Goal: Information Seeking & Learning: Learn about a topic

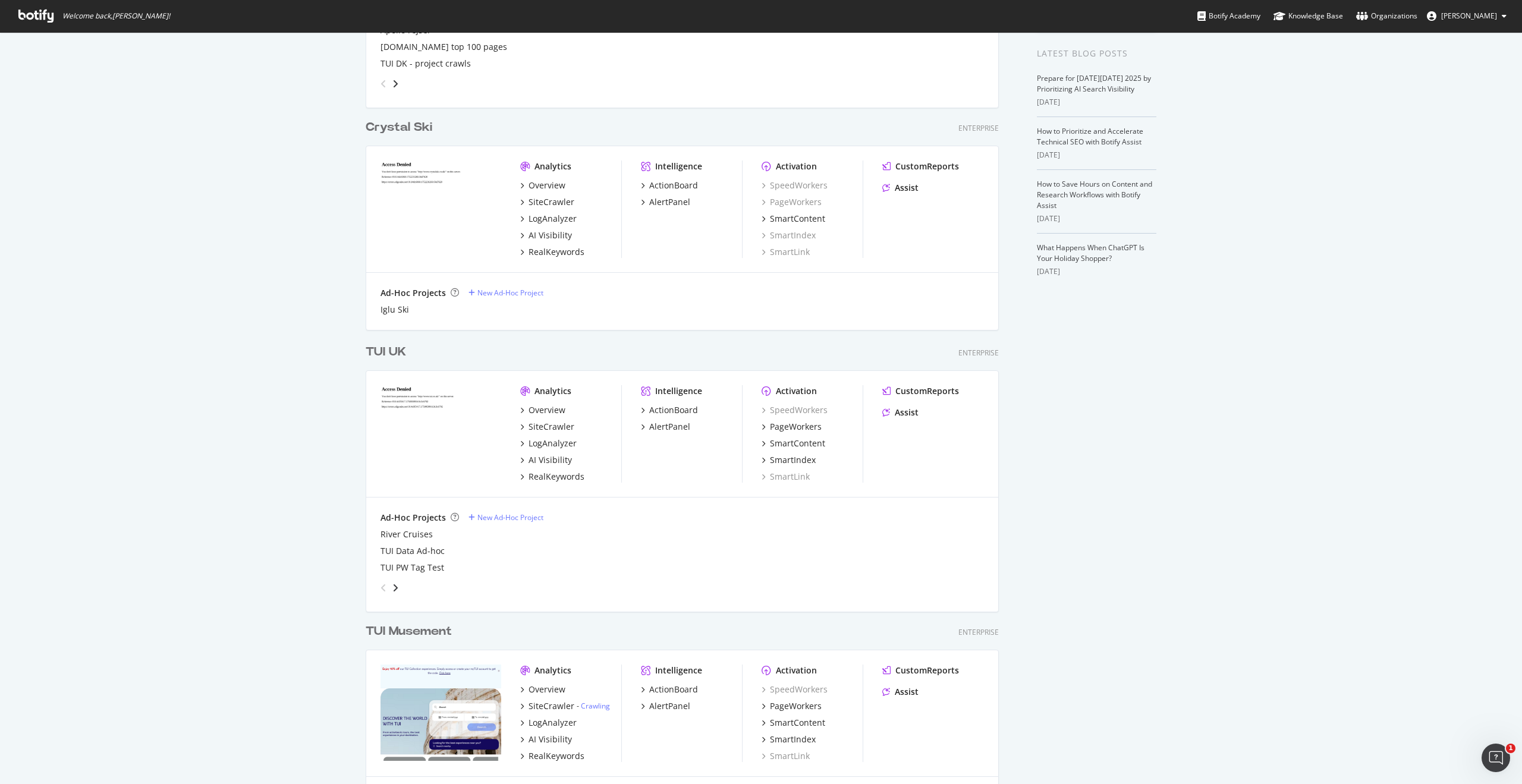
scroll to position [358, 0]
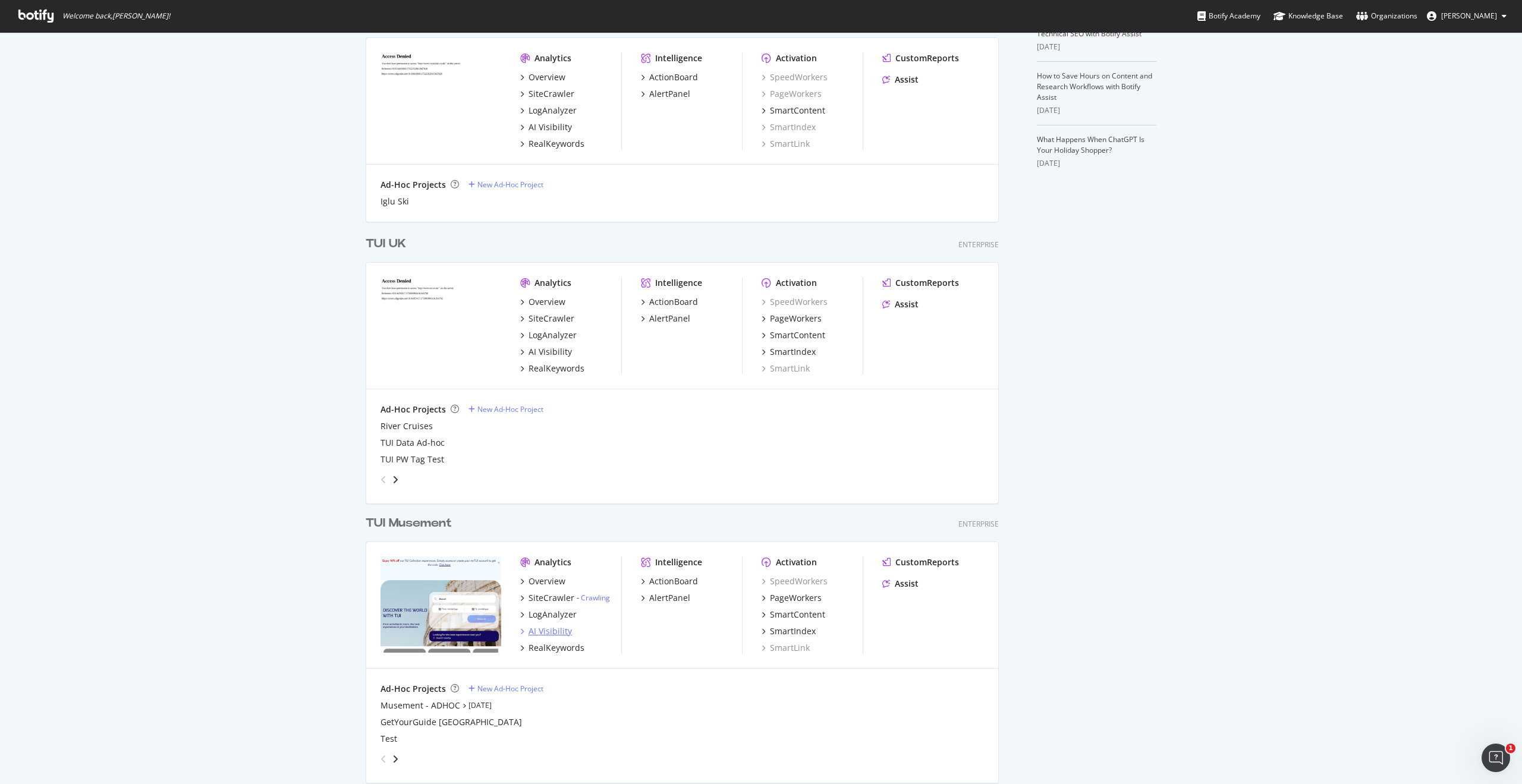
click at [556, 635] on div "AI Visibility" at bounding box center [550, 631] width 43 height 12
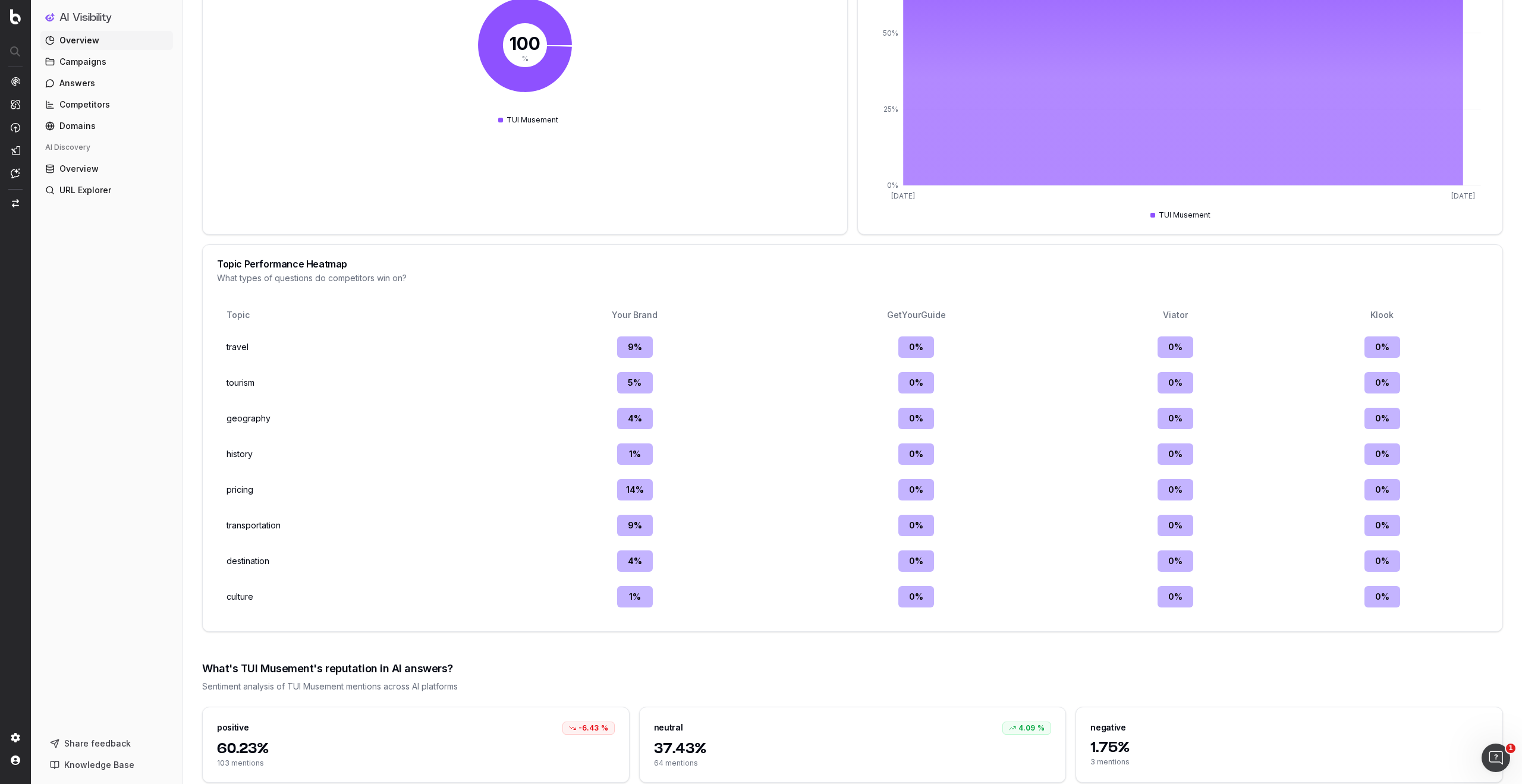
scroll to position [1719, 0]
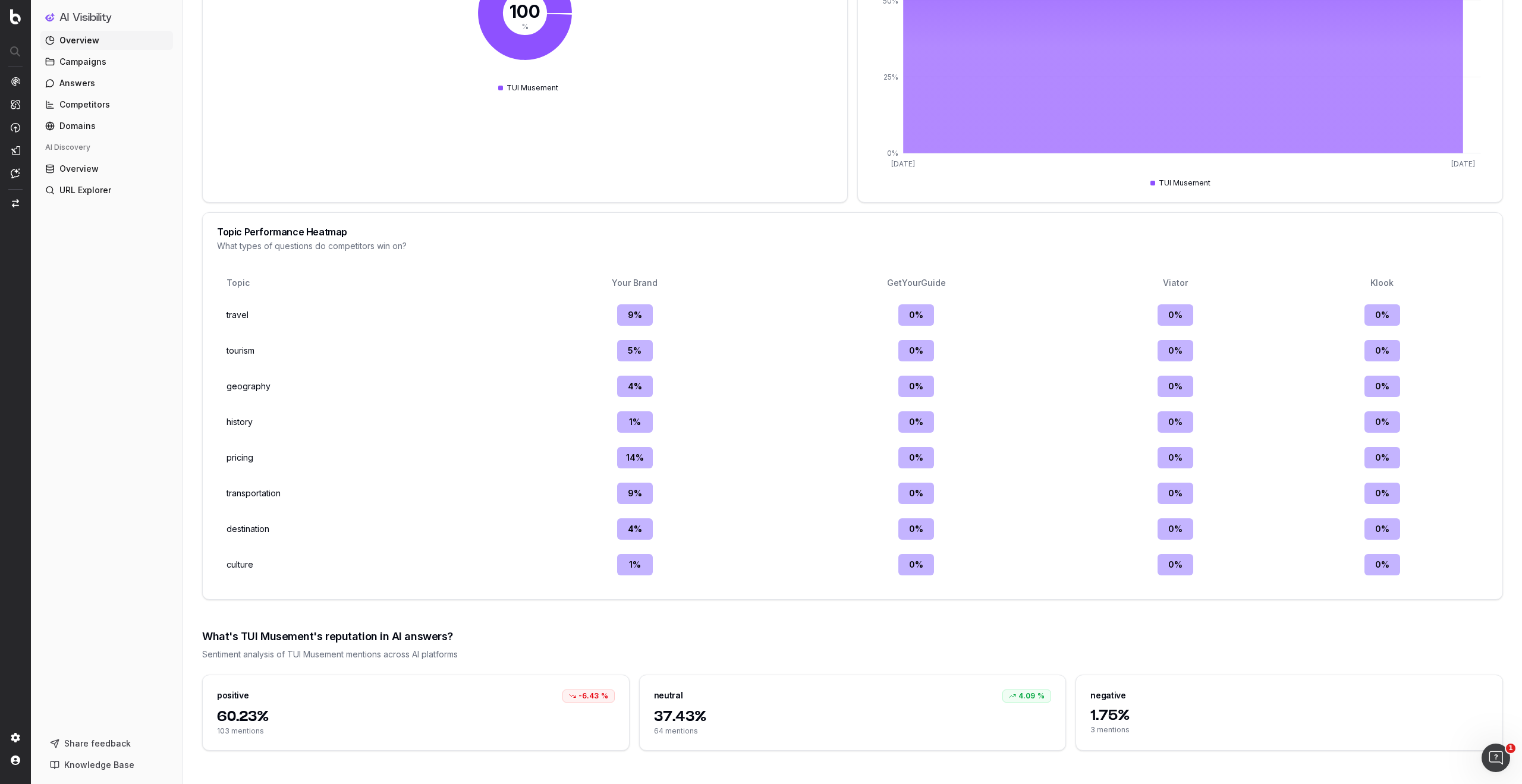
click at [85, 42] on span "Overview" at bounding box center [79, 40] width 40 height 12
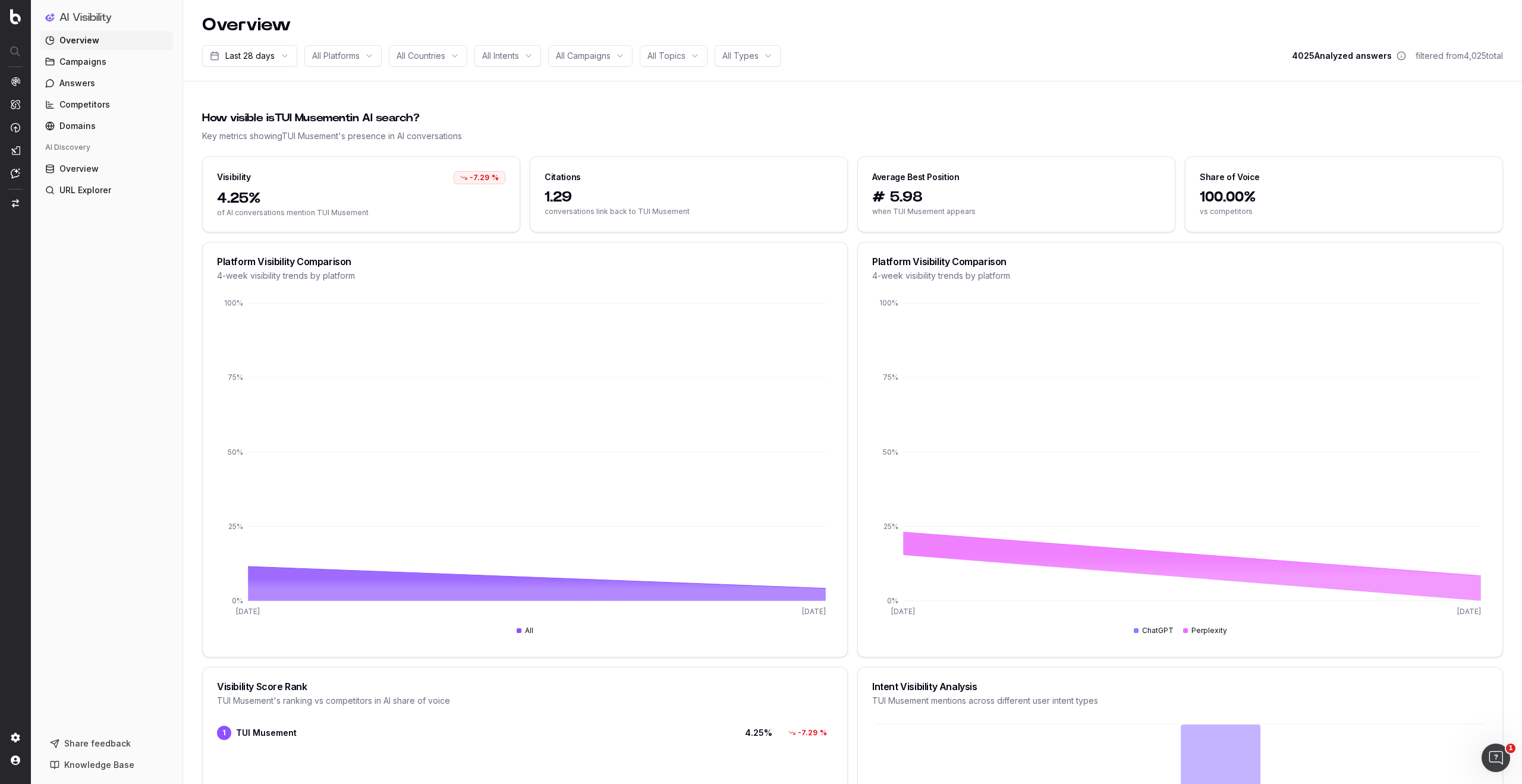
click at [85, 62] on span "Campaigns" at bounding box center [82, 62] width 47 height 12
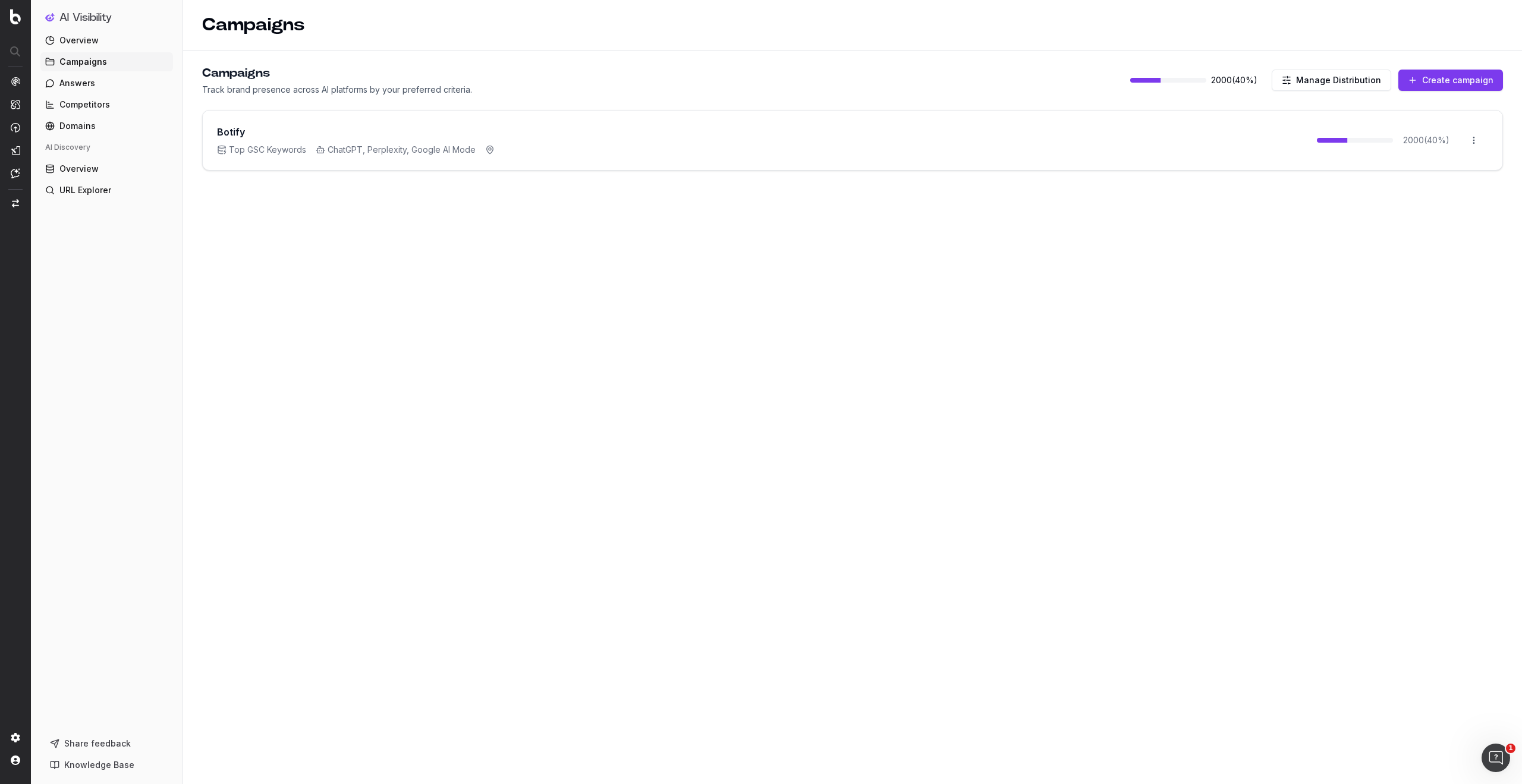
click at [1321, 82] on button "Manage Distribution" at bounding box center [1332, 80] width 119 height 22
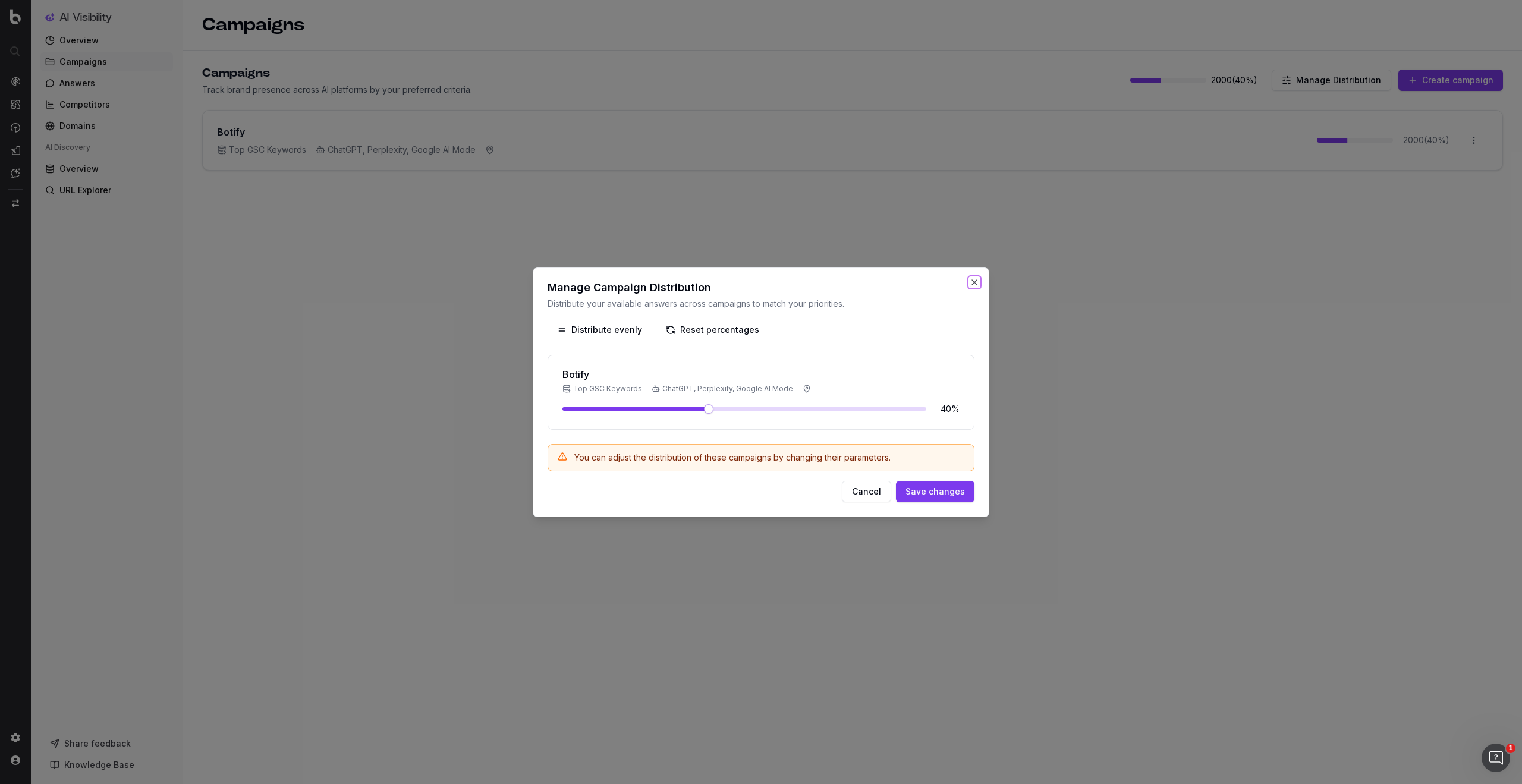
click at [973, 283] on button "Close" at bounding box center [975, 282] width 10 height 10
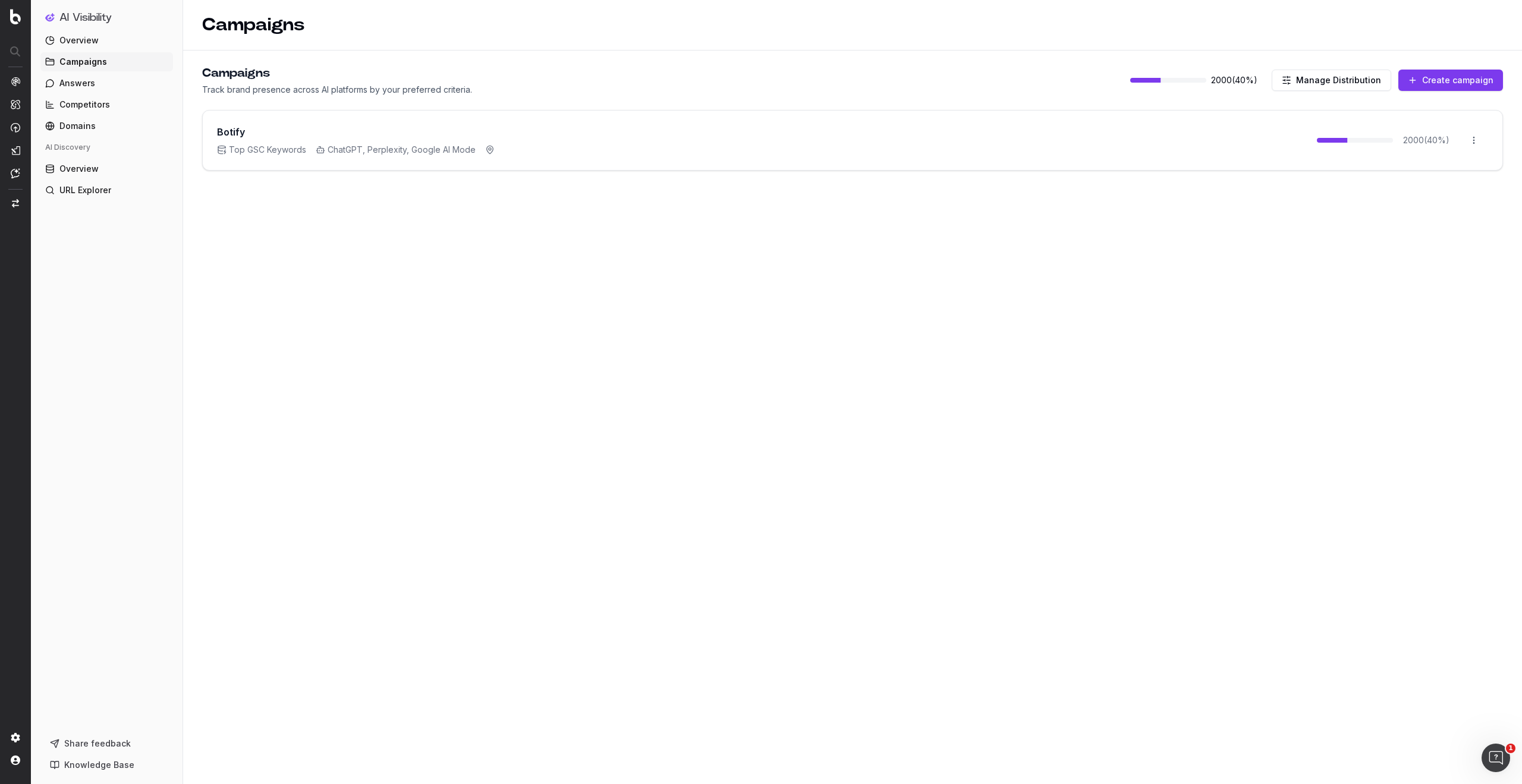
click at [97, 104] on span "Competitors" at bounding box center [84, 105] width 50 height 12
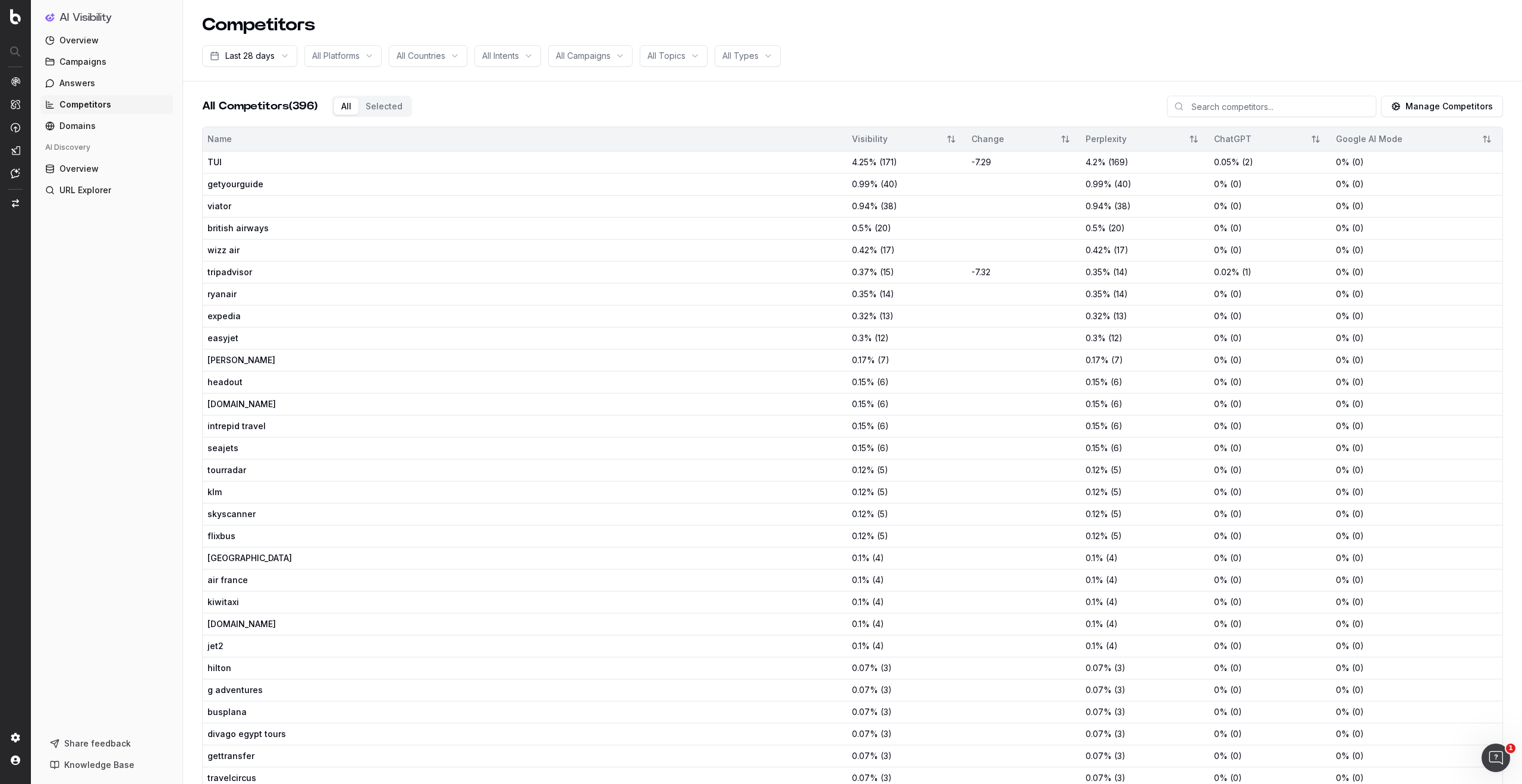
click at [87, 83] on span "Answers" at bounding box center [77, 83] width 36 height 12
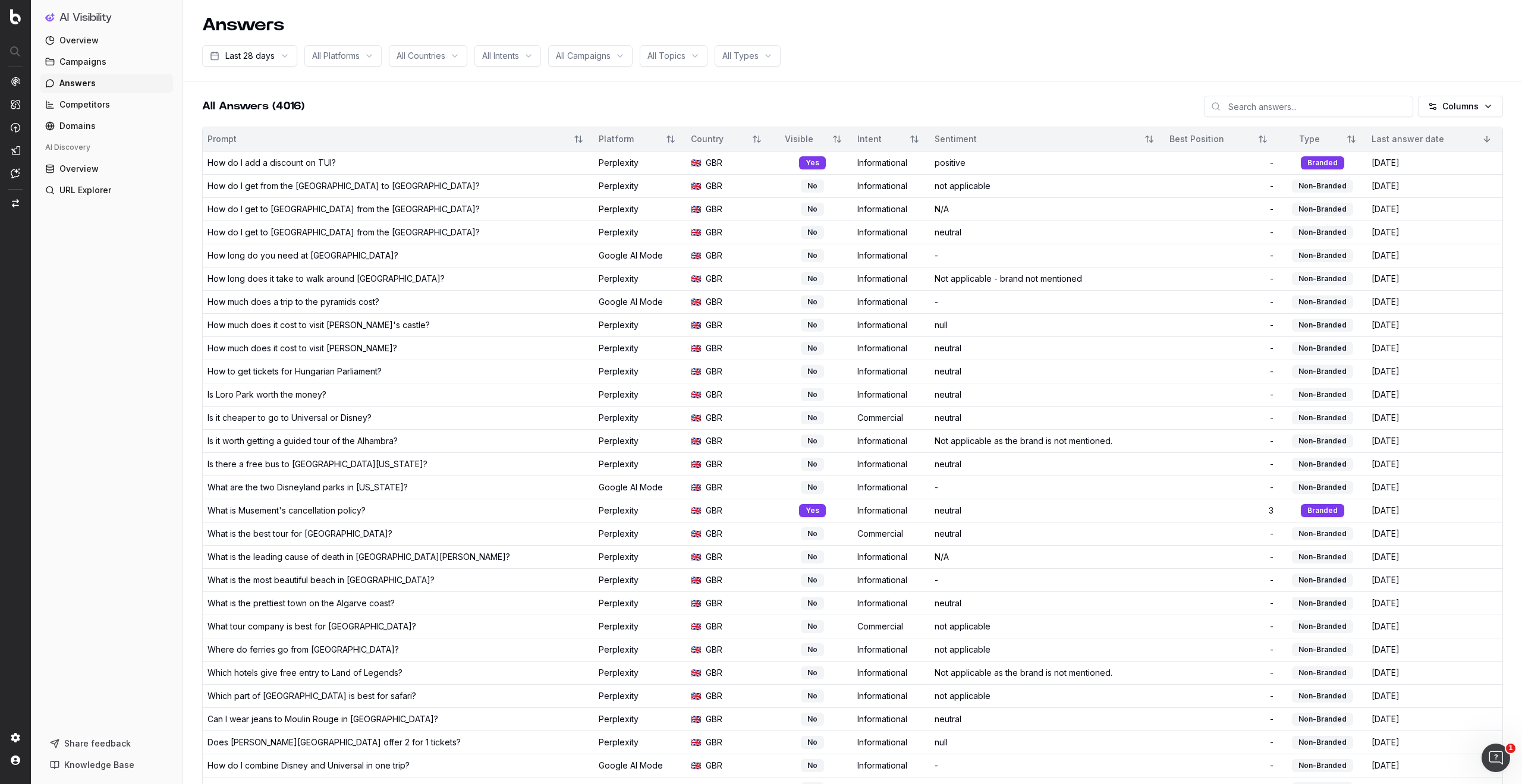
click at [90, 128] on span "Domains" at bounding box center [77, 126] width 36 height 12
click at [68, 125] on span "Domains" at bounding box center [77, 126] width 36 height 12
click at [266, 52] on html "AI Visibility Overview Campaigns Answers Competitors Domains AI Discovery Overv…" at bounding box center [761, 392] width 1522 height 784
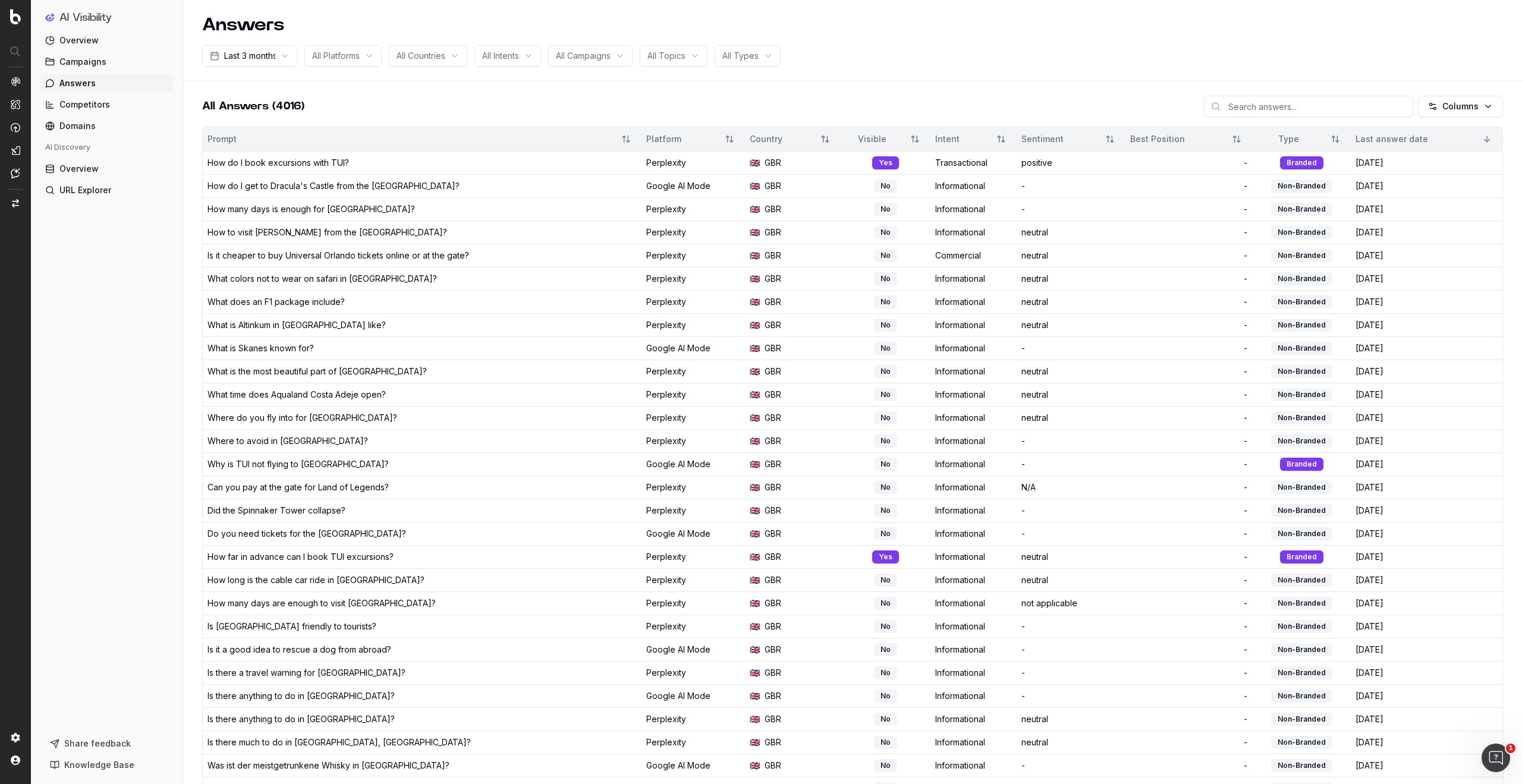
click at [76, 39] on span "Overview" at bounding box center [79, 40] width 39 height 12
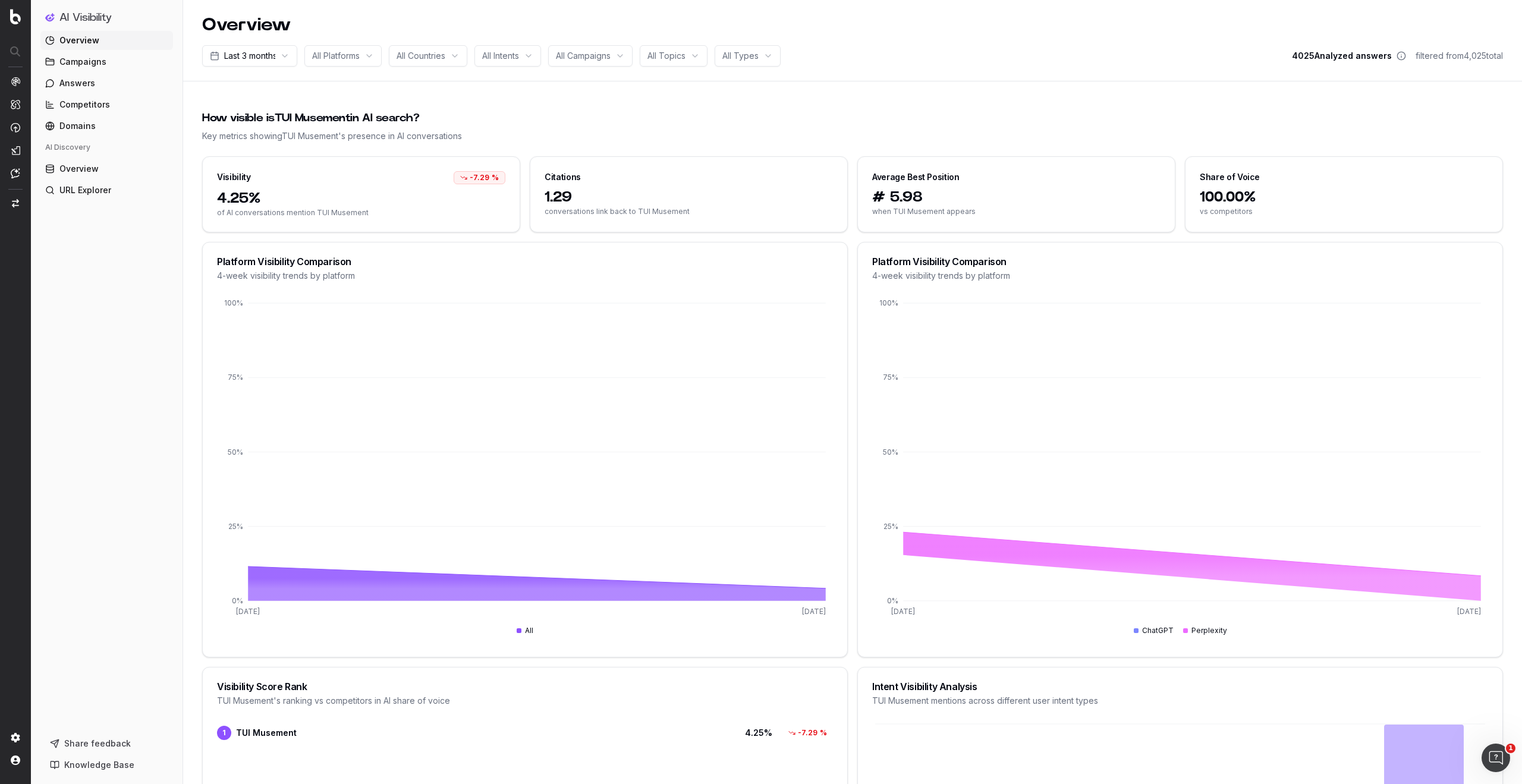
click at [357, 57] on span "All Platforms" at bounding box center [335, 56] width 47 height 12
click at [344, 163] on div "Google AI Mode" at bounding box center [358, 160] width 148 height 19
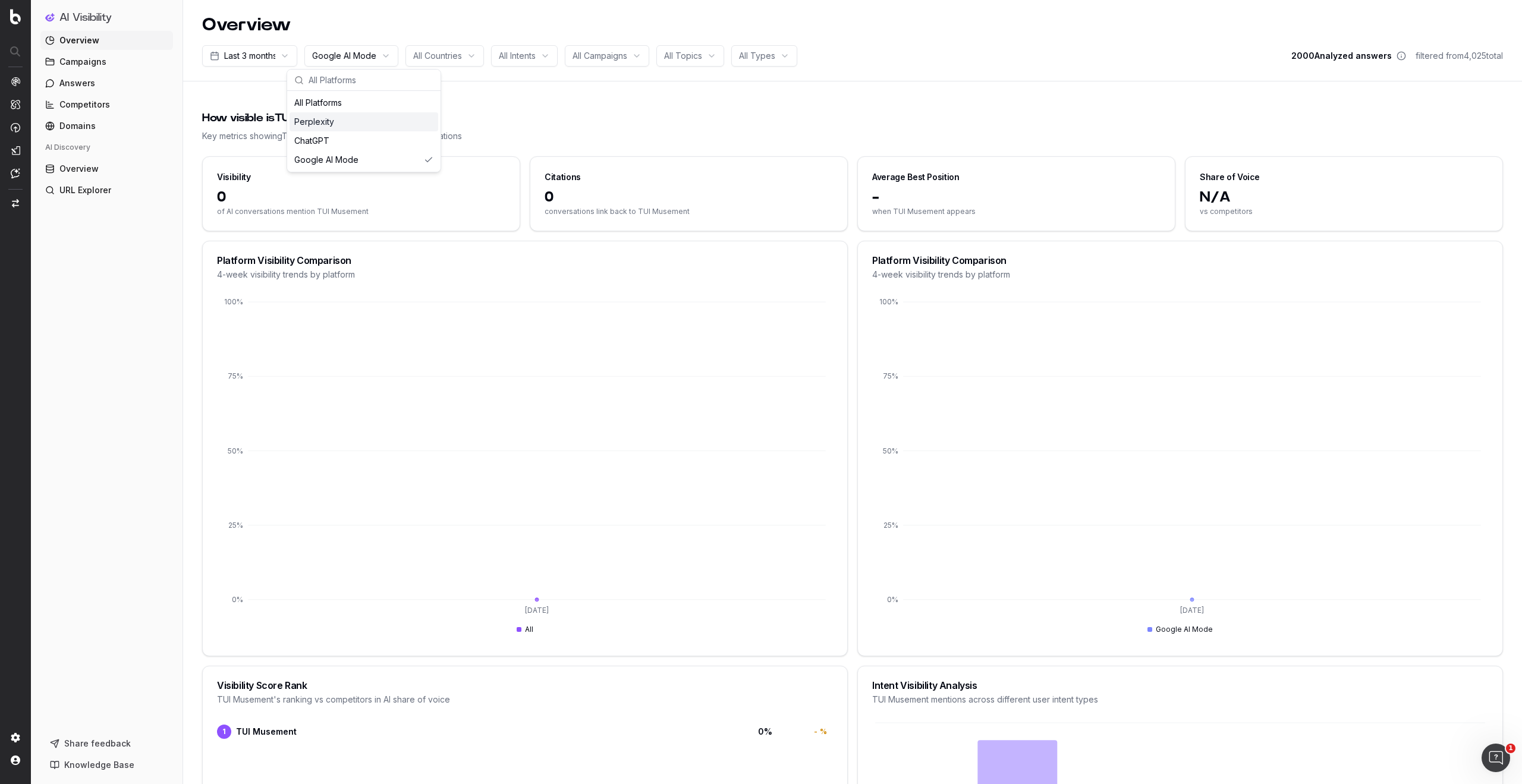
click at [451, 51] on span "All Countries" at bounding box center [437, 56] width 49 height 12
click at [460, 119] on div "[GEOGRAPHIC_DATA]" at bounding box center [458, 121] width 148 height 19
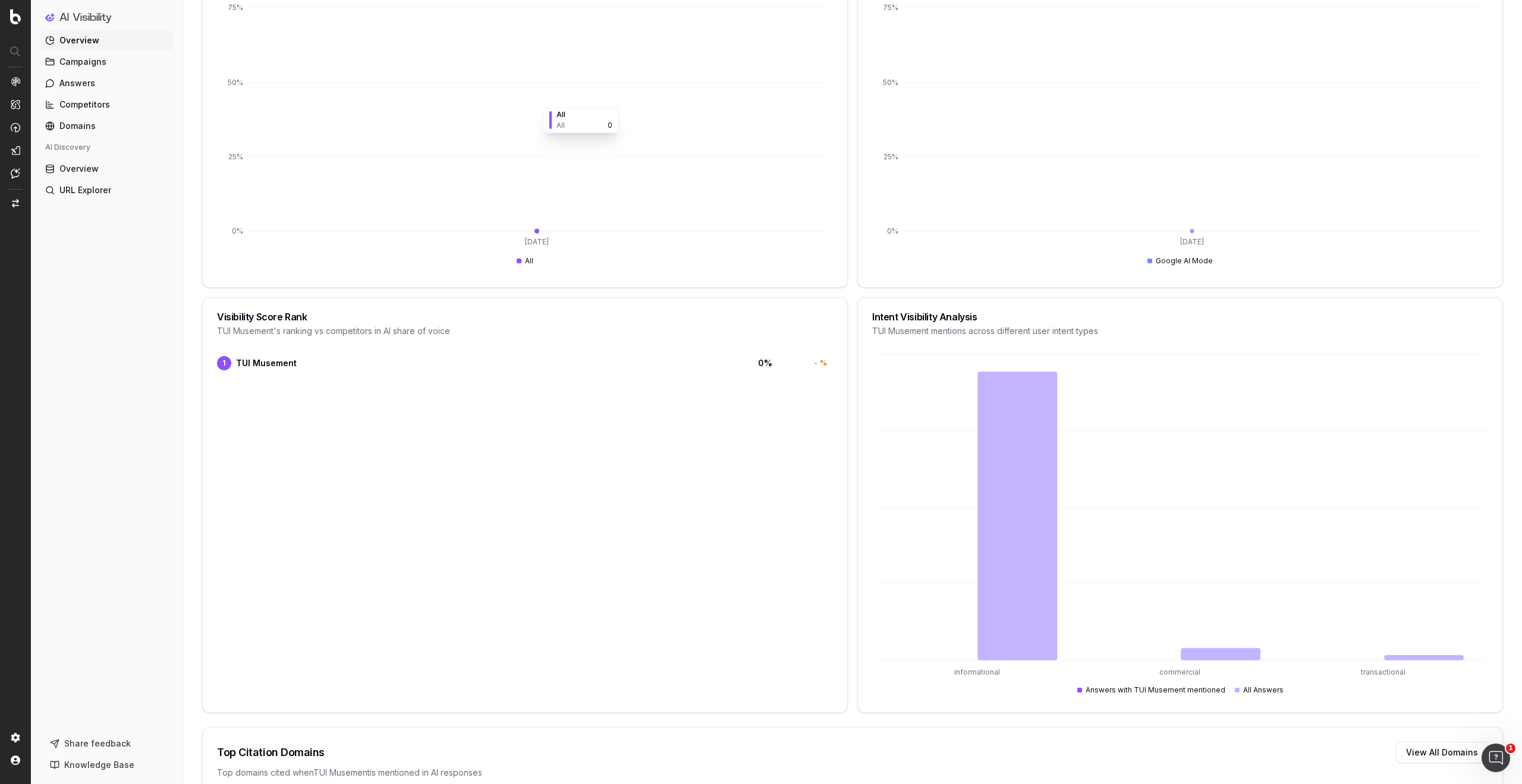
scroll to position [383, 0]
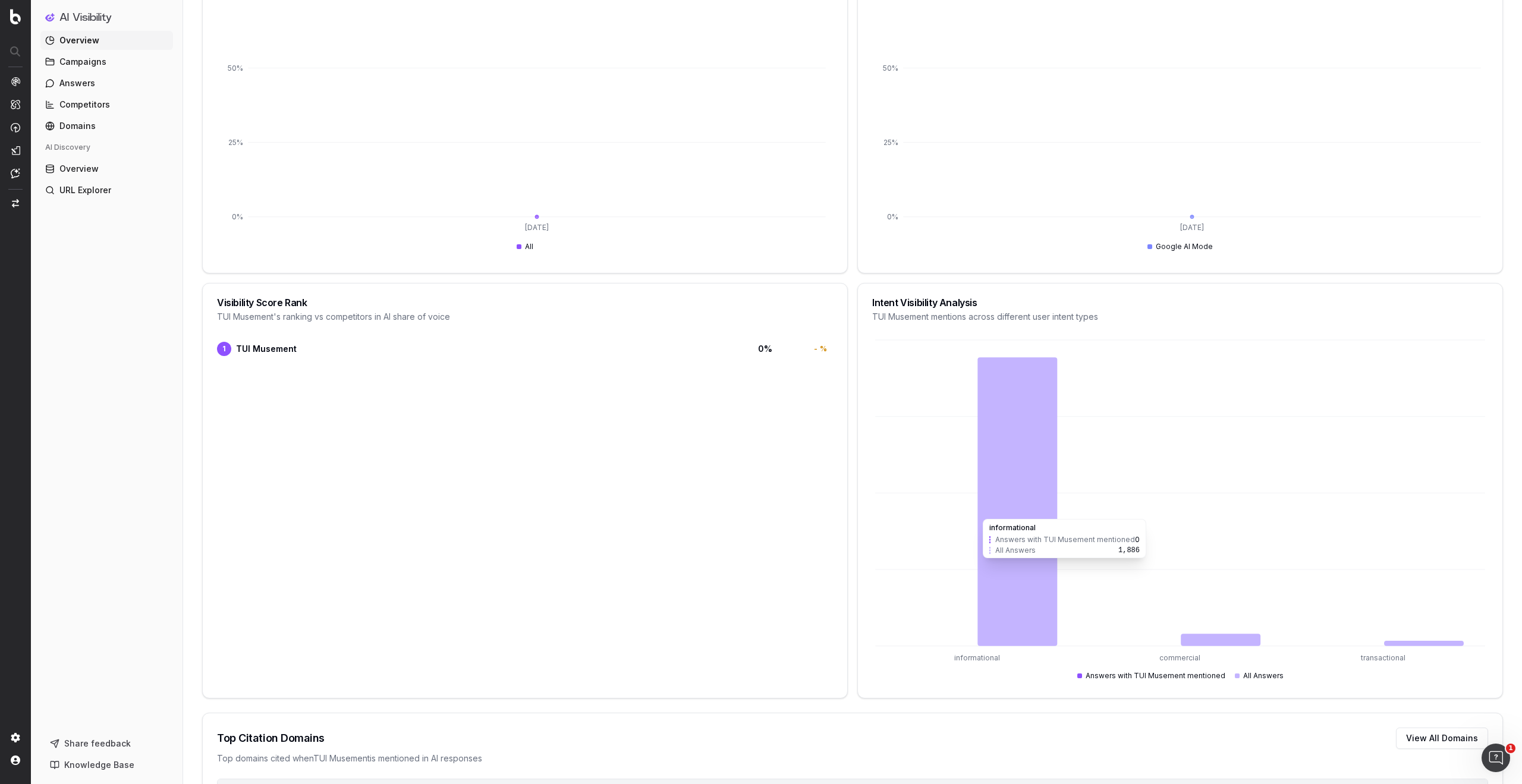
click at [1012, 414] on icon at bounding box center [1017, 501] width 79 height 289
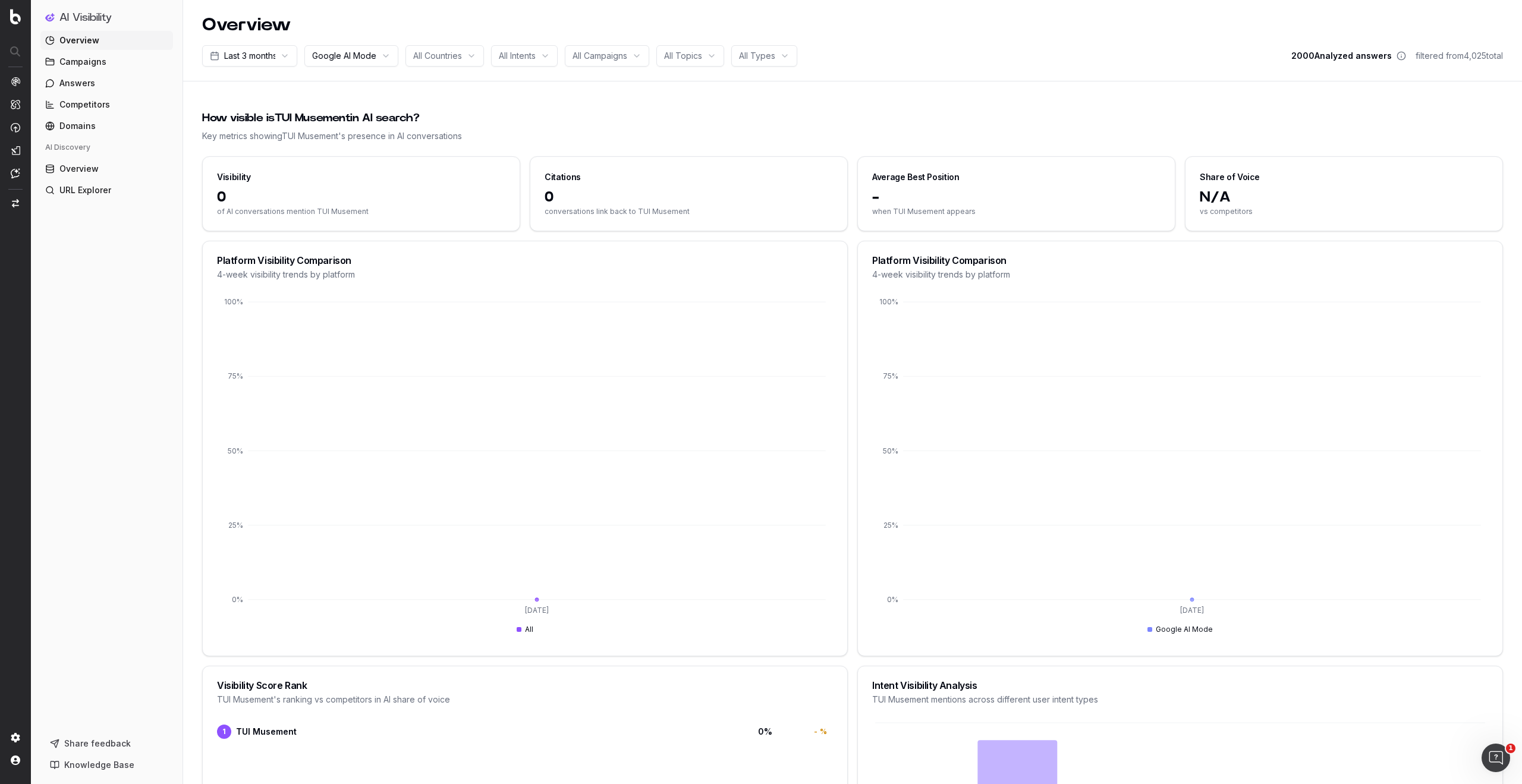
click at [359, 59] on span "Google AI Mode" at bounding box center [344, 56] width 64 height 12
click at [332, 80] on input "text" at bounding box center [371, 80] width 125 height 24
click at [325, 103] on div "All Platforms" at bounding box center [364, 103] width 148 height 19
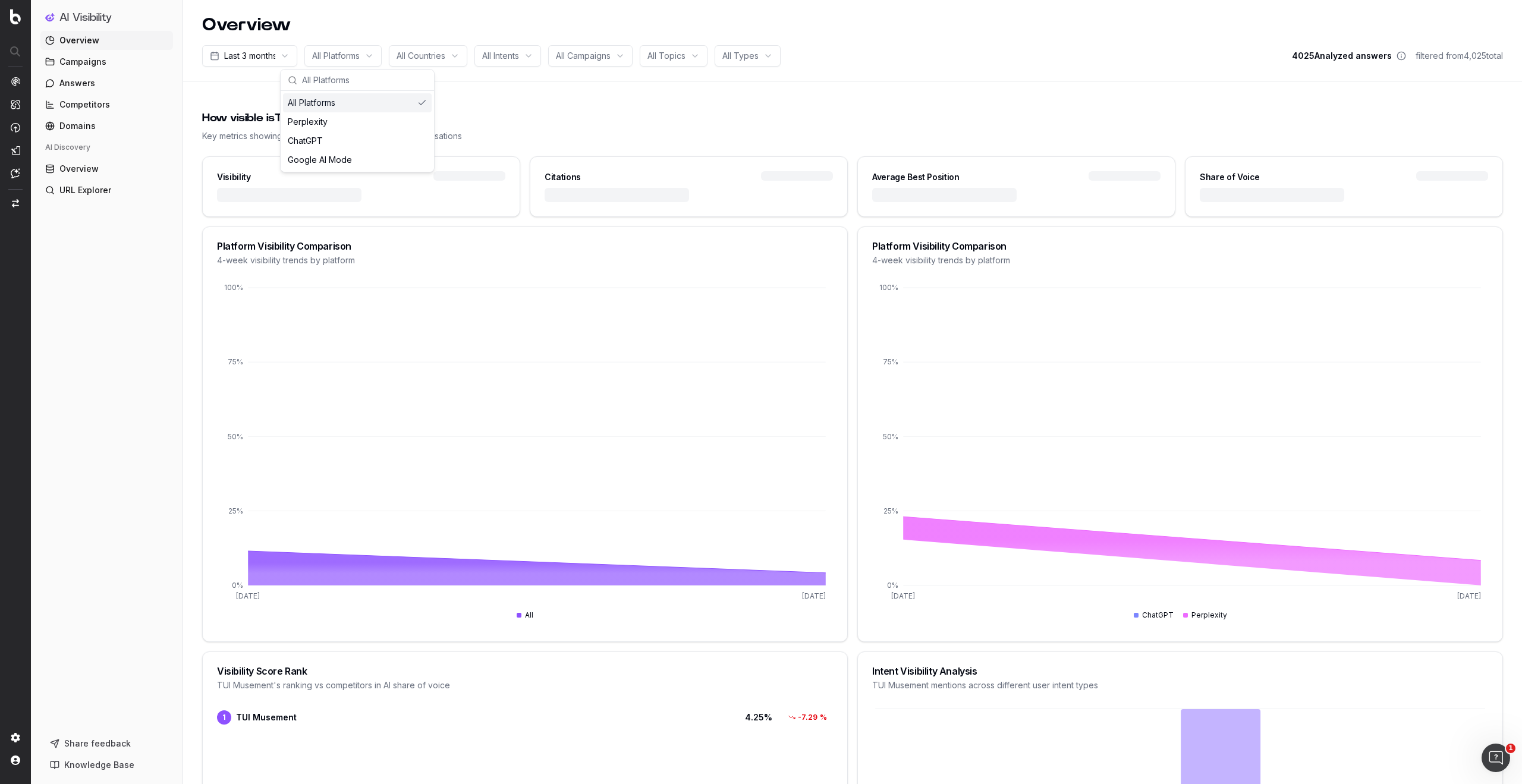
click at [517, 60] on span "All Intents" at bounding box center [500, 56] width 37 height 12
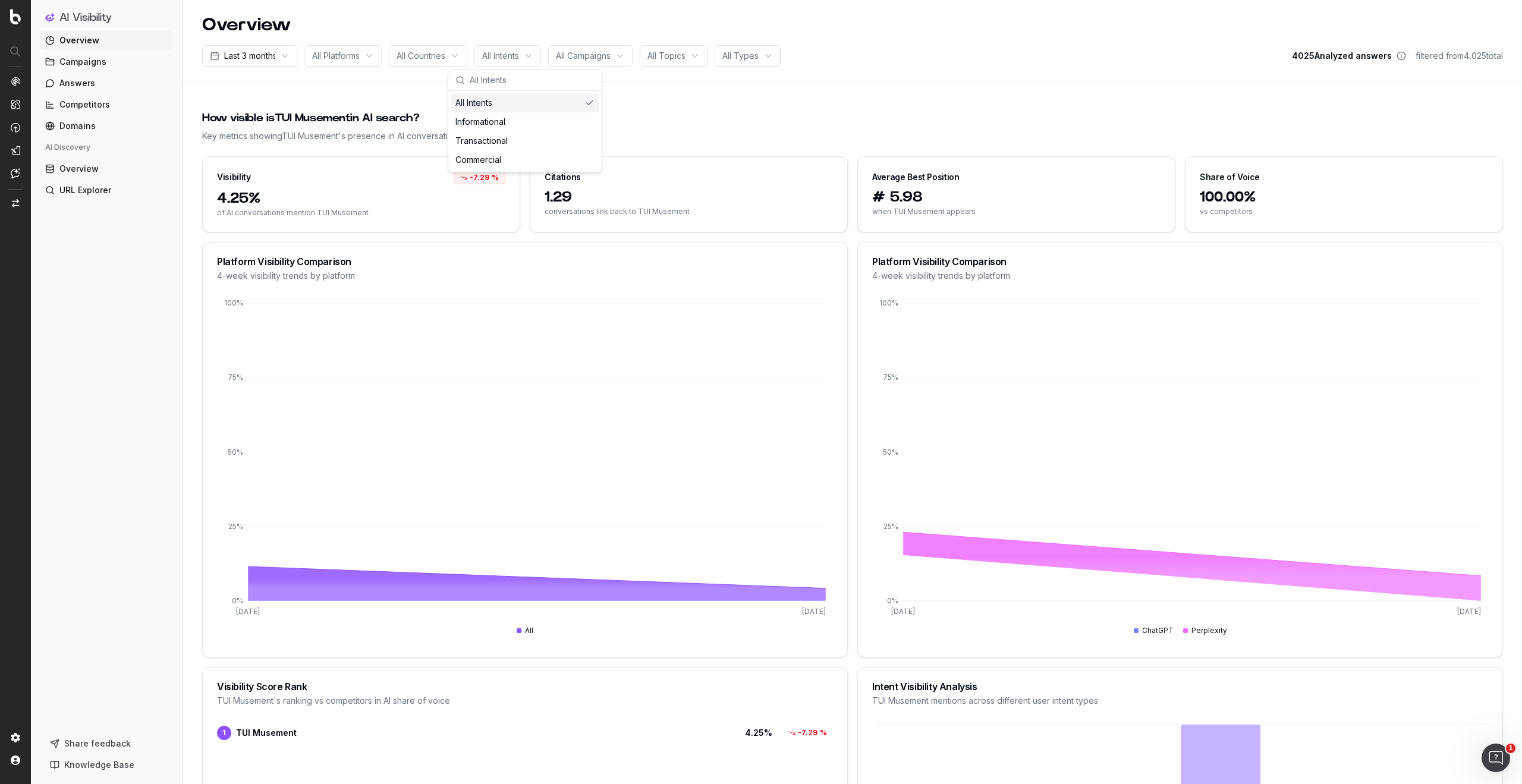
click at [575, 56] on span "All Campaigns" at bounding box center [583, 56] width 55 height 12
click at [686, 59] on span "All Topics" at bounding box center [667, 56] width 38 height 12
click at [757, 64] on html "AI Visibility Overview Campaigns Answers Competitors Domains AI Discovery Overv…" at bounding box center [761, 392] width 1522 height 784
click at [828, 56] on html "AI Visibility Overview Campaigns Answers Competitors Domains AI Discovery Overv…" at bounding box center [761, 392] width 1522 height 784
click at [1398, 55] on icon at bounding box center [1401, 55] width 10 height 10
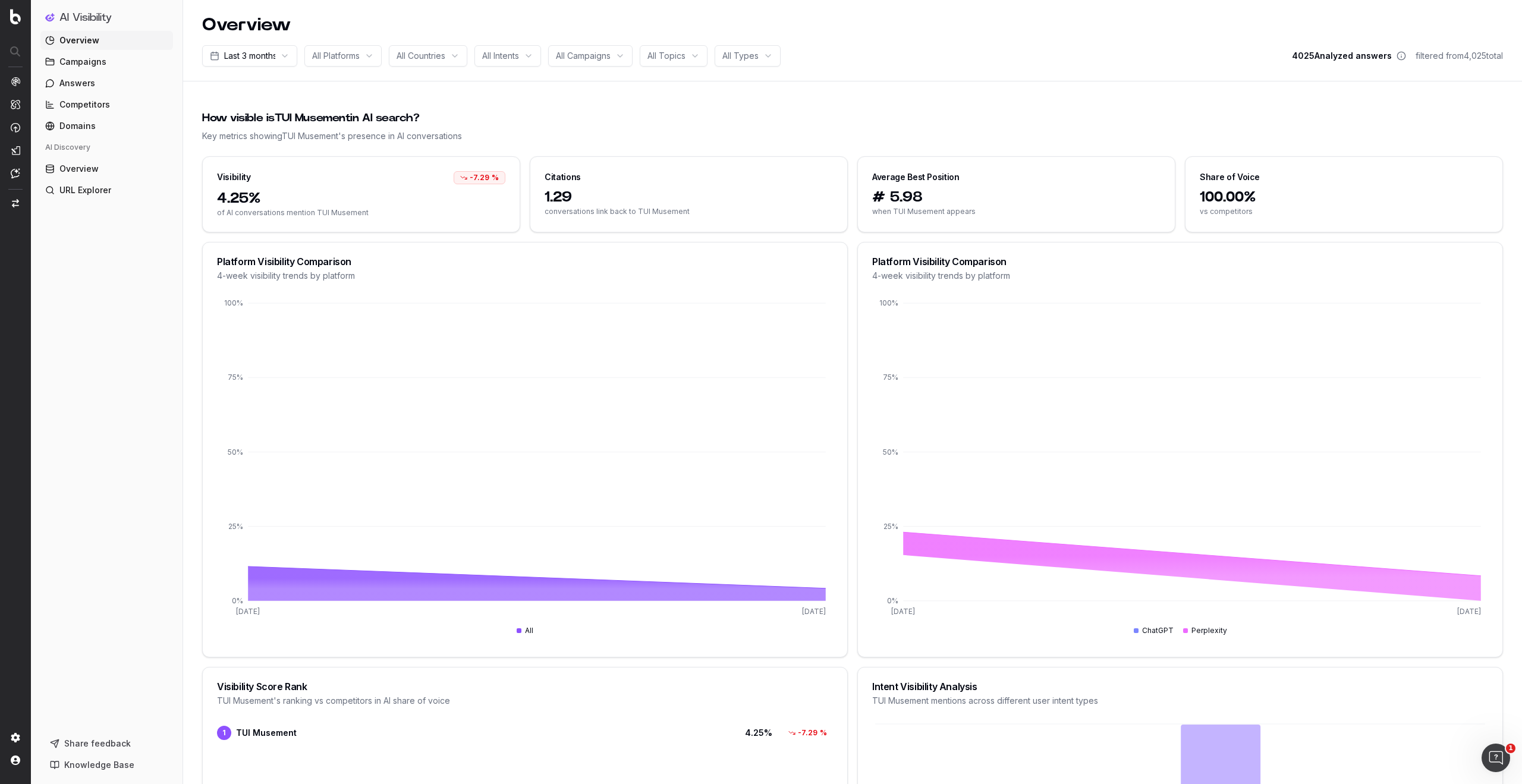
click at [76, 61] on span "Campaigns" at bounding box center [82, 62] width 47 height 12
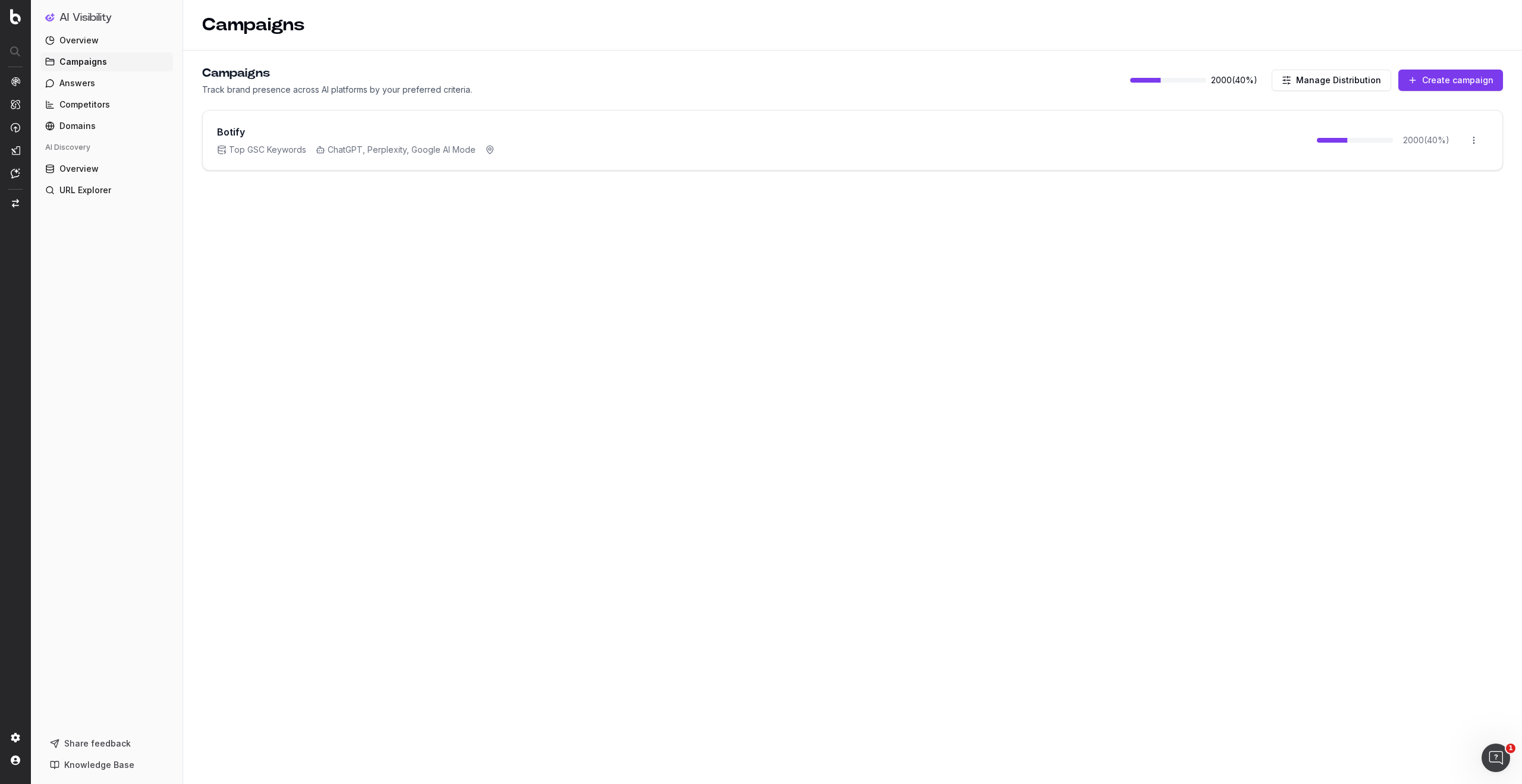
click at [1134, 139] on div "Botify Top GSC Keywords ChatGPT, Perplexity, Google AI Mode 2000 ( 40 %) Open m…" at bounding box center [852, 140] width 1300 height 59
click at [1474, 138] on html "AI Visibility Overview Campaigns Answers Competitors Domains AI Discovery Overv…" at bounding box center [761, 392] width 1522 height 784
click at [361, 133] on html "AI Visibility Overview Campaigns Answers Competitors Domains AI Discovery Overv…" at bounding box center [761, 392] width 1522 height 784
click at [255, 151] on span "Top GSC Keywords" at bounding box center [262, 150] width 89 height 12
click at [333, 151] on span "ChatGPT, Perplexity, Google AI Mode" at bounding box center [395, 150] width 160 height 12
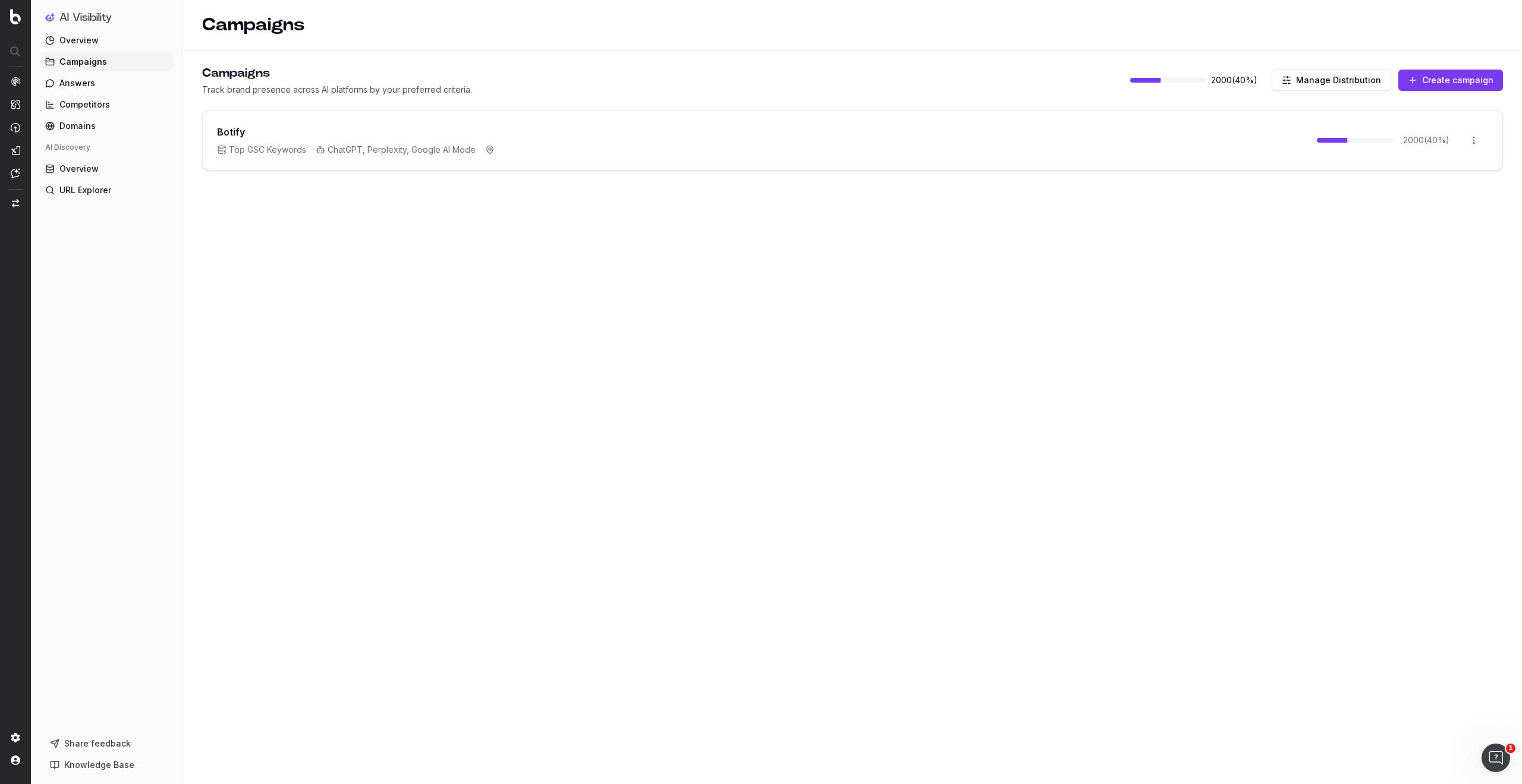
click at [469, 148] on span "ChatGPT, Perplexity, Google AI Mode" at bounding box center [395, 150] width 160 height 12
click at [489, 150] on circle at bounding box center [490, 148] width 2 height 2
click at [73, 87] on span "Answers" at bounding box center [77, 83] width 36 height 12
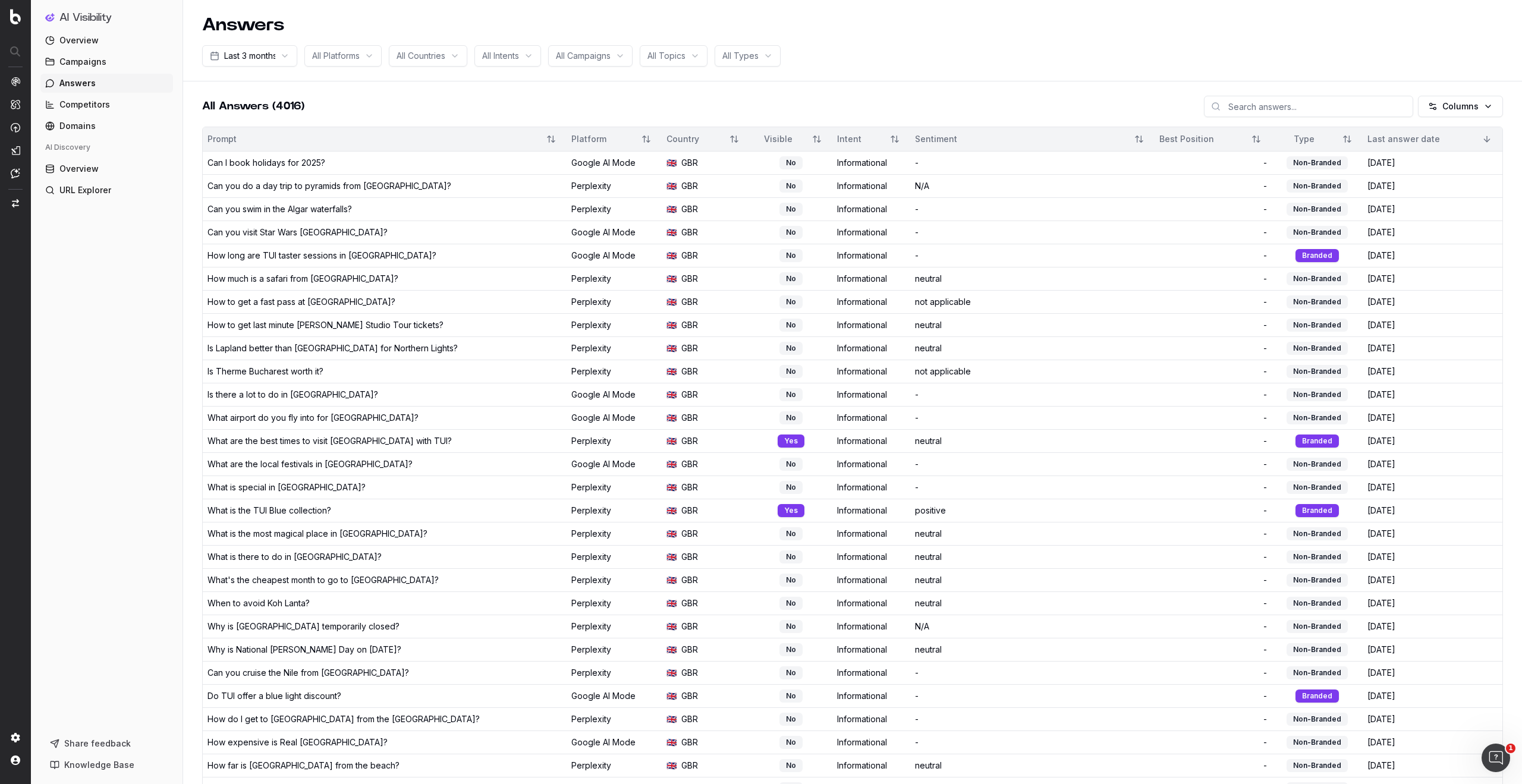
click at [287, 160] on div "Can I book holidays for 2025?" at bounding box center [266, 163] width 118 height 12
click at [391, 440] on div "What are the best times to visit Egypt with TUI?" at bounding box center [330, 441] width 244 height 12
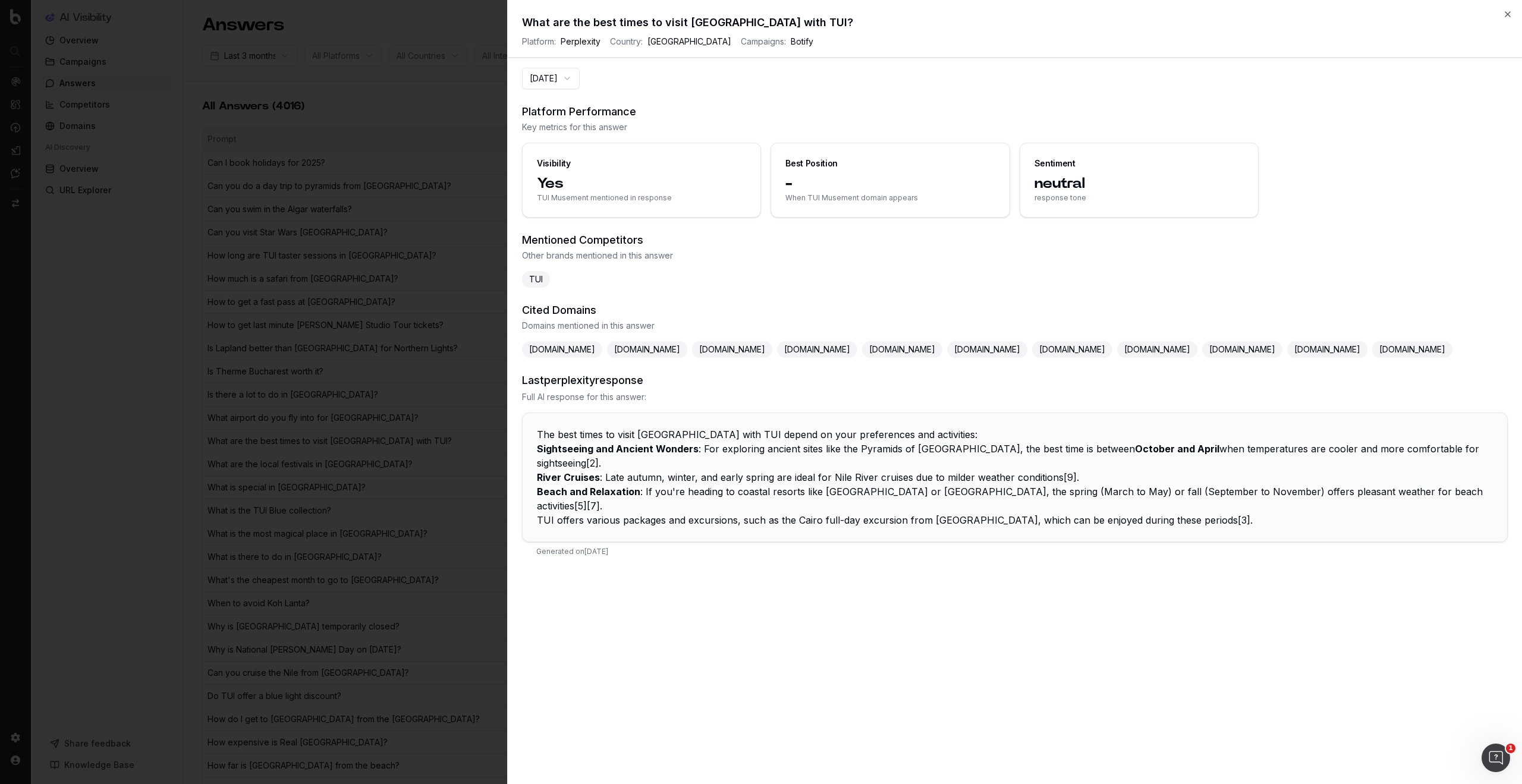
drag, startPoint x: 628, startPoint y: 525, endPoint x: 648, endPoint y: 498, distance: 33.6
click at [629, 522] on div "The best times to visit Egypt with TUI depend on your preferences and activitie…" at bounding box center [1014, 477] width 984 height 128
click at [654, 484] on li "River Cruises : Late autumn, winter, and early spring are ideal for Nile River …" at bounding box center [1014, 477] width 956 height 14
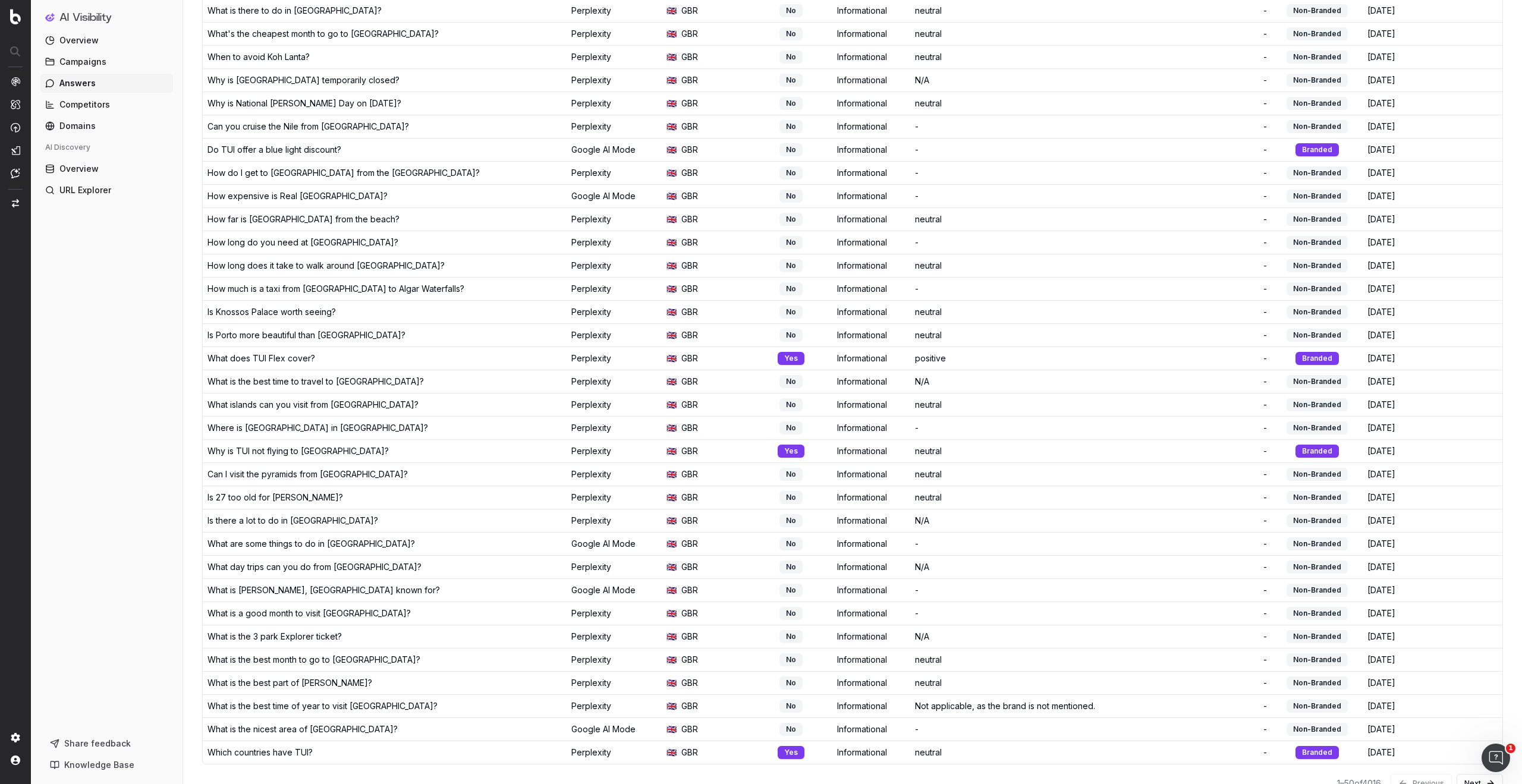
scroll to position [584, 0]
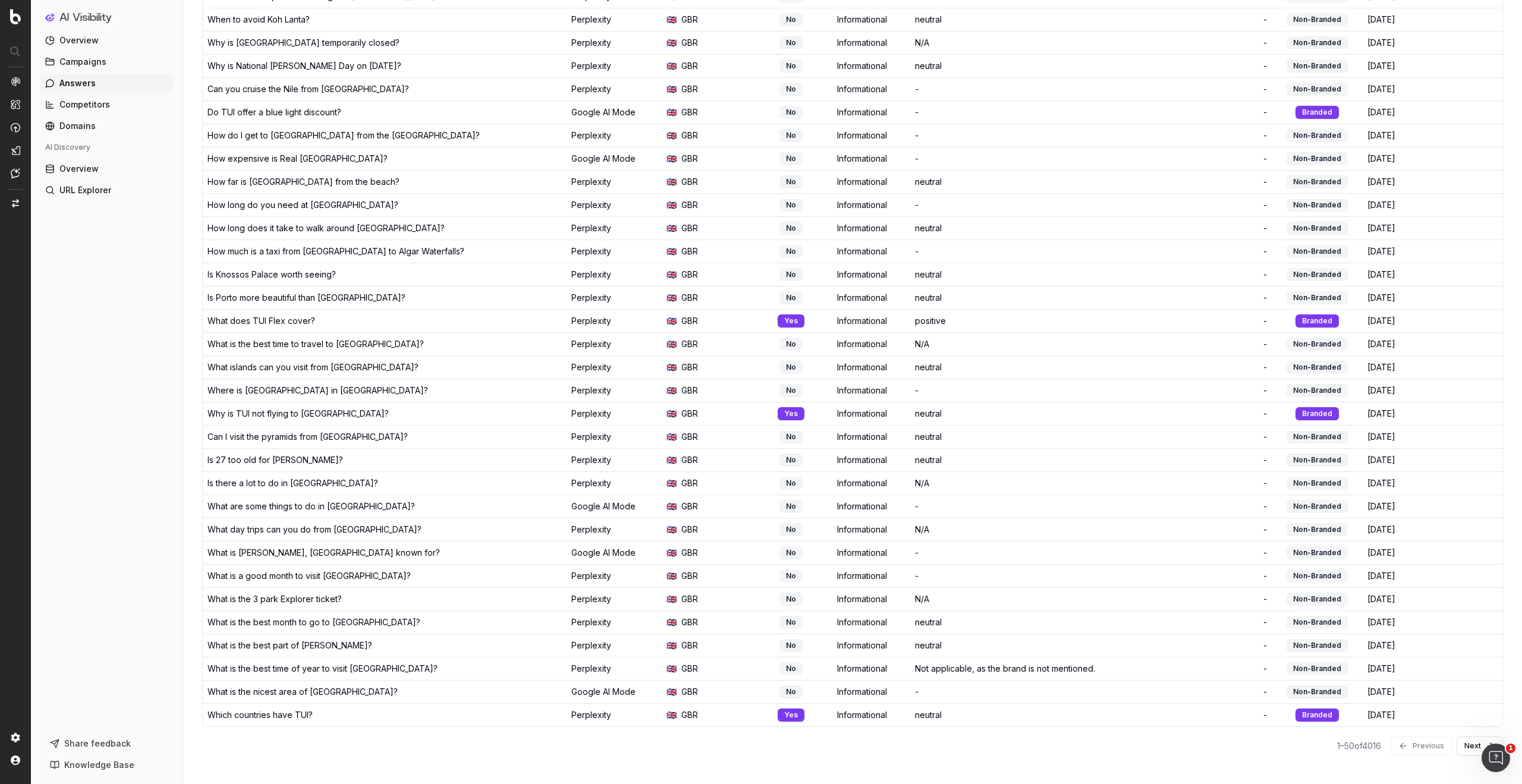
click at [1470, 745] on button "Next" at bounding box center [1480, 746] width 46 height 19
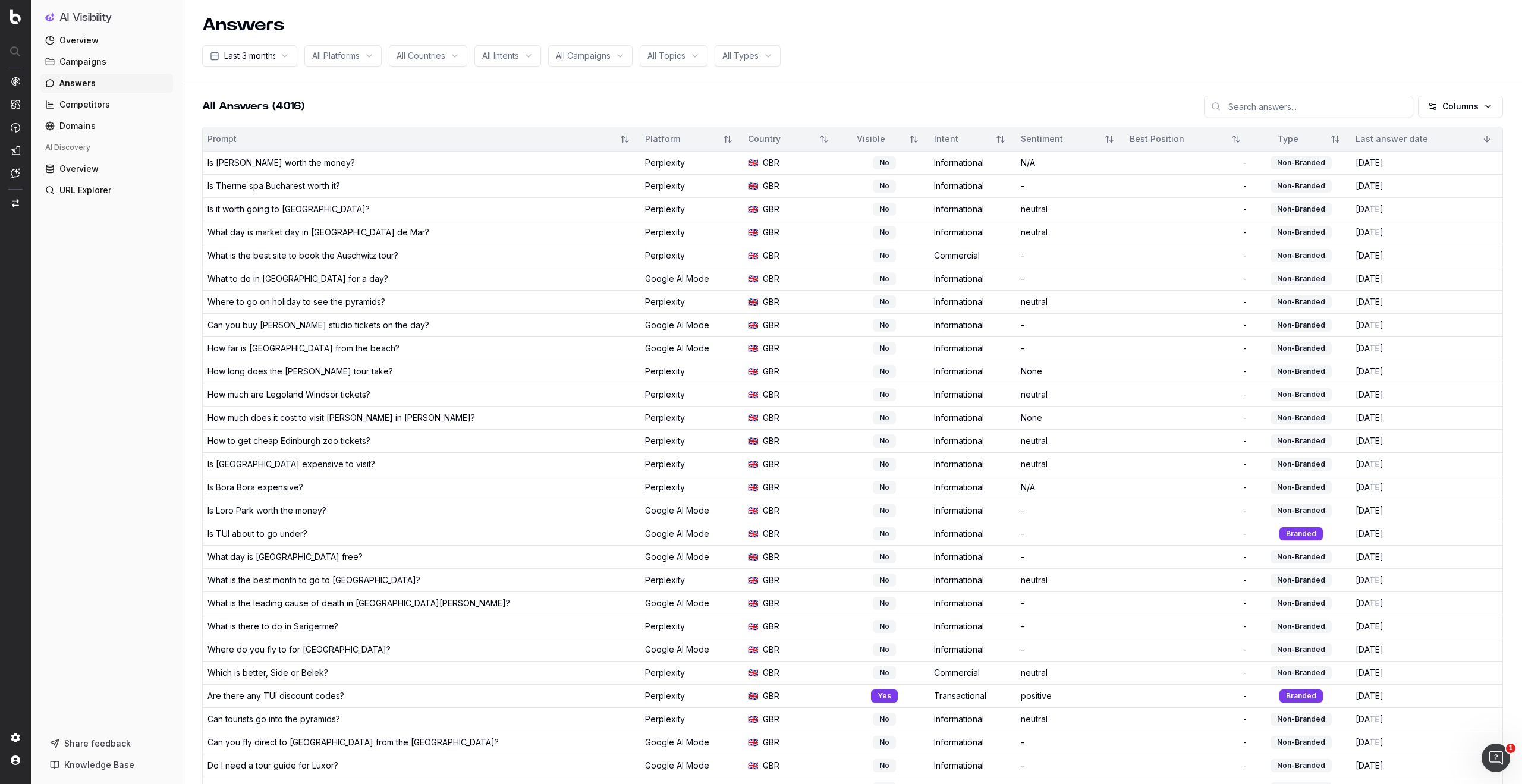
click at [513, 54] on span "All Intents" at bounding box center [500, 56] width 37 height 12
click at [437, 54] on span "All Countries" at bounding box center [421, 56] width 49 height 12
click at [749, 55] on html "AI Visibility Overview Campaigns Answers Competitors Domains AI Discovery Overv…" at bounding box center [761, 392] width 1522 height 784
click at [468, 88] on html "AI Visibility Overview Campaigns Answers Competitors Domains AI Discovery Overv…" at bounding box center [761, 392] width 1522 height 784
click at [346, 54] on span "All Platforms" at bounding box center [335, 56] width 47 height 12
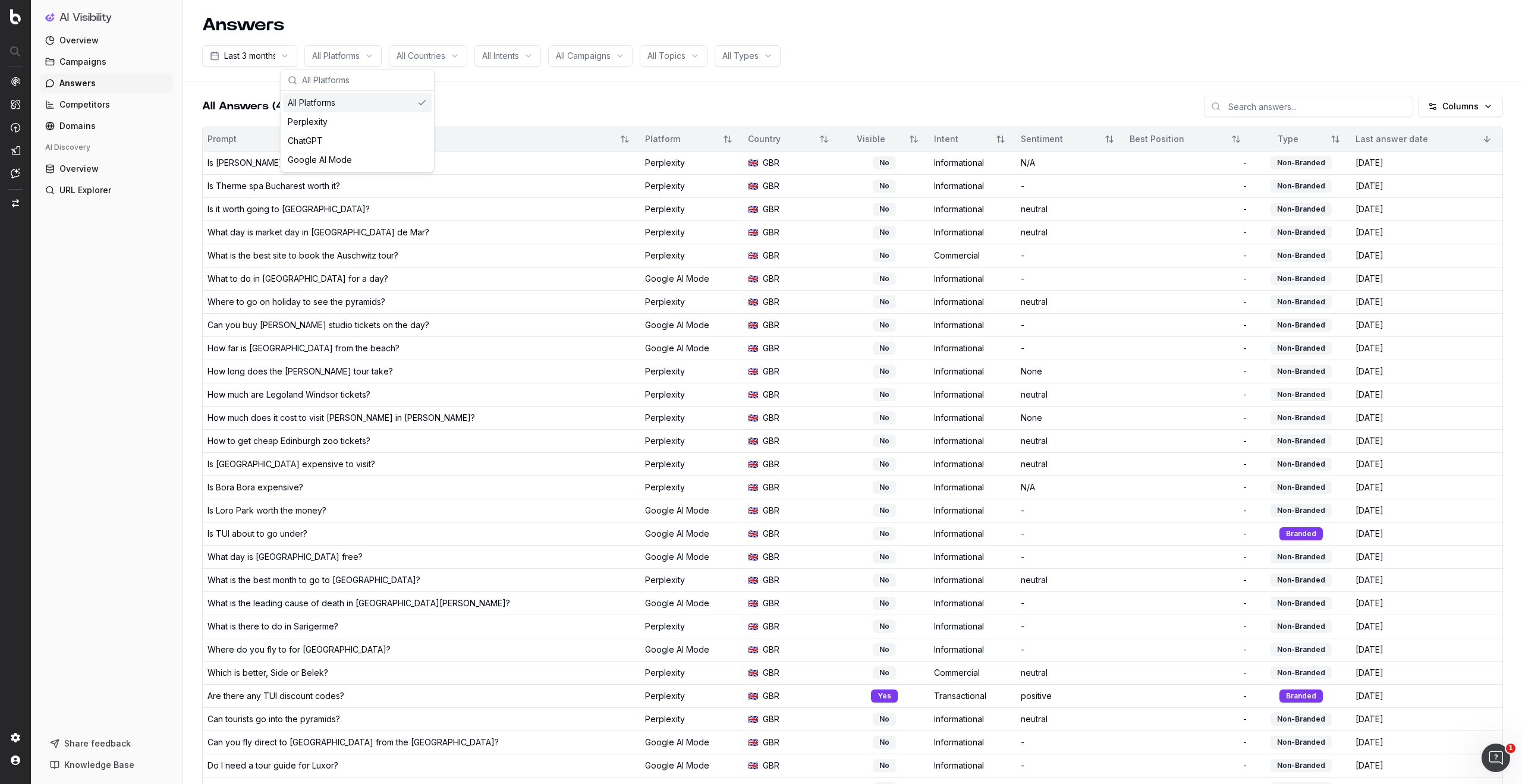
click at [436, 56] on span "All Countries" at bounding box center [421, 56] width 49 height 12
click at [532, 58] on div "All Intents" at bounding box center [508, 55] width 67 height 22
click at [893, 58] on div "Last 3 months All Platforms All Countries All Intents All Campaigns All Topics …" at bounding box center [852, 55] width 1301 height 22
click at [16, 740] on img at bounding box center [15, 738] width 10 height 10
click at [18, 738] on img at bounding box center [15, 738] width 10 height 10
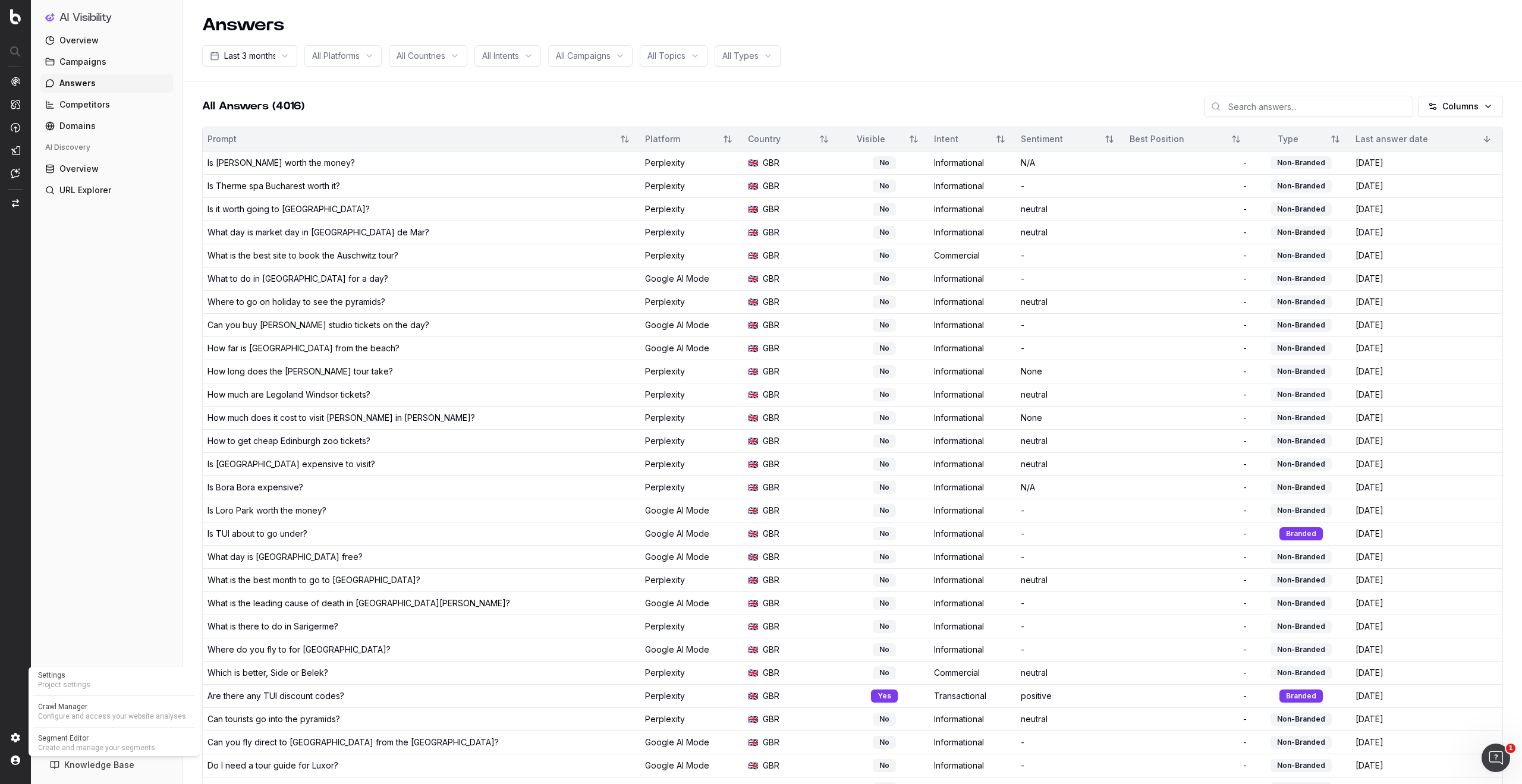
click at [91, 679] on span "Settings" at bounding box center [114, 675] width 152 height 10
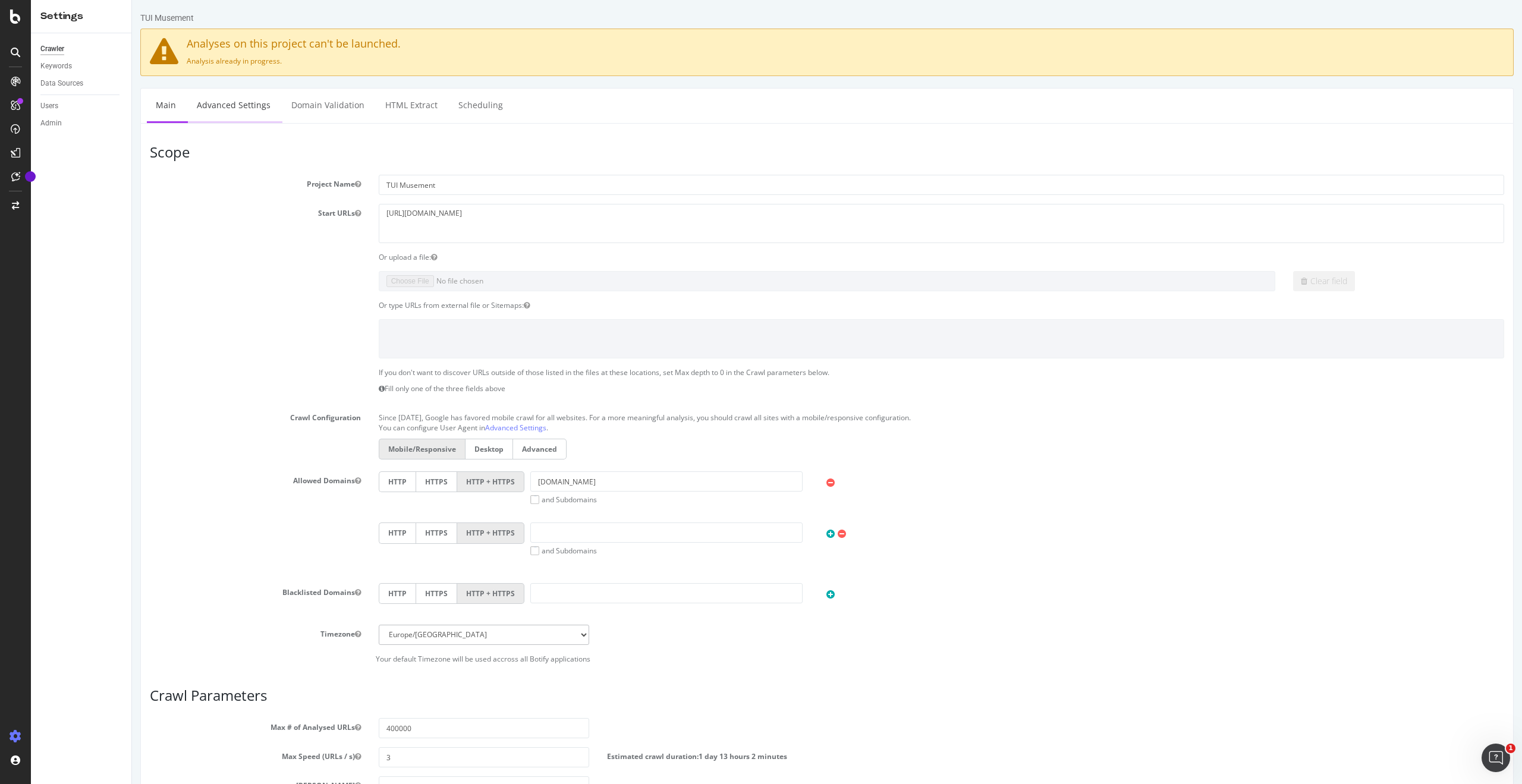
click at [228, 101] on link "Advanced Settings" at bounding box center [234, 105] width 91 height 33
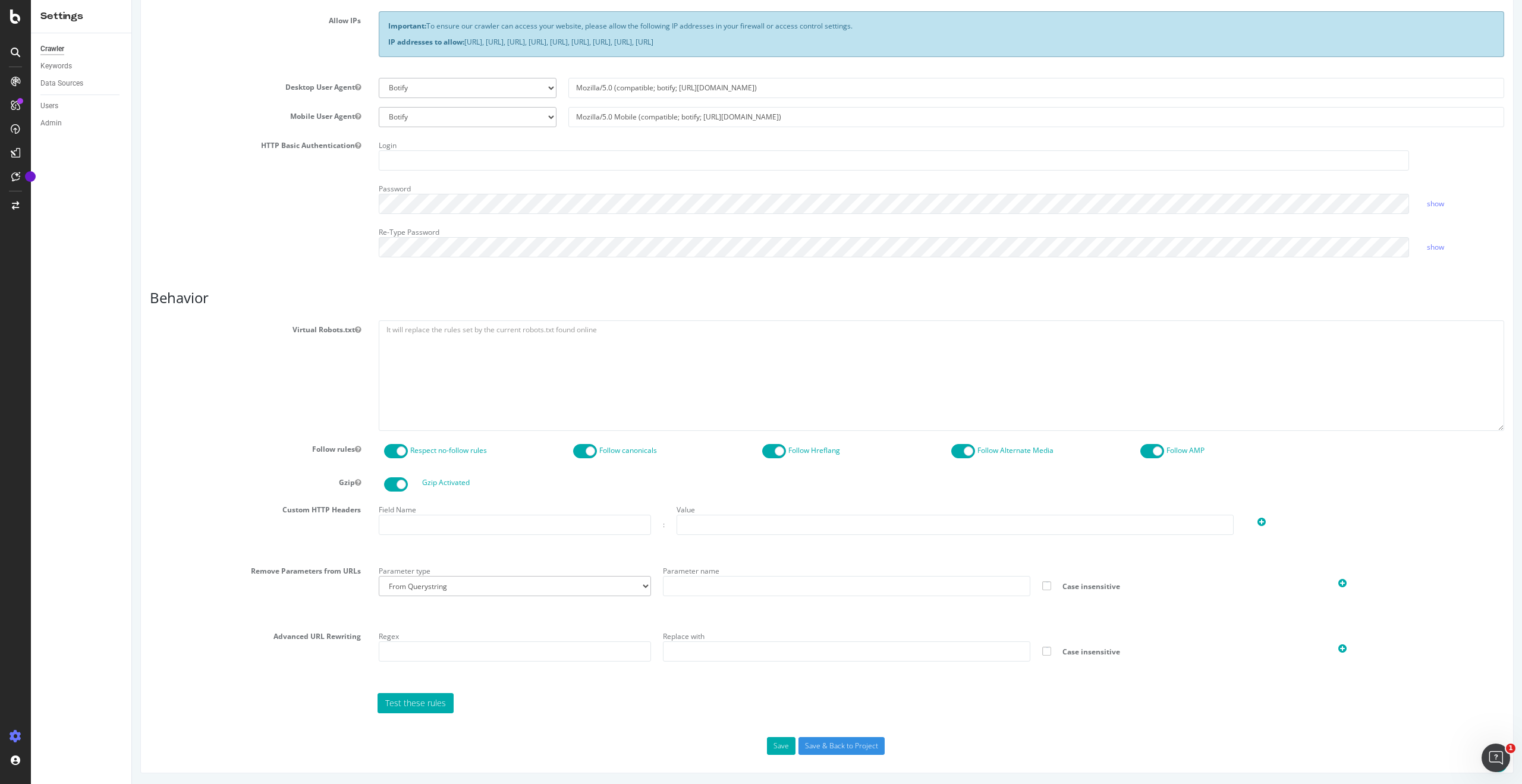
scroll to position [315, 0]
click at [64, 68] on div "Keywords" at bounding box center [56, 66] width 31 height 13
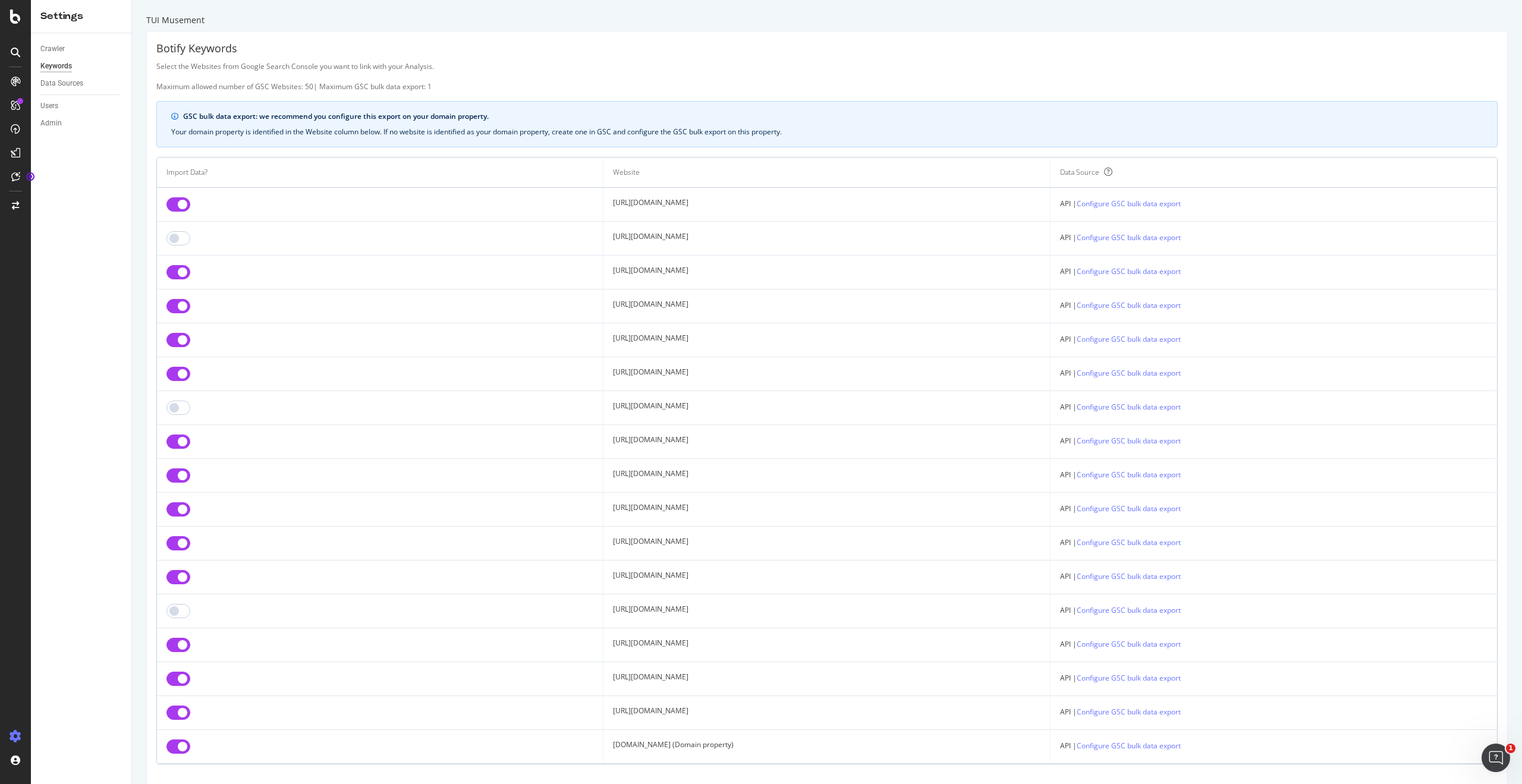
click at [111, 231] on div "Crawler Keywords Data Sources Users Admin" at bounding box center [81, 408] width 100 height 751
click at [63, 85] on div "Data Sources" at bounding box center [61, 83] width 43 height 13
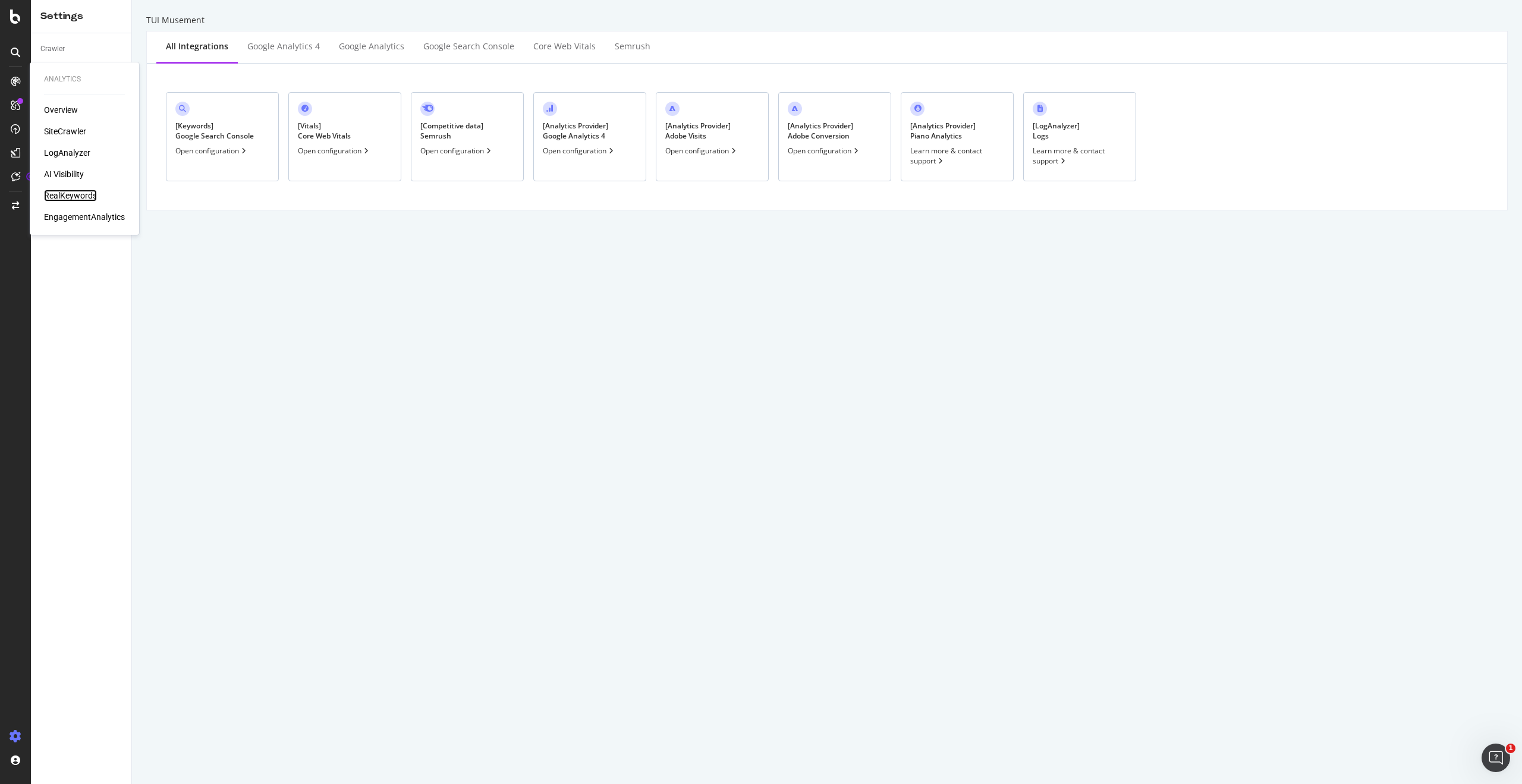
click at [78, 197] on div "RealKeywords" at bounding box center [70, 196] width 53 height 12
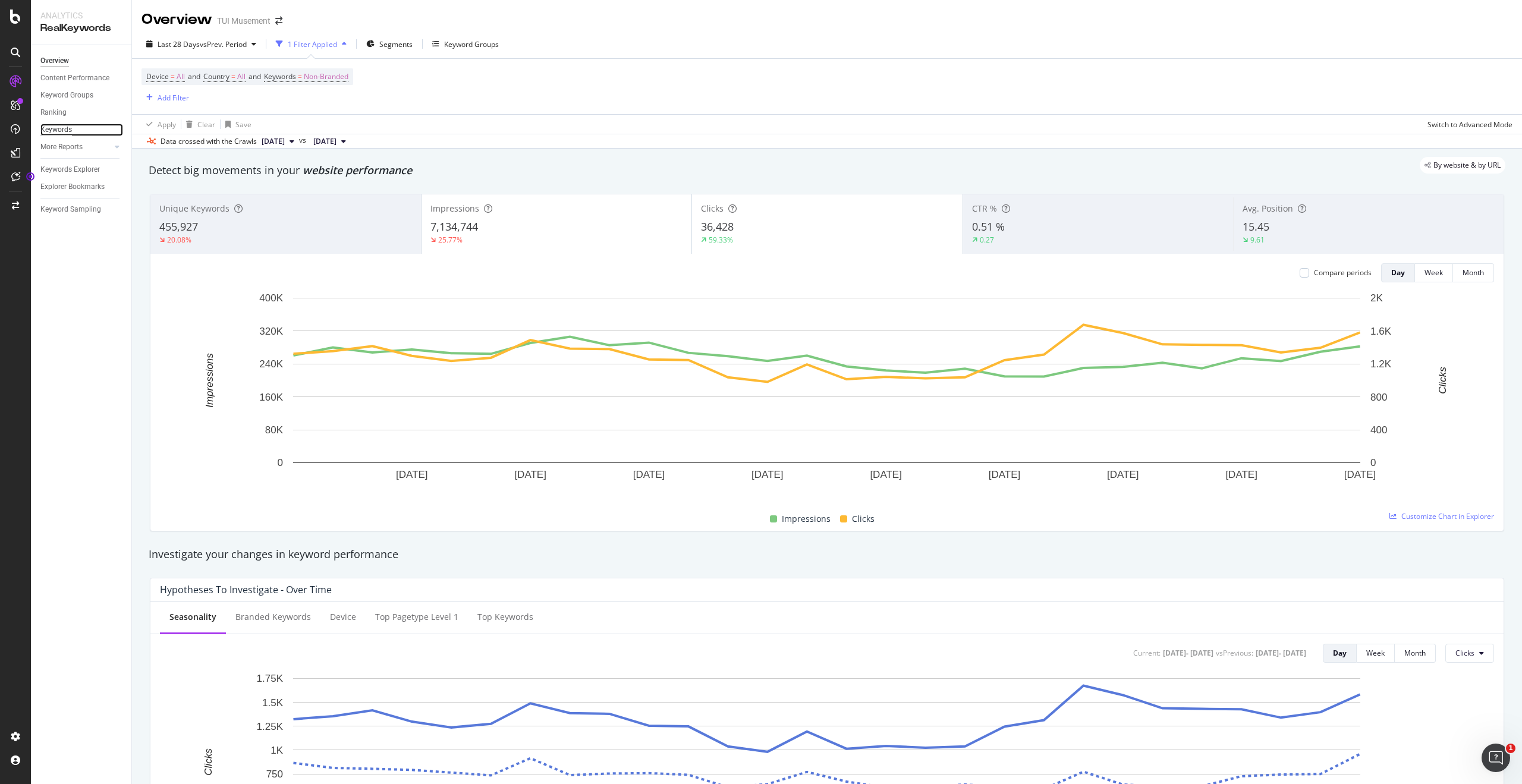
click at [68, 130] on div "Keywords" at bounding box center [56, 130] width 31 height 13
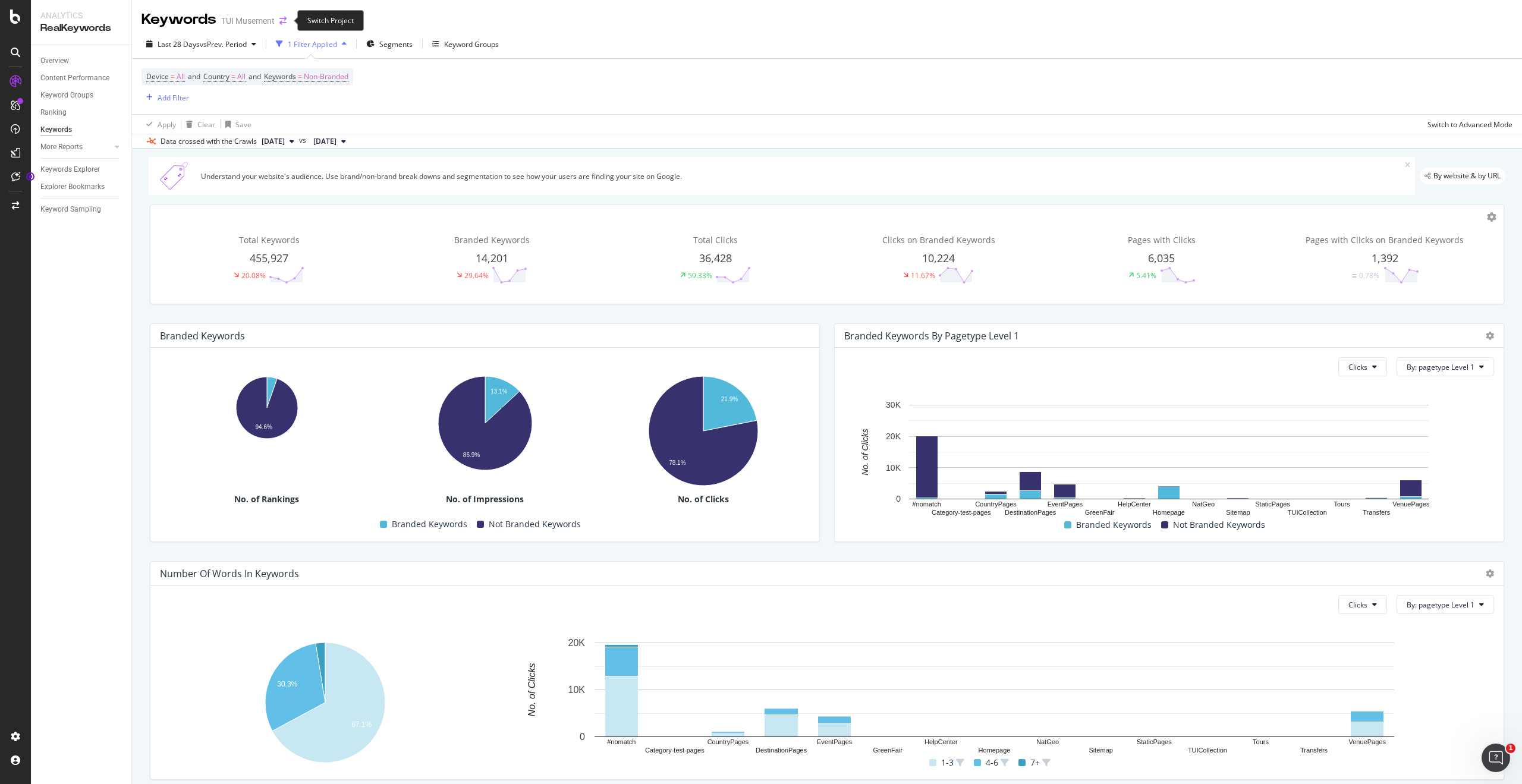
click at [286, 20] on icon "arrow-right-arrow-left" at bounding box center [283, 20] width 7 height 8
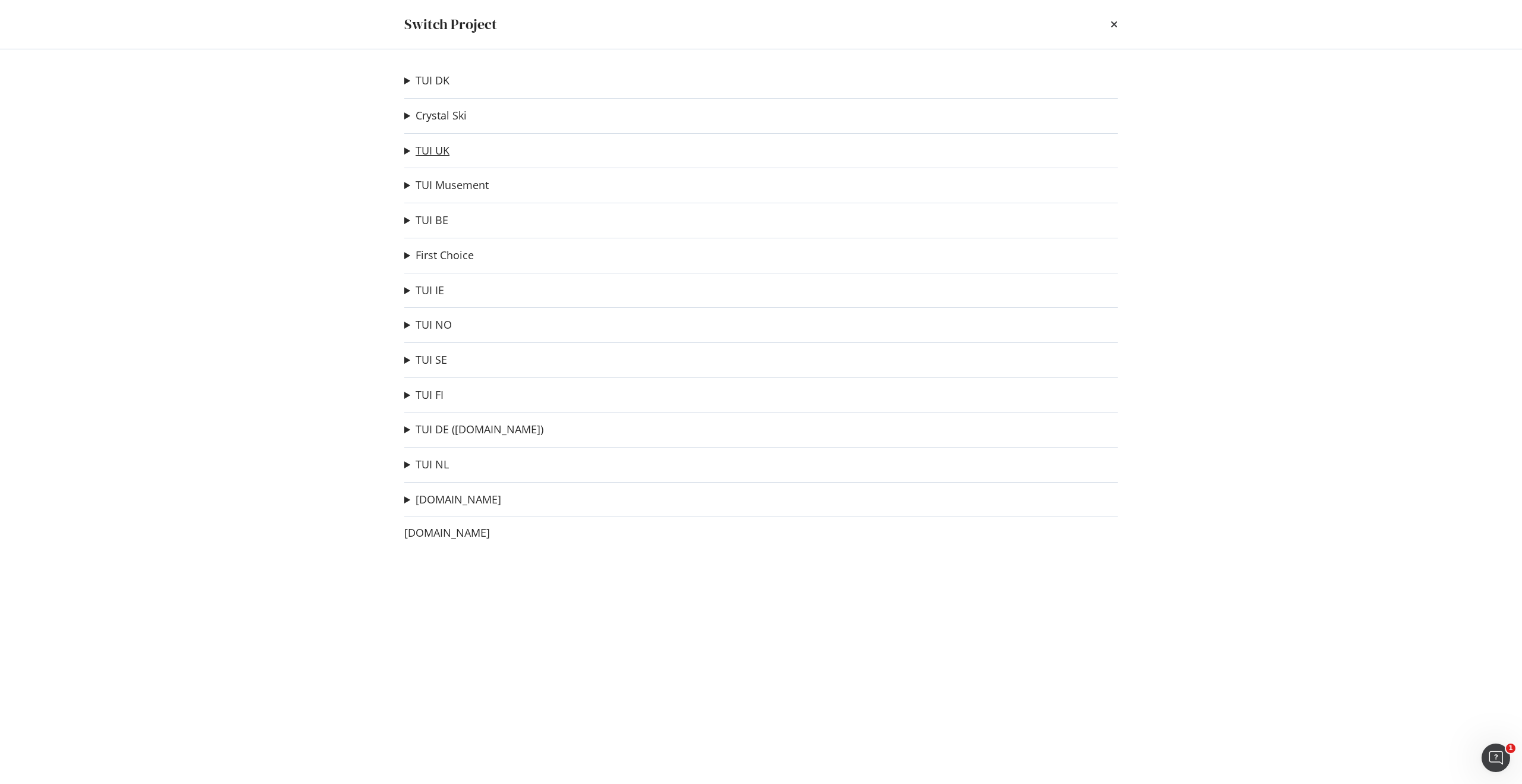
click at [442, 151] on link "TUI UK" at bounding box center [432, 151] width 34 height 13
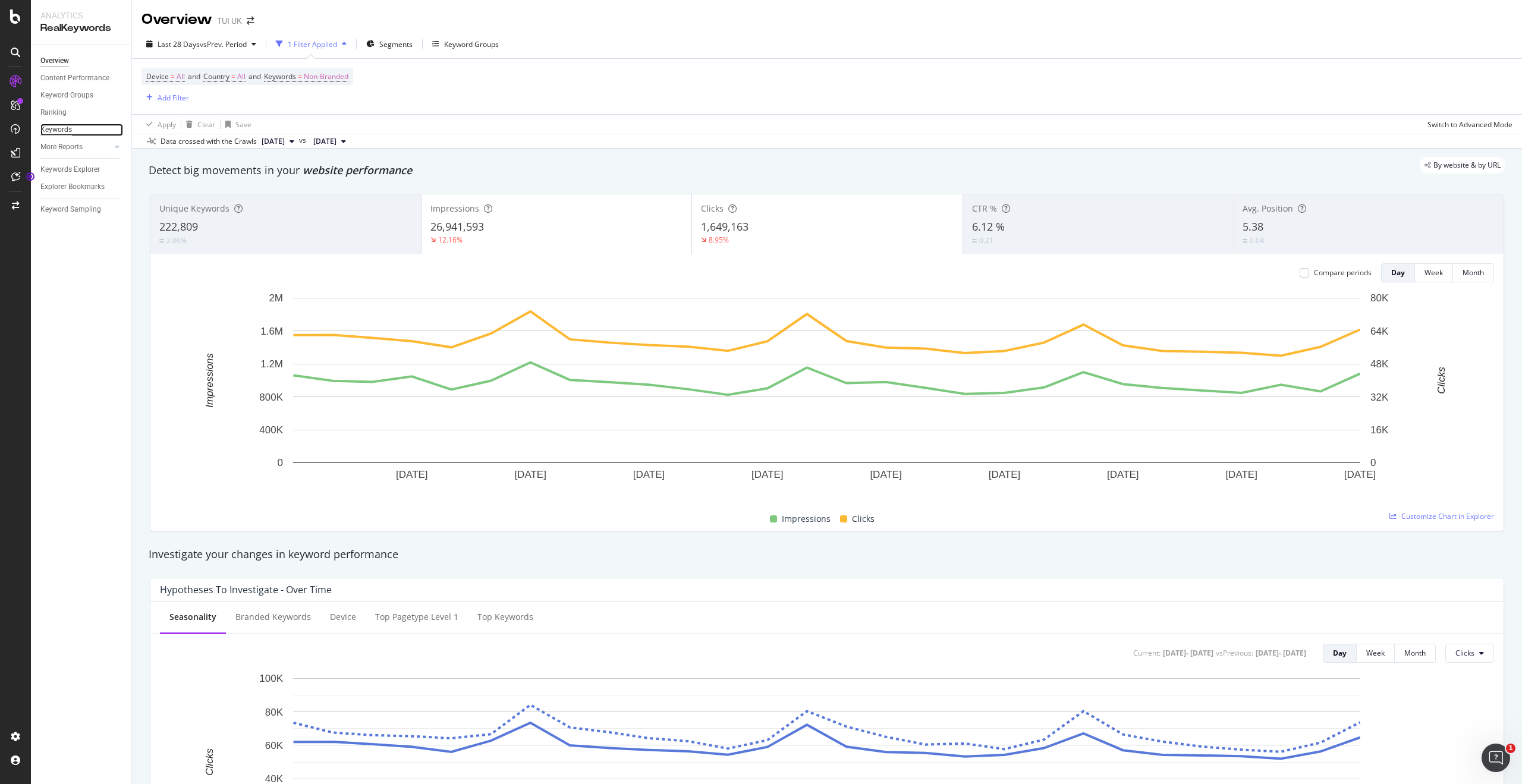
click at [56, 131] on div "Keywords" at bounding box center [56, 130] width 31 height 13
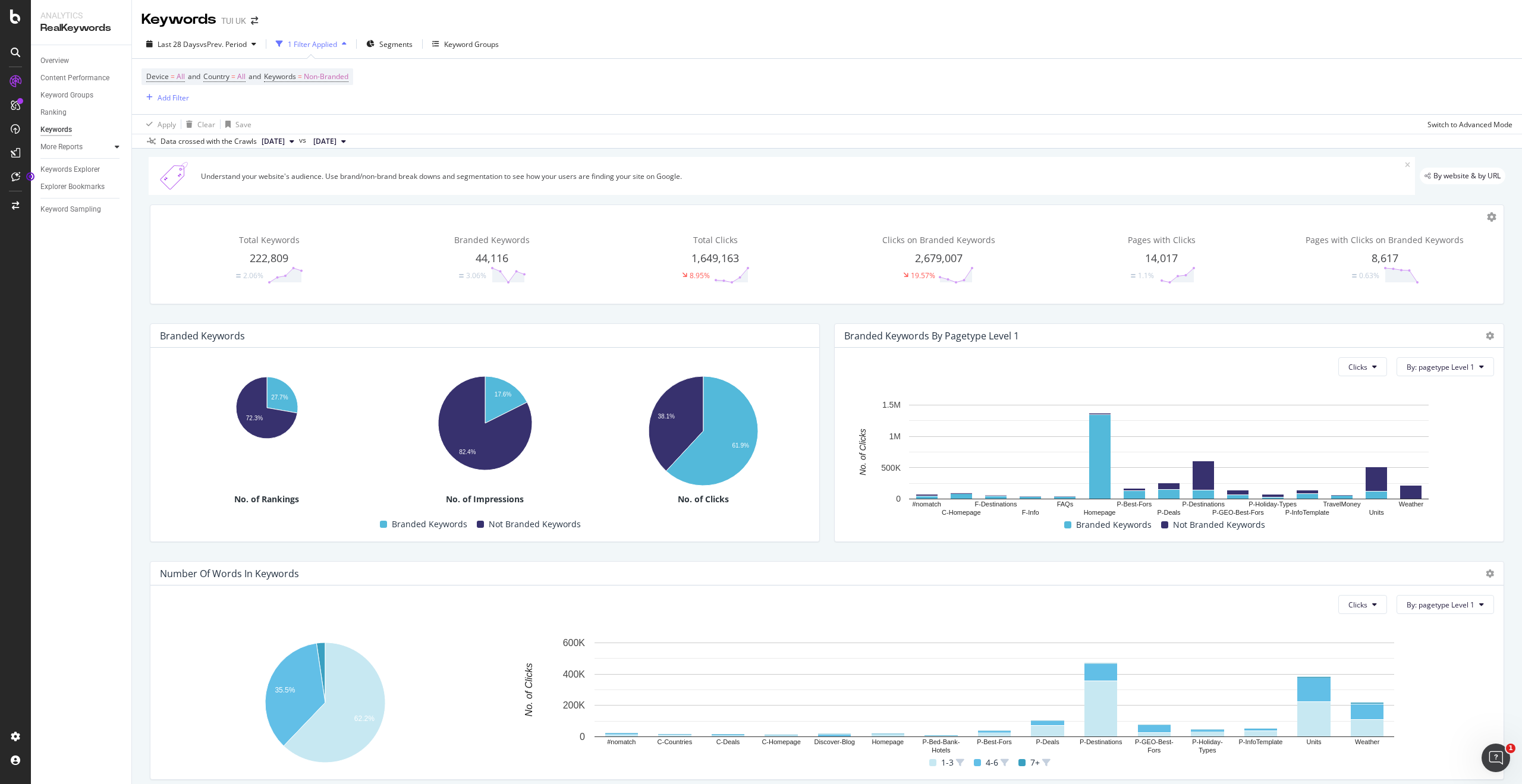
click at [115, 147] on icon at bounding box center [117, 147] width 4 height 7
click at [79, 240] on div "Keywords Explorer" at bounding box center [70, 238] width 59 height 13
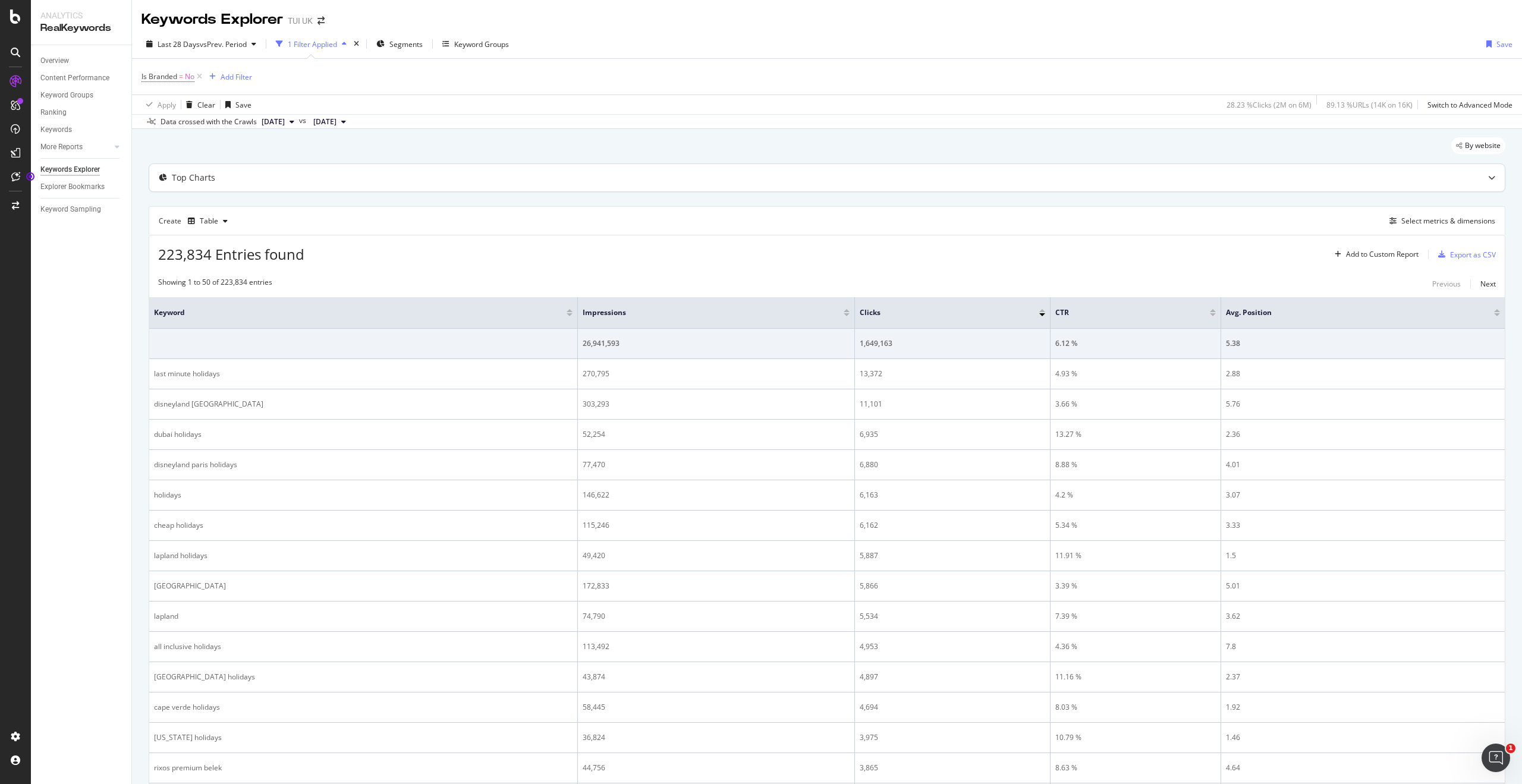
click at [1494, 177] on icon at bounding box center [1492, 178] width 7 height 7
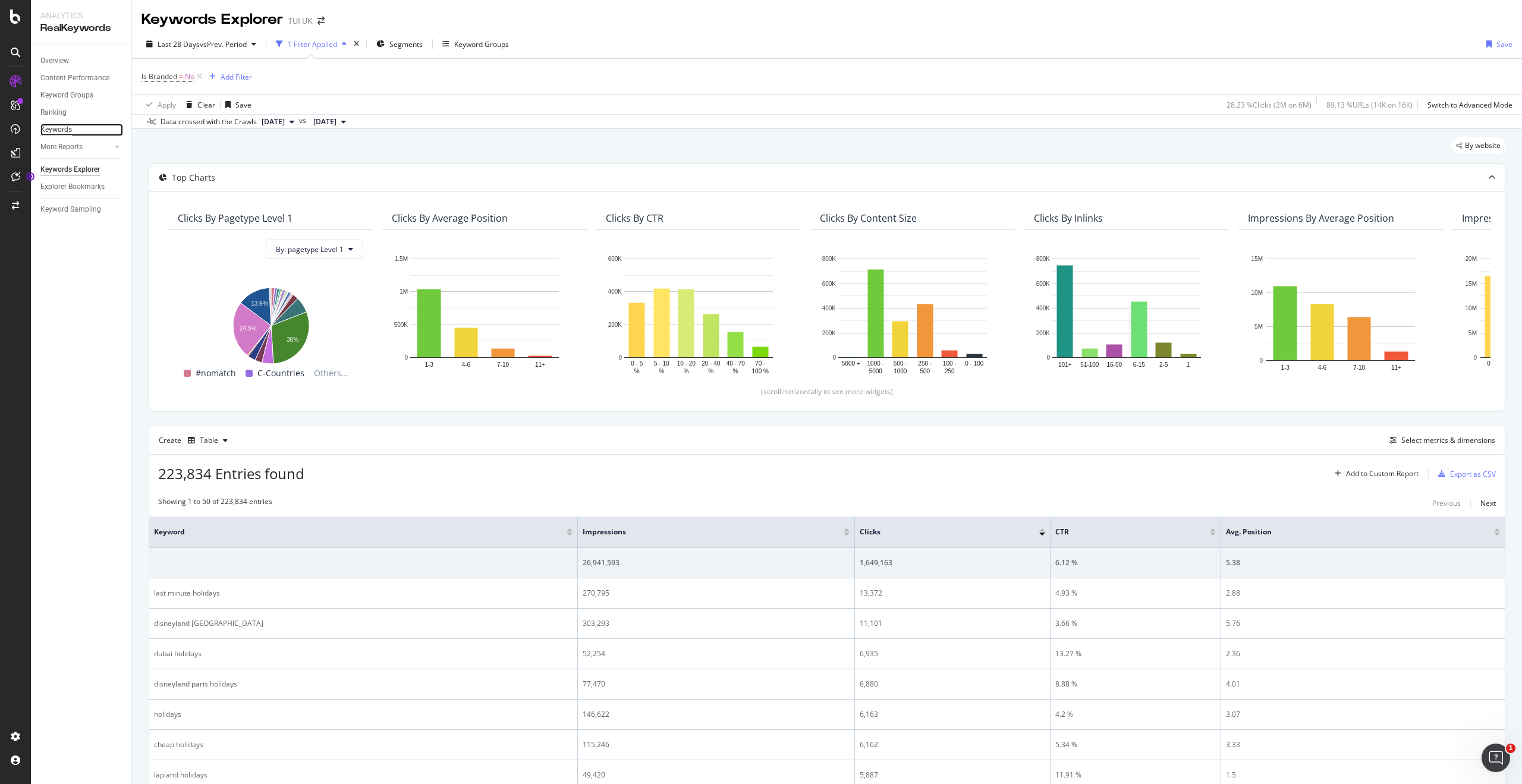
click at [66, 125] on div "Keywords" at bounding box center [56, 130] width 31 height 13
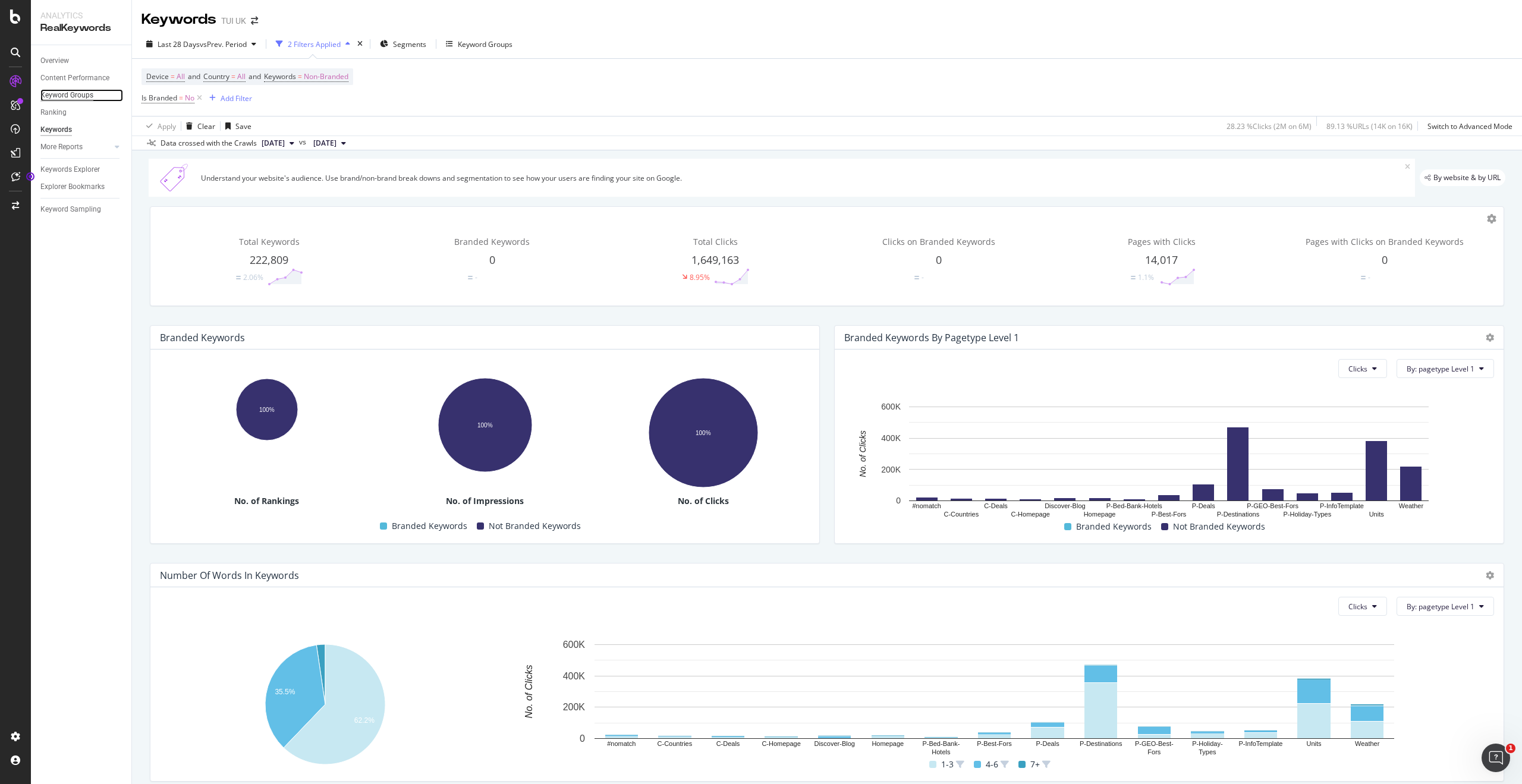
click at [69, 96] on div "Keyword Groups" at bounding box center [67, 95] width 53 height 13
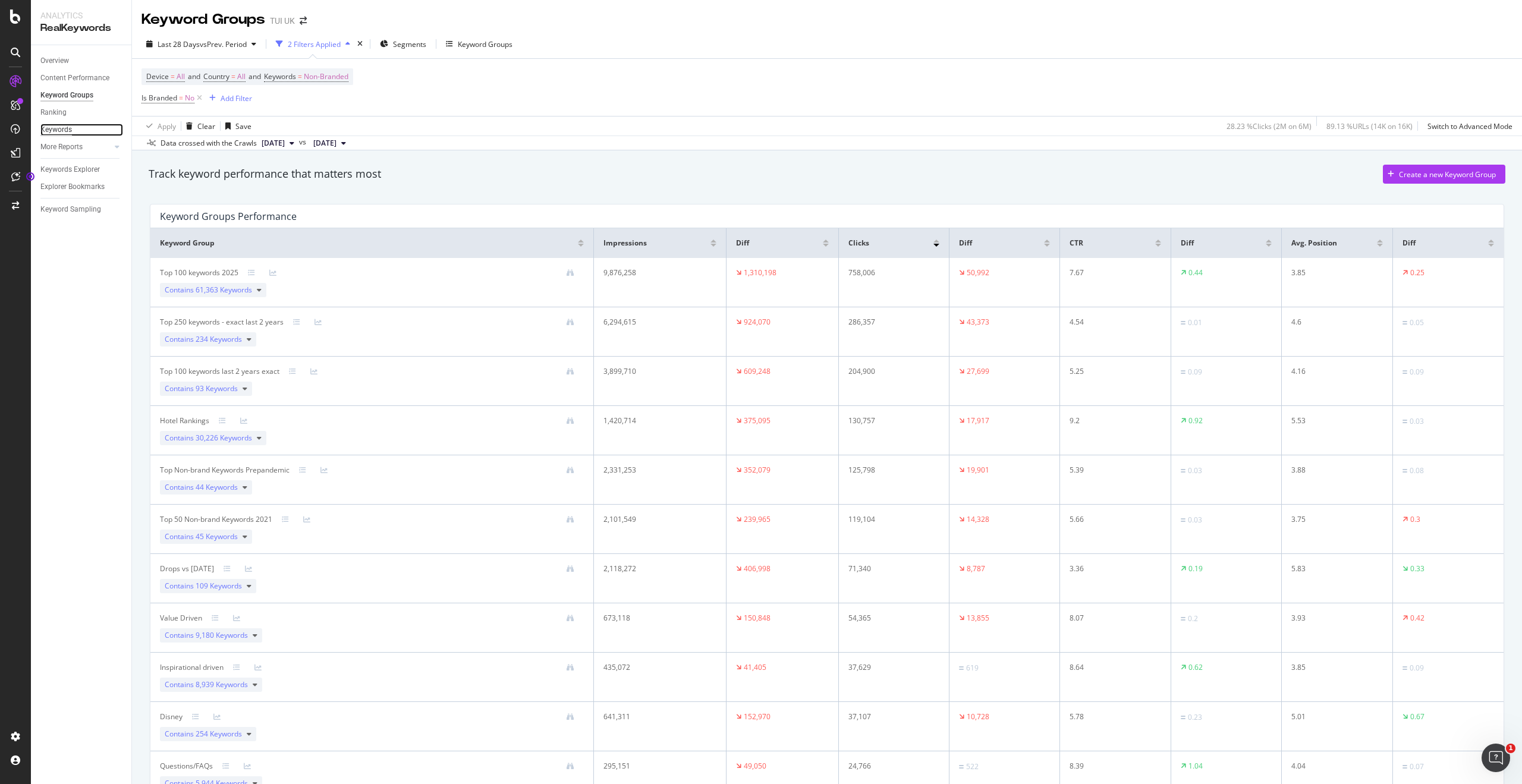
click at [63, 128] on div "Keywords" at bounding box center [56, 130] width 31 height 13
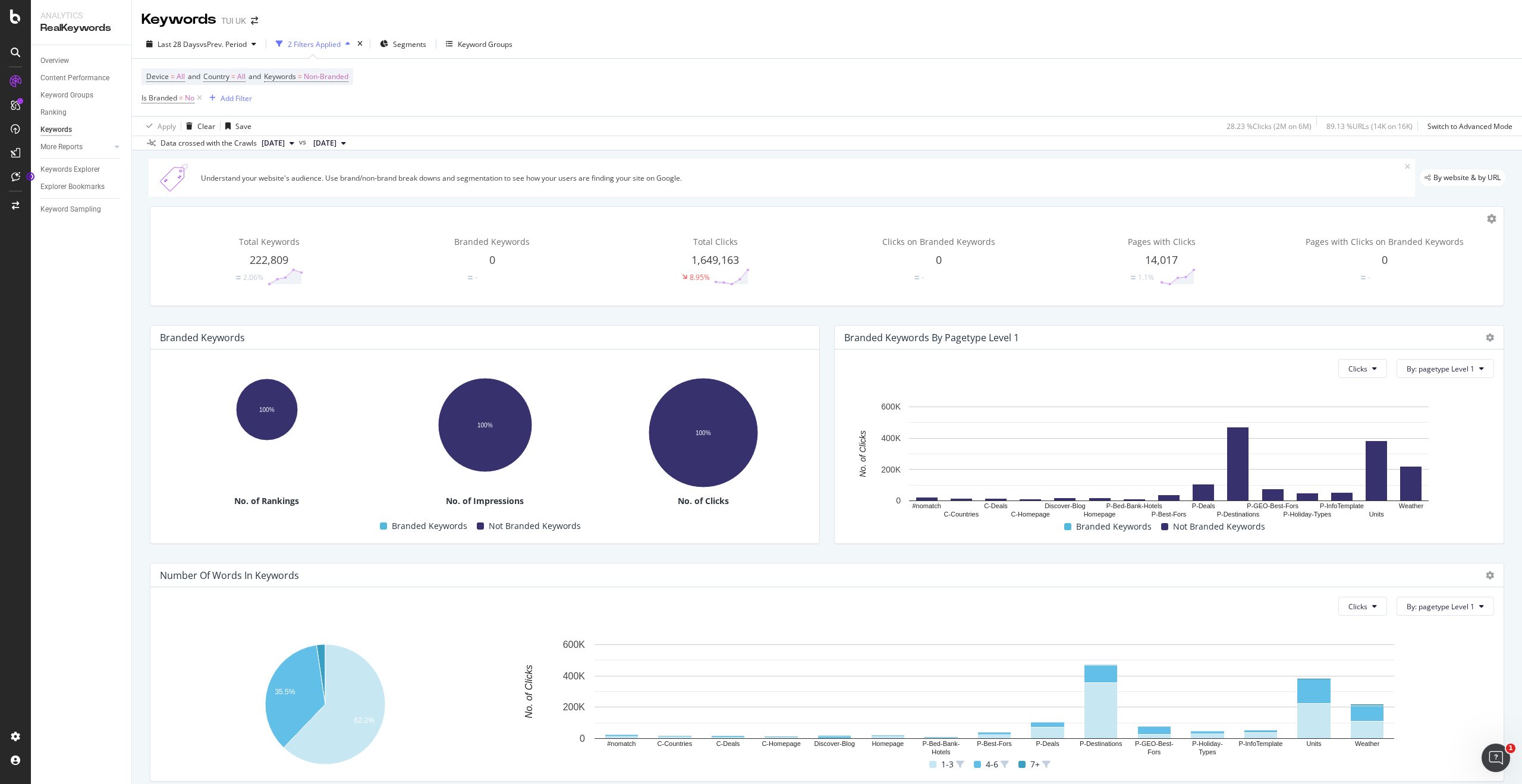
click at [338, 43] on div "2 Filters Applied" at bounding box center [314, 43] width 53 height 10
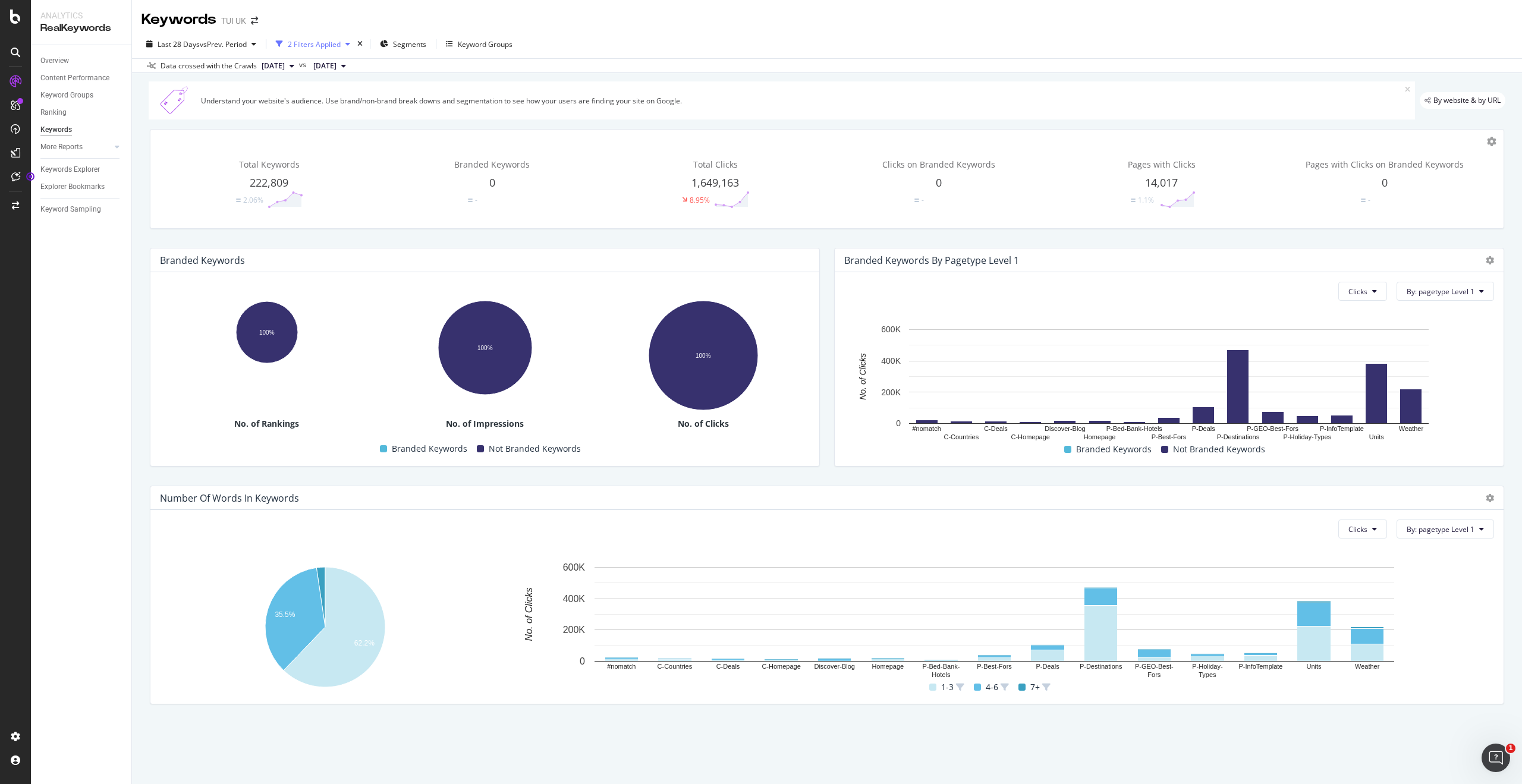
click at [353, 42] on div "button" at bounding box center [347, 44] width 14 height 7
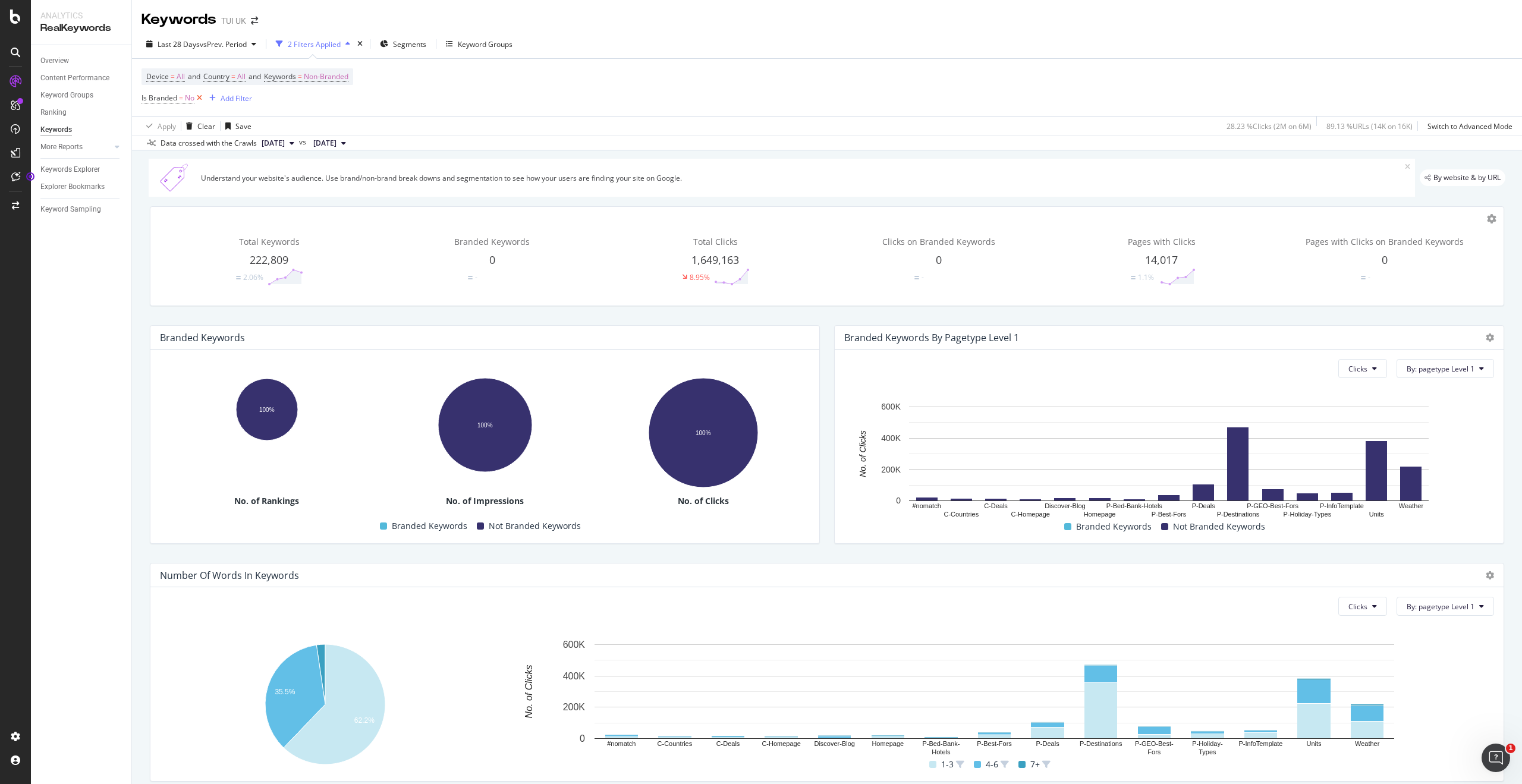
click at [202, 98] on icon at bounding box center [199, 98] width 10 height 12
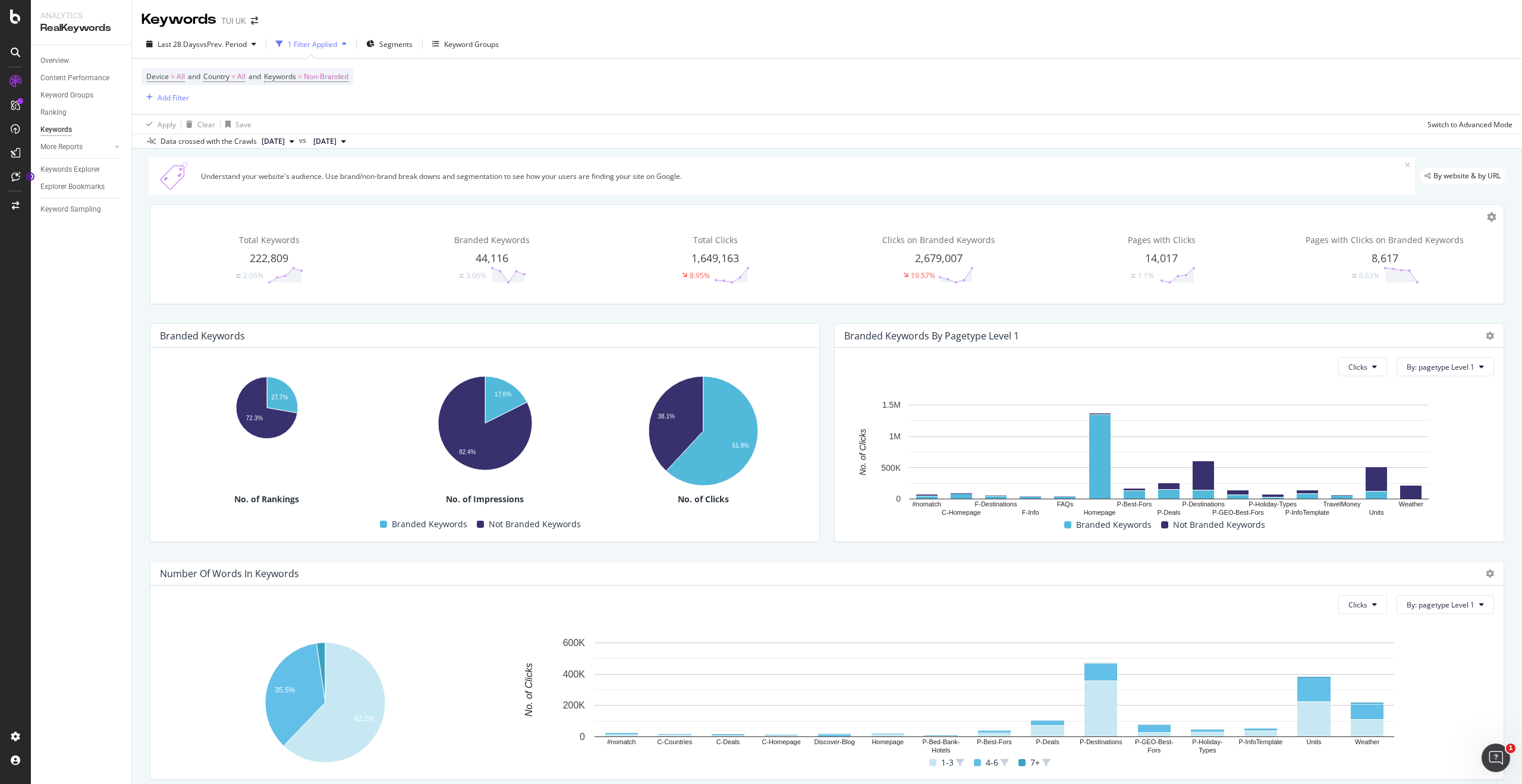
click at [346, 42] on icon "button" at bounding box center [344, 44] width 4 height 7
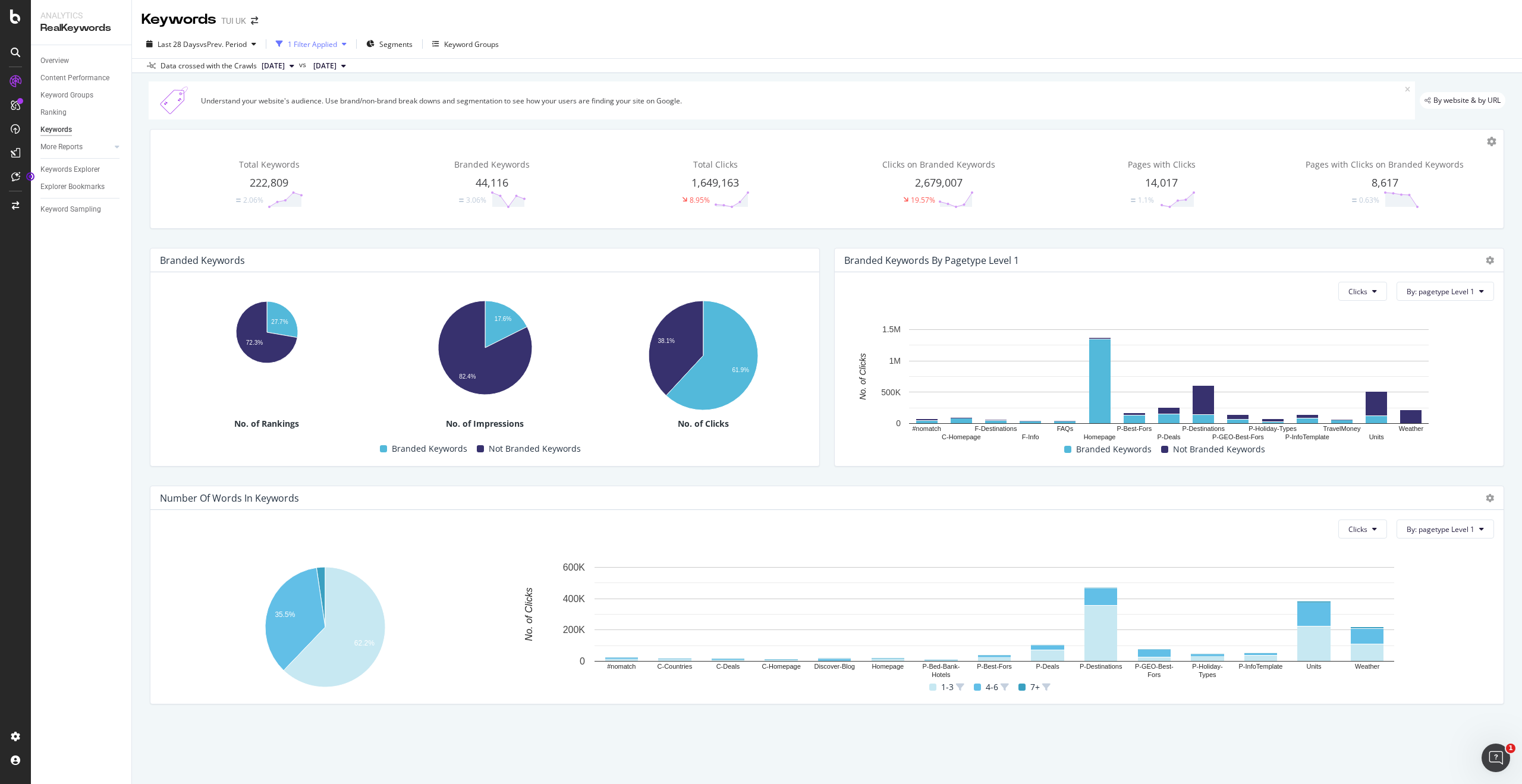
click at [350, 44] on div "button" at bounding box center [344, 44] width 14 height 7
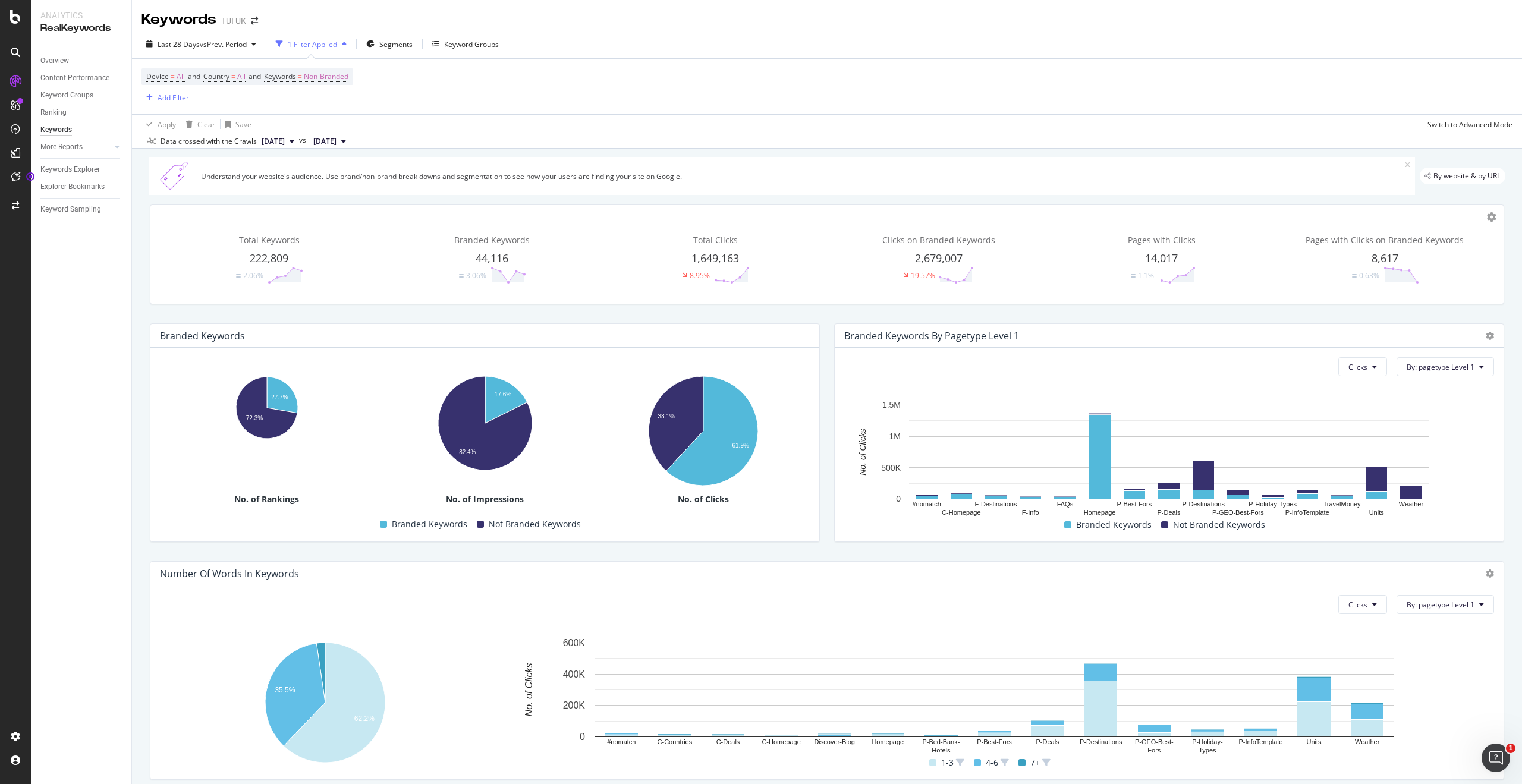
click at [529, 80] on div "Device = All and Country = All and Keywords = Non-Branded Add Filter" at bounding box center [827, 87] width 1371 height 55
click at [145, 421] on div "Branded Keywords Hold CMD (⌘) while clicking to filter the report. 27.7% 72.3% …" at bounding box center [484, 432] width 685 height 238
click at [67, 170] on div "AI Visibility" at bounding box center [64, 174] width 40 height 12
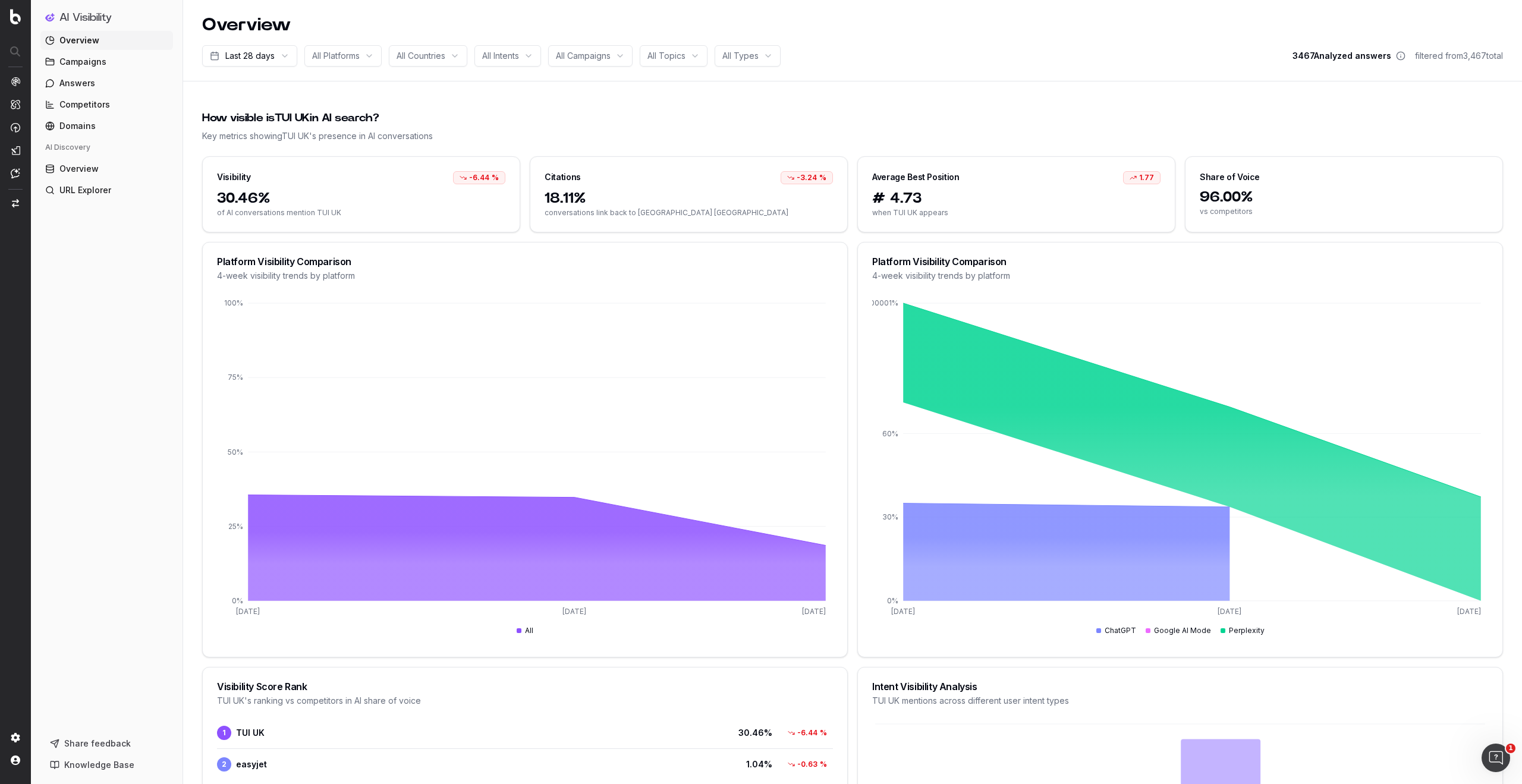
click at [454, 55] on div "All Countries" at bounding box center [428, 55] width 79 height 22
click at [531, 56] on div "All Intents" at bounding box center [508, 55] width 67 height 22
click at [590, 56] on span "All Campaigns" at bounding box center [583, 56] width 55 height 12
click at [674, 54] on span "All Topics" at bounding box center [667, 56] width 38 height 12
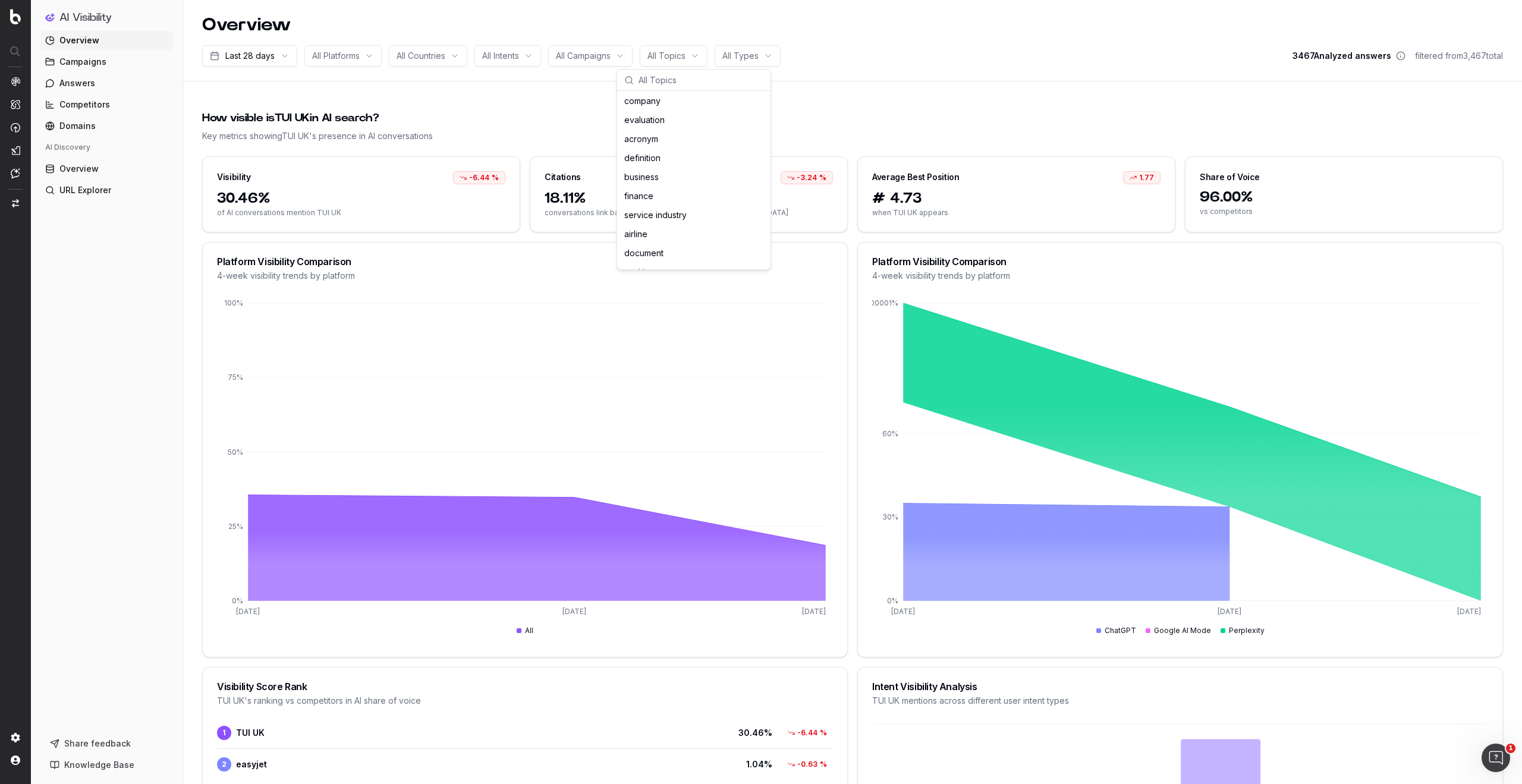
click at [755, 55] on html "AI Visibility Overview Campaigns Answers Competitors Domains AI Discovery Overv…" at bounding box center [761, 392] width 1522 height 784
click at [349, 55] on html "AI Visibility Overview Campaigns Answers Competitors Domains AI Discovery Overv…" at bounding box center [761, 392] width 1522 height 784
click at [367, 56] on div "All Platforms" at bounding box center [343, 55] width 77 height 22
click at [418, 55] on span "All Countries" at bounding box center [421, 56] width 49 height 12
click at [88, 82] on span "Answers" at bounding box center [77, 83] width 36 height 12
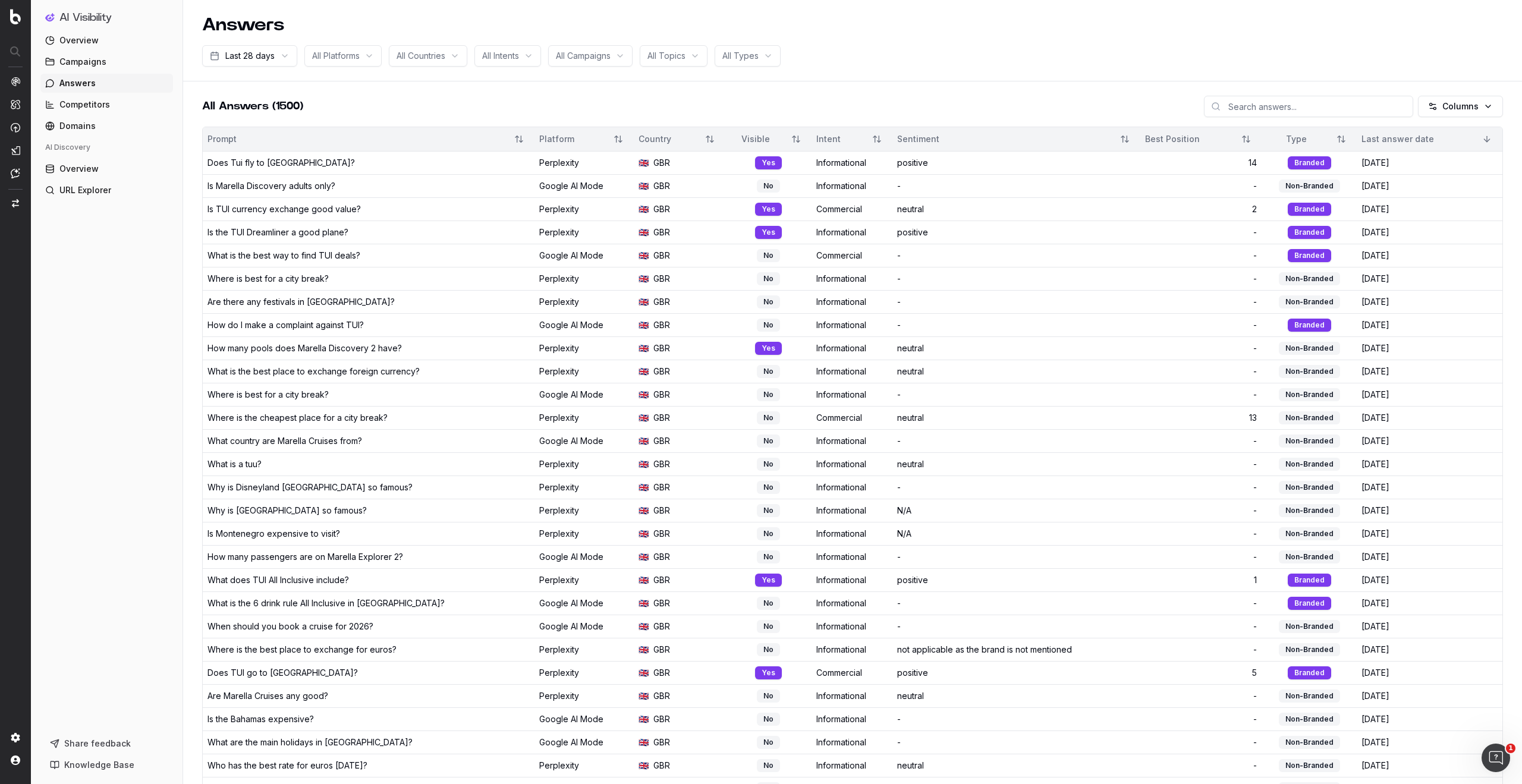
click at [81, 124] on span "Domains" at bounding box center [77, 126] width 36 height 12
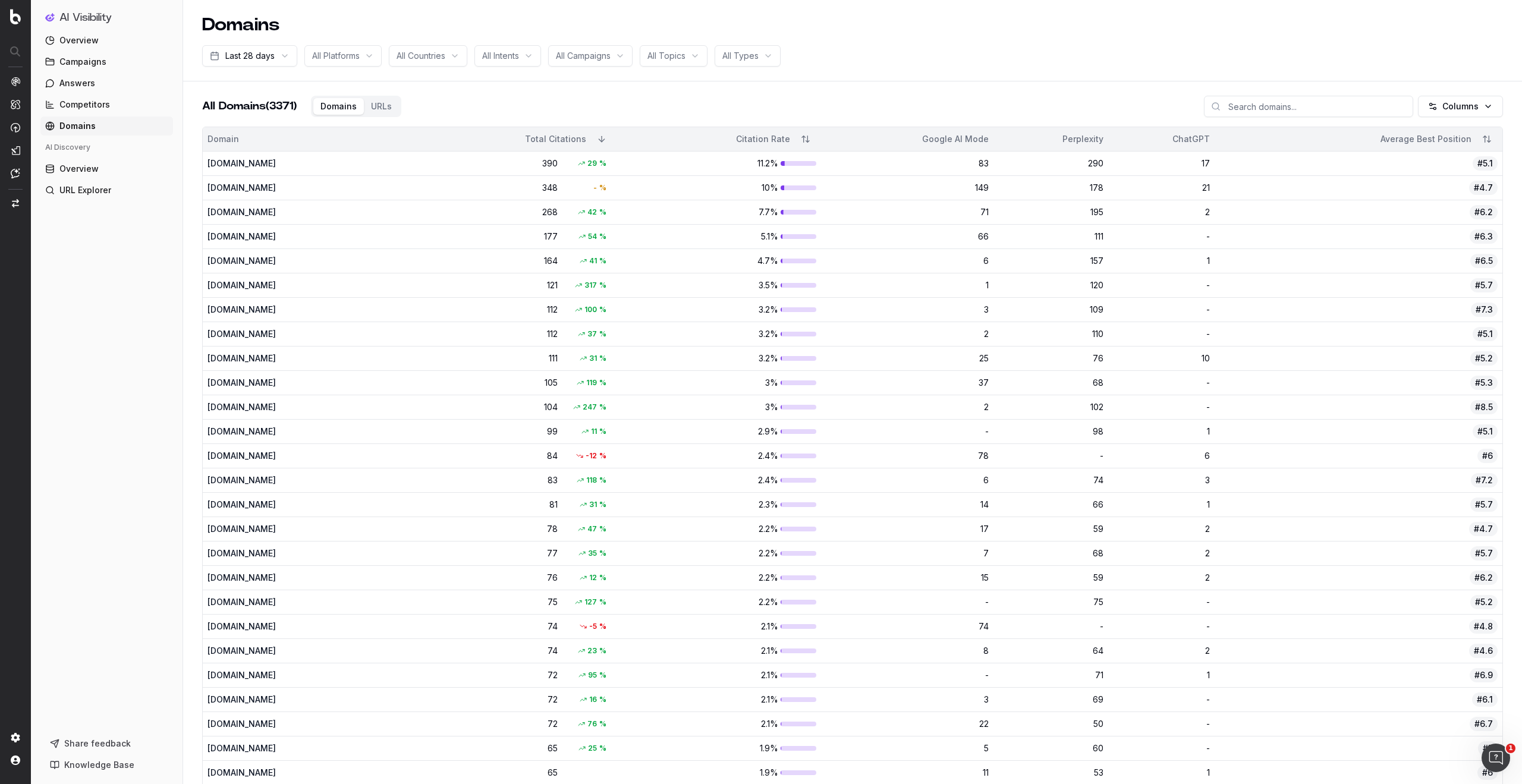
scroll to position [1, 0]
click at [16, 18] on img at bounding box center [15, 16] width 10 height 16
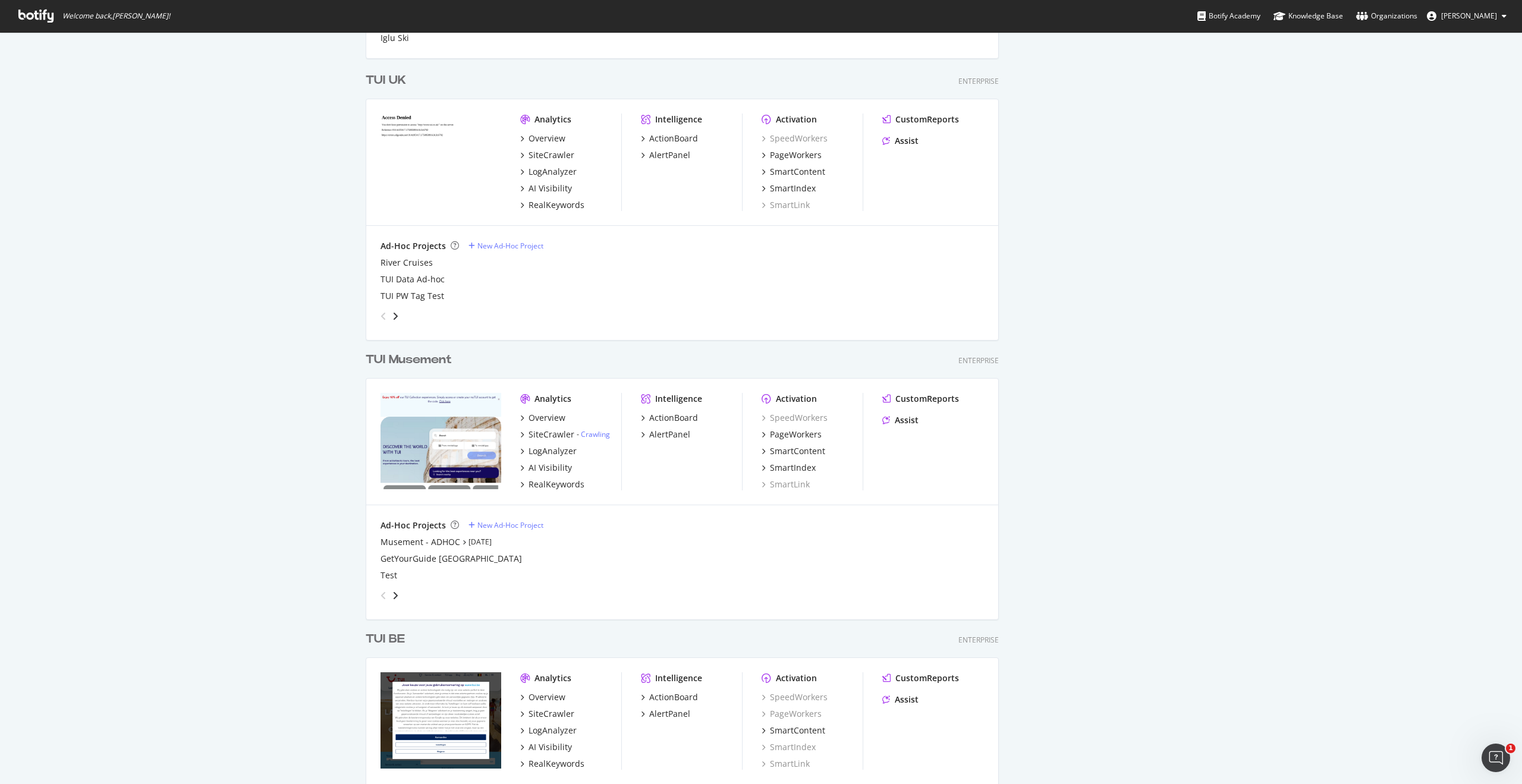
scroll to position [546, 0]
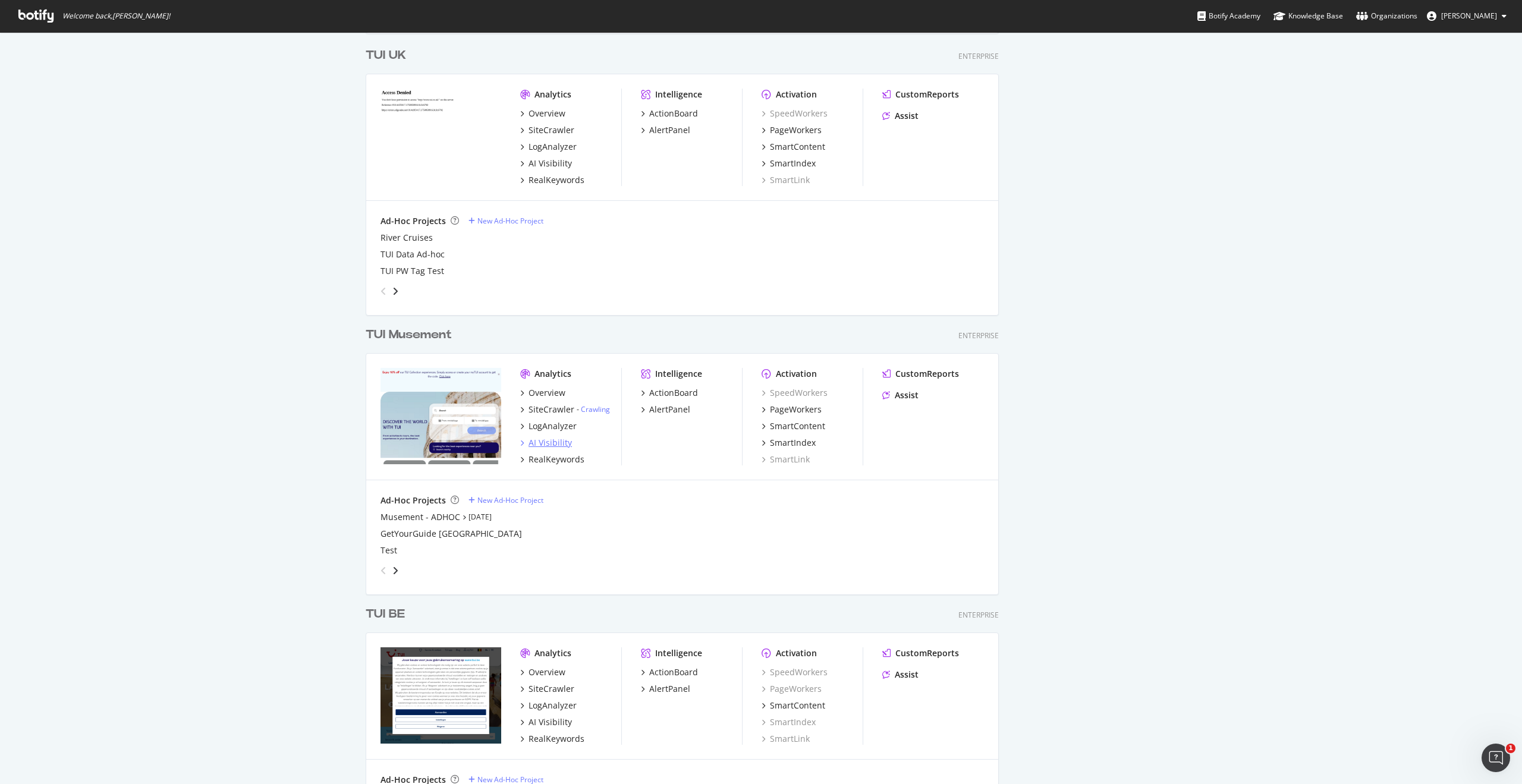
click at [556, 443] on div "AI Visibility" at bounding box center [550, 443] width 43 height 12
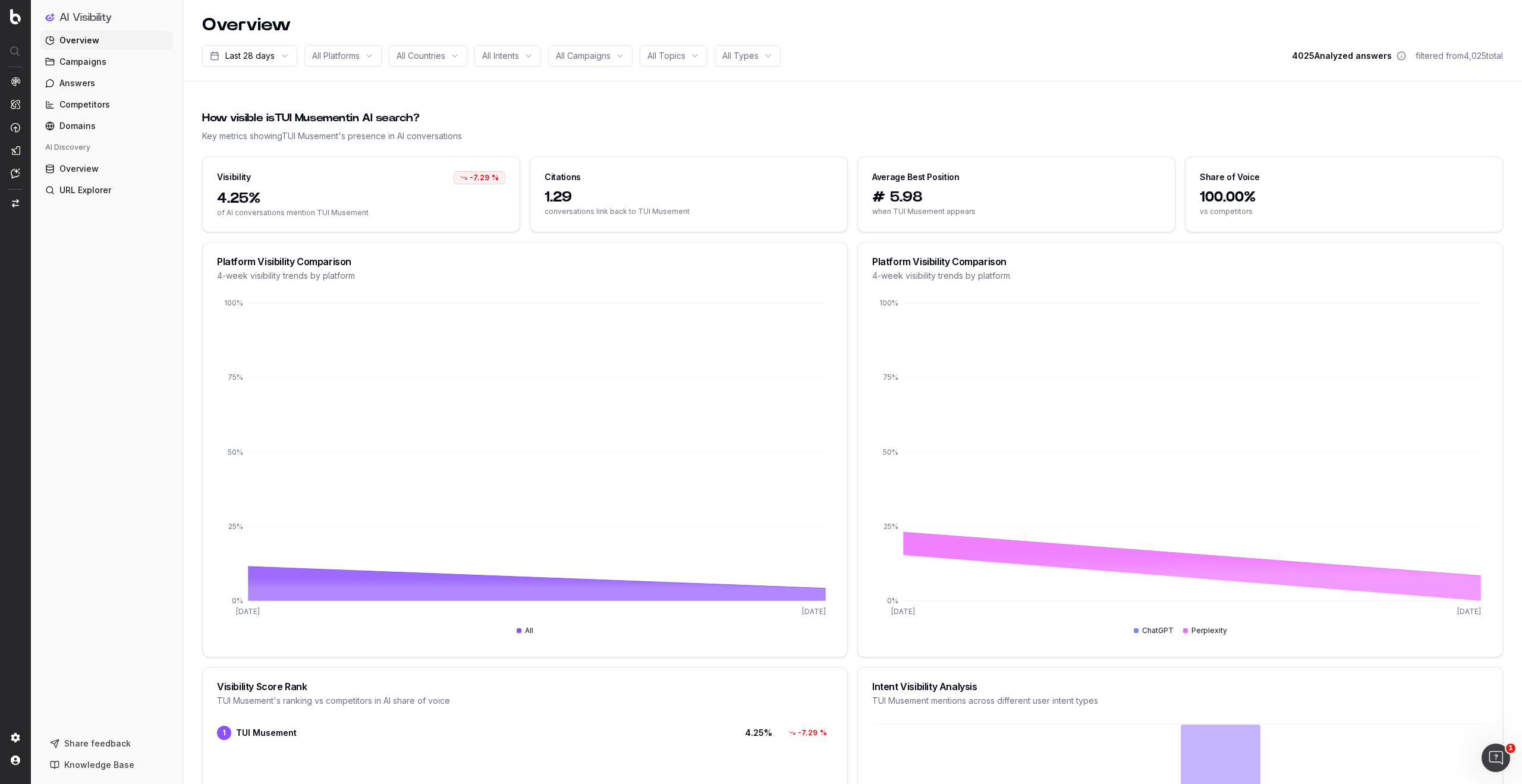
click at [70, 128] on span "Domains" at bounding box center [77, 126] width 36 height 12
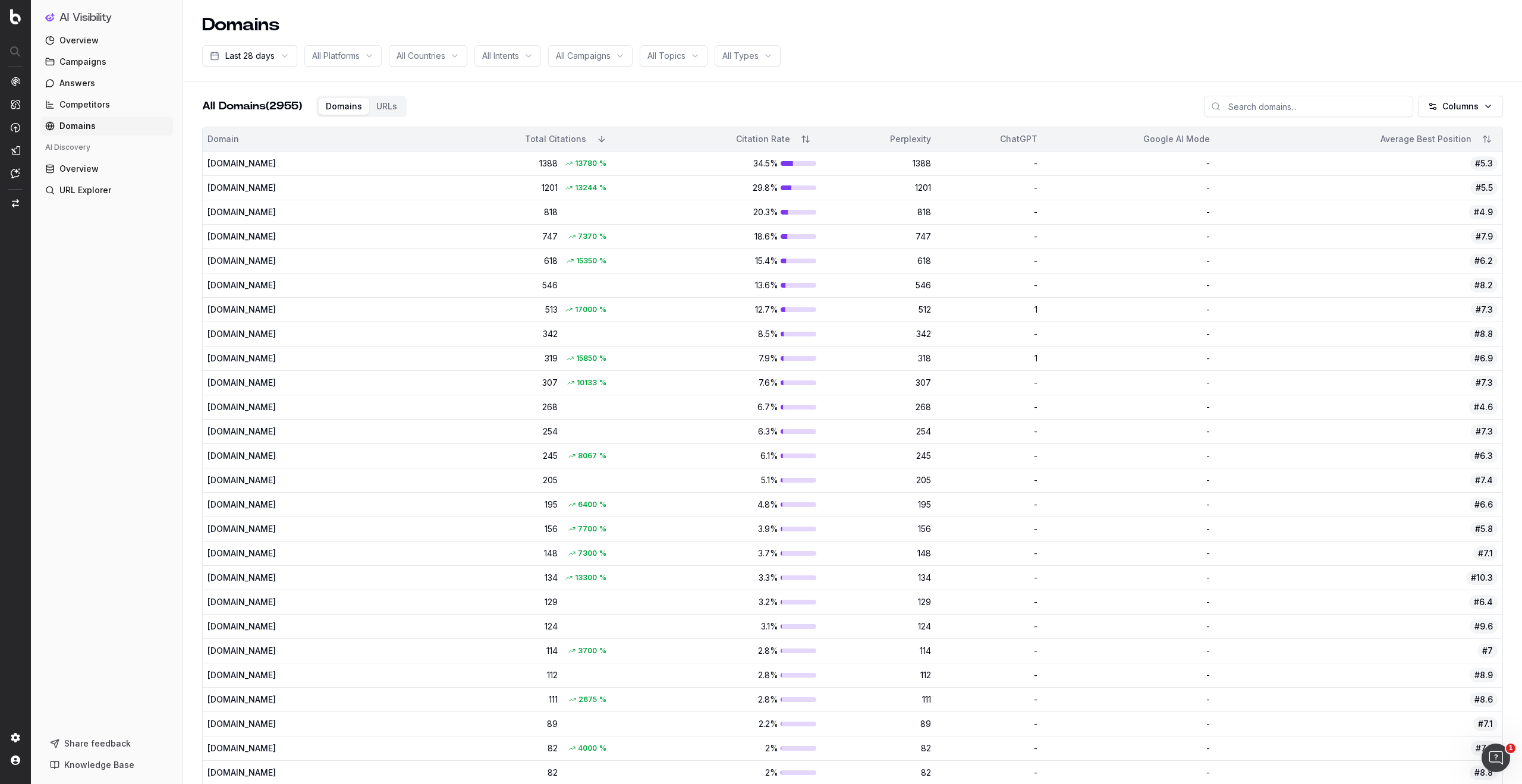
click at [90, 82] on span "Answers" at bounding box center [77, 83] width 36 height 12
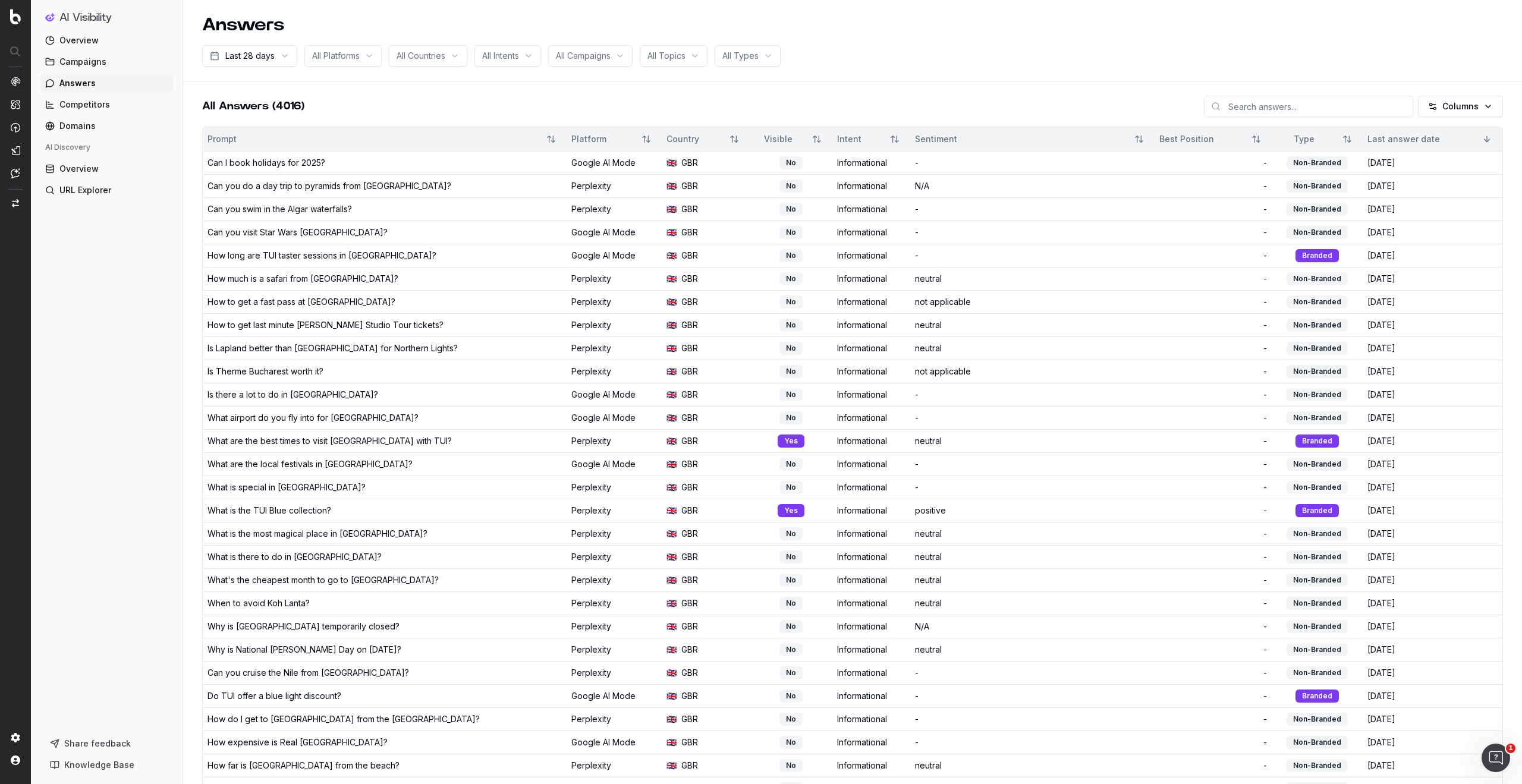
click at [1278, 109] on input at bounding box center [1308, 106] width 209 height 22
click at [1479, 105] on html "AI Visibility Overview Campaigns Answers Competitors Domains AI Discovery Overv…" at bounding box center [761, 392] width 1522 height 784
click at [1261, 106] on html "AI Visibility Overview Campaigns Answers Competitors Domains AI Discovery Overv…" at bounding box center [761, 392] width 1522 height 784
click at [1278, 107] on input at bounding box center [1308, 106] width 209 height 22
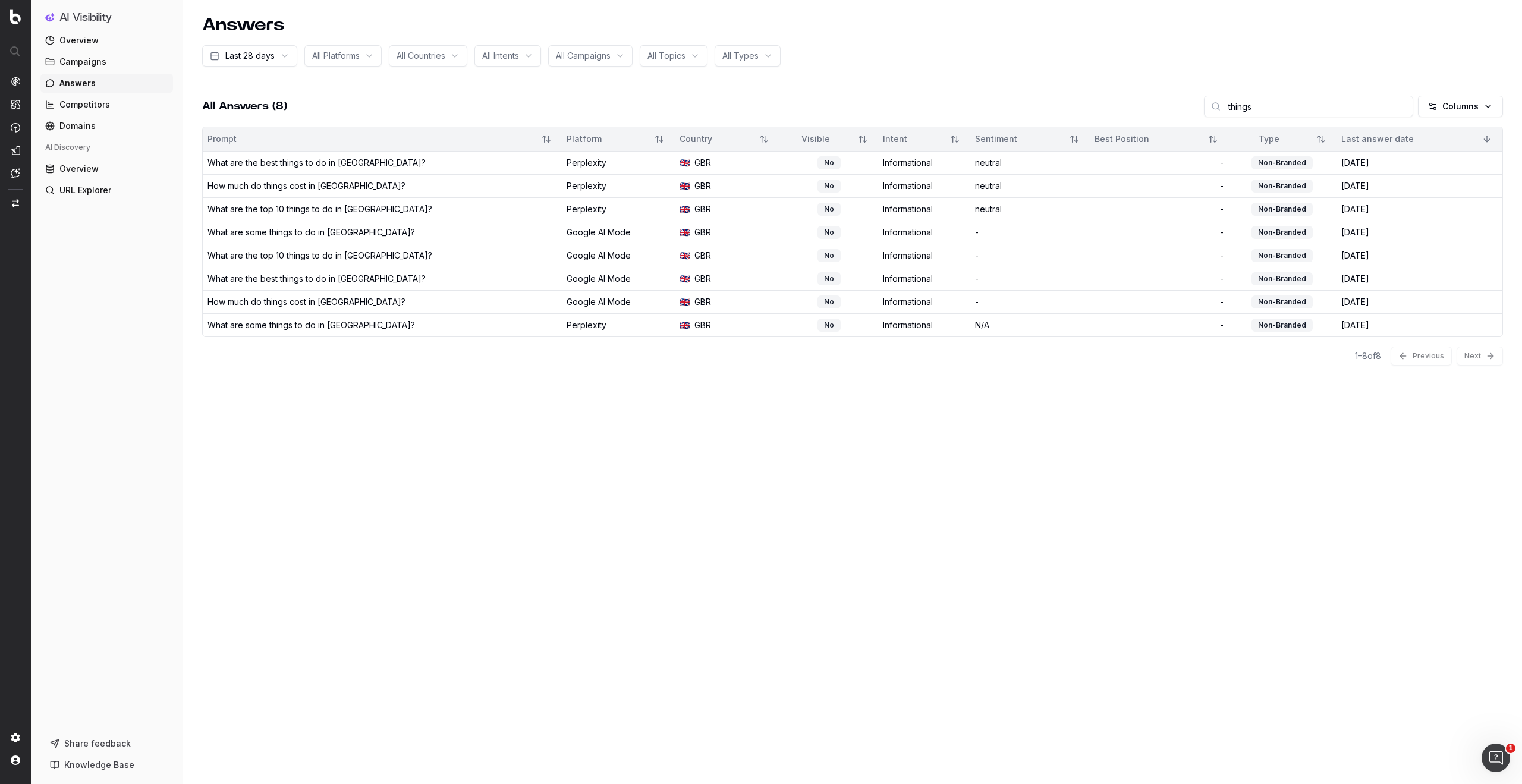
drag, startPoint x: 1247, startPoint y: 106, endPoint x: 1227, endPoint y: 108, distance: 20.1
click at [1227, 108] on input "things" at bounding box center [1308, 106] width 209 height 22
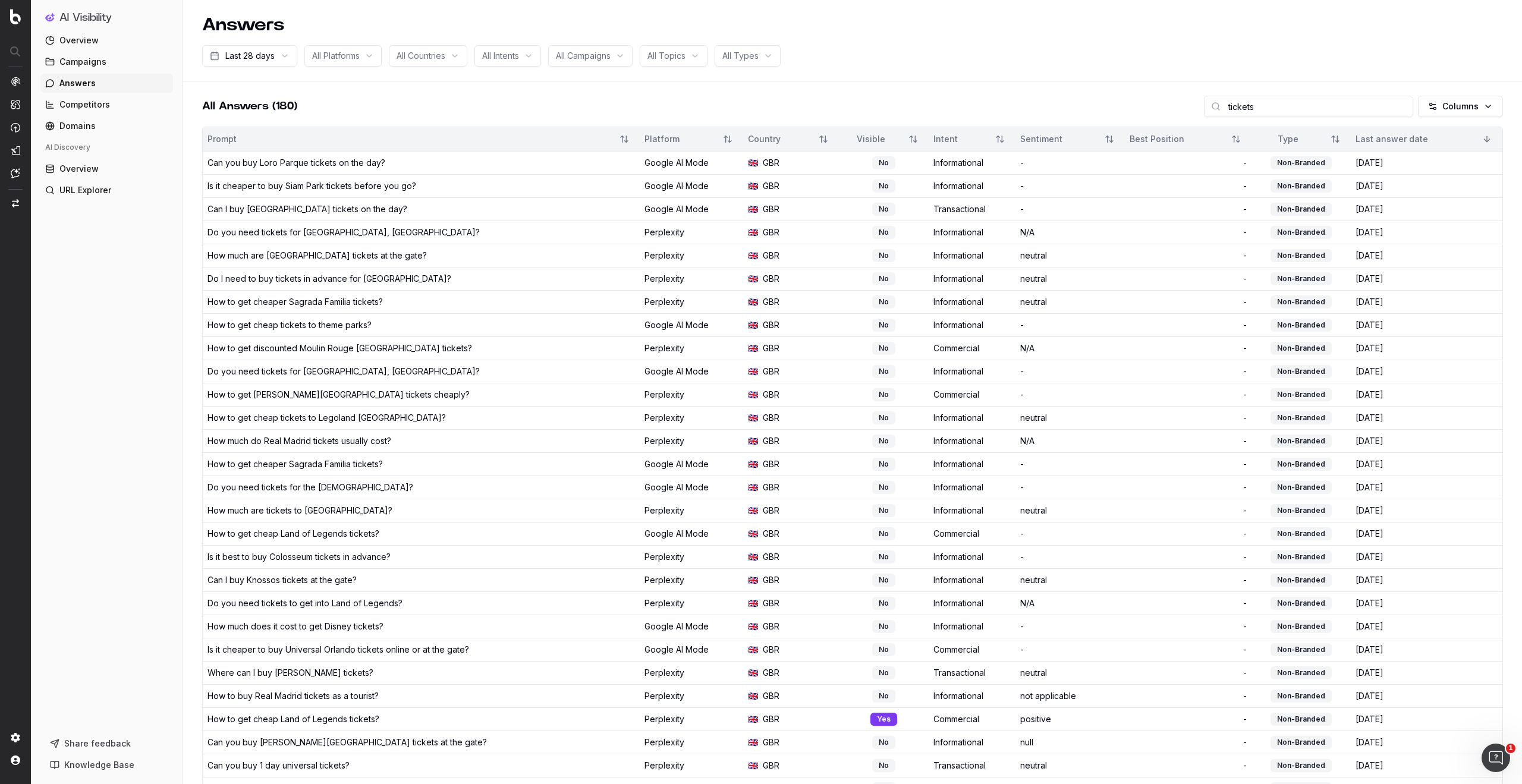
type input "tickets"
click at [404, 720] on div "How to get cheap Land of Legends tickets?" at bounding box center [421, 720] width 427 height 12
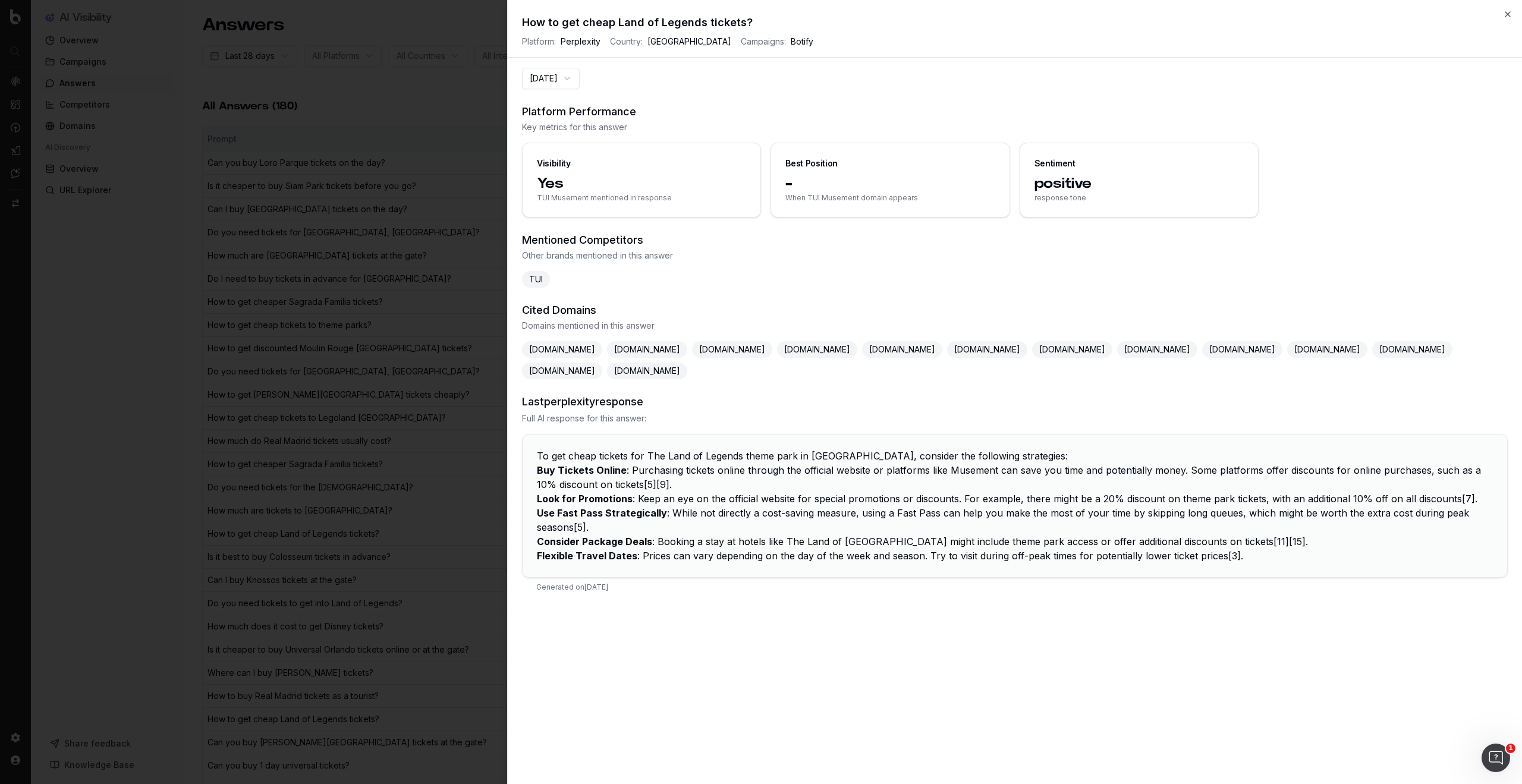
click at [580, 77] on button "[DATE]" at bounding box center [550, 78] width 58 height 22
click at [667, 82] on section "[DATE]" at bounding box center [1014, 78] width 986 height 22
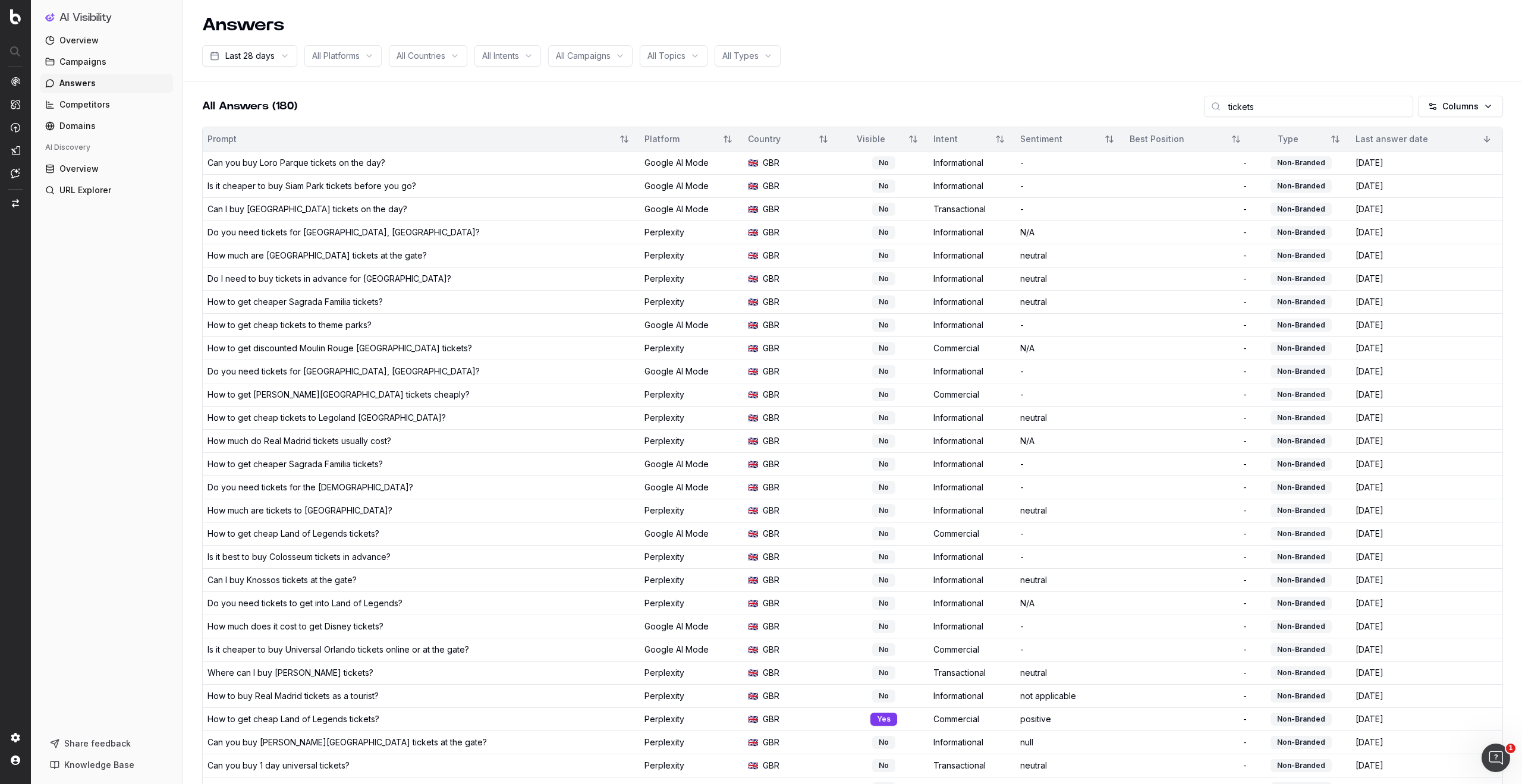
click at [1487, 139] on button "Sort" at bounding box center [1487, 139] width 22 height 22
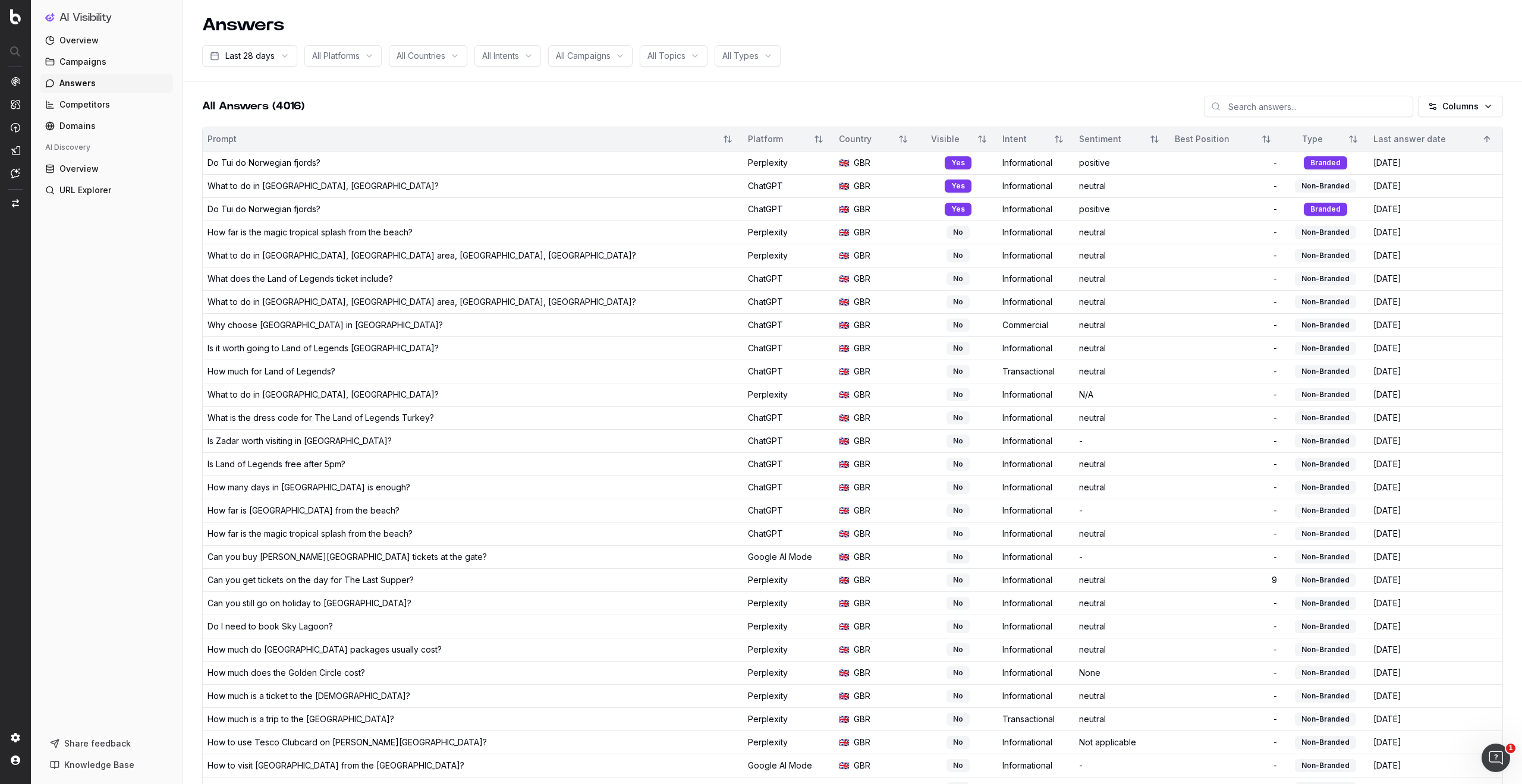
click at [514, 55] on span "All Intents" at bounding box center [500, 56] width 37 height 12
click at [493, 143] on div "Commercial" at bounding box center [525, 140] width 148 height 19
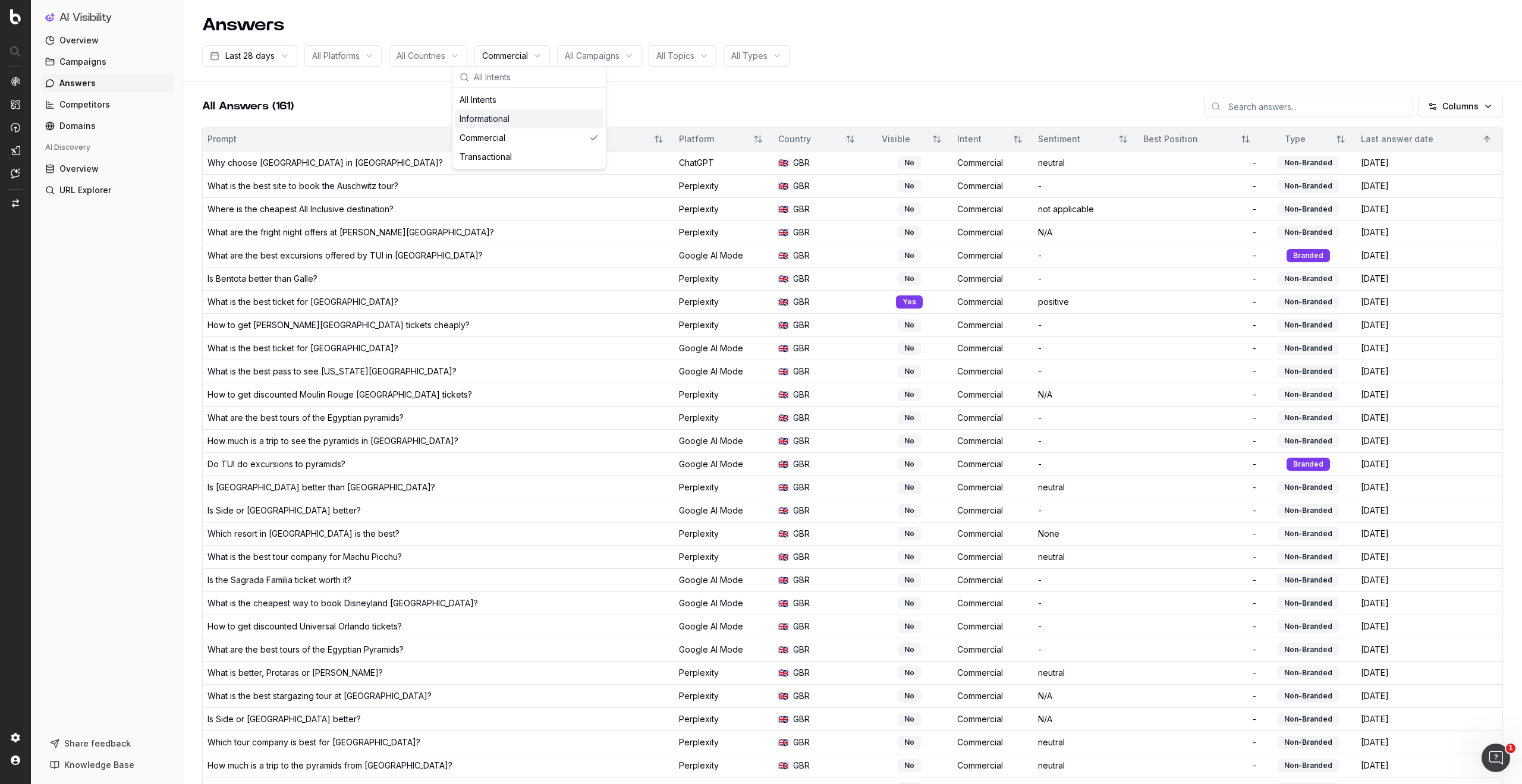
scroll to position [4, 0]
click at [88, 172] on span "Overview" at bounding box center [79, 169] width 39 height 12
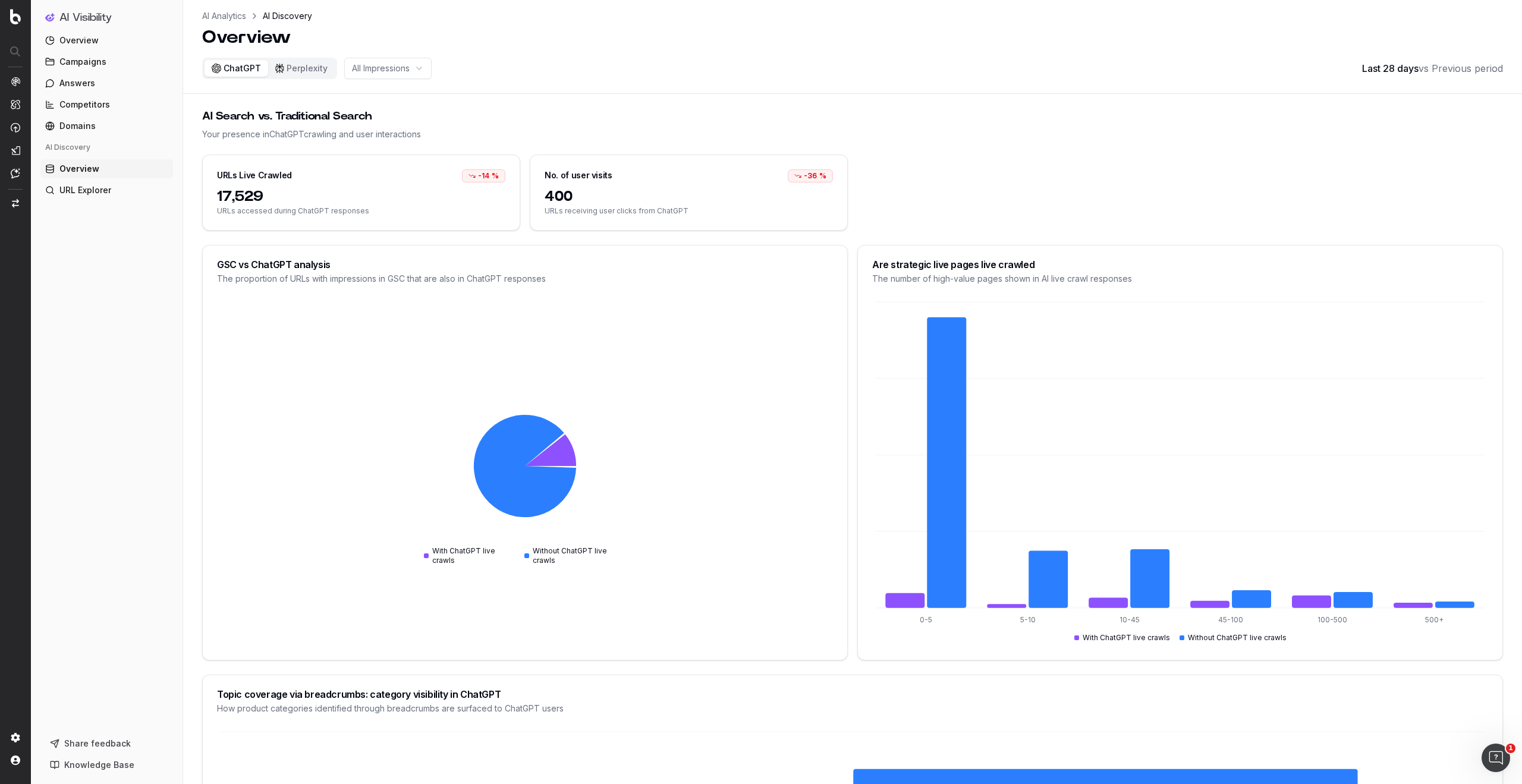
click at [307, 68] on button "Perplexity" at bounding box center [301, 68] width 67 height 16
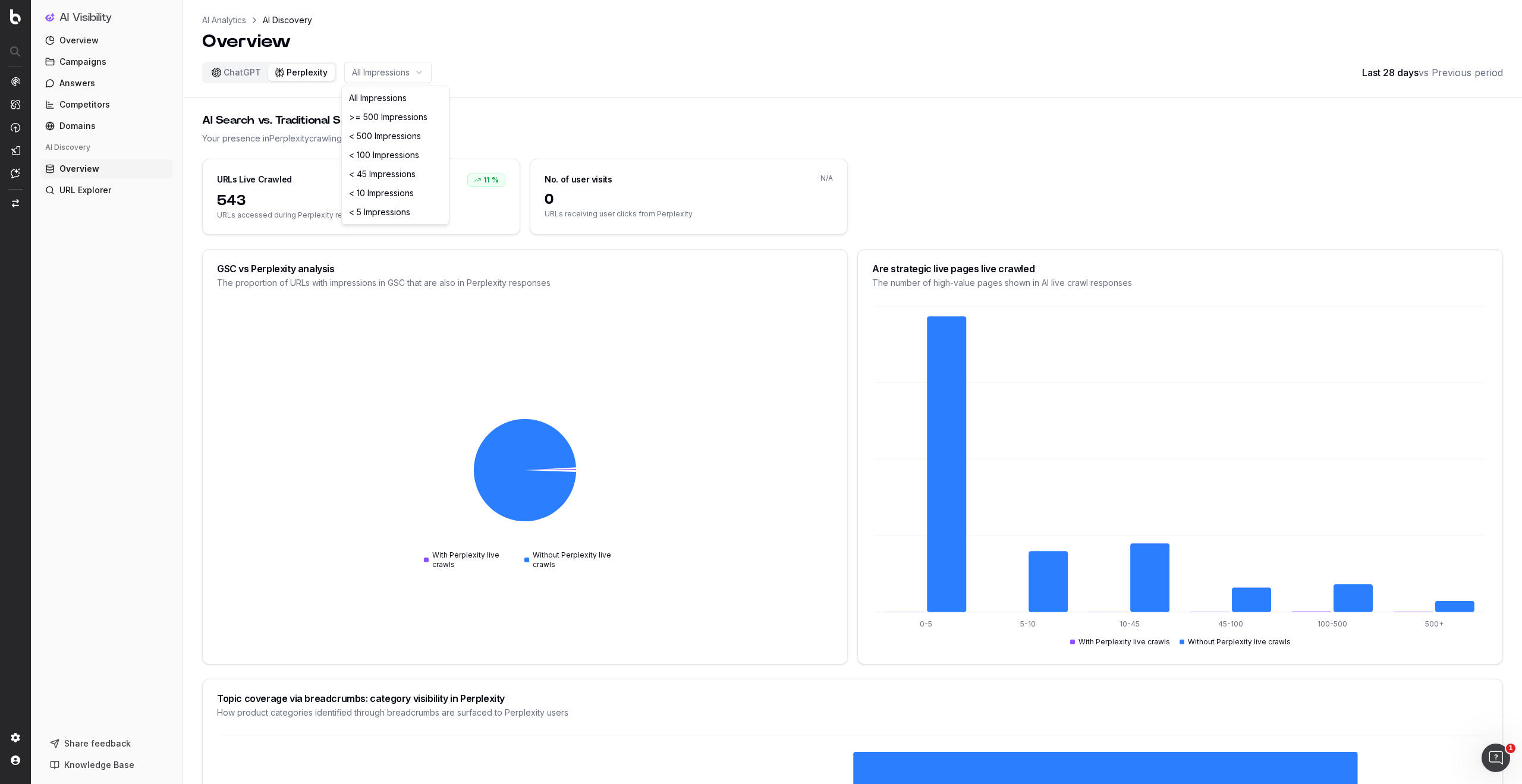
click at [390, 69] on html "AI Visibility Overview Campaigns Answers Competitors Domains AI Discovery Overv…" at bounding box center [761, 392] width 1522 height 784
drag, startPoint x: 957, startPoint y: 79, endPoint x: 906, endPoint y: 82, distance: 51.1
click at [957, 79] on html "AI Visibility Overview Campaigns Answers Competitors Domains AI Discovery Overv…" at bounding box center [761, 392] width 1522 height 784
click at [91, 61] on span "Campaigns" at bounding box center [82, 62] width 47 height 12
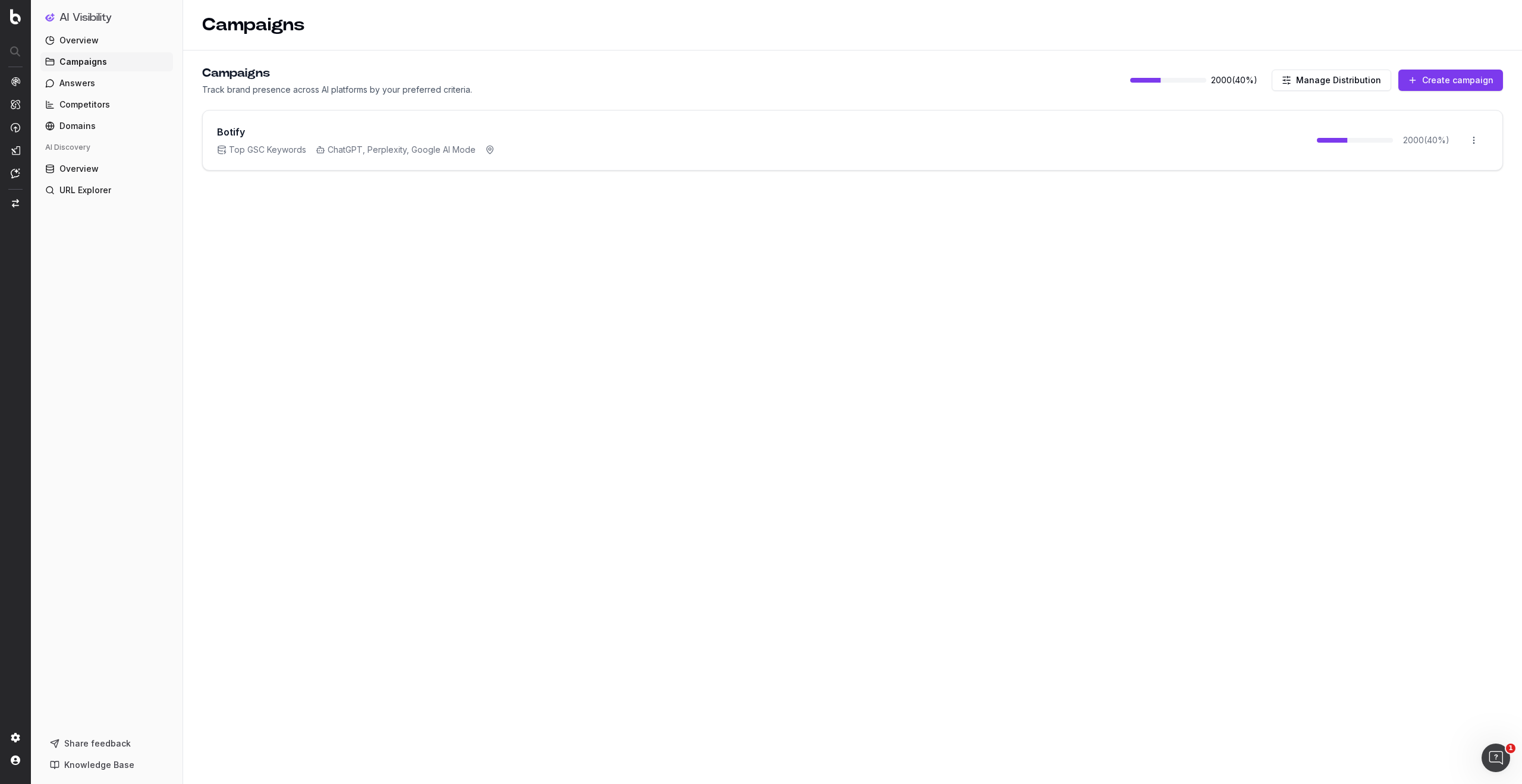
click at [1338, 83] on button "Manage Distribution" at bounding box center [1332, 80] width 119 height 22
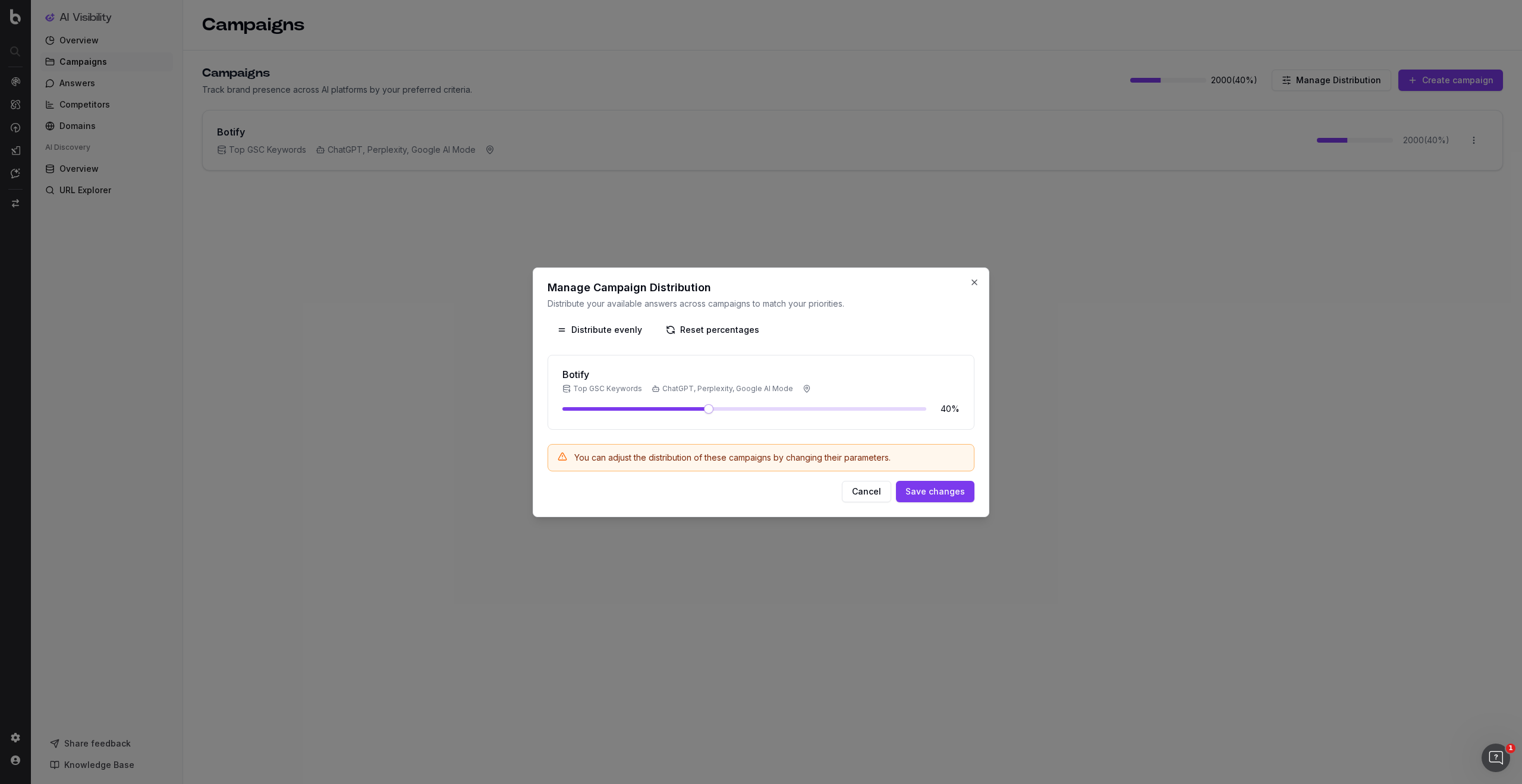
click at [571, 375] on h3 "Botify" at bounding box center [687, 374] width 249 height 10
click at [860, 495] on button "Cancel" at bounding box center [867, 492] width 49 height 22
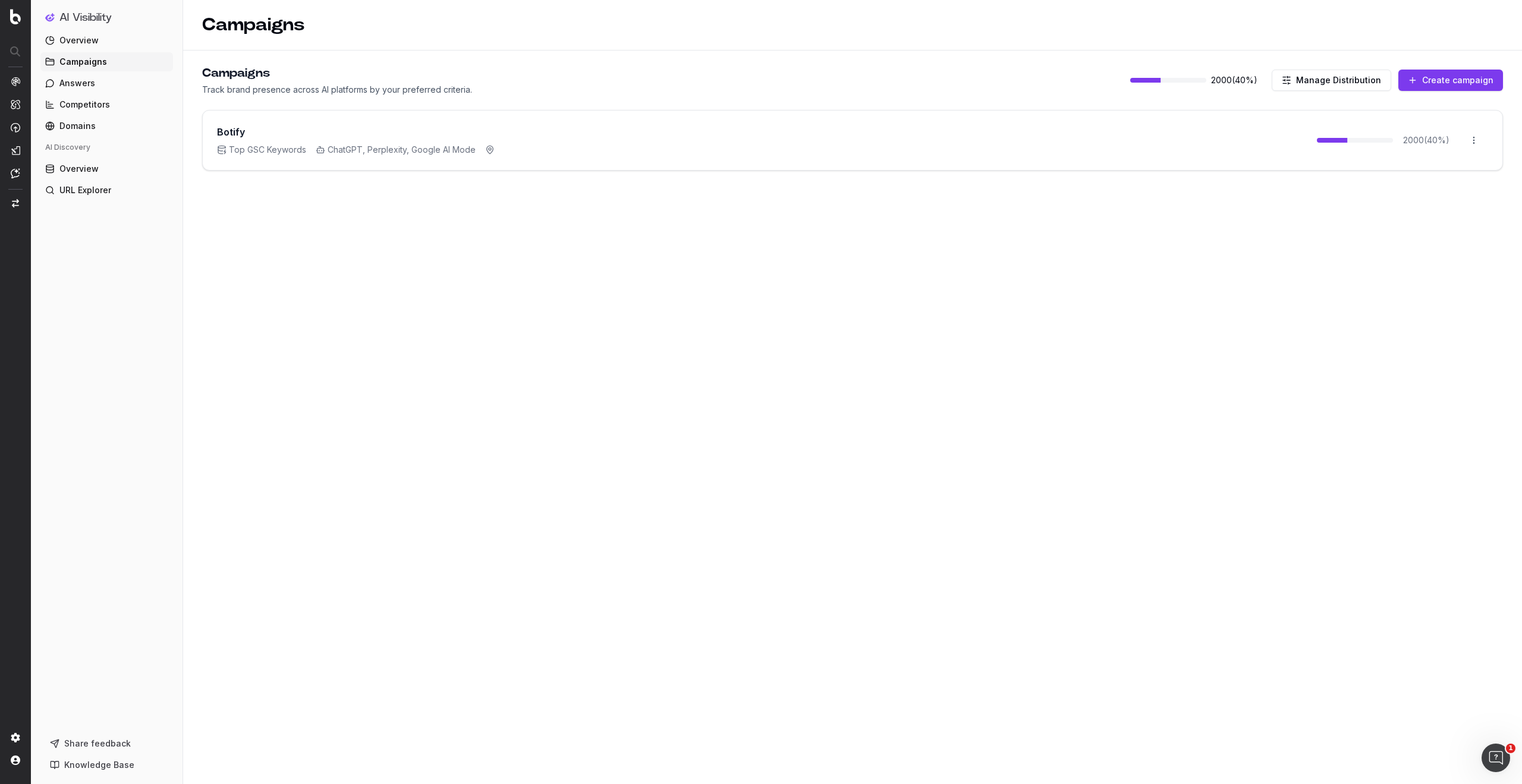
click at [1471, 76] on button "Create campaign" at bounding box center [1451, 80] width 105 height 22
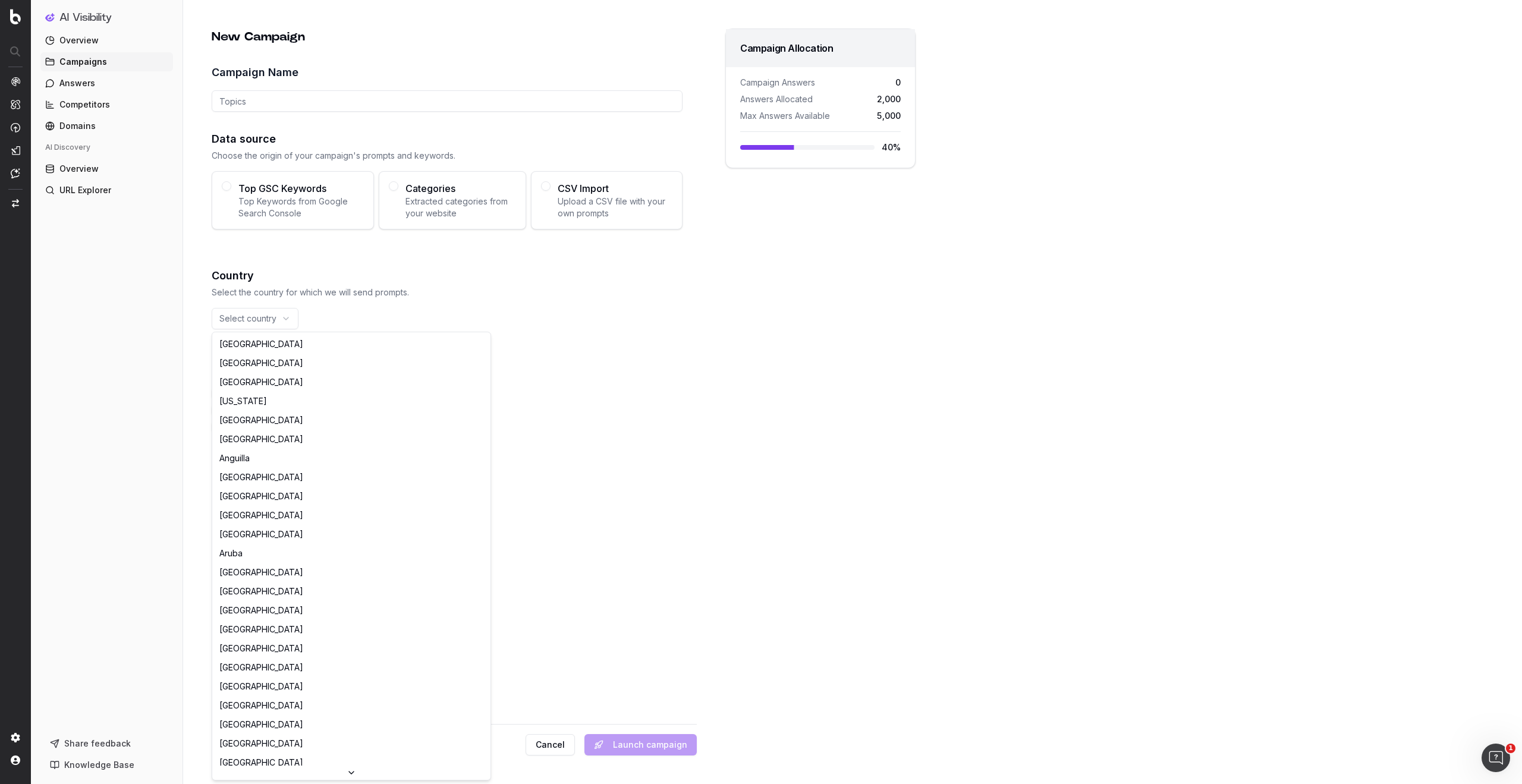
click at [277, 322] on html "AI Visibility Overview Campaigns Answers Competitors Domains AI Discovery Overv…" at bounding box center [761, 392] width 1522 height 784
drag, startPoint x: 229, startPoint y: 182, endPoint x: 226, endPoint y: 188, distance: 6.7
click at [229, 184] on html "AI Visibility Overview Campaigns Answers Competitors Domains AI Discovery Overv…" at bounding box center [761, 392] width 1522 height 784
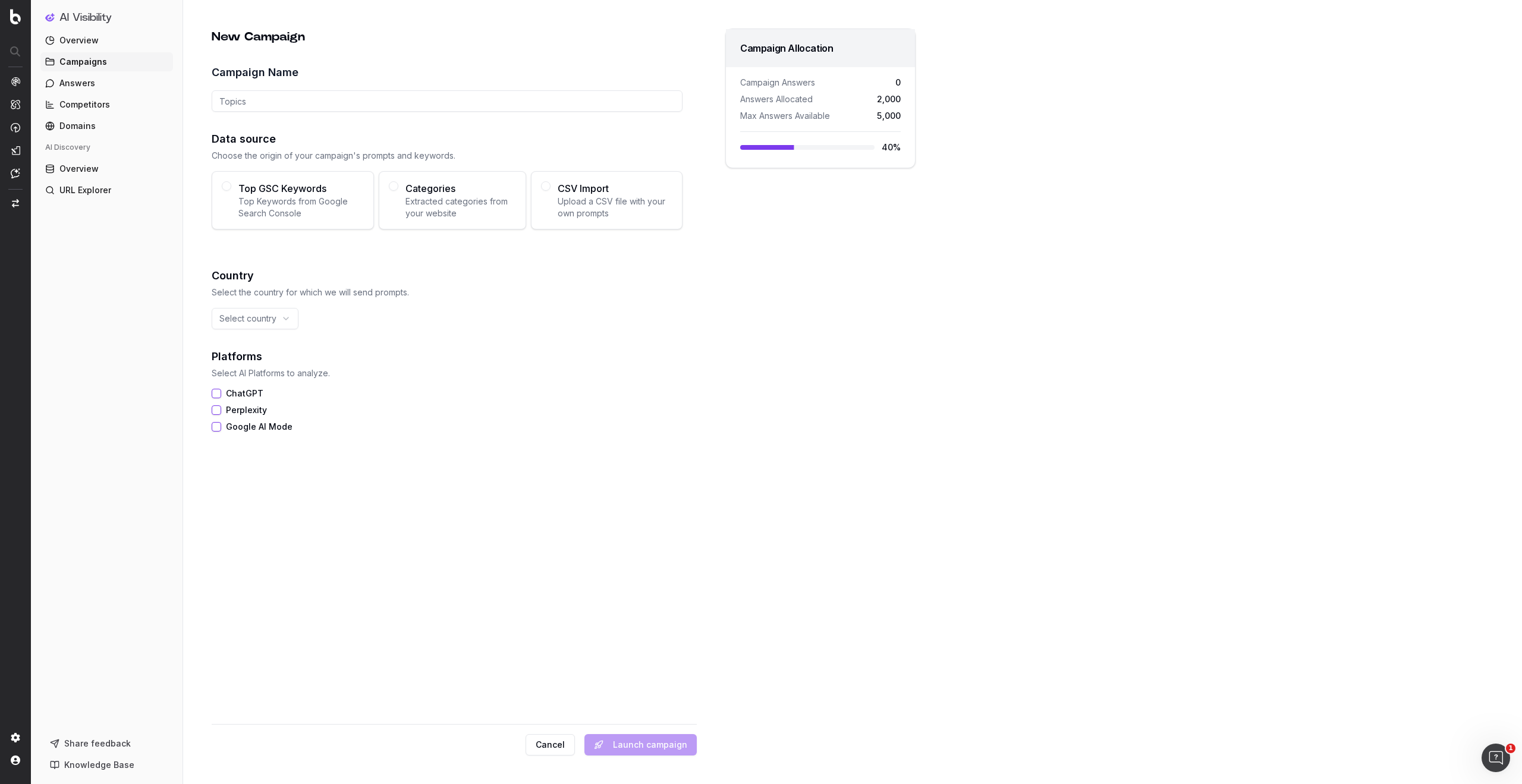
click at [226, 188] on button "Top GSC Keywords Top Keywords from Google Search Console" at bounding box center [226, 186] width 10 height 10
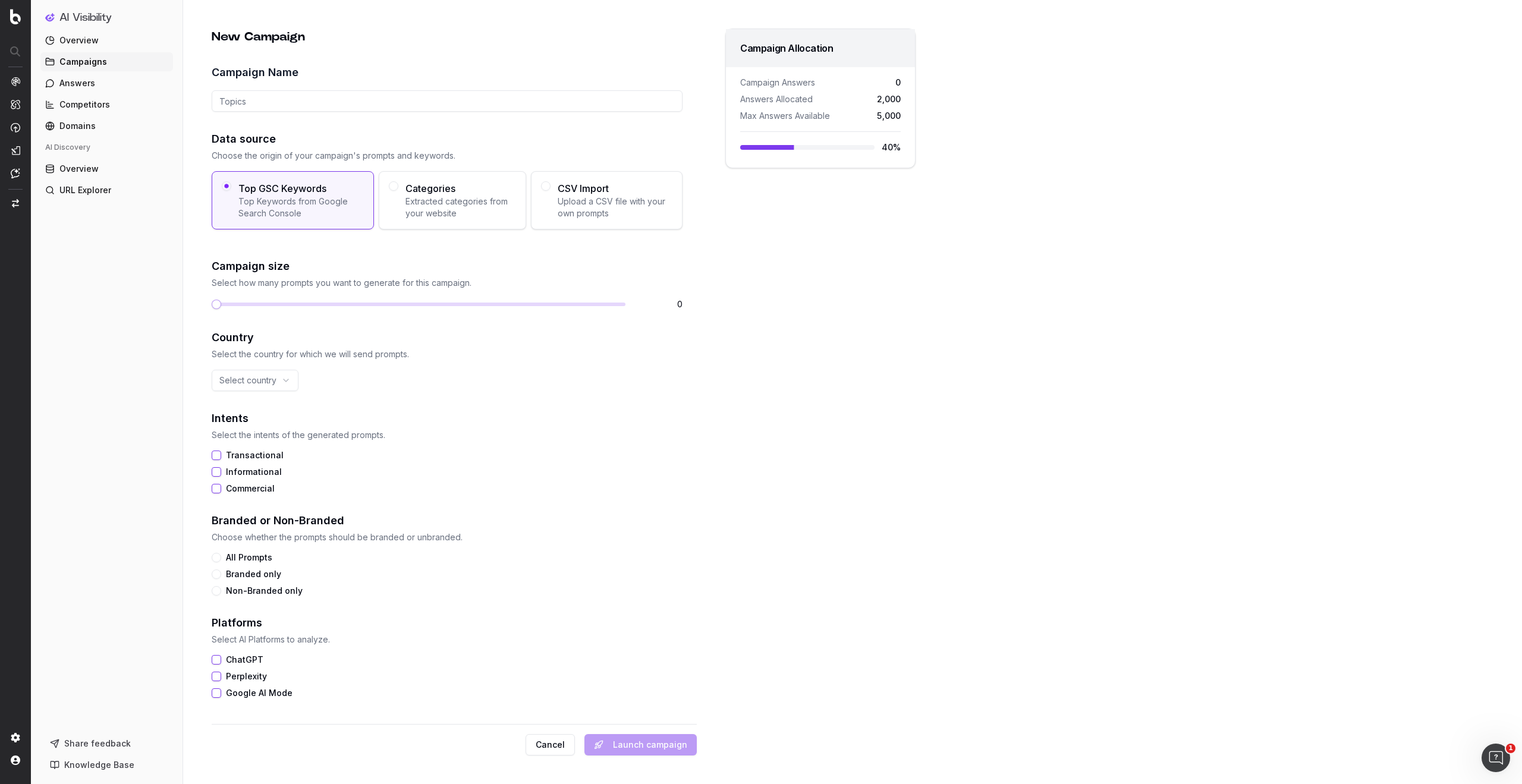
click at [275, 381] on html "AI Visibility Overview Campaigns Answers Competitors Domains AI Discovery Overv…" at bounding box center [761, 392] width 1522 height 784
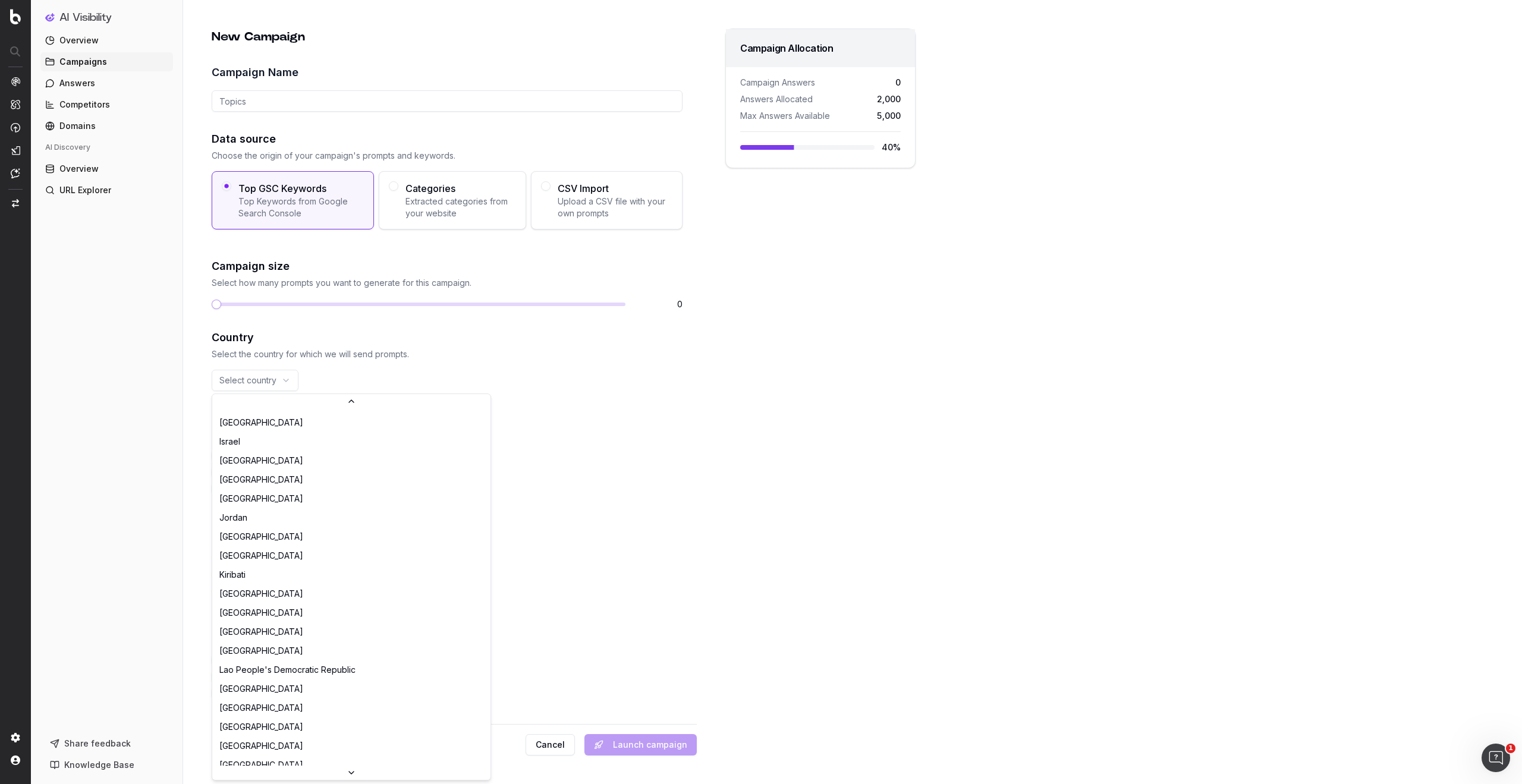
scroll to position [2630, 0]
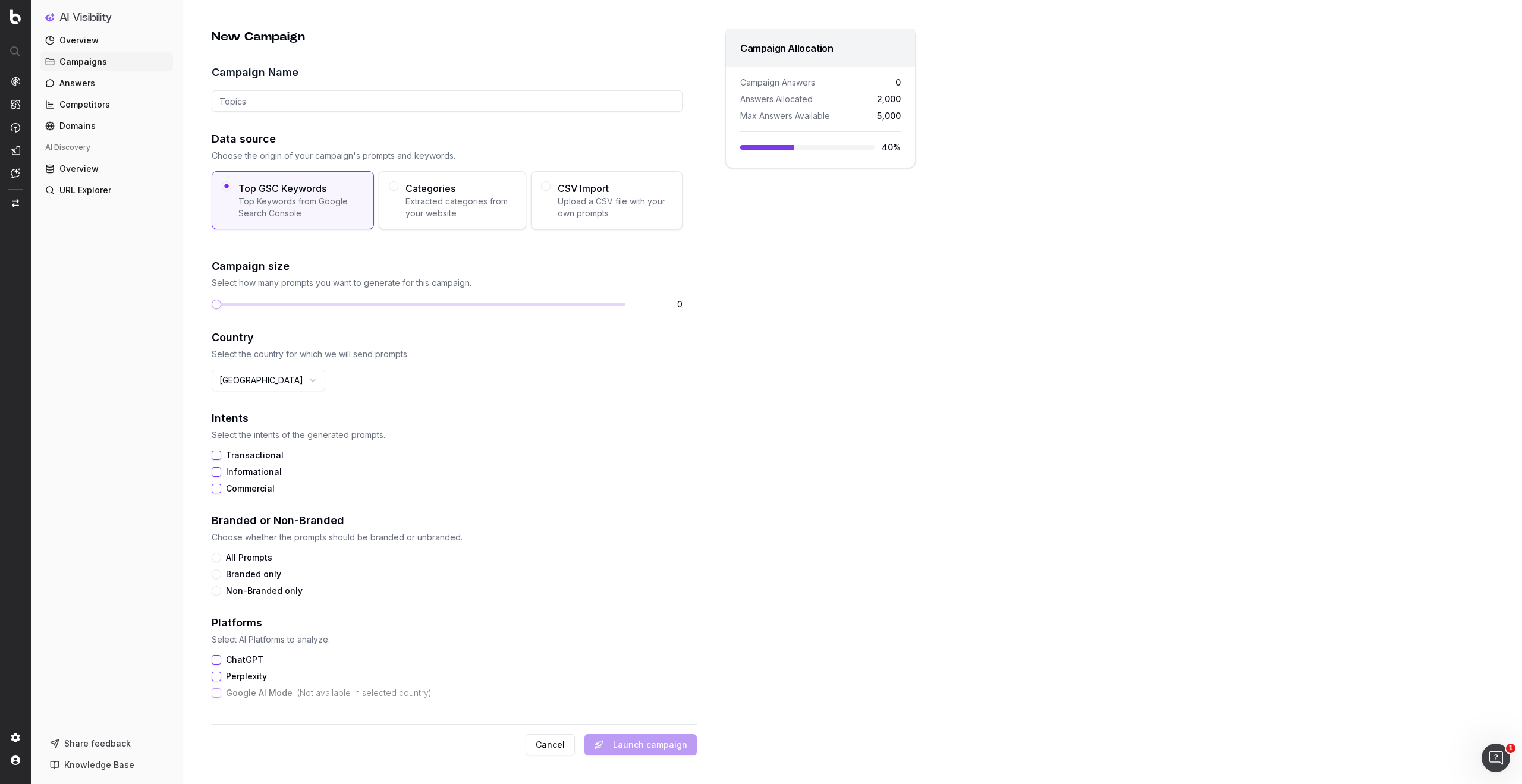
click at [216, 558] on button "All Prompts" at bounding box center [216, 558] width 10 height 10
click at [218, 592] on button "Non-Branded only" at bounding box center [216, 591] width 10 height 10
click at [218, 455] on button "Transactional" at bounding box center [216, 455] width 10 height 10
drag, startPoint x: 215, startPoint y: 474, endPoint x: 216, endPoint y: 492, distance: 18.0
click at [215, 475] on button "Informational" at bounding box center [216, 471] width 10 height 10
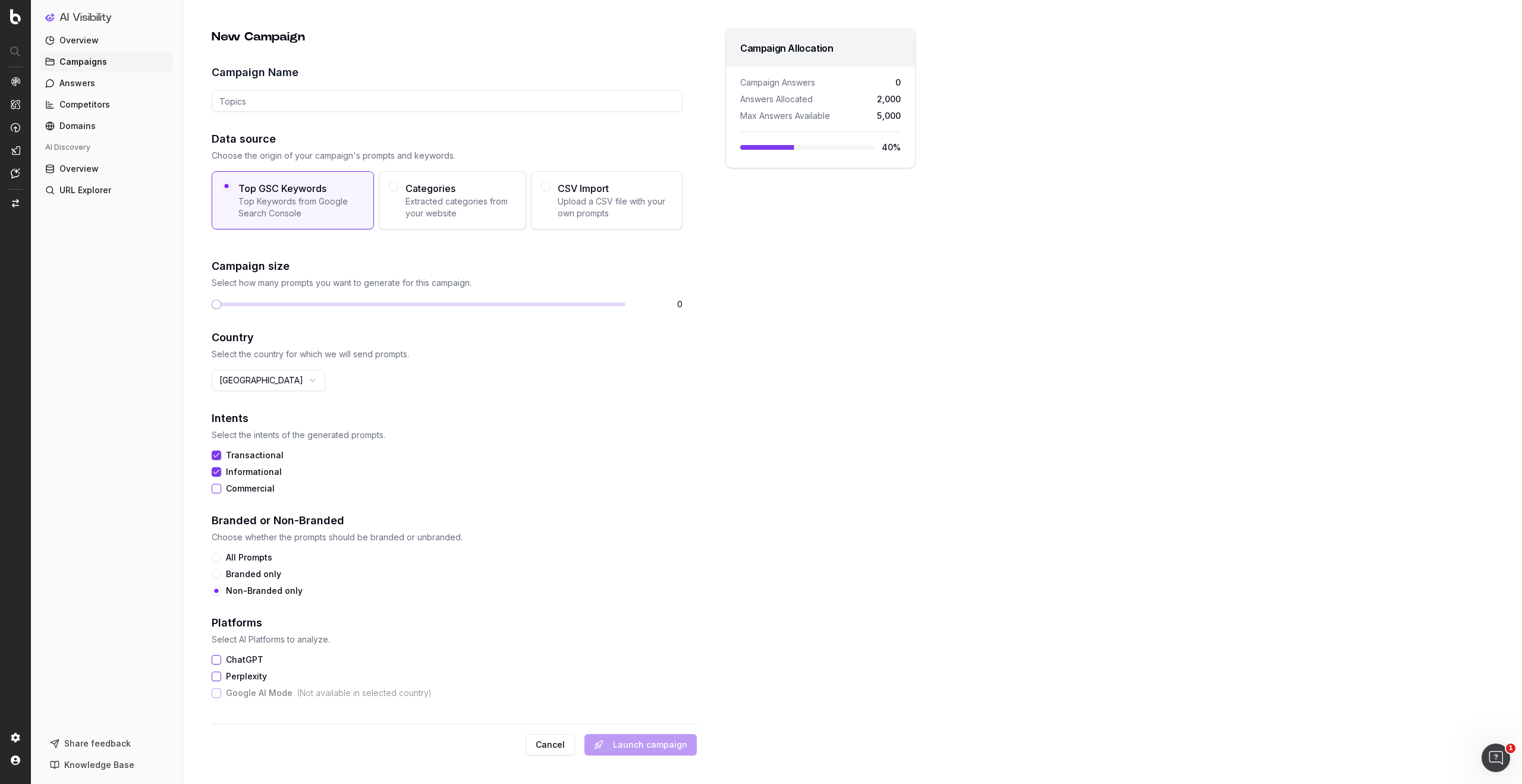
click at [216, 492] on button "Commercial" at bounding box center [216, 489] width 10 height 10
drag, startPoint x: 217, startPoint y: 660, endPoint x: 217, endPoint y: 678, distance: 18.0
click at [217, 660] on button "ChatGPT" at bounding box center [216, 660] width 10 height 10
click at [217, 678] on button "Perplexity" at bounding box center [216, 676] width 10 height 10
click at [254, 304] on span at bounding box center [256, 304] width 10 height 10
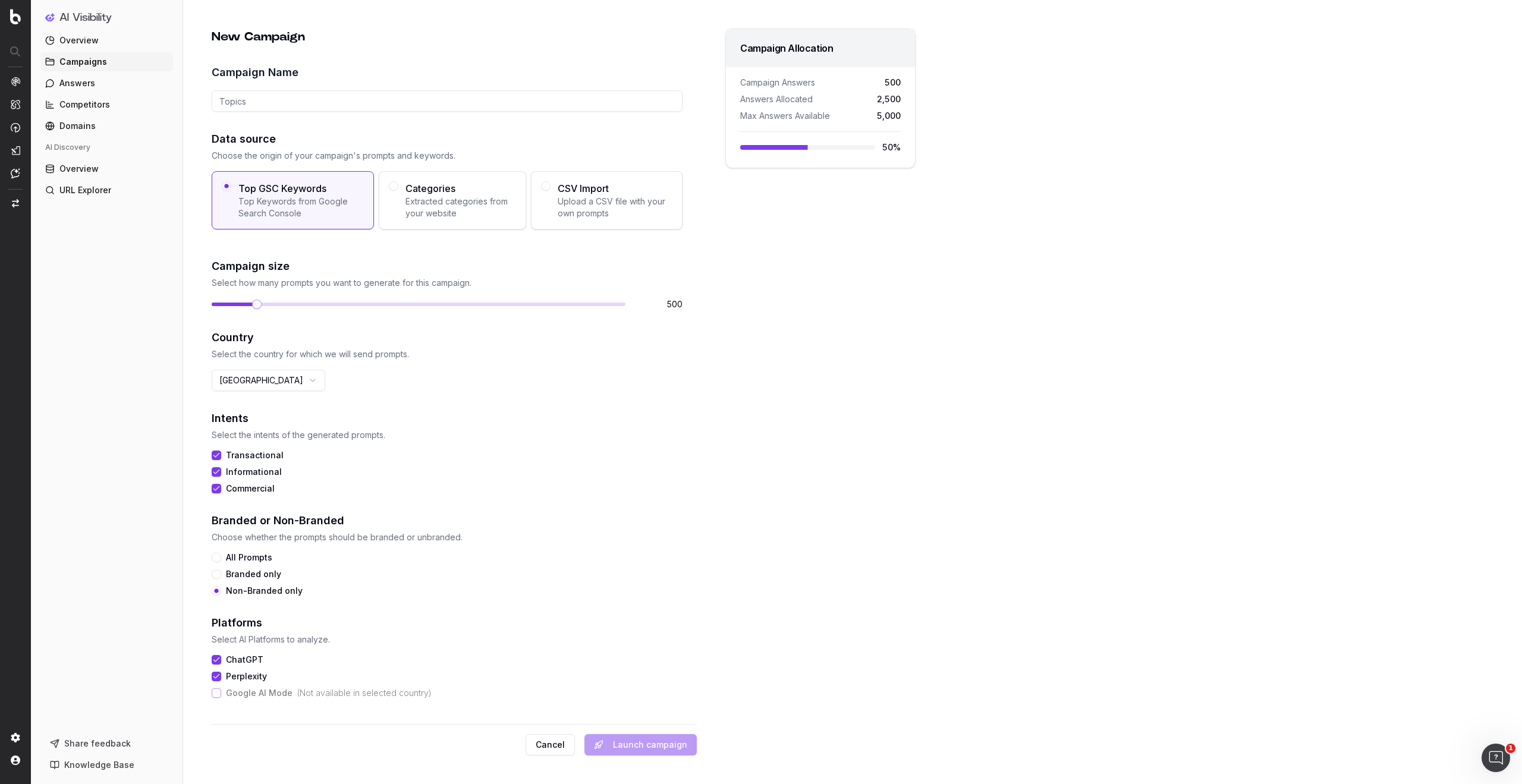
click at [252, 100] on input "Campaign Name" at bounding box center [447, 101] width 471 height 22
type input "NL TOP GSC Keywords"
click at [670, 745] on button "Launch campaign" at bounding box center [641, 745] width 112 height 22
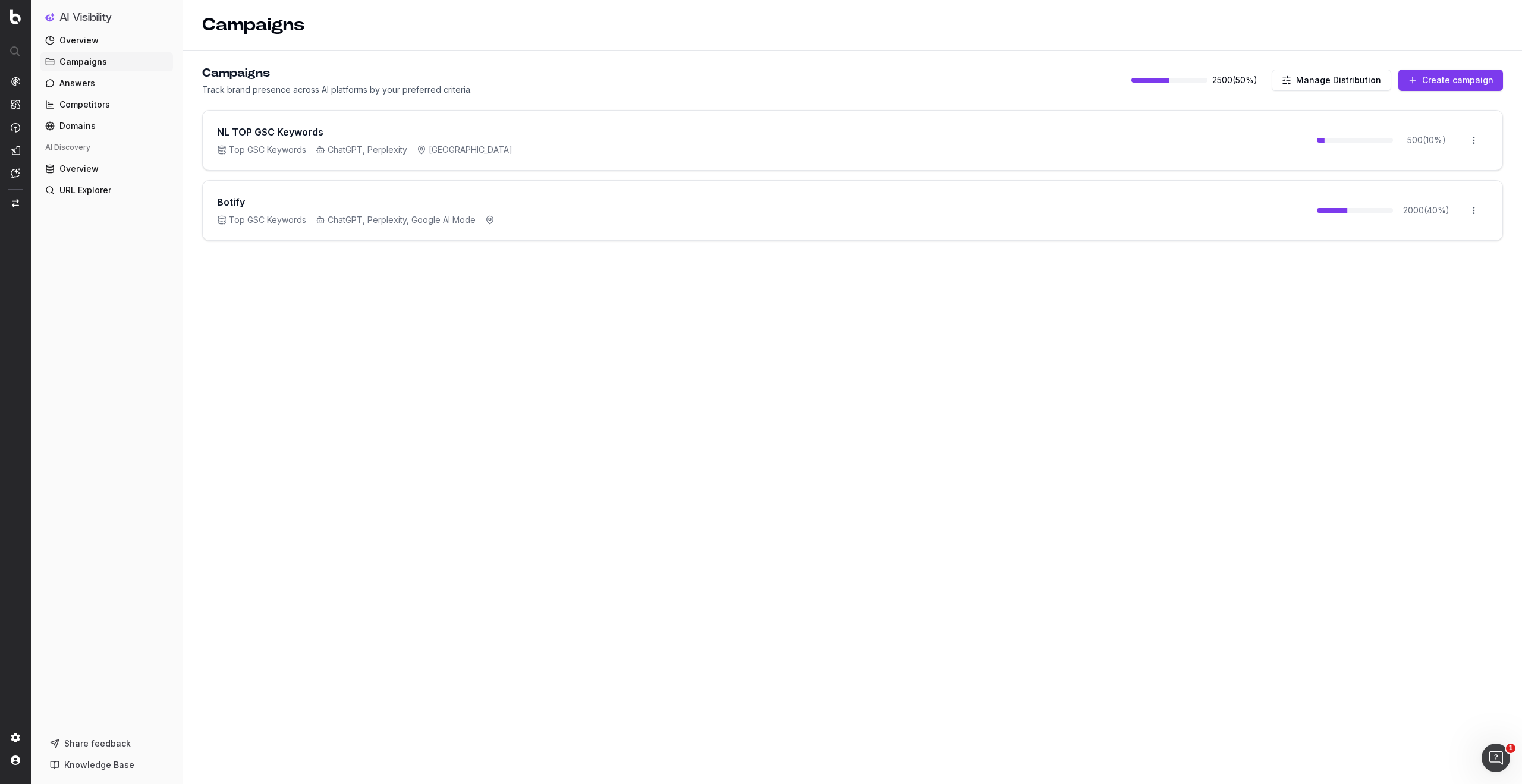
click at [1338, 83] on button "Manage Distribution" at bounding box center [1332, 80] width 119 height 22
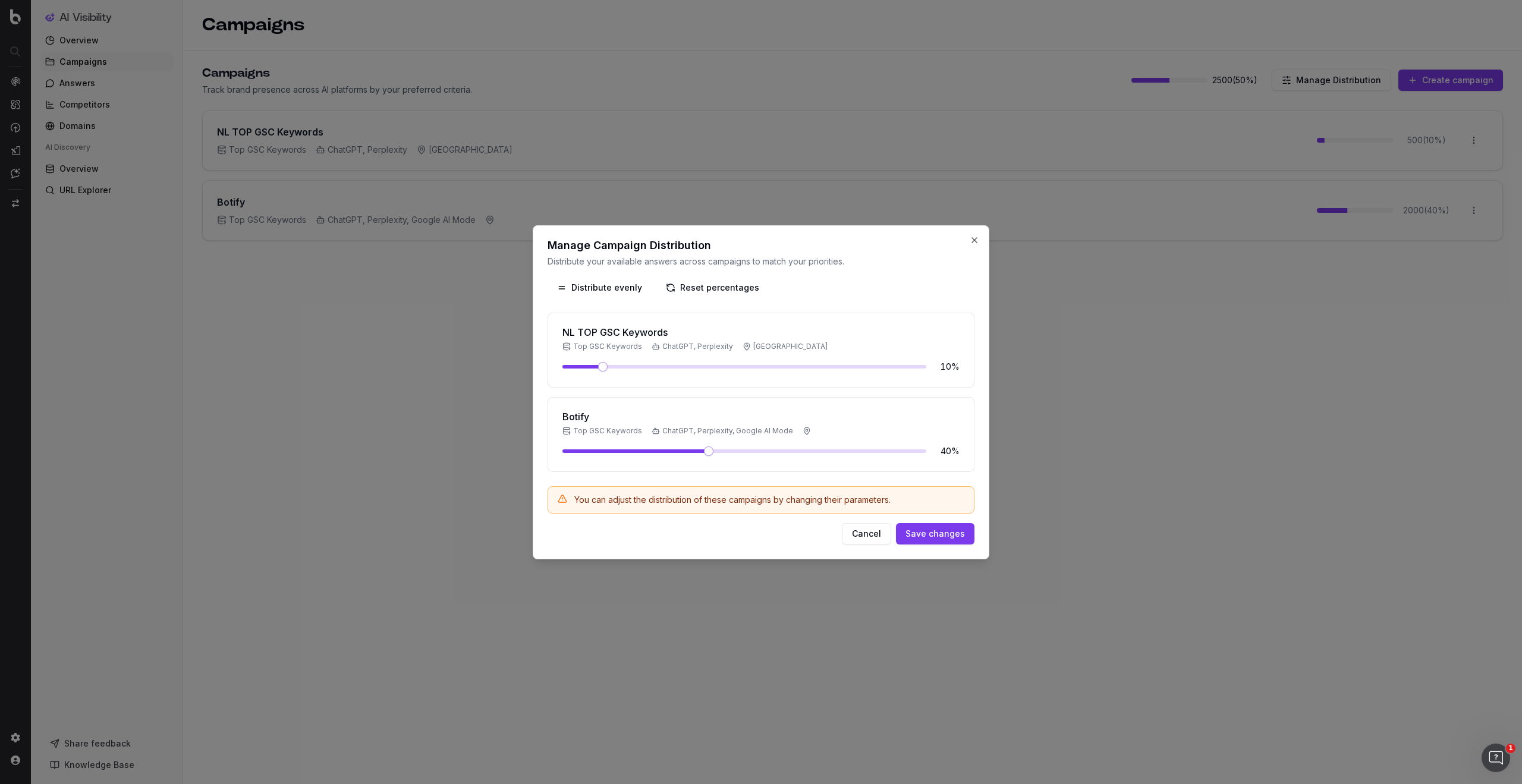
click at [357, 461] on div at bounding box center [761, 392] width 1522 height 784
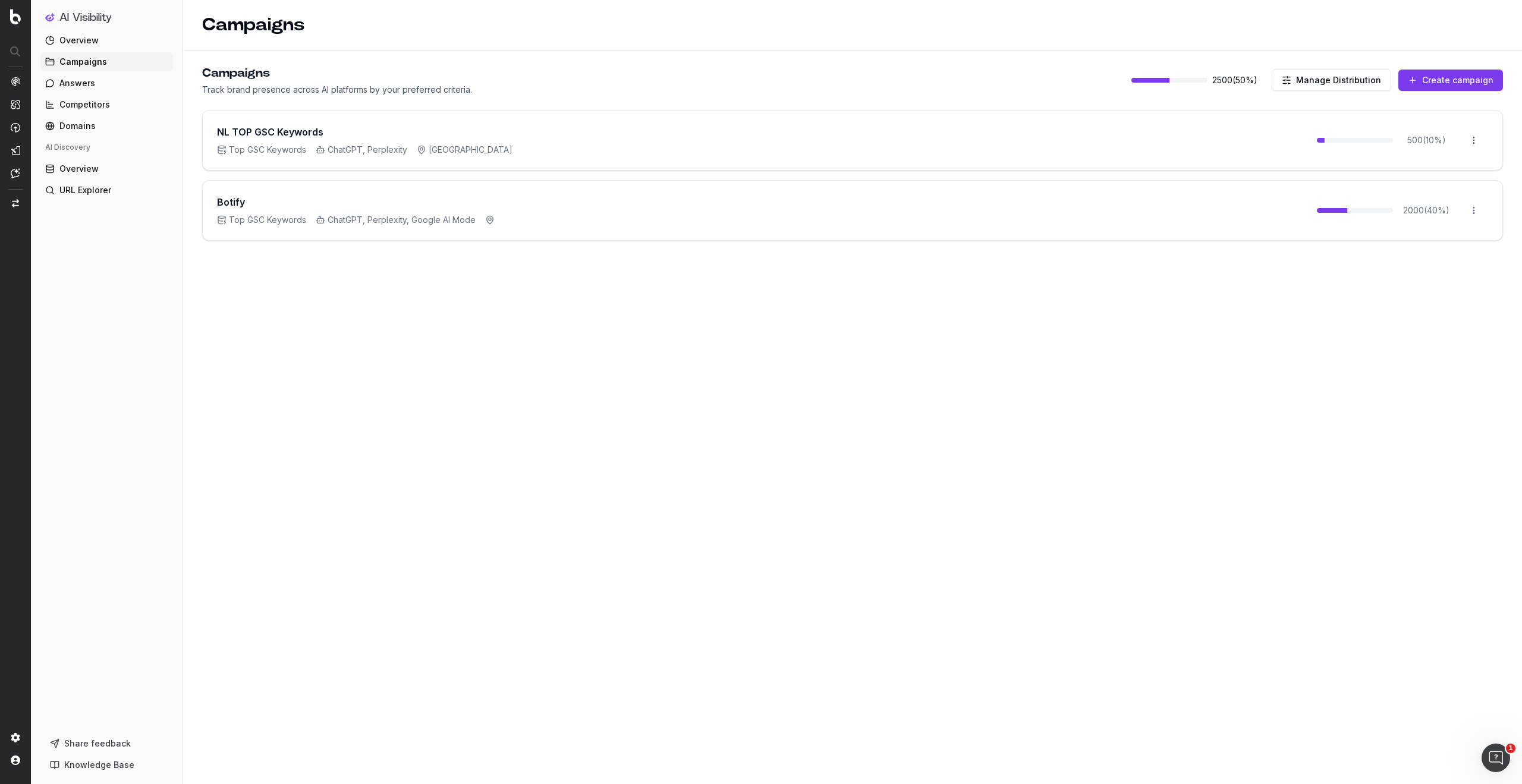
click at [1476, 211] on html "AI Visibility Overview Campaigns Answers Competitors Domains AI Discovery Overv…" at bounding box center [761, 392] width 1522 height 784
click at [1456, 238] on div "Edit campaign" at bounding box center [1441, 235] width 91 height 19
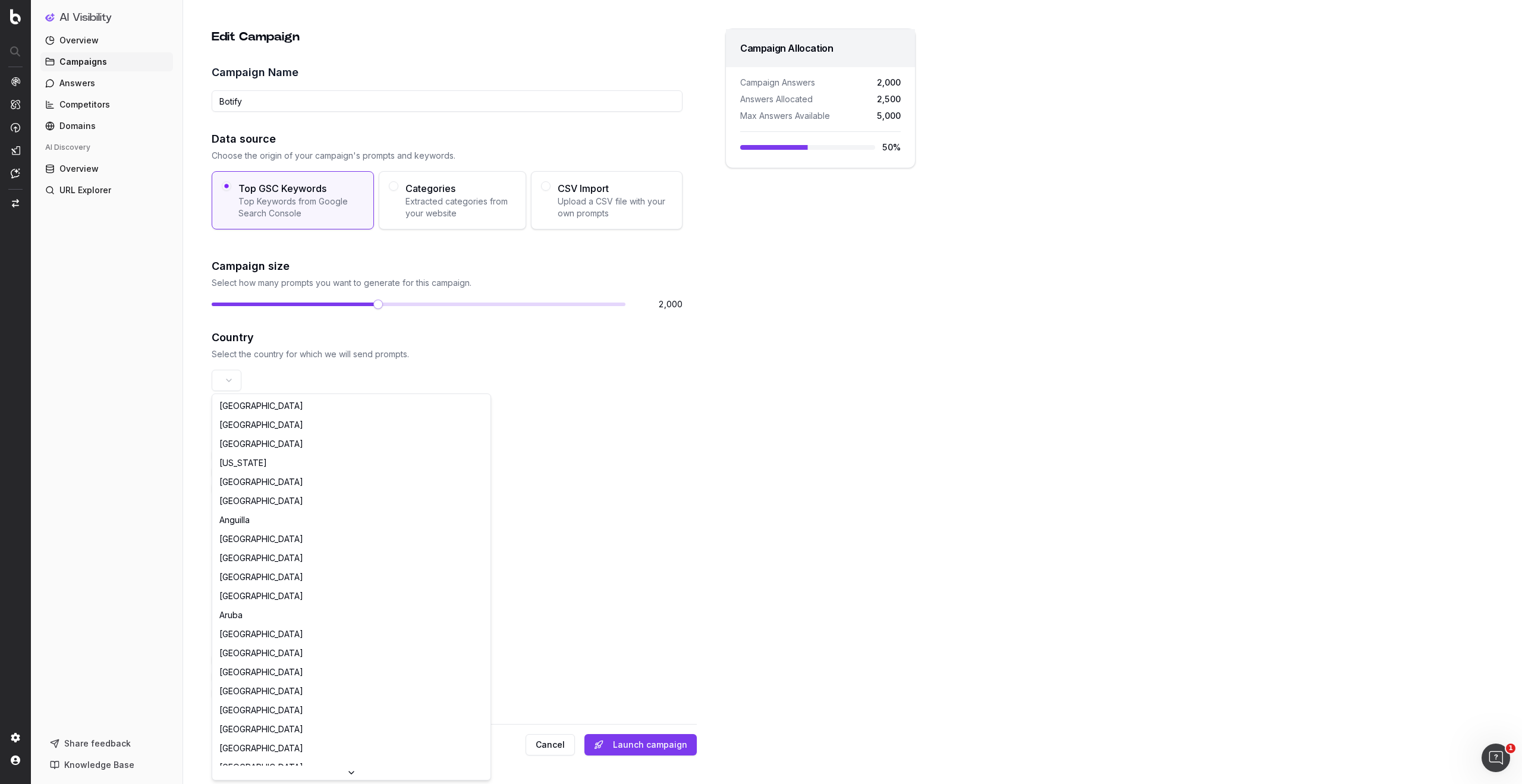
click at [231, 382] on html "AI Visibility Overview Campaigns Answers Competitors Domains AI Discovery Overv…" at bounding box center [761, 392] width 1522 height 784
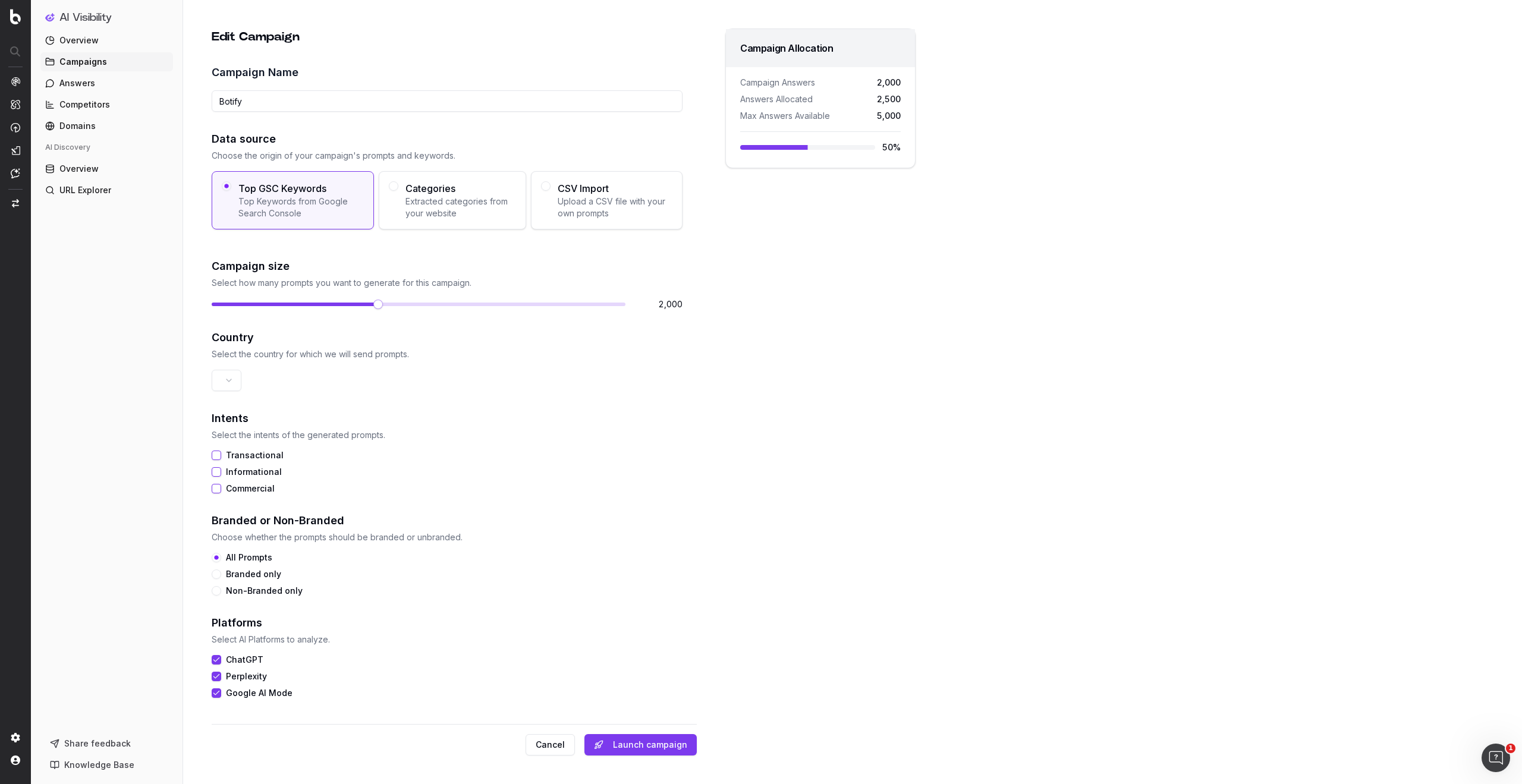
click at [780, 417] on html "AI Visibility Overview Campaigns Answers Competitors Domains AI Discovery Overv…" at bounding box center [761, 392] width 1522 height 784
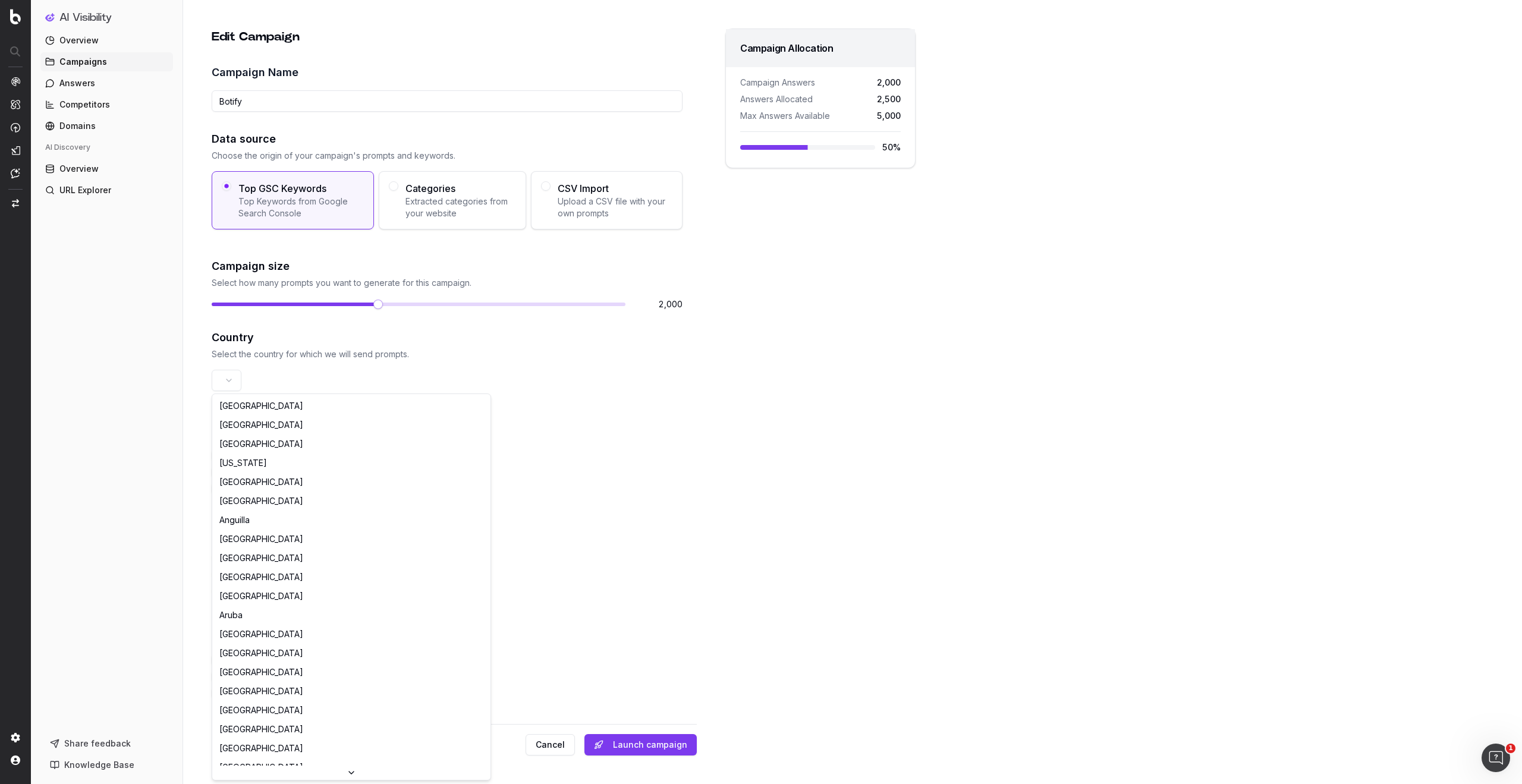
click at [233, 384] on html "AI Visibility Overview Campaigns Answers Competitors Domains AI Discovery Overv…" at bounding box center [761, 392] width 1522 height 784
click at [251, 381] on html "AI Visibility Overview Campaigns Answers Competitors Domains AI Discovery Overv…" at bounding box center [761, 392] width 1522 height 784
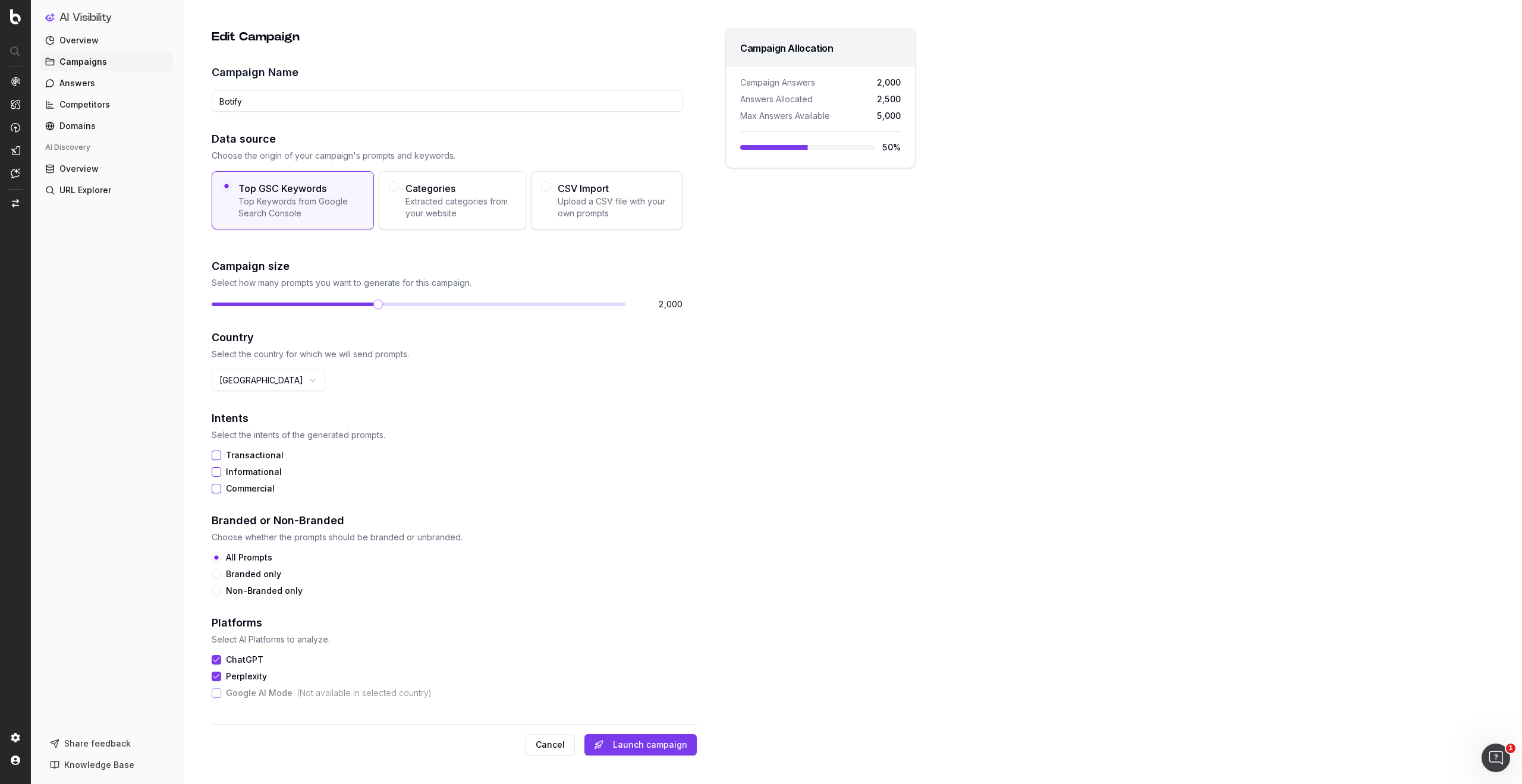
click at [553, 746] on button "Cancel" at bounding box center [550, 745] width 49 height 22
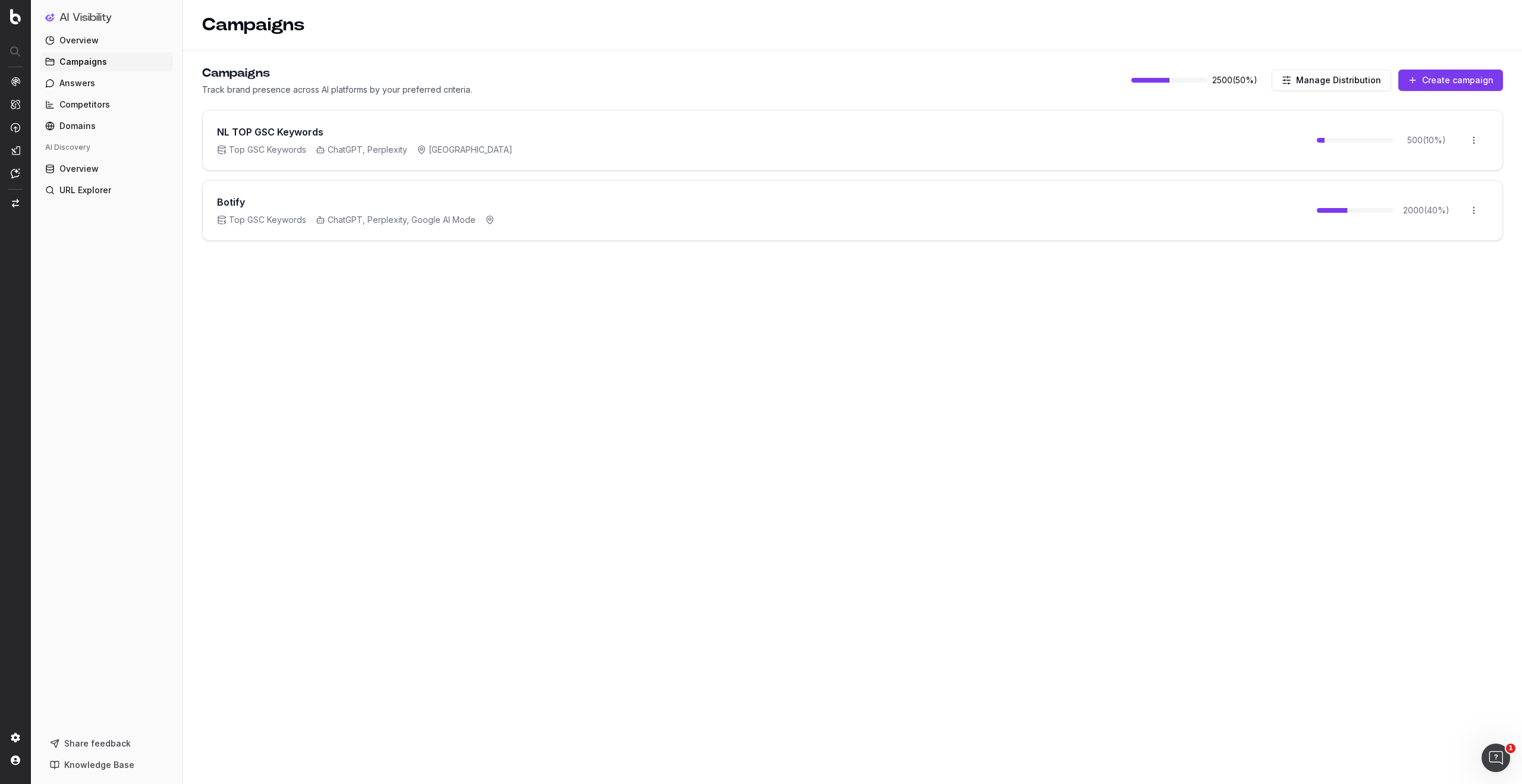
click at [1473, 210] on html "AI Visibility Overview Campaigns Answers Competitors Domains AI Discovery Overv…" at bounding box center [761, 392] width 1522 height 784
click at [1442, 240] on div "Edit campaign" at bounding box center [1441, 235] width 91 height 19
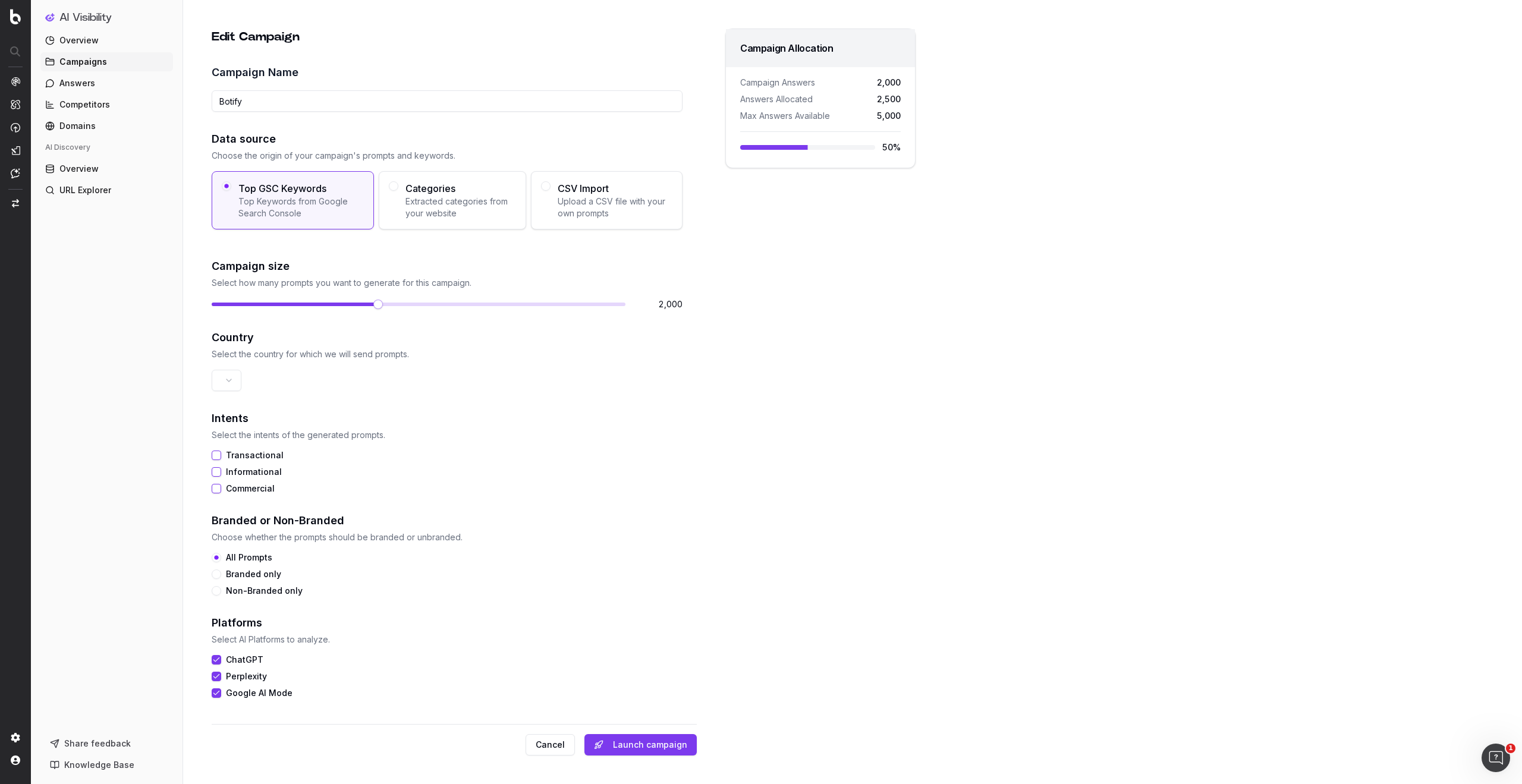
click at [571, 206] on span "Upload a CSV file with your own prompts" at bounding box center [615, 208] width 115 height 24
click at [550, 191] on button "CSV Import Upload a CSV file with your own prompts" at bounding box center [546, 186] width 10 height 10
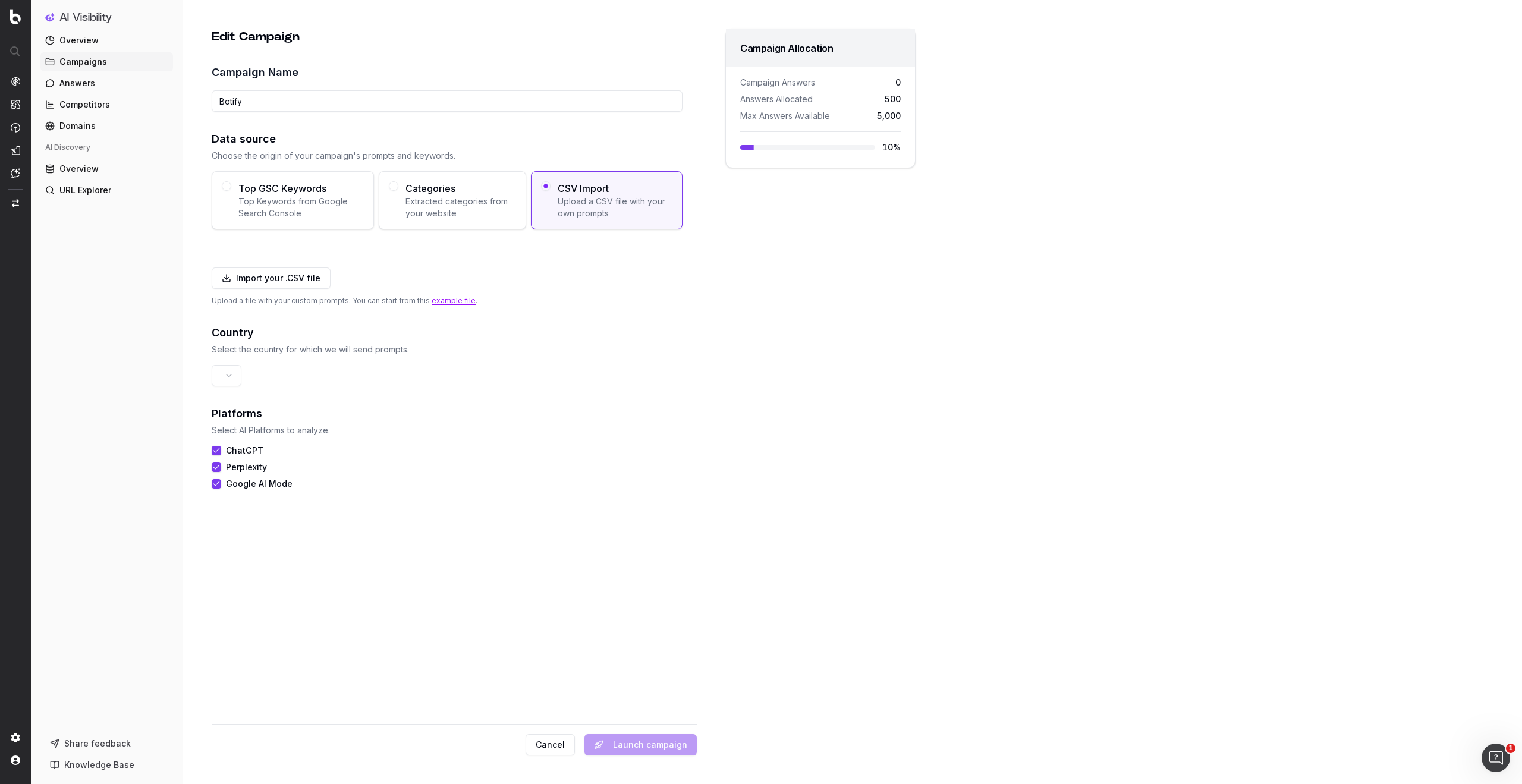
drag, startPoint x: 754, startPoint y: 146, endPoint x: 851, endPoint y: 148, distance: 97.0
click at [850, 148] on div at bounding box center [807, 148] width 135 height 4
click at [854, 148] on div at bounding box center [807, 148] width 135 height 4
click at [481, 207] on span "Extracted categories from your website" at bounding box center [461, 208] width 111 height 24
click at [398, 191] on button "Categories Extracted categories from your website" at bounding box center [394, 186] width 10 height 10
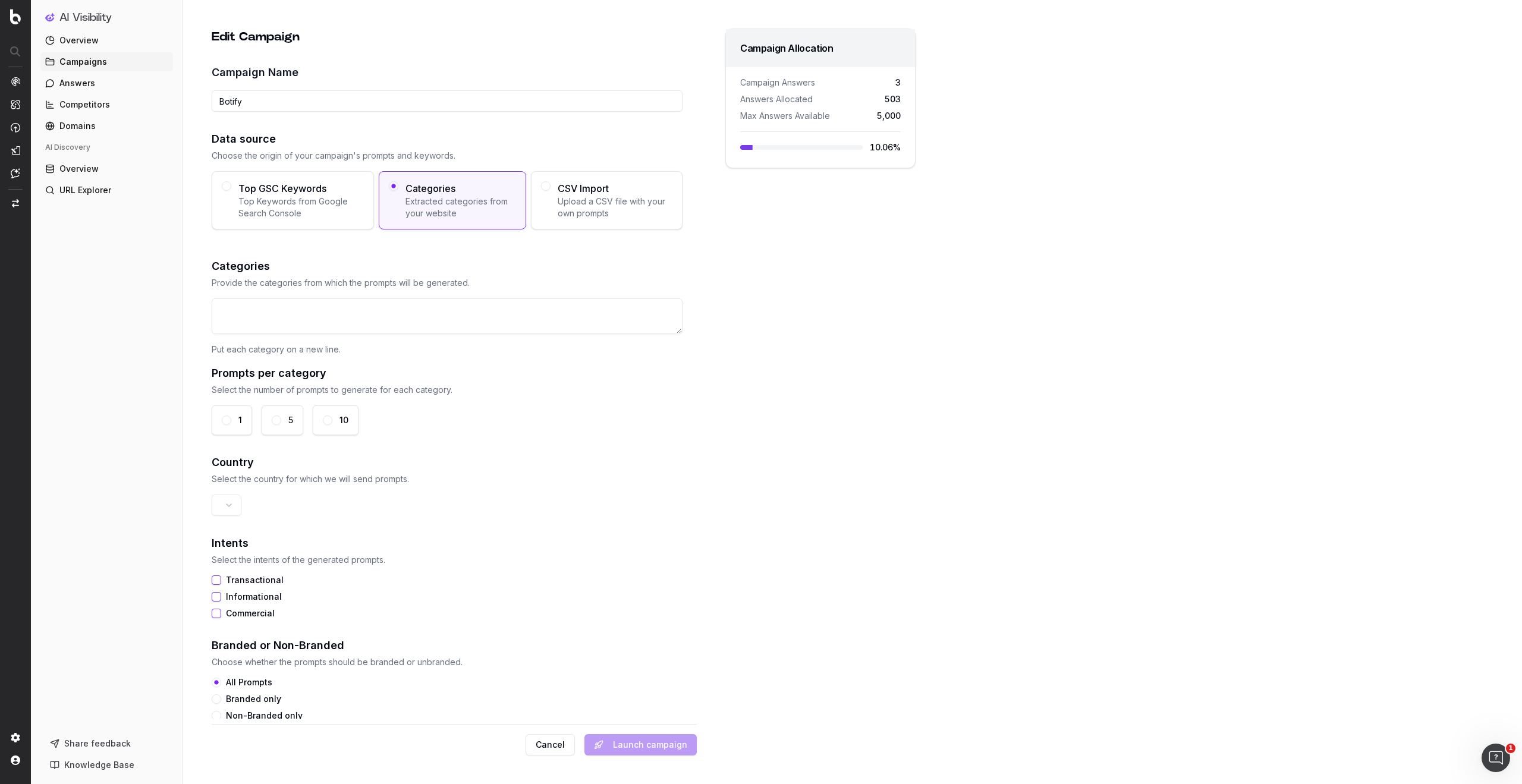
click at [311, 206] on span "Top Keywords from Google Search Console" at bounding box center [301, 208] width 125 height 24
click at [232, 191] on button "Top GSC Keywords Top Keywords from Google Search Console" at bounding box center [226, 186] width 10 height 10
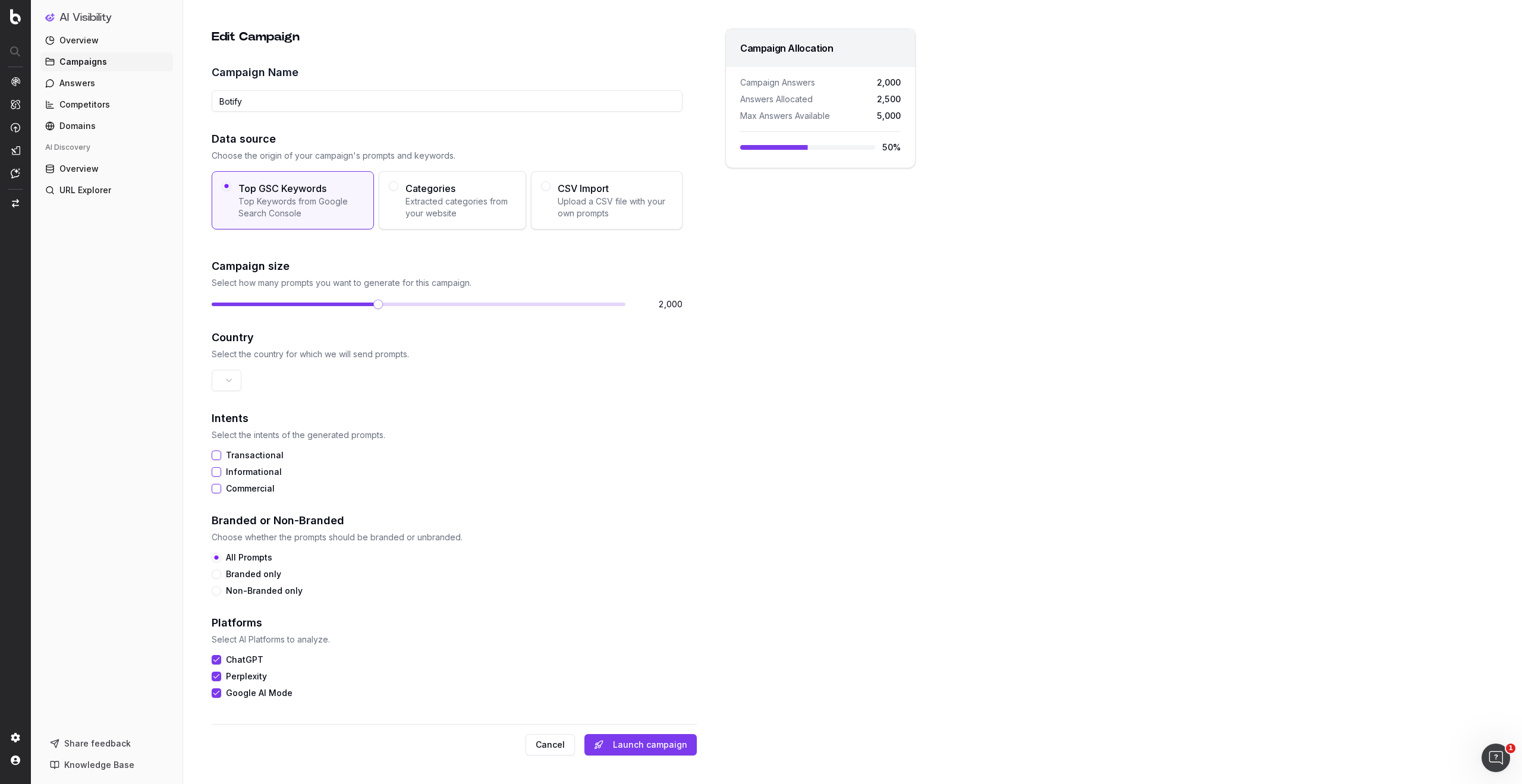
click at [609, 212] on span "Upload a CSV file with your own prompts" at bounding box center [615, 208] width 115 height 24
click at [550, 191] on button "CSV Import Upload a CSV file with your own prompts" at bounding box center [546, 186] width 10 height 10
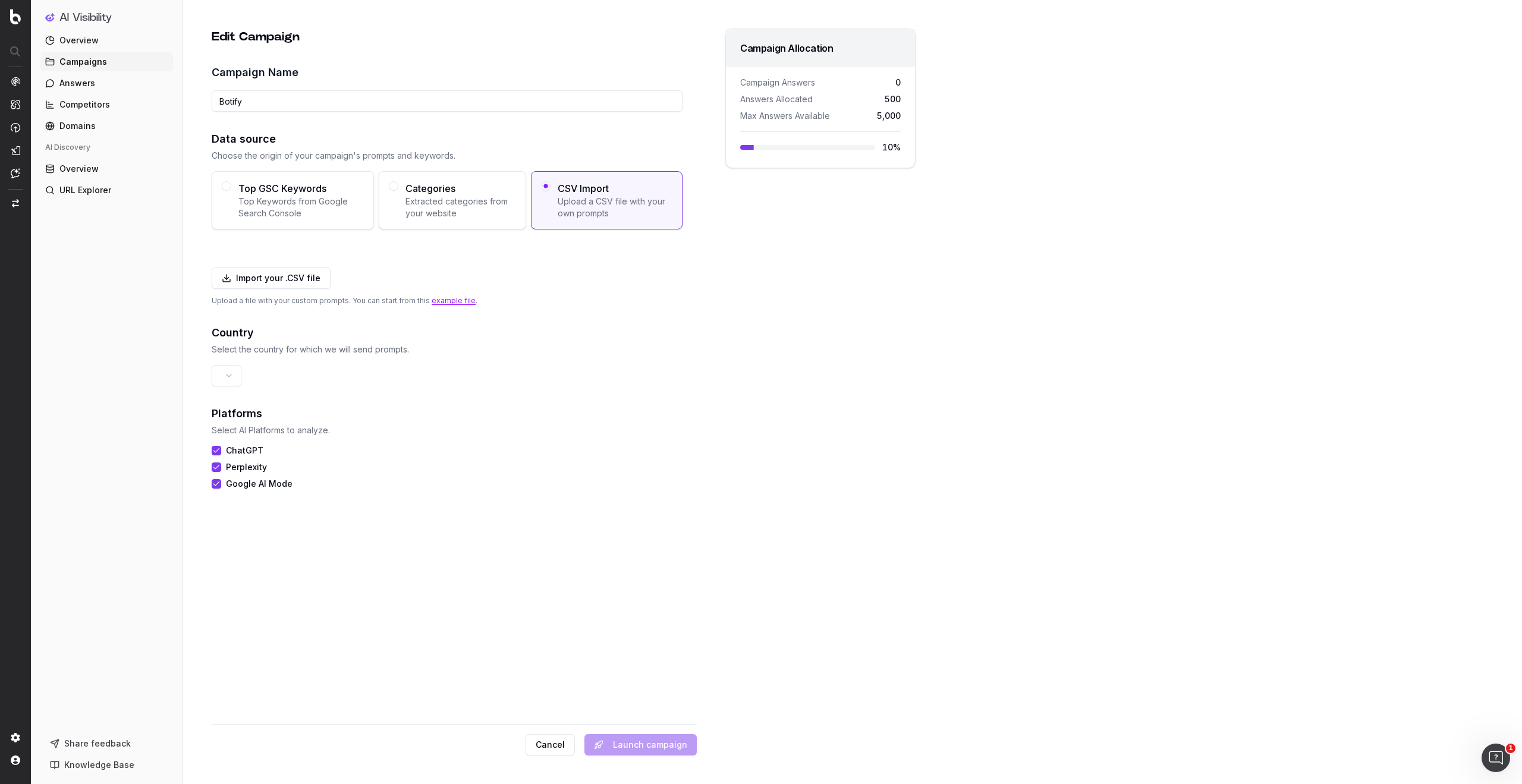
click at [447, 301] on link "example file" at bounding box center [454, 301] width 44 height 9
click at [545, 747] on button "Cancel" at bounding box center [550, 745] width 49 height 22
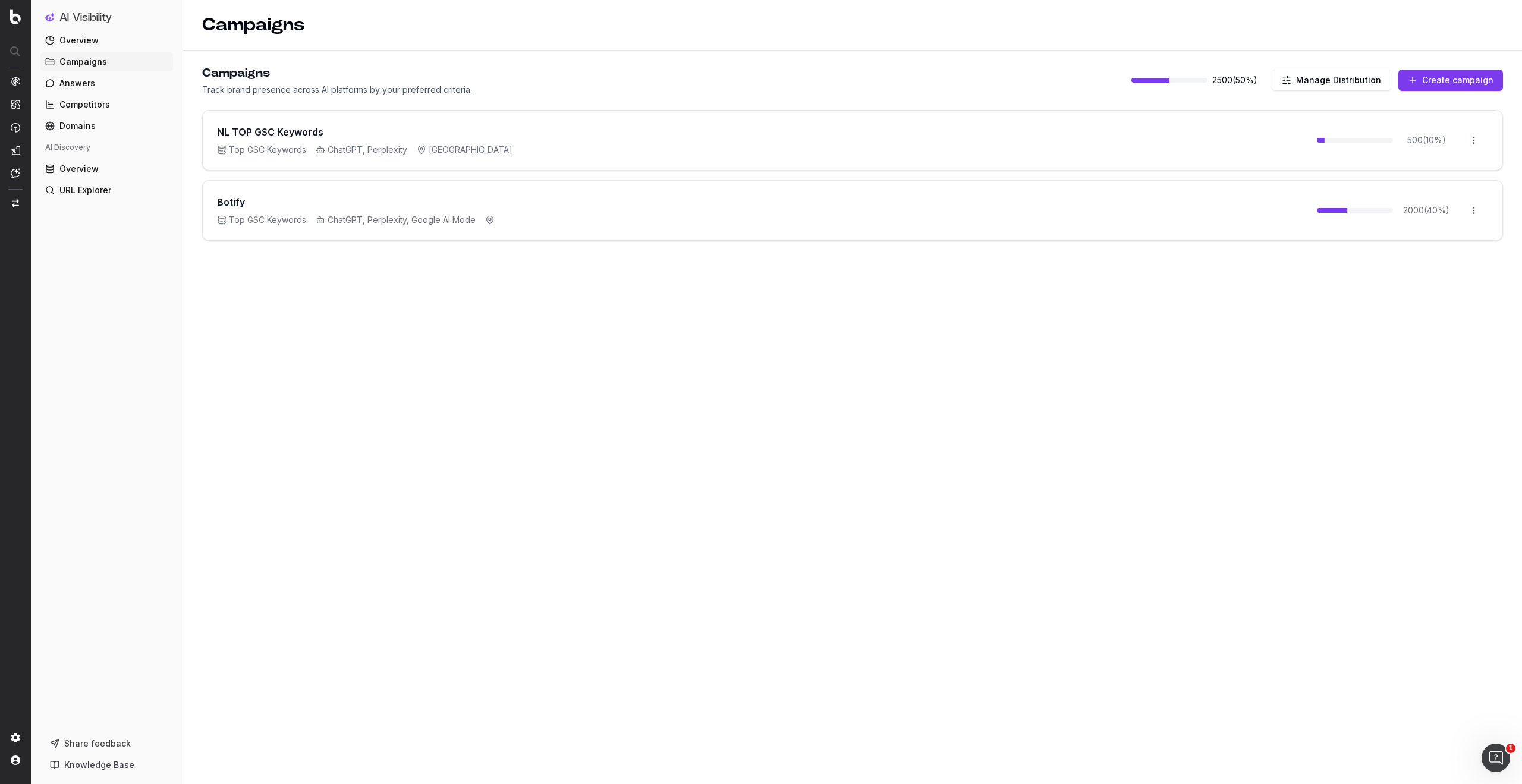
click at [79, 40] on span "Overview" at bounding box center [79, 40] width 39 height 12
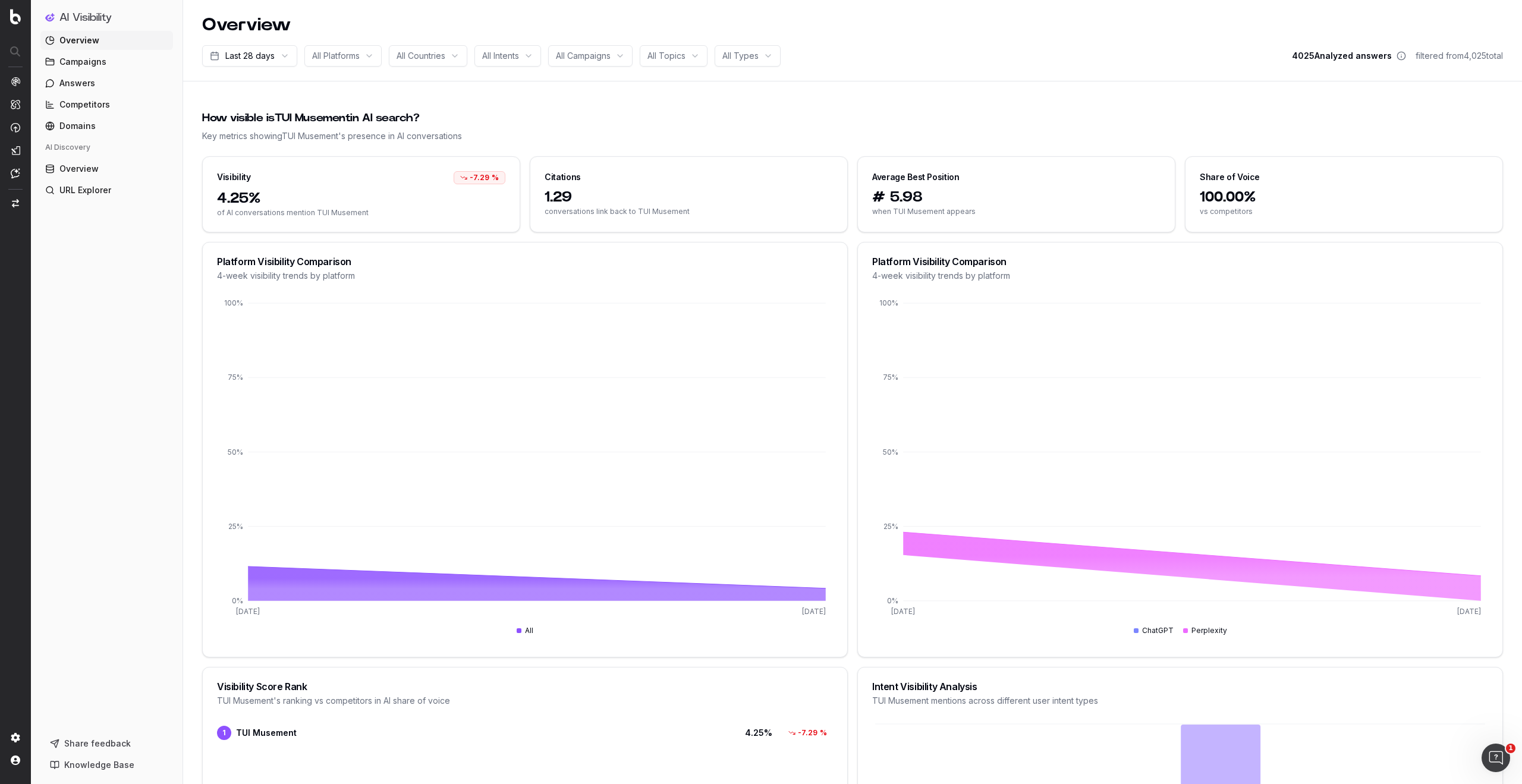
click at [580, 55] on span "All Campaigns" at bounding box center [583, 56] width 55 height 12
click at [924, 67] on header "Overview Last 28 days All Platforms All Countries All Intents All Campaigns All…" at bounding box center [852, 40] width 1339 height 82
click at [79, 166] on span "Overview" at bounding box center [79, 169] width 39 height 12
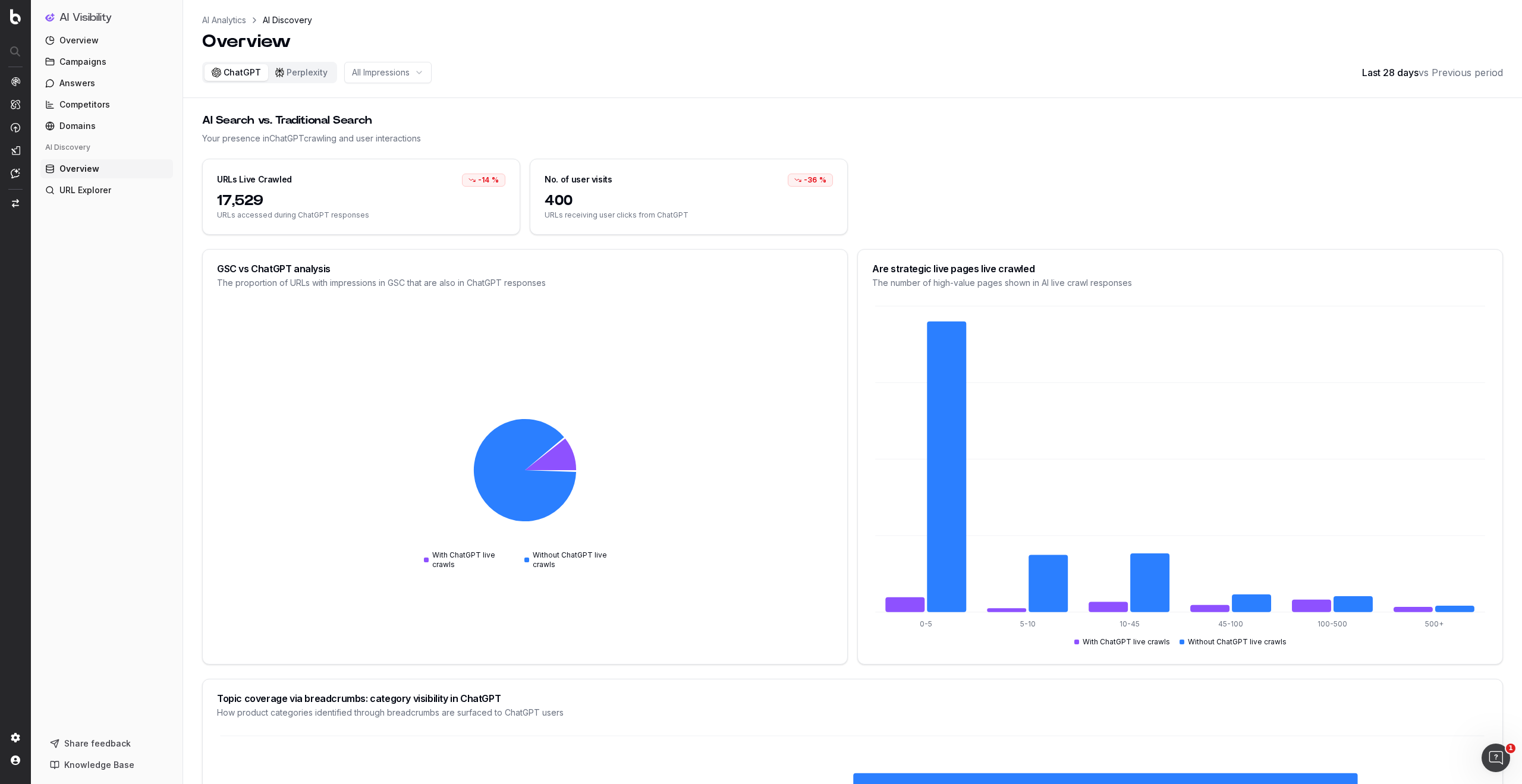
click at [88, 193] on span "URL Explorer" at bounding box center [85, 190] width 52 height 12
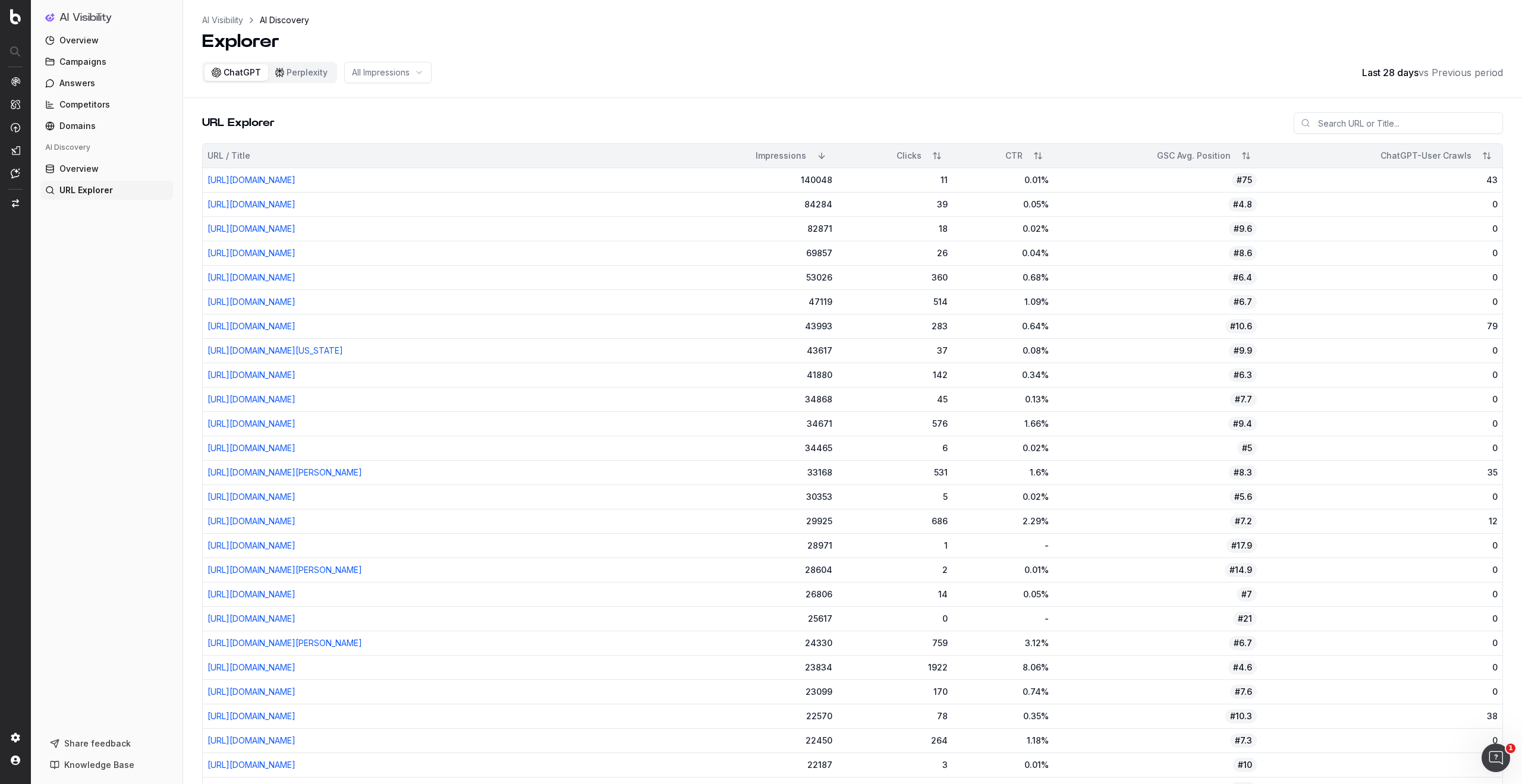
click at [1486, 156] on button "Sort" at bounding box center [1487, 156] width 22 height 22
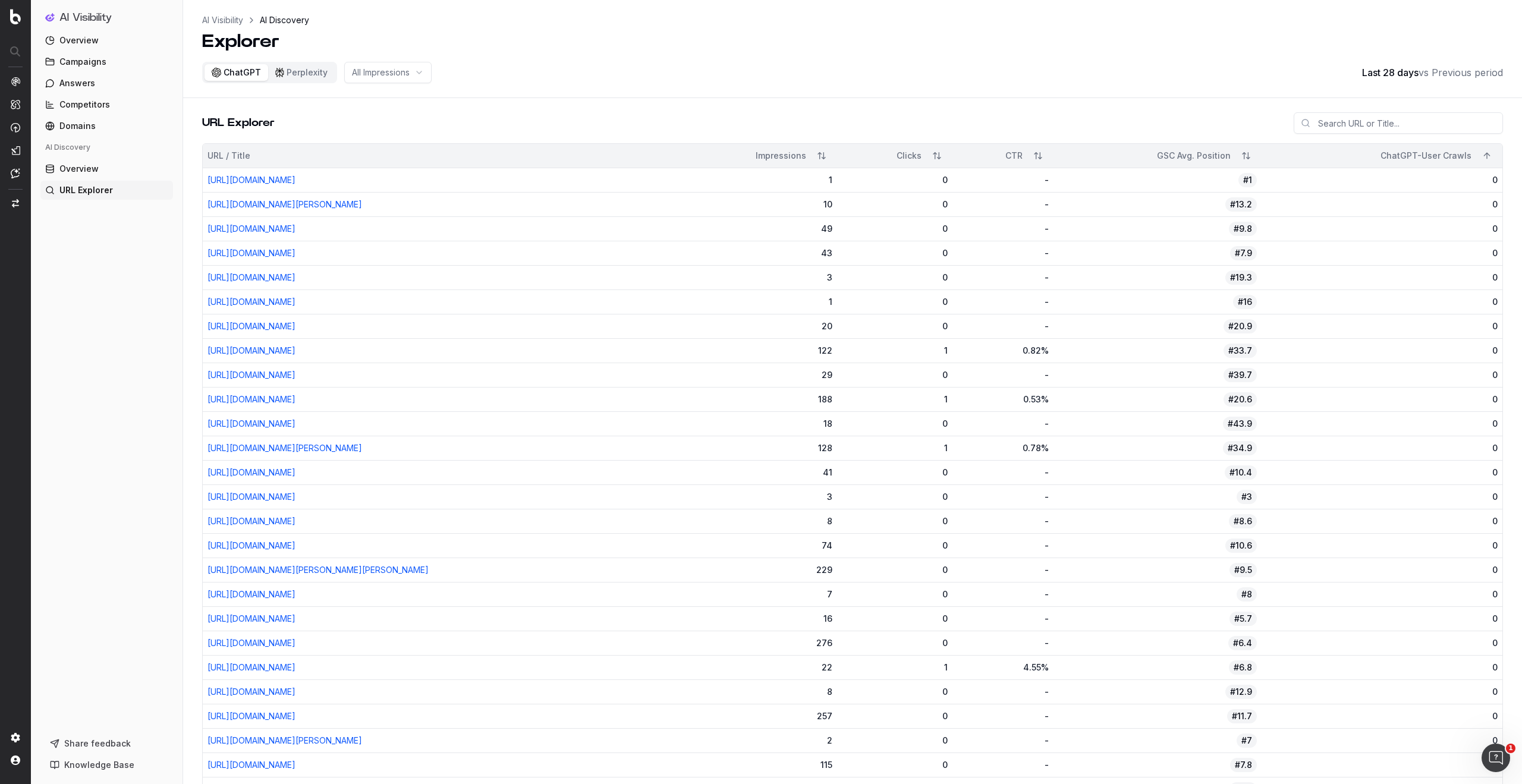
click at [1490, 157] on button "Sort" at bounding box center [1487, 156] width 22 height 22
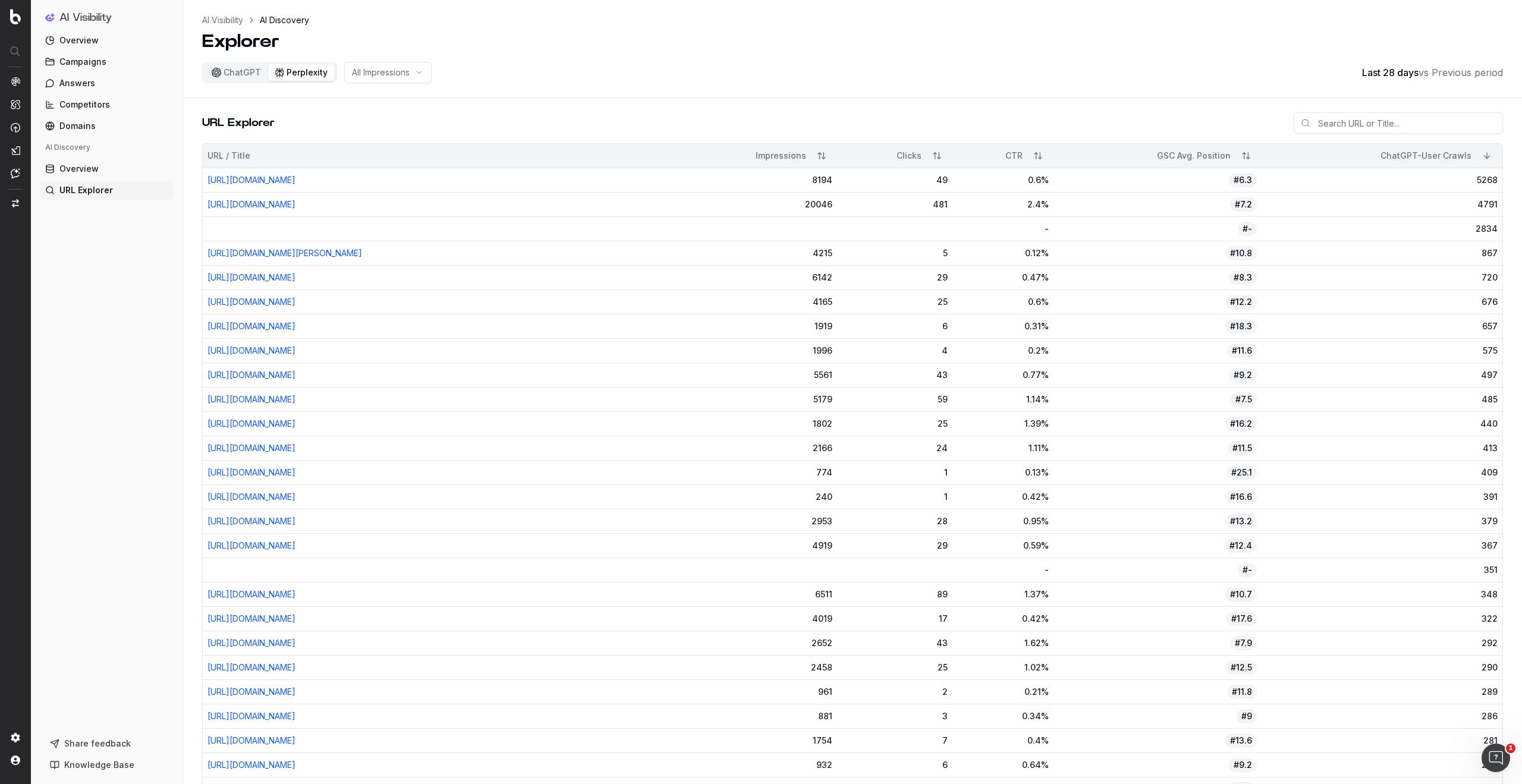
click at [318, 73] on button "Perplexity" at bounding box center [301, 73] width 67 height 16
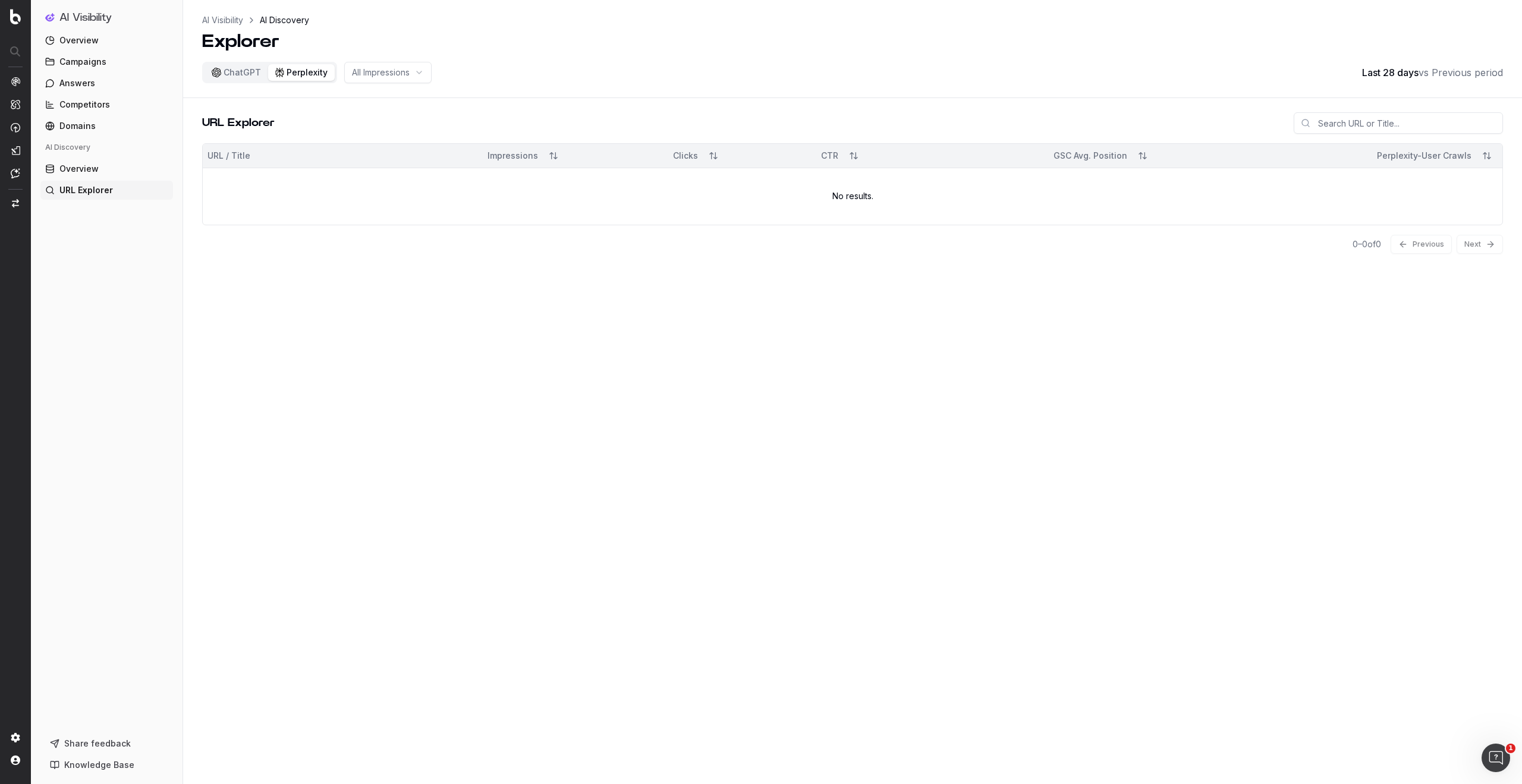
click at [88, 108] on span "Competitors" at bounding box center [84, 105] width 50 height 12
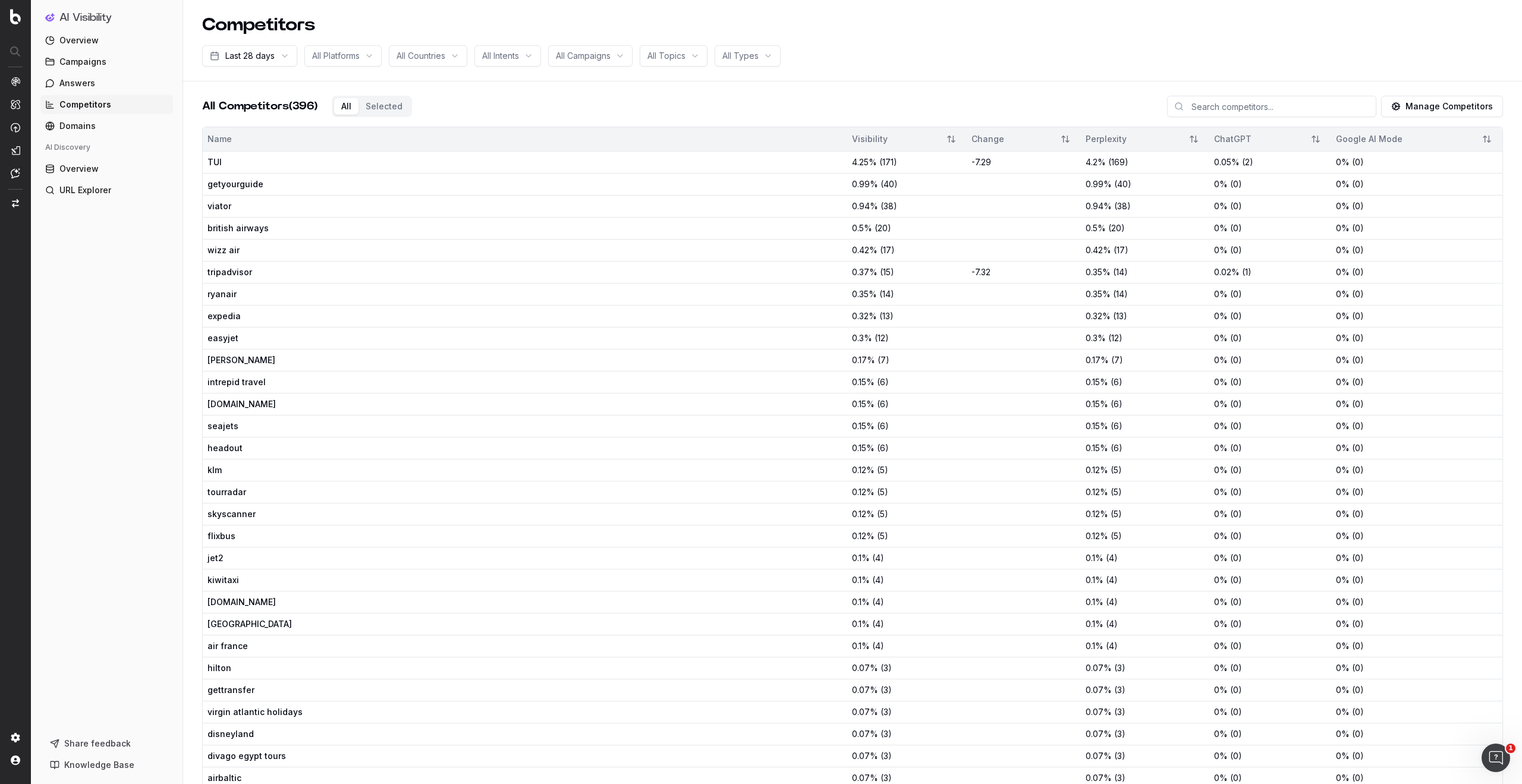
click at [1424, 106] on button "Manage Competitors" at bounding box center [1442, 106] width 122 height 22
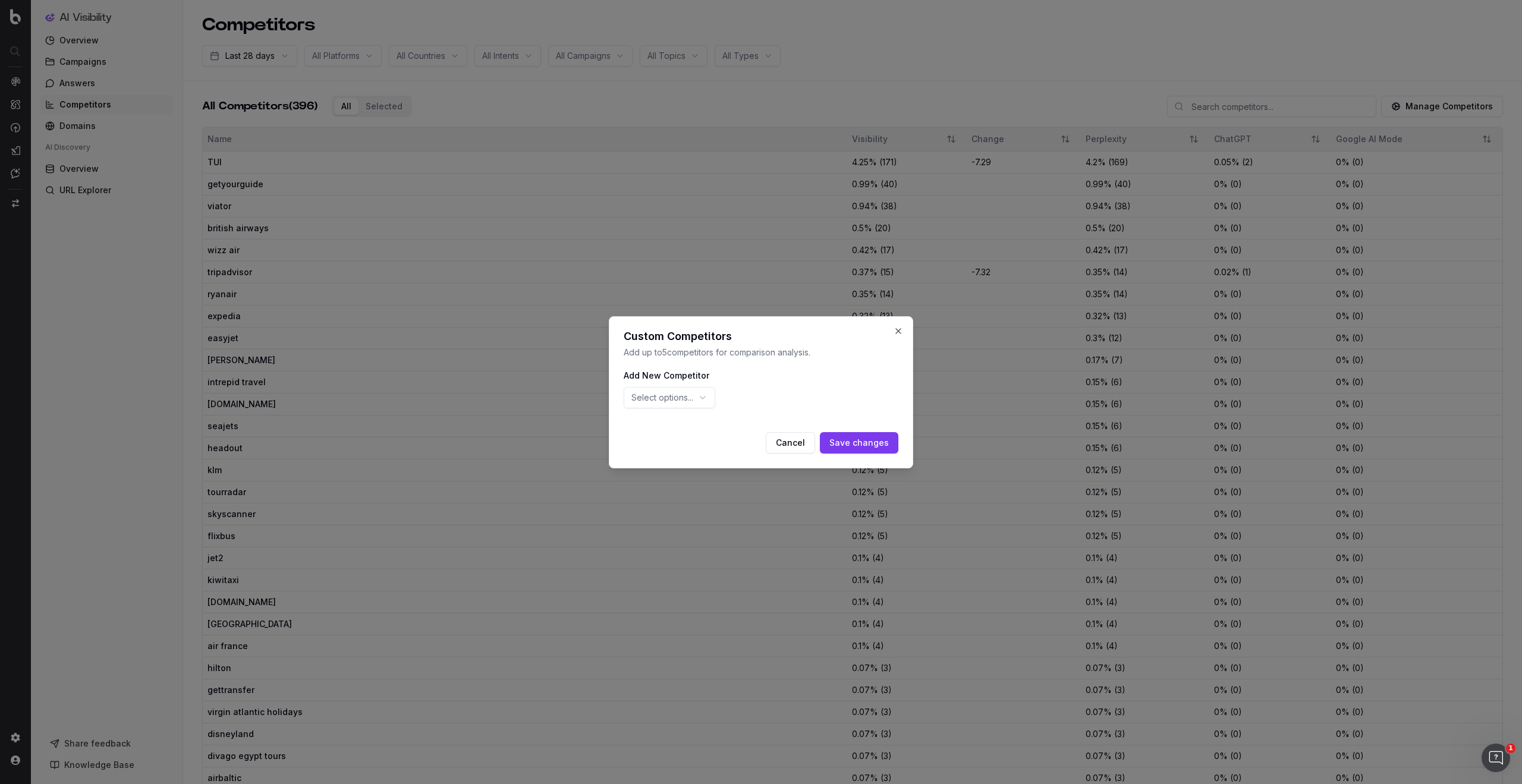
click at [688, 396] on span "Select options..." at bounding box center [662, 398] width 61 height 12
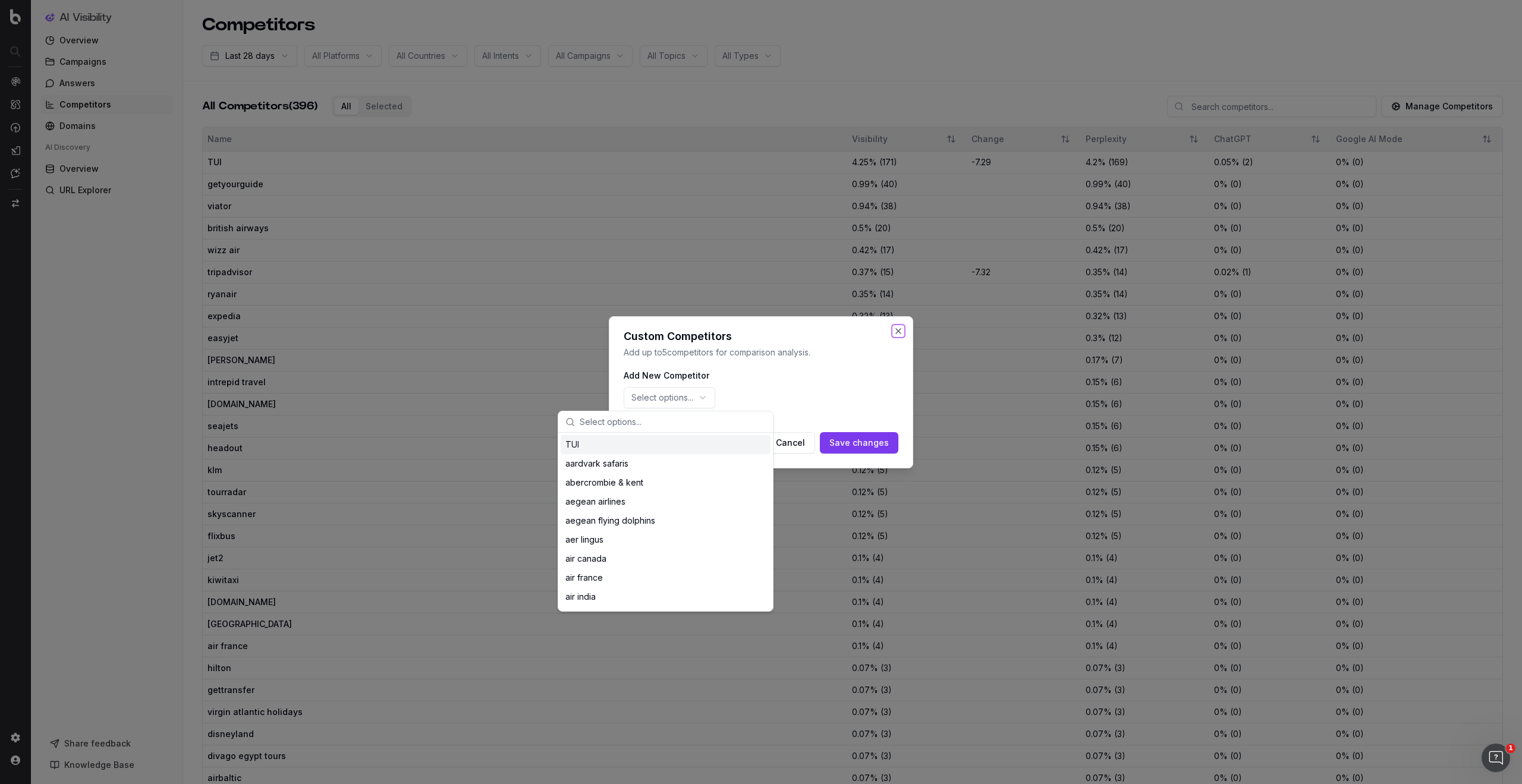
click at [901, 331] on button "Close" at bounding box center [898, 331] width 10 height 10
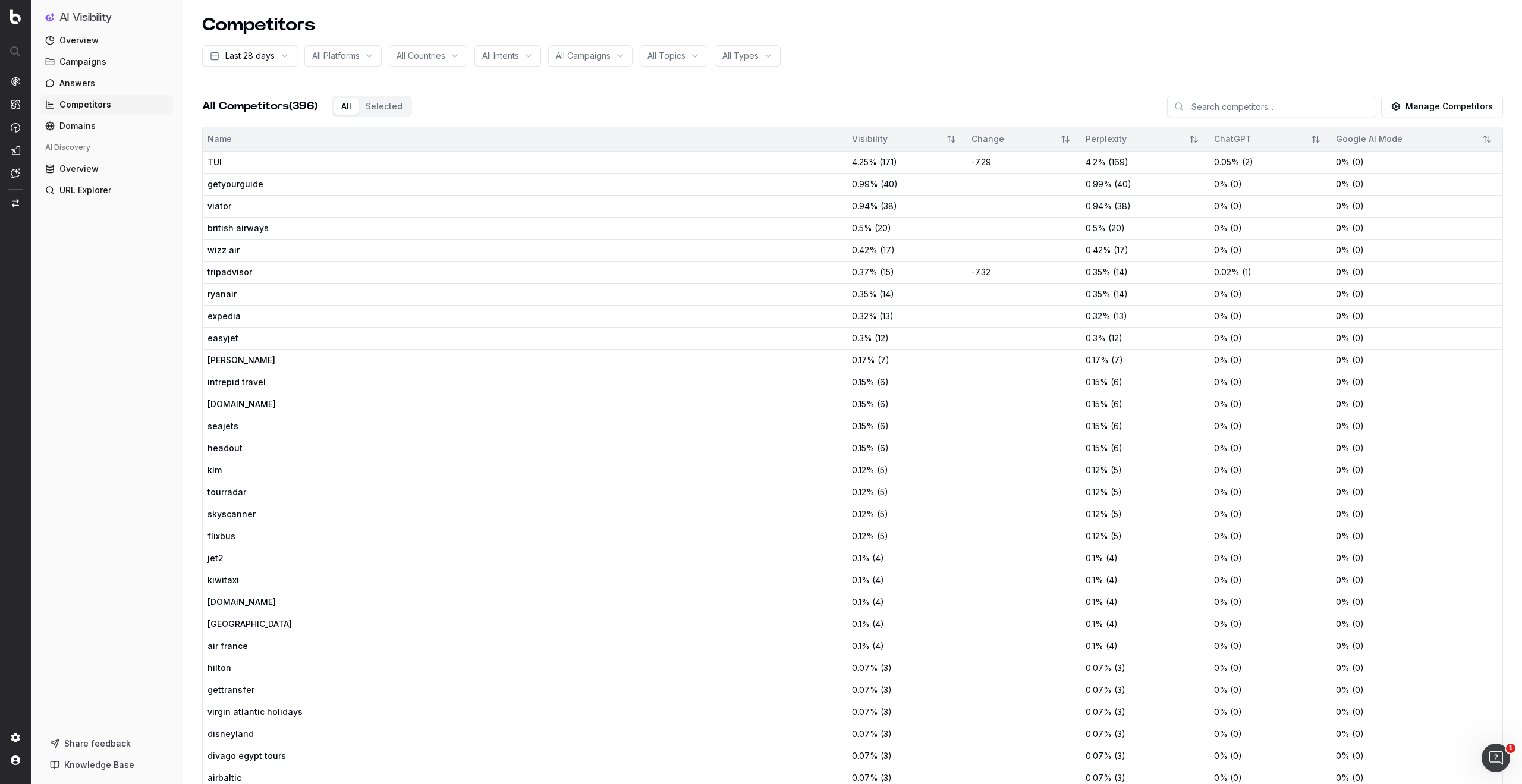
click at [1218, 106] on input at bounding box center [1272, 106] width 209 height 22
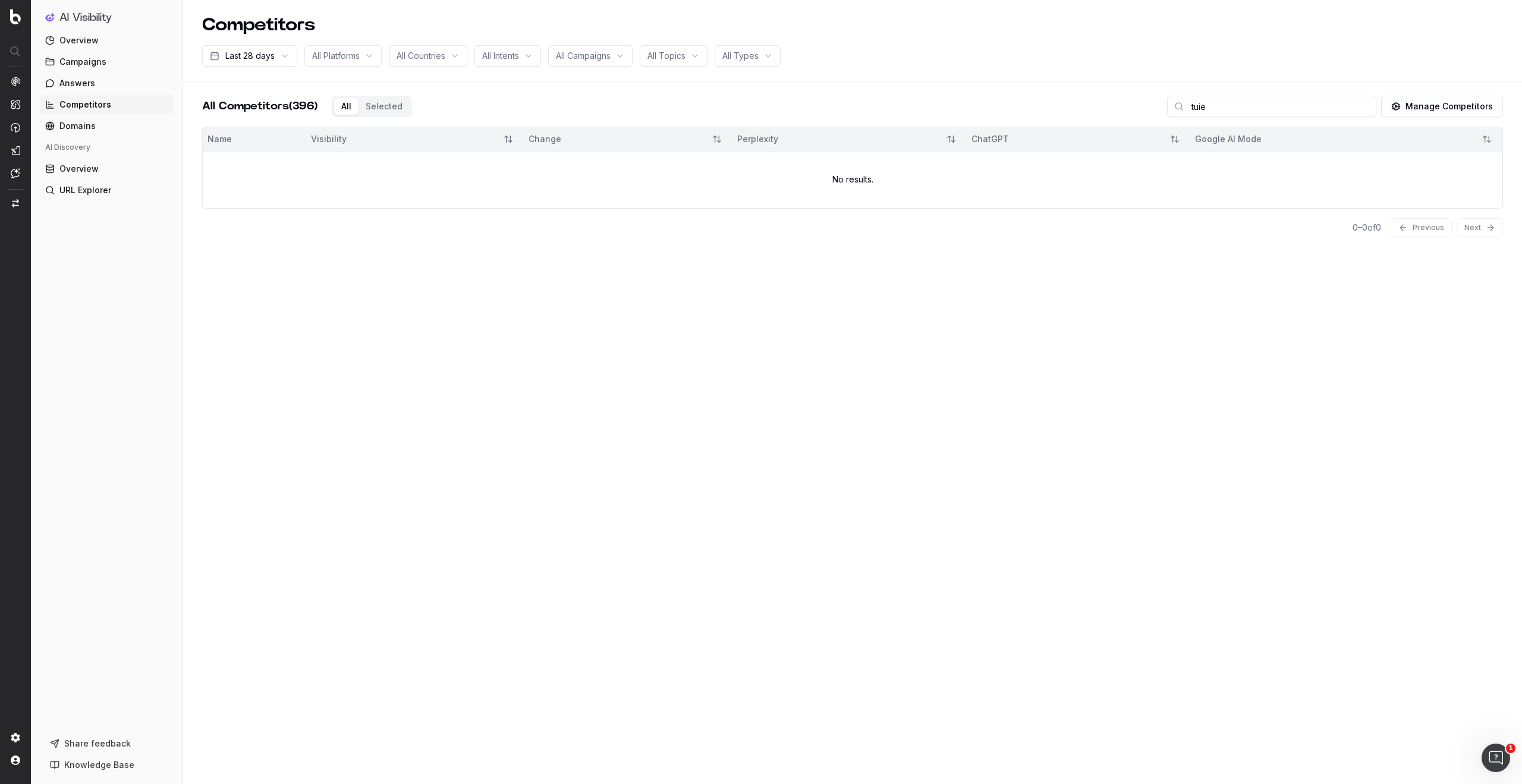
type input "tui"
click at [1178, 108] on div "tui" at bounding box center [1272, 106] width 209 height 22
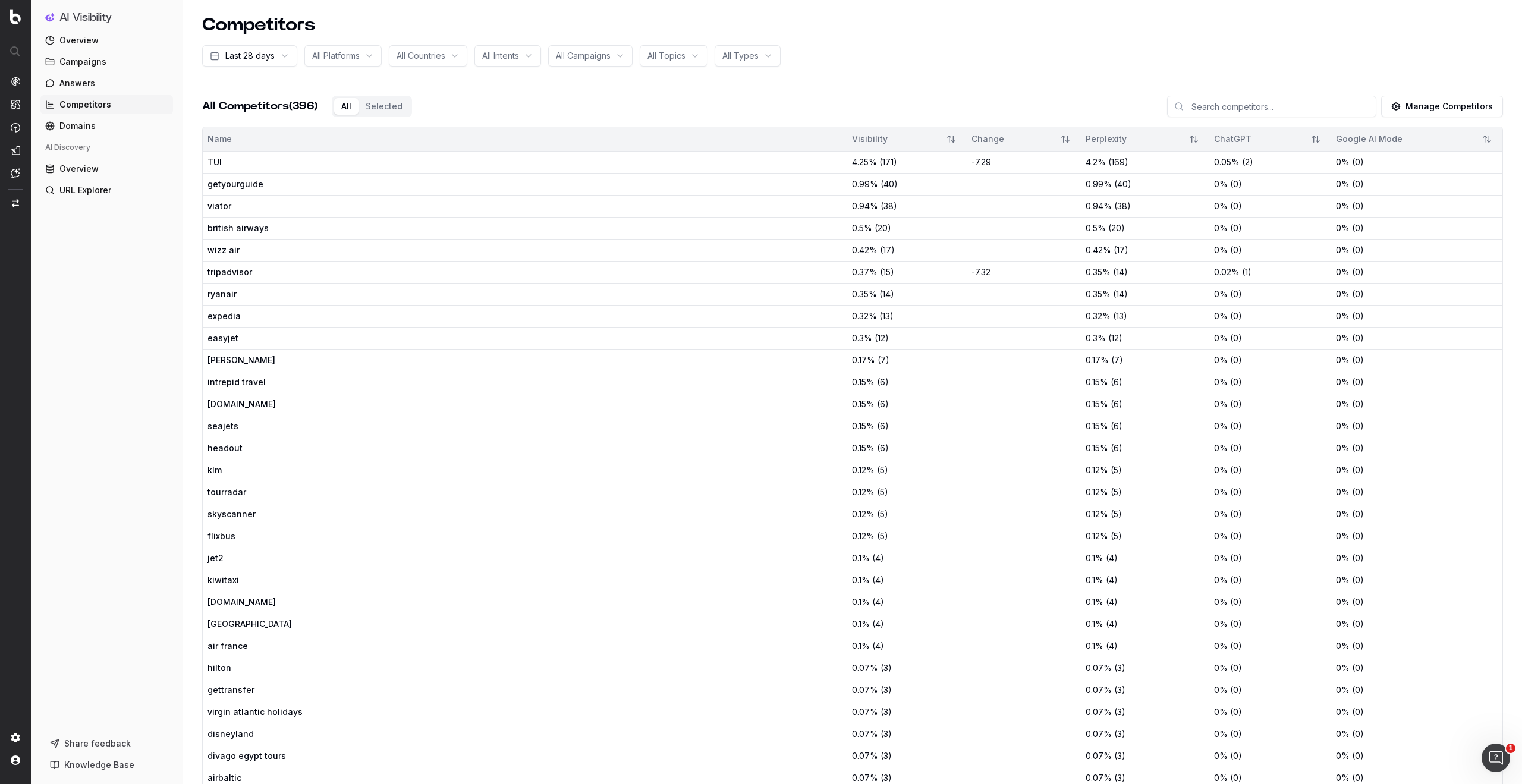
click at [384, 101] on div "All Competitors (396) All Selected Manage Competitors" at bounding box center [852, 111] width 1301 height 31
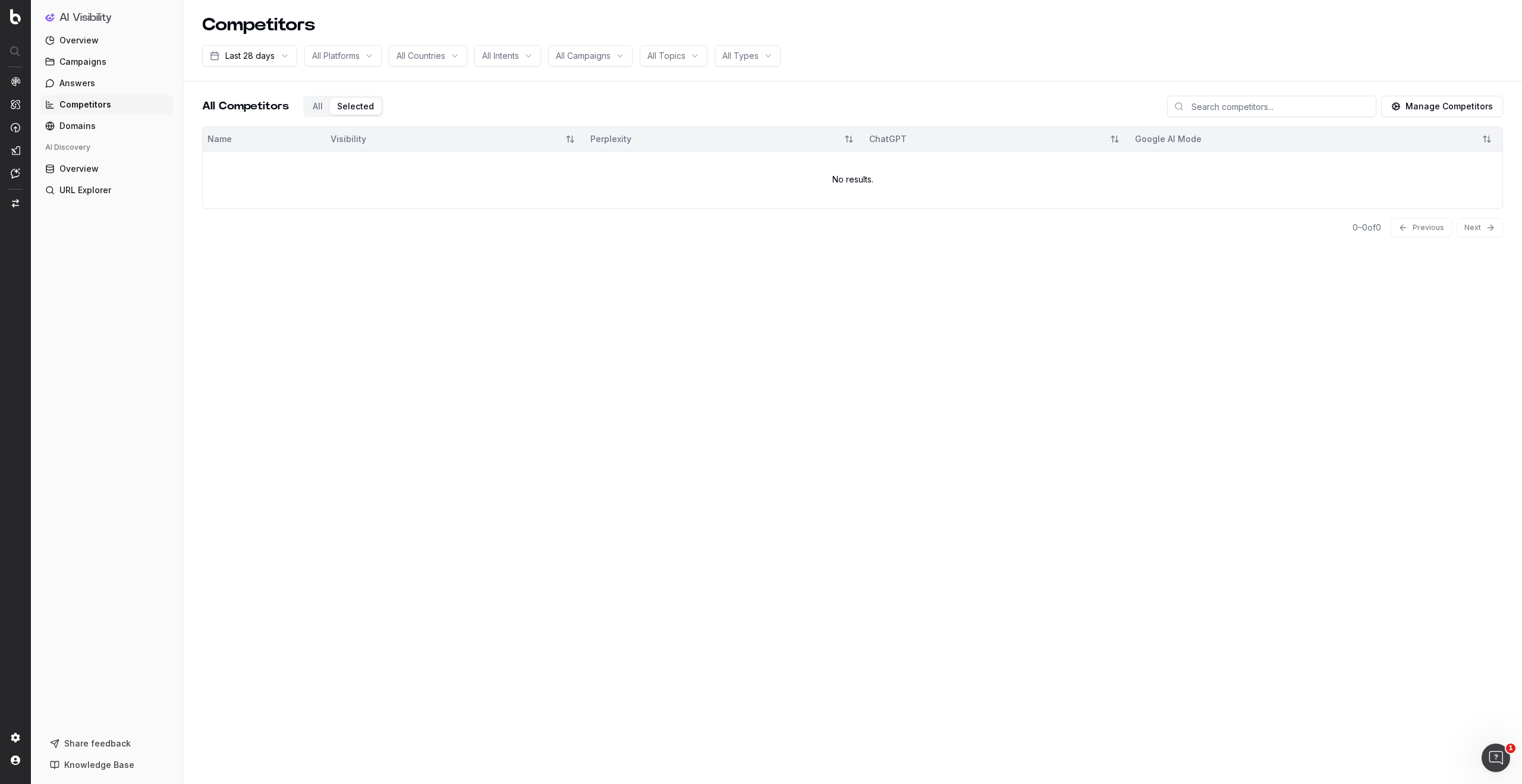
click at [311, 108] on div "All Competitors All Selected" at bounding box center [293, 106] width 181 height 22
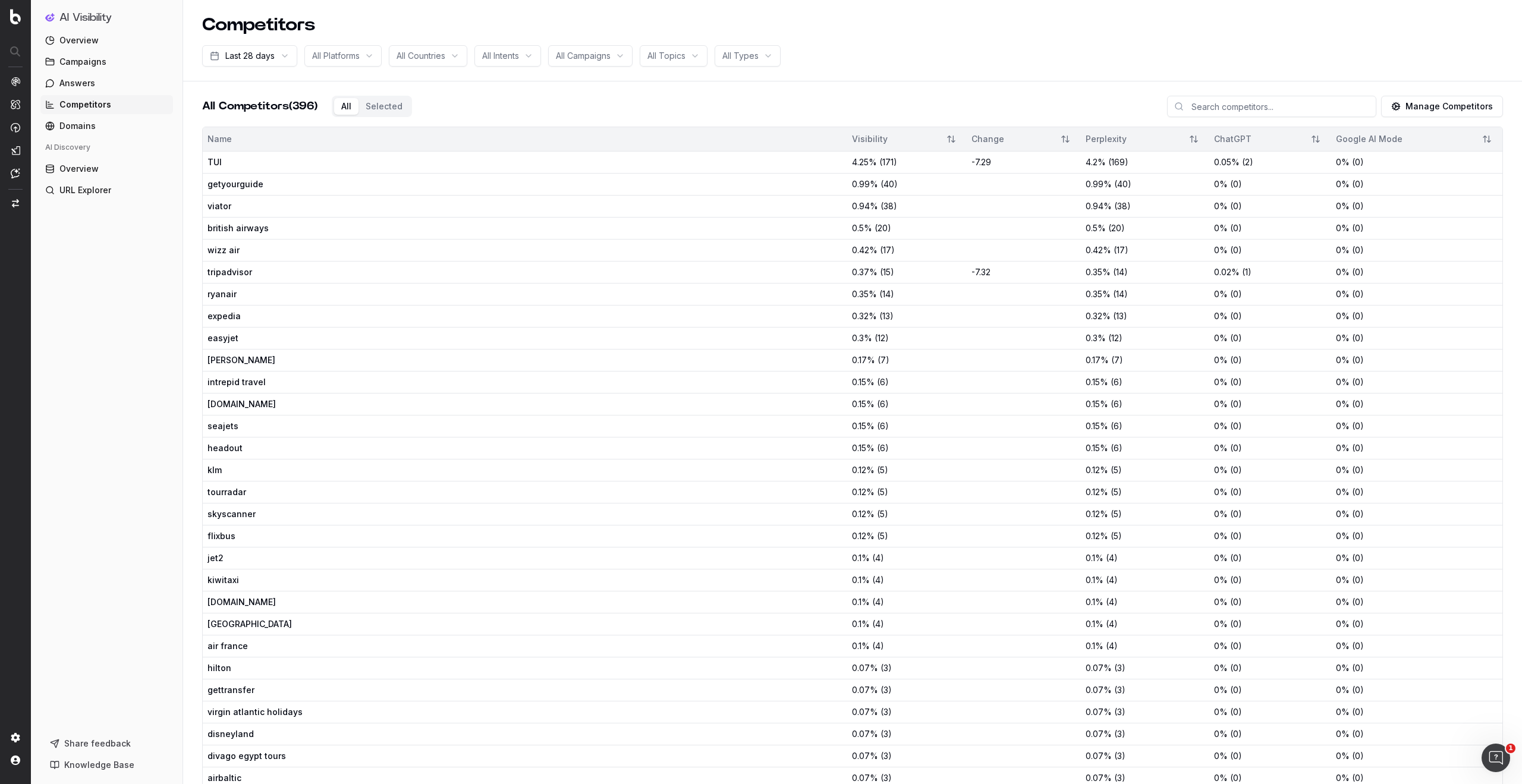
click at [244, 163] on span "TUI" at bounding box center [366, 163] width 316 height 12
drag, startPoint x: 610, startPoint y: 168, endPoint x: 622, endPoint y: 168, distance: 12.0
click at [610, 168] on div at bounding box center [685, 163] width 316 height 12
drag, startPoint x: 789, startPoint y: 171, endPoint x: 706, endPoint y: 166, distance: 83.2
click at [847, 171] on td "4.25 % ( 171 )" at bounding box center [906, 161] width 119 height 22
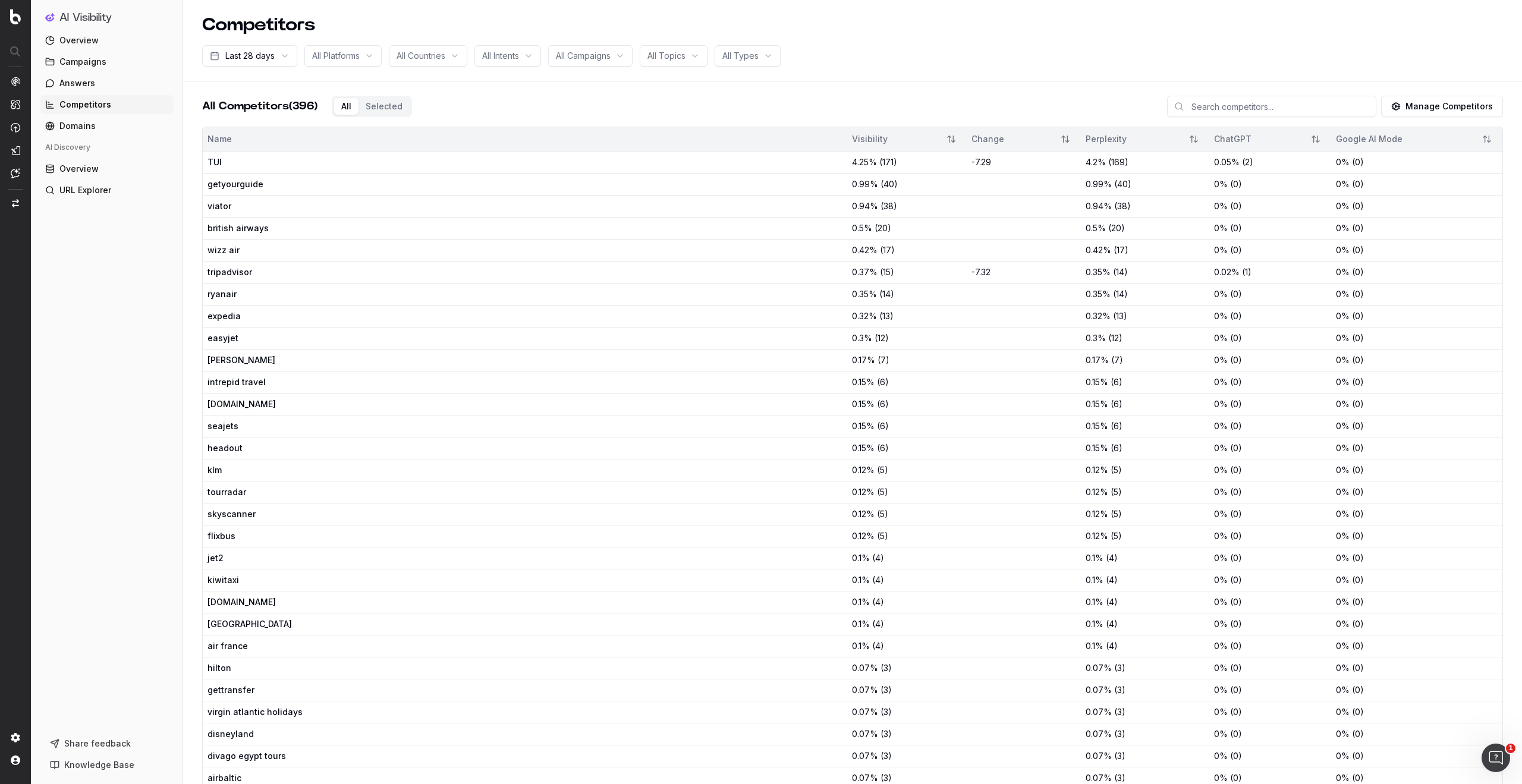
click at [76, 125] on span "Domains" at bounding box center [77, 126] width 36 height 12
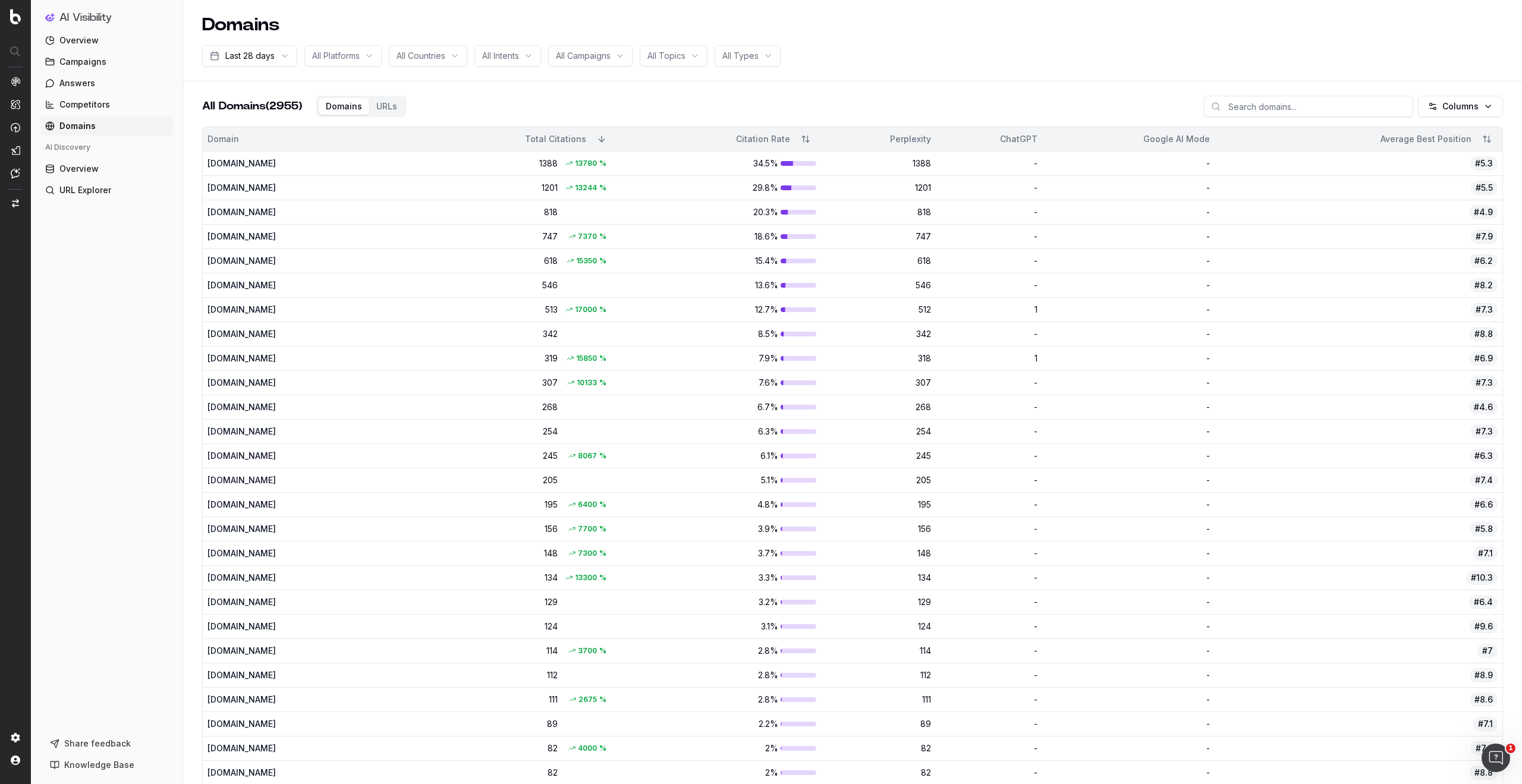
click at [330, 164] on div "[DOMAIN_NAME]" at bounding box center [291, 163] width 167 height 12
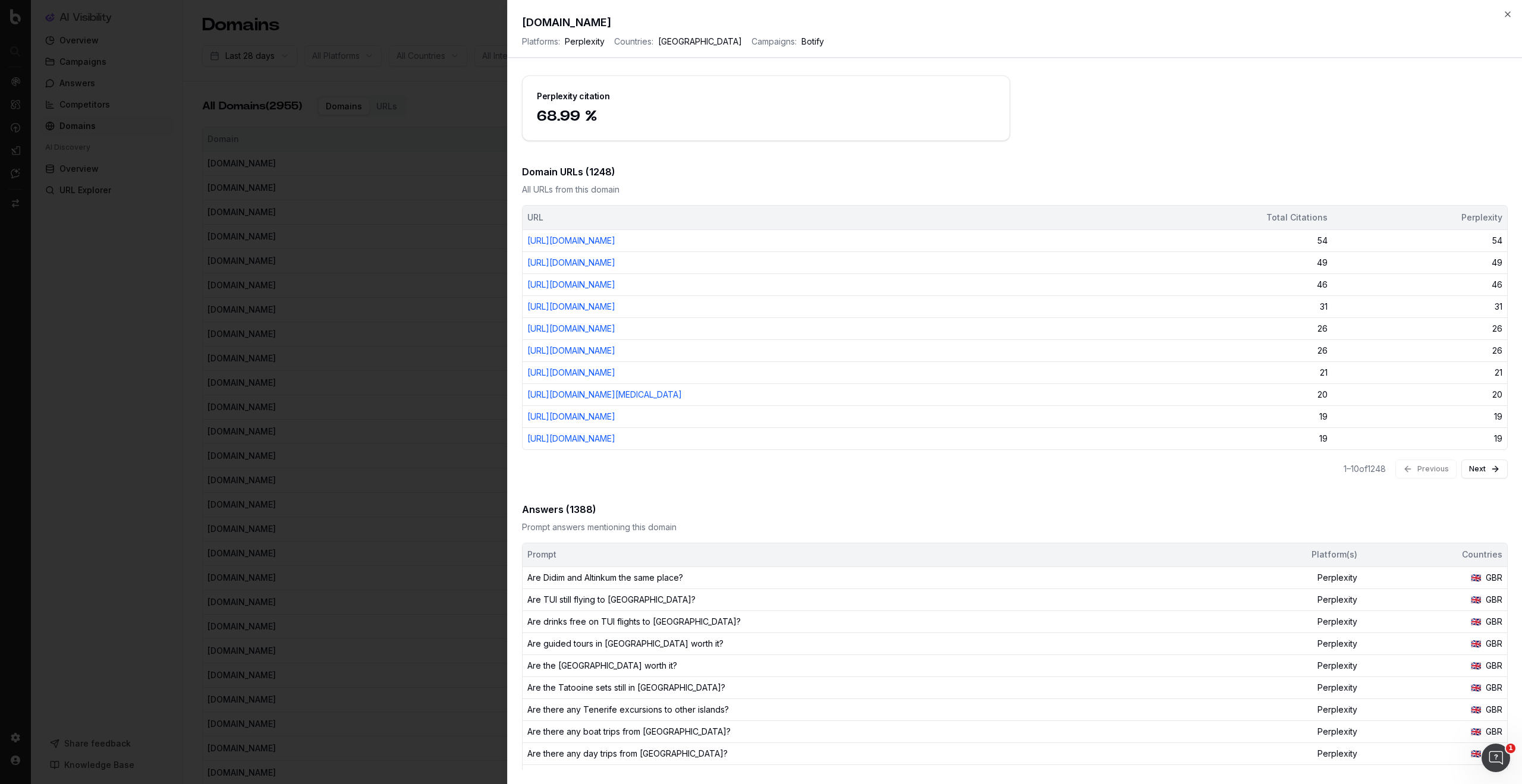
scroll to position [158, 0]
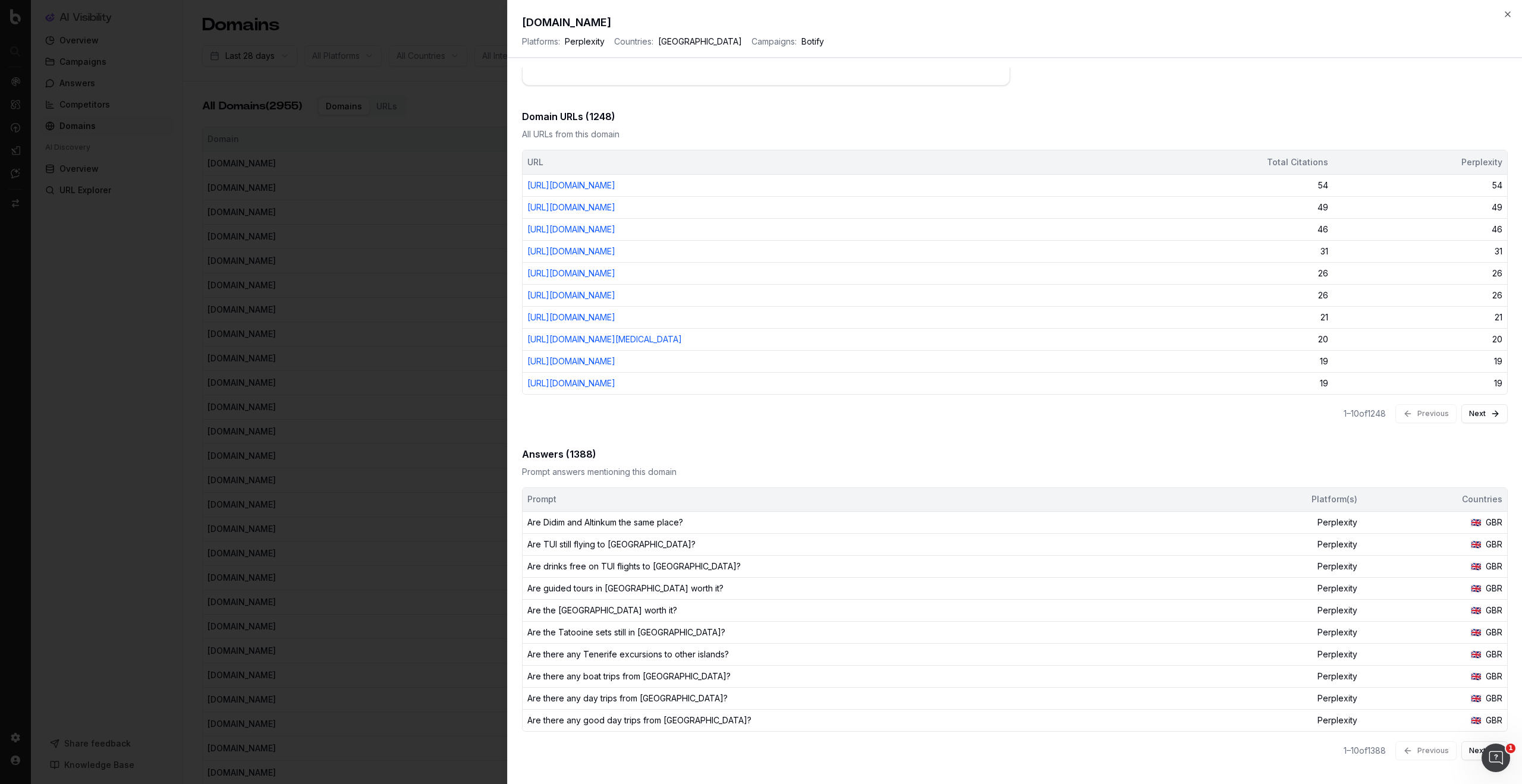
click at [610, 612] on td "Are the Alhambra gardens worth it?" at bounding box center [862, 610] width 679 height 22
click at [684, 615] on td "Are the Alhambra gardens worth it?" at bounding box center [862, 615] width 679 height 22
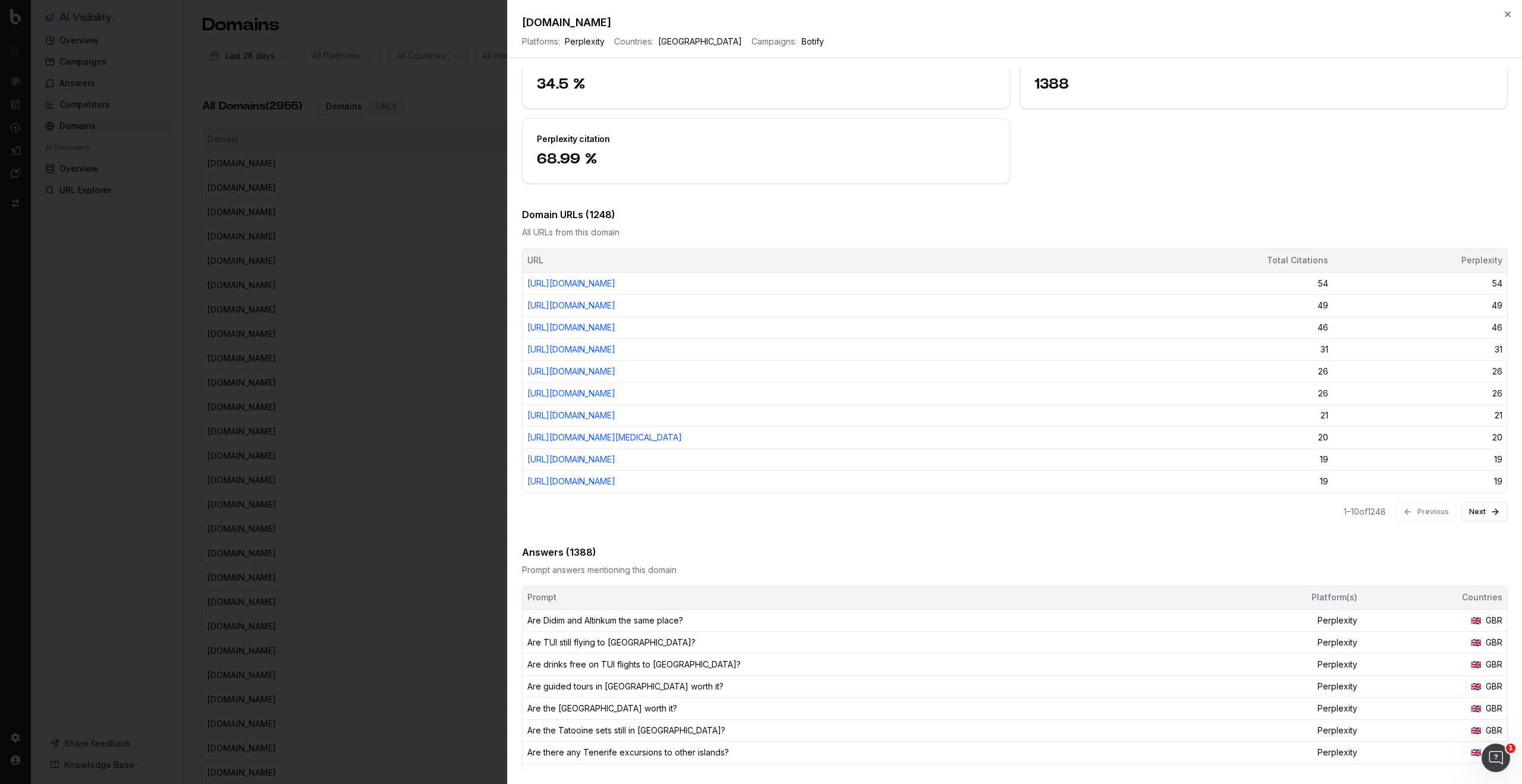
scroll to position [0, 0]
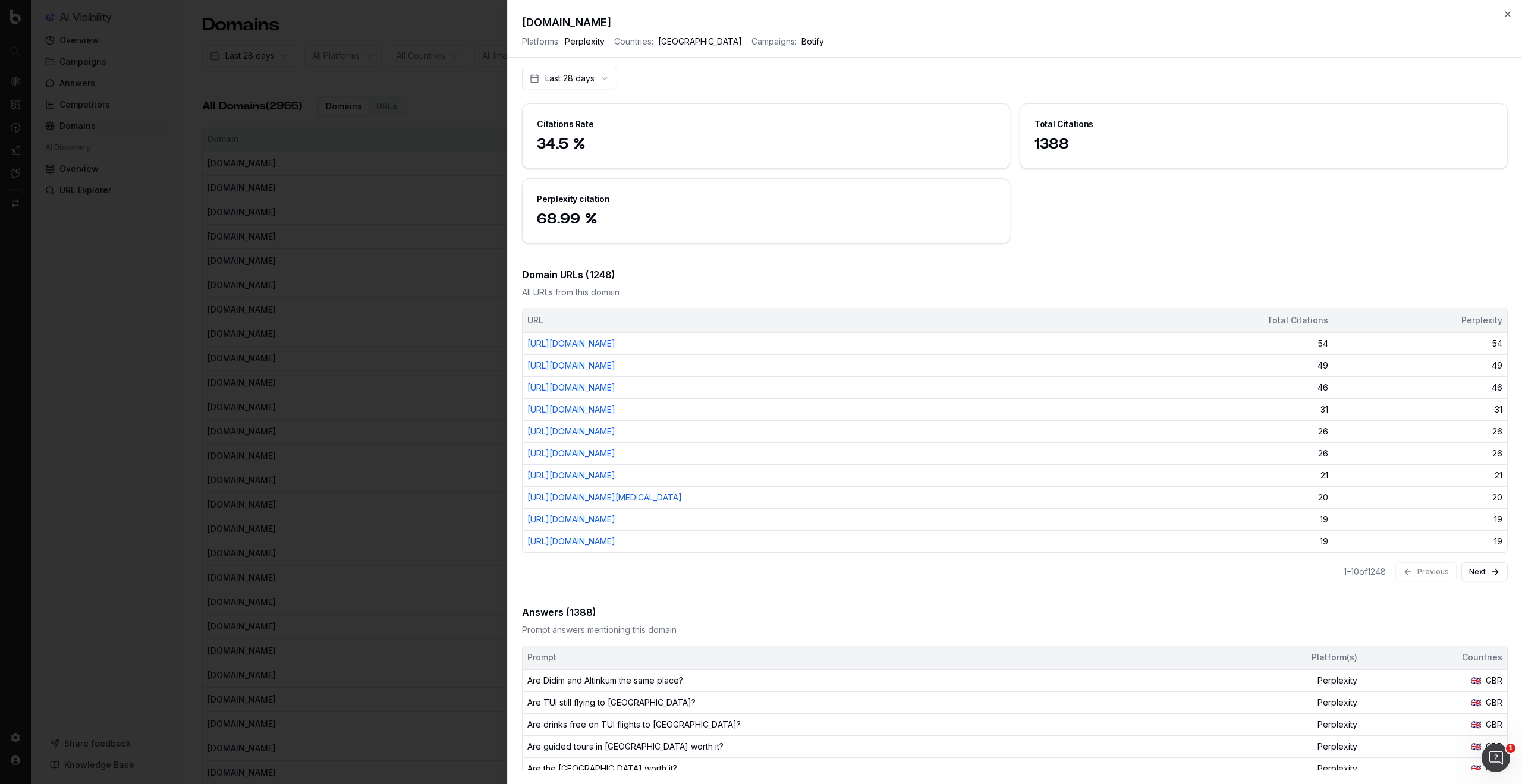
click at [580, 41] on span "Perplexity" at bounding box center [584, 42] width 40 height 12
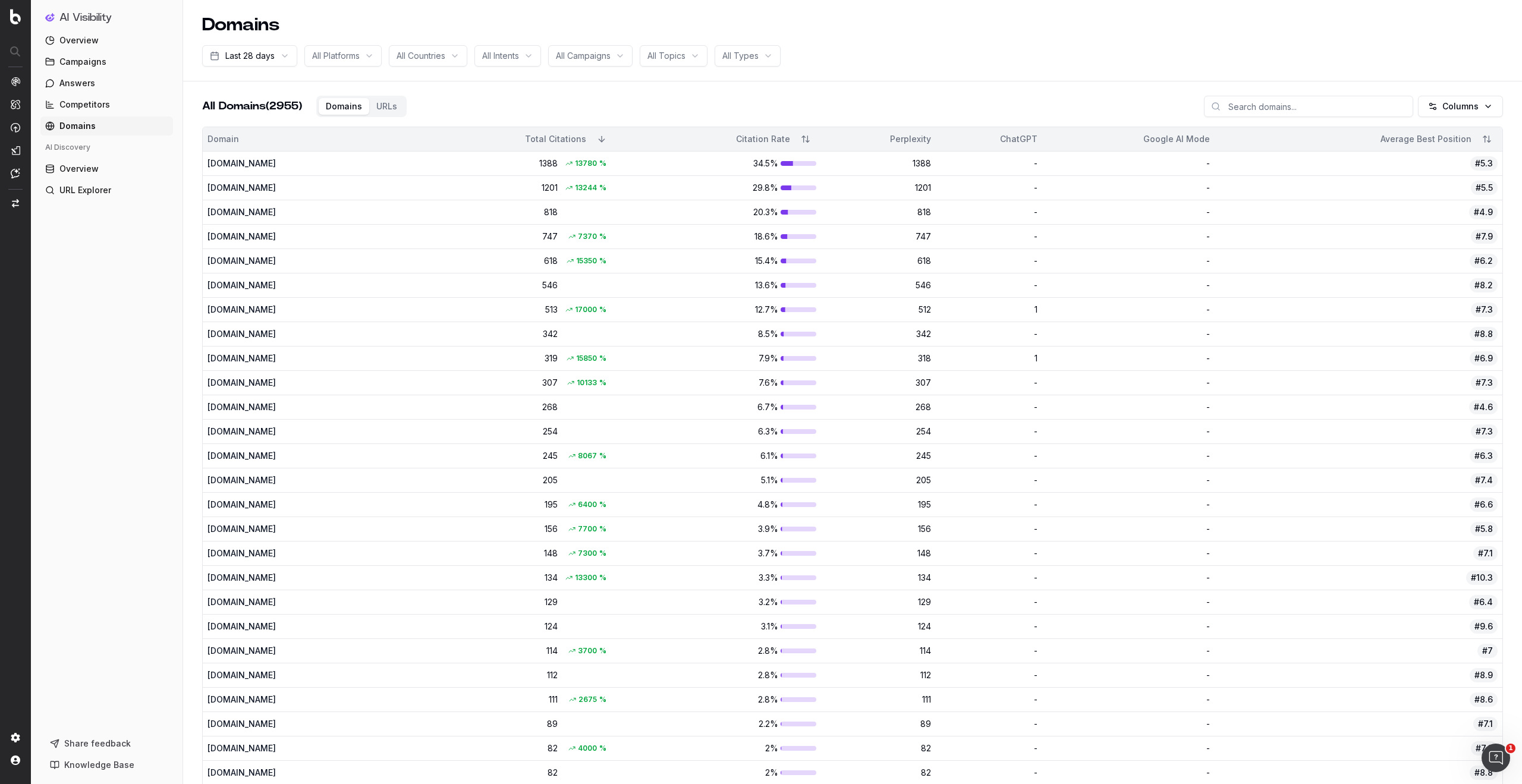
click at [375, 191] on div "[DOMAIN_NAME]" at bounding box center [291, 188] width 167 height 12
click at [343, 61] on span "All Platforms" at bounding box center [335, 56] width 47 height 12
click at [322, 123] on div "Perplexity" at bounding box center [358, 121] width 148 height 19
click at [343, 138] on div "ChatGPT" at bounding box center [352, 140] width 148 height 19
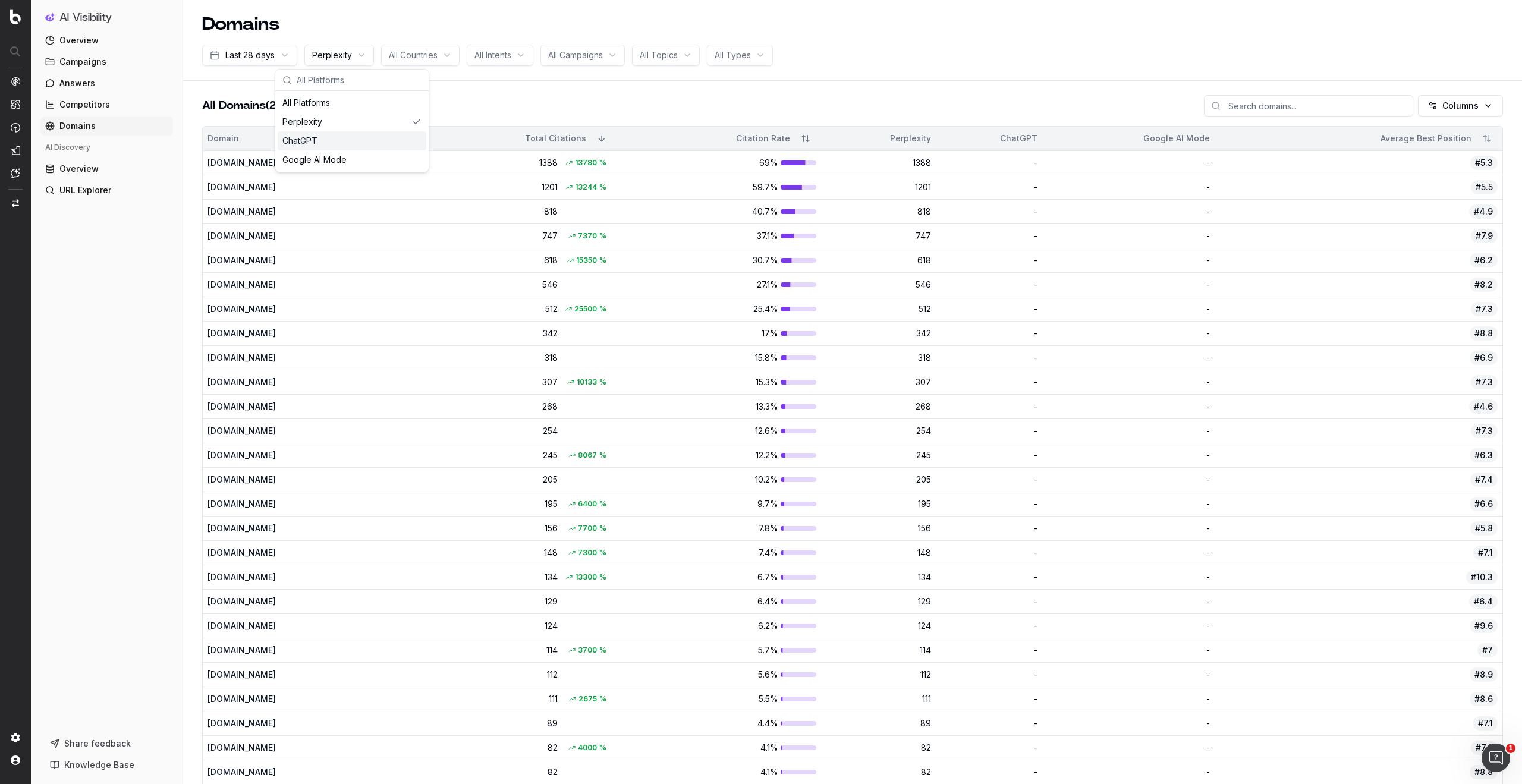
scroll to position [0, 0]
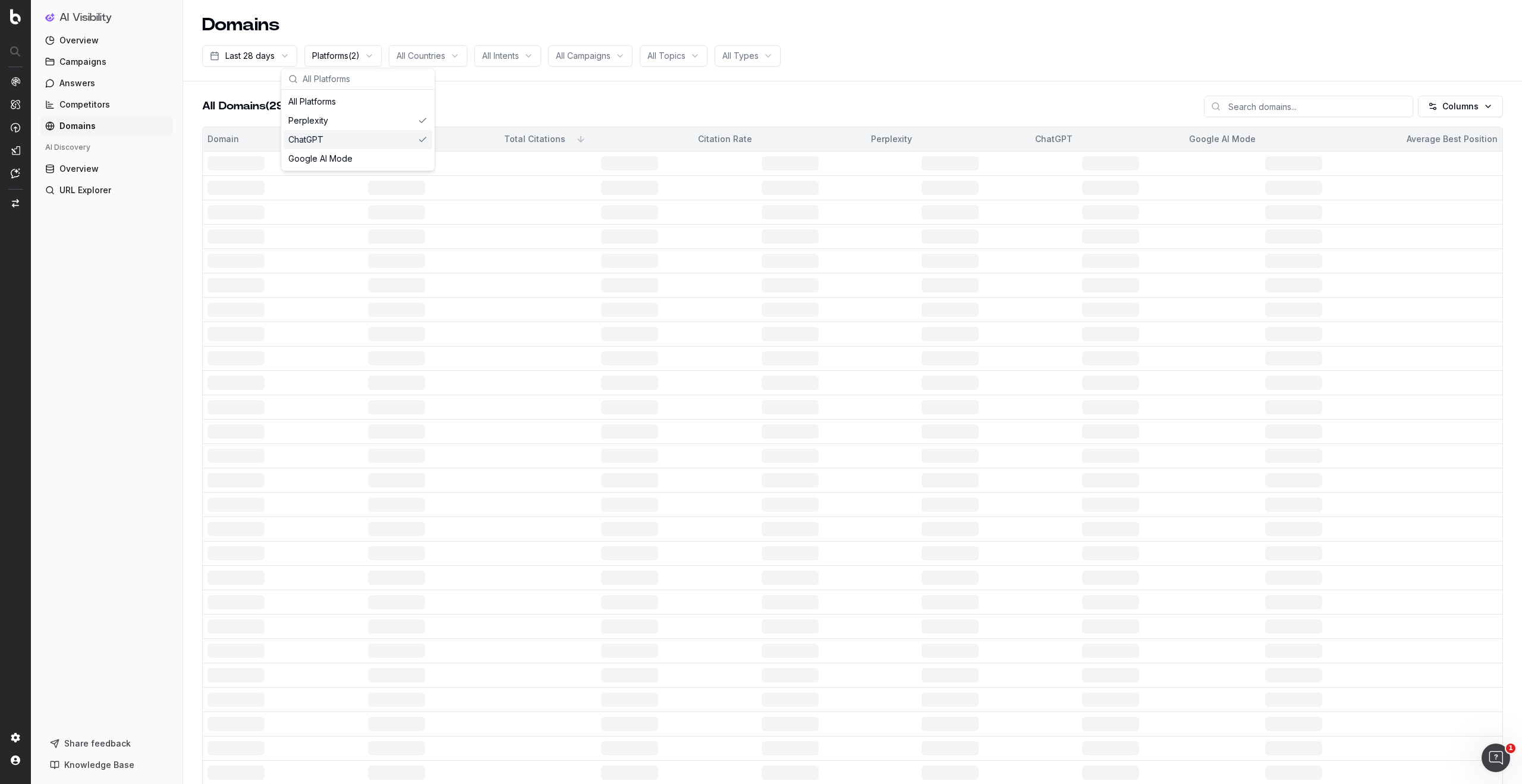
scroll to position [1, 0]
click at [400, 122] on div "Perplexity" at bounding box center [358, 120] width 148 height 19
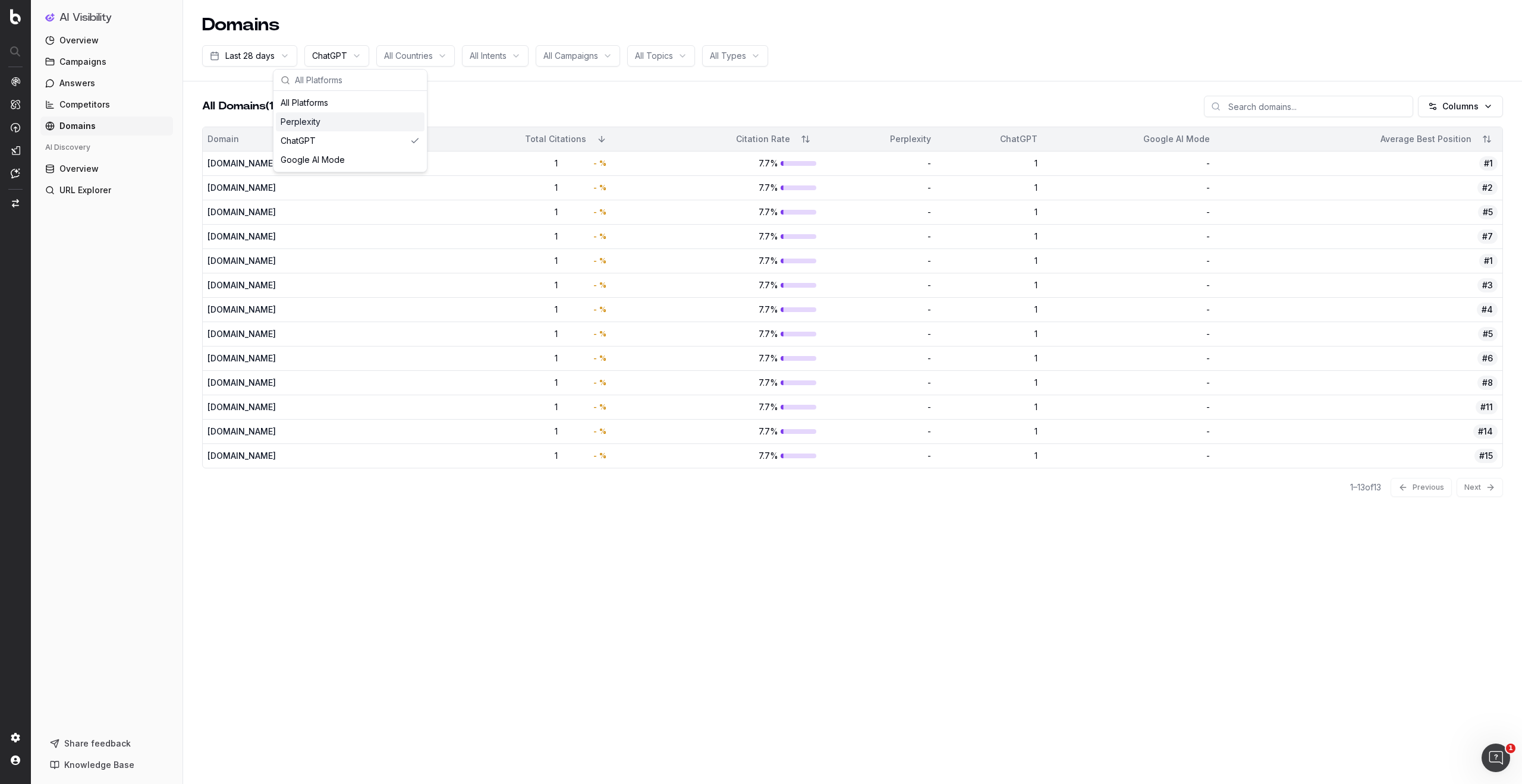
click at [412, 591] on div "Domains Last 28 days ChatGPT All Countries All Intents All Campaigns All Topics…" at bounding box center [852, 392] width 1339 height 784
click at [409, 61] on span "All Countries" at bounding box center [408, 56] width 49 height 12
click at [331, 50] on span "ChatGPT" at bounding box center [329, 56] width 35 height 12
click at [323, 102] on div "All Platforms" at bounding box center [350, 103] width 148 height 19
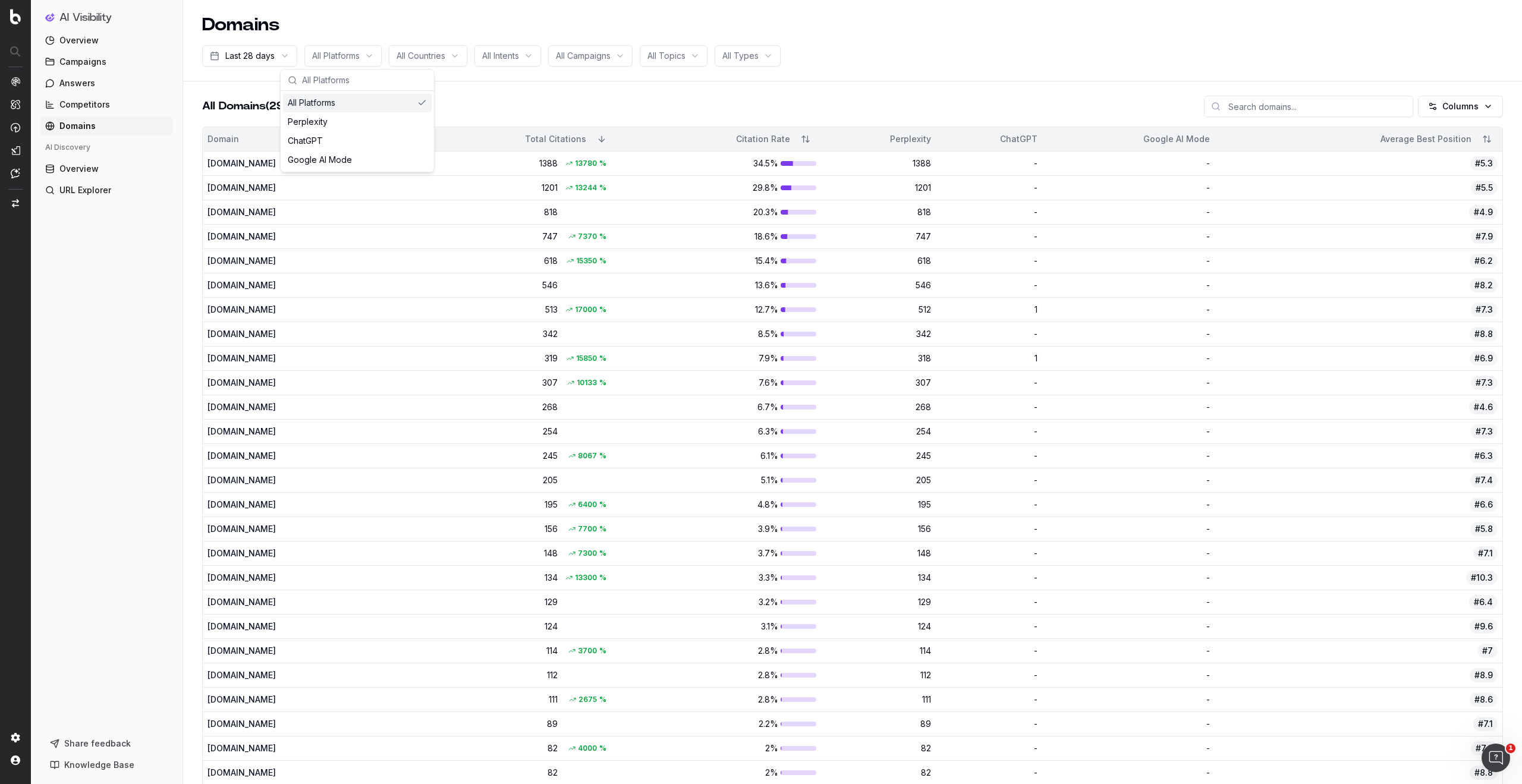
click at [686, 54] on span "All Topics" at bounding box center [667, 56] width 38 height 12
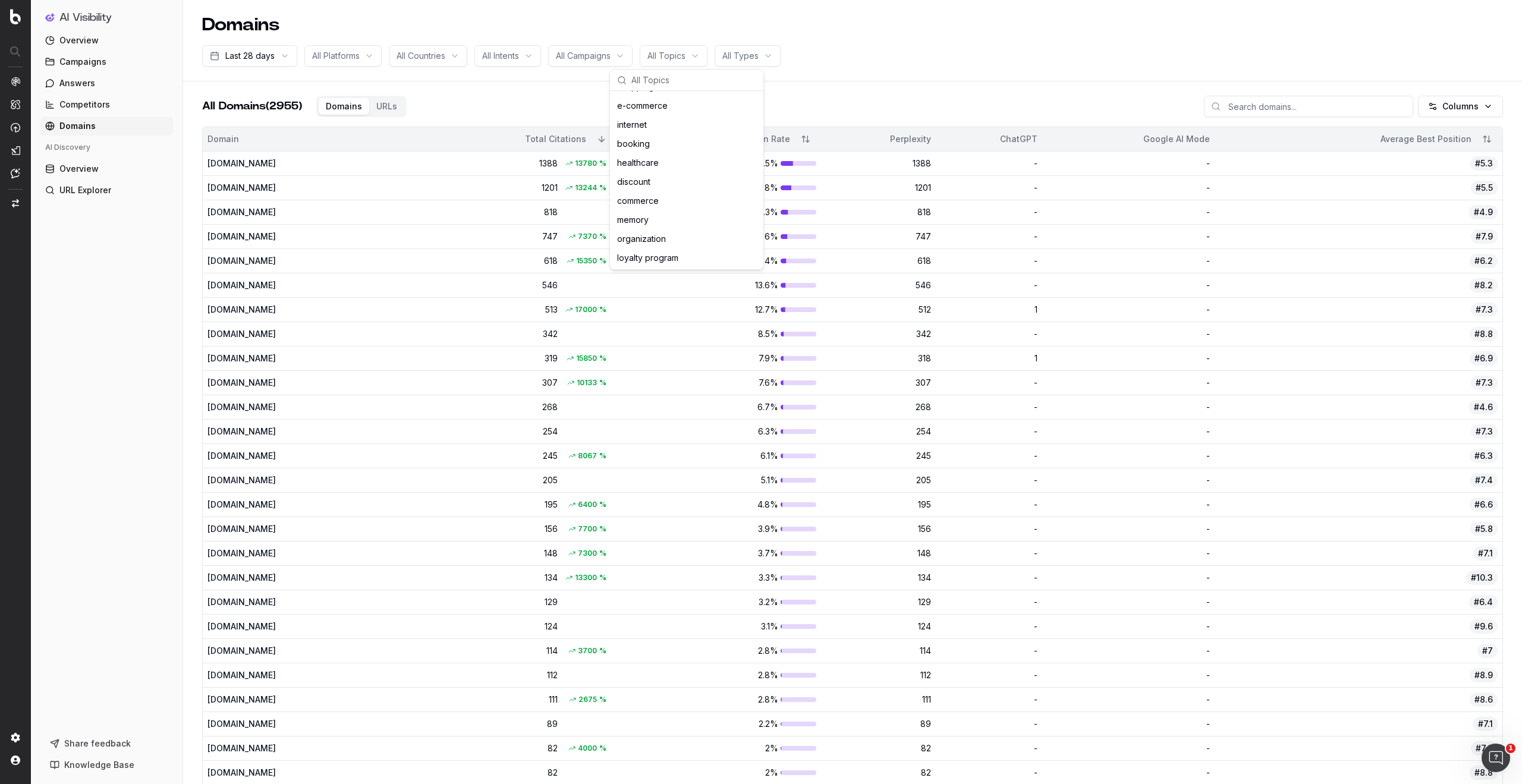
scroll to position [495, 0]
click at [658, 142] on div "booking" at bounding box center [687, 140] width 148 height 19
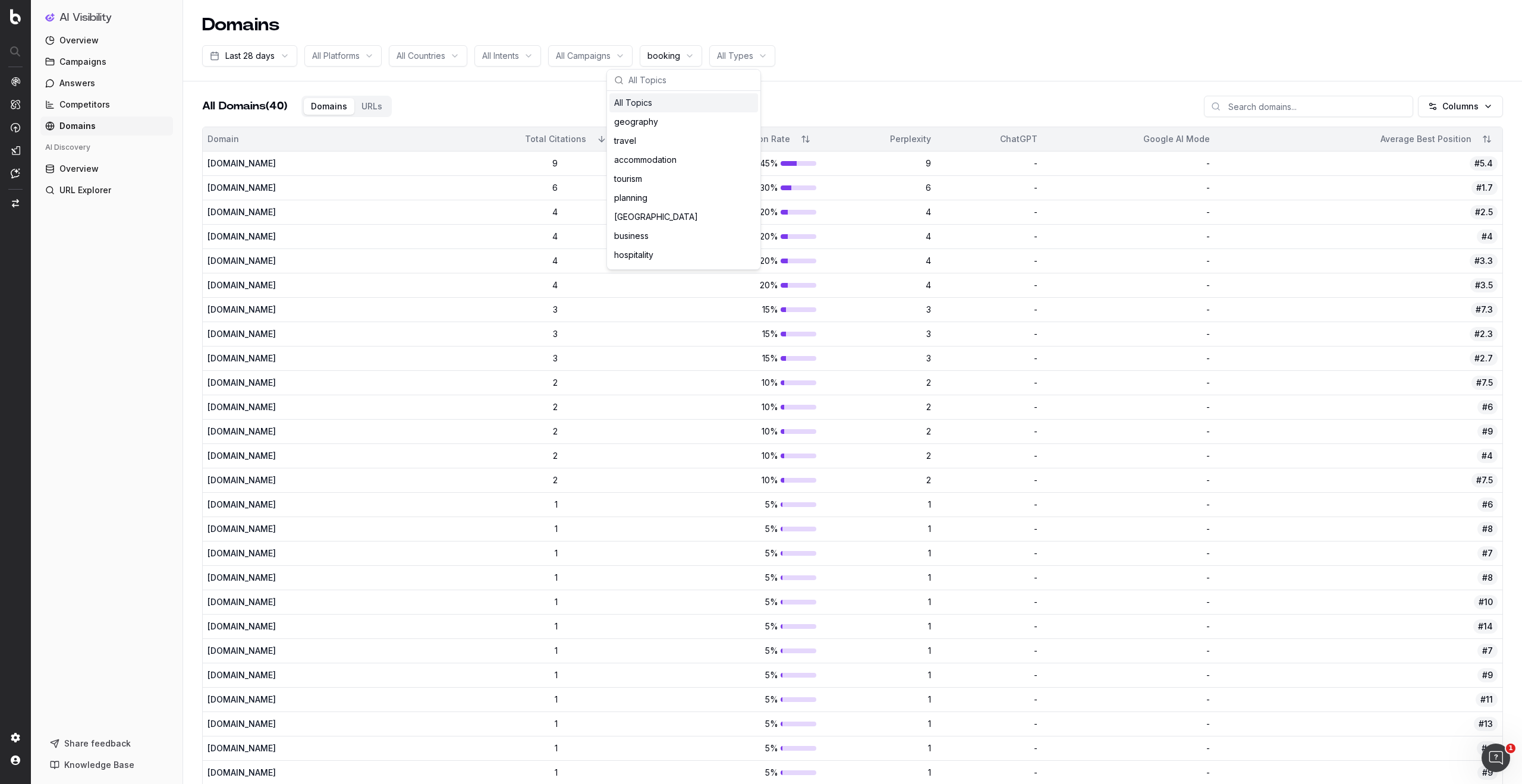
click at [666, 105] on div "All Topics" at bounding box center [684, 103] width 148 height 19
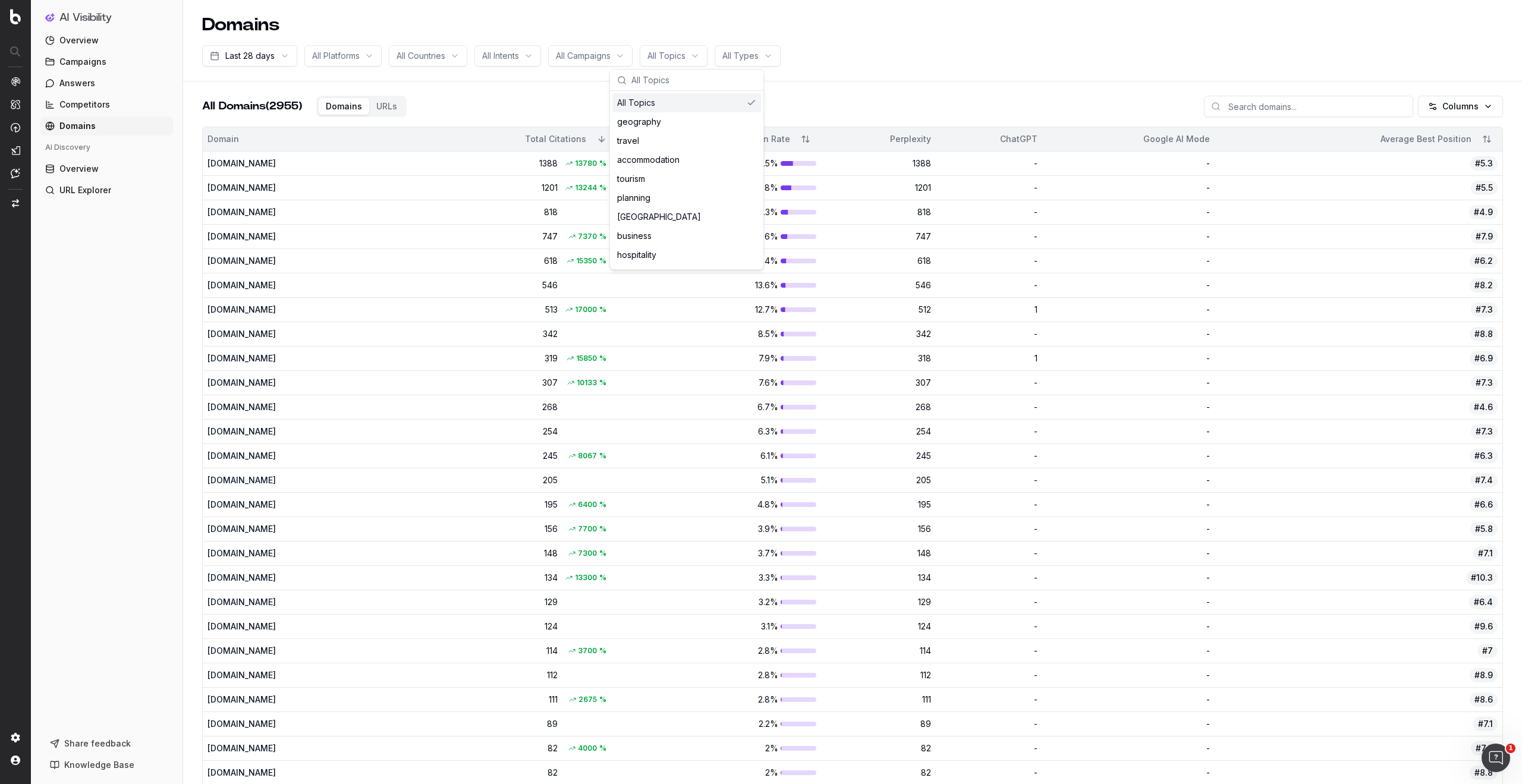
click at [196, 145] on main "All Domains (2955) Domains URLs Columns Domain Total Citations Citation Rate Pe…" at bounding box center [852, 755] width 1339 height 1346
click at [82, 39] on span "Overview" at bounding box center [79, 40] width 39 height 12
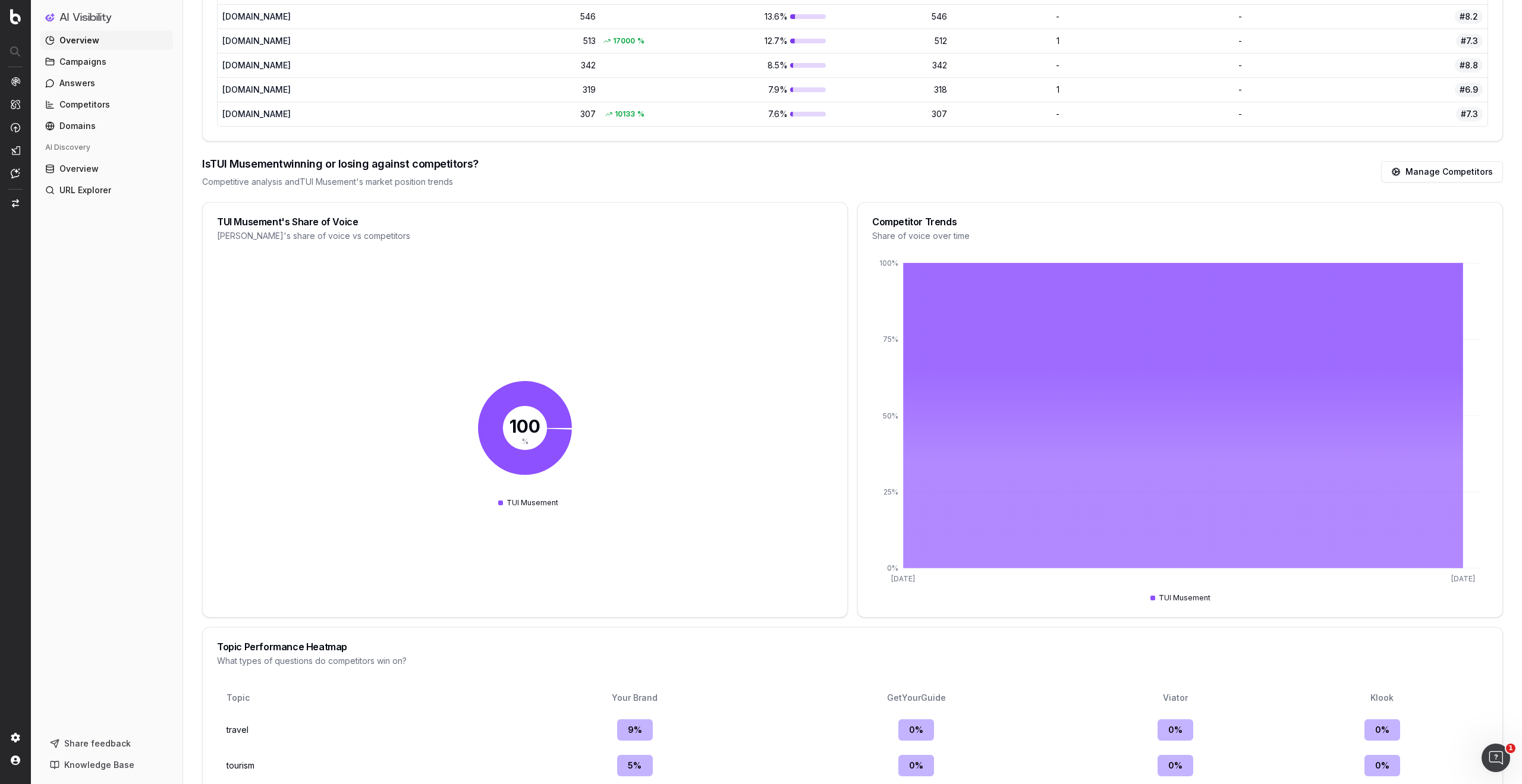
scroll to position [1306, 0]
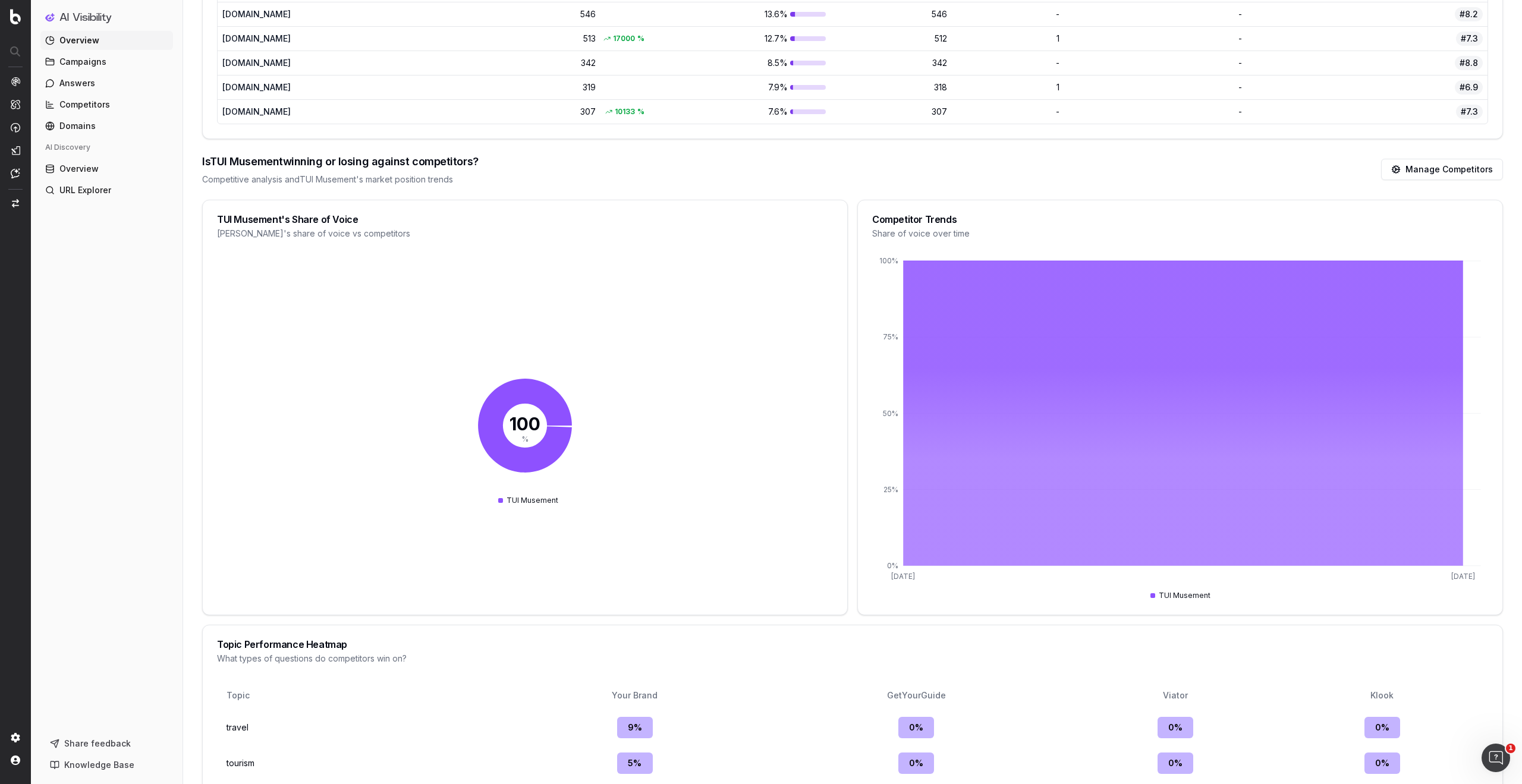
click at [1470, 172] on link "Manage Competitors" at bounding box center [1442, 169] width 122 height 22
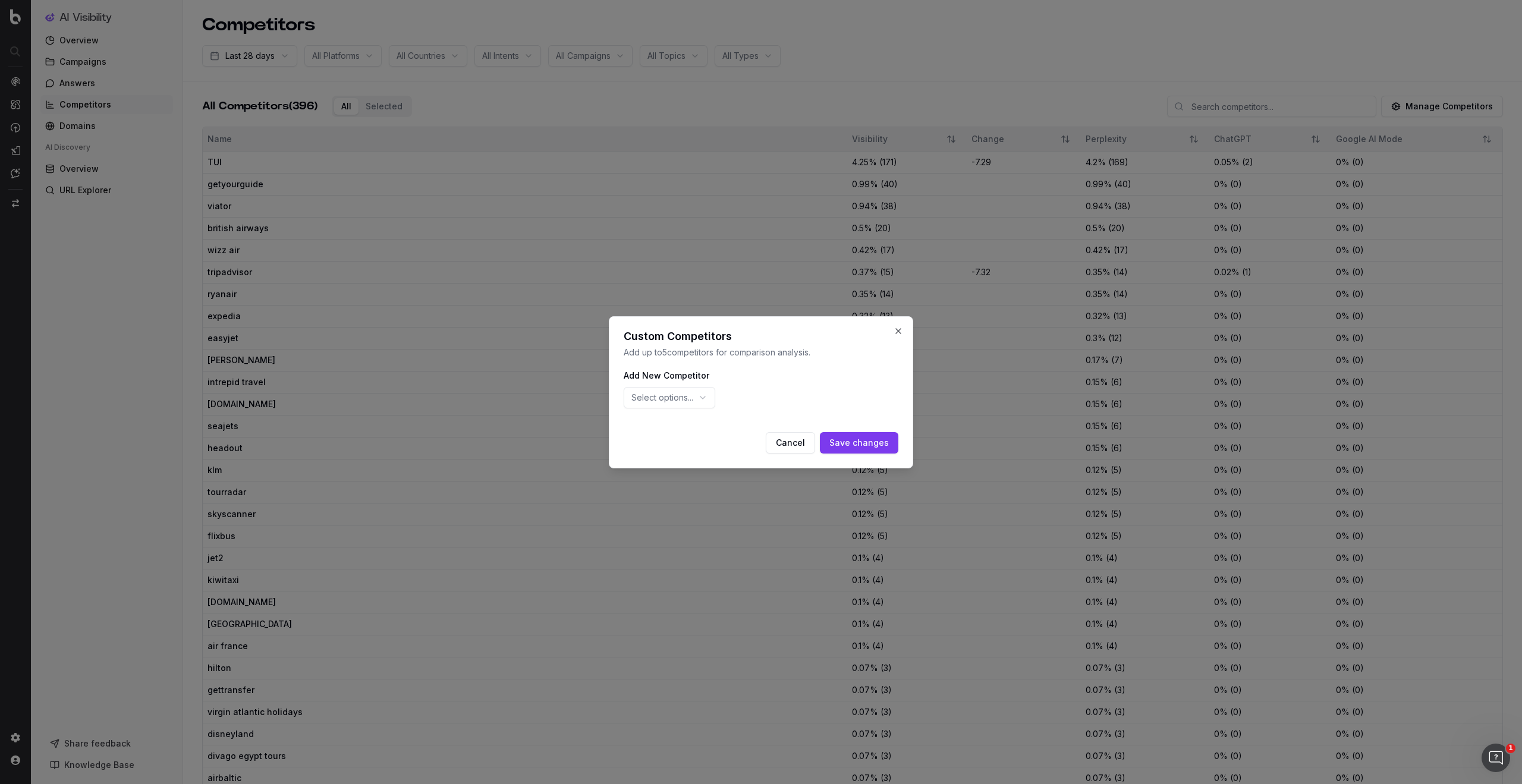
click at [680, 398] on span "Select options..." at bounding box center [662, 398] width 61 height 12
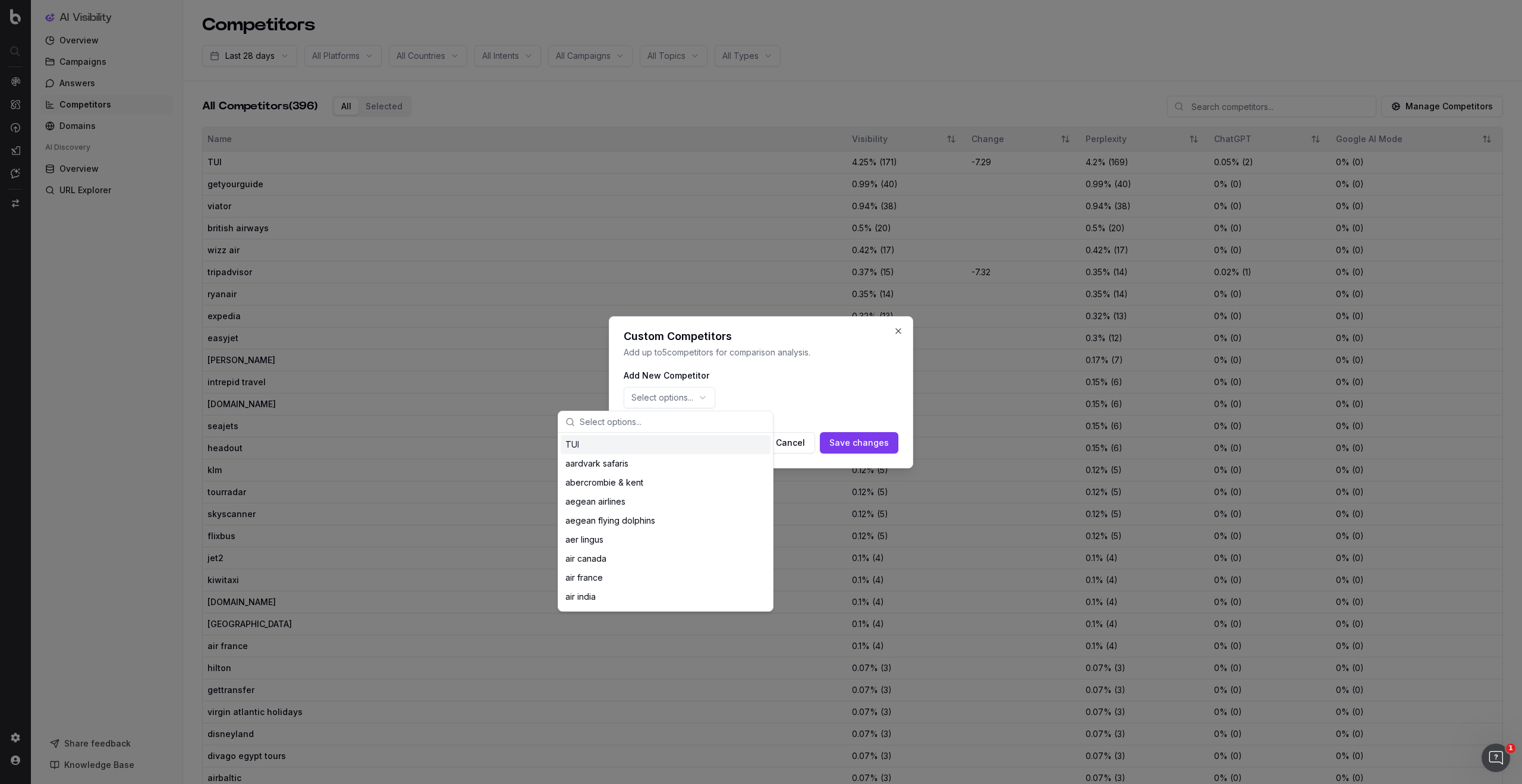
click at [617, 450] on div "TUI" at bounding box center [666, 444] width 210 height 19
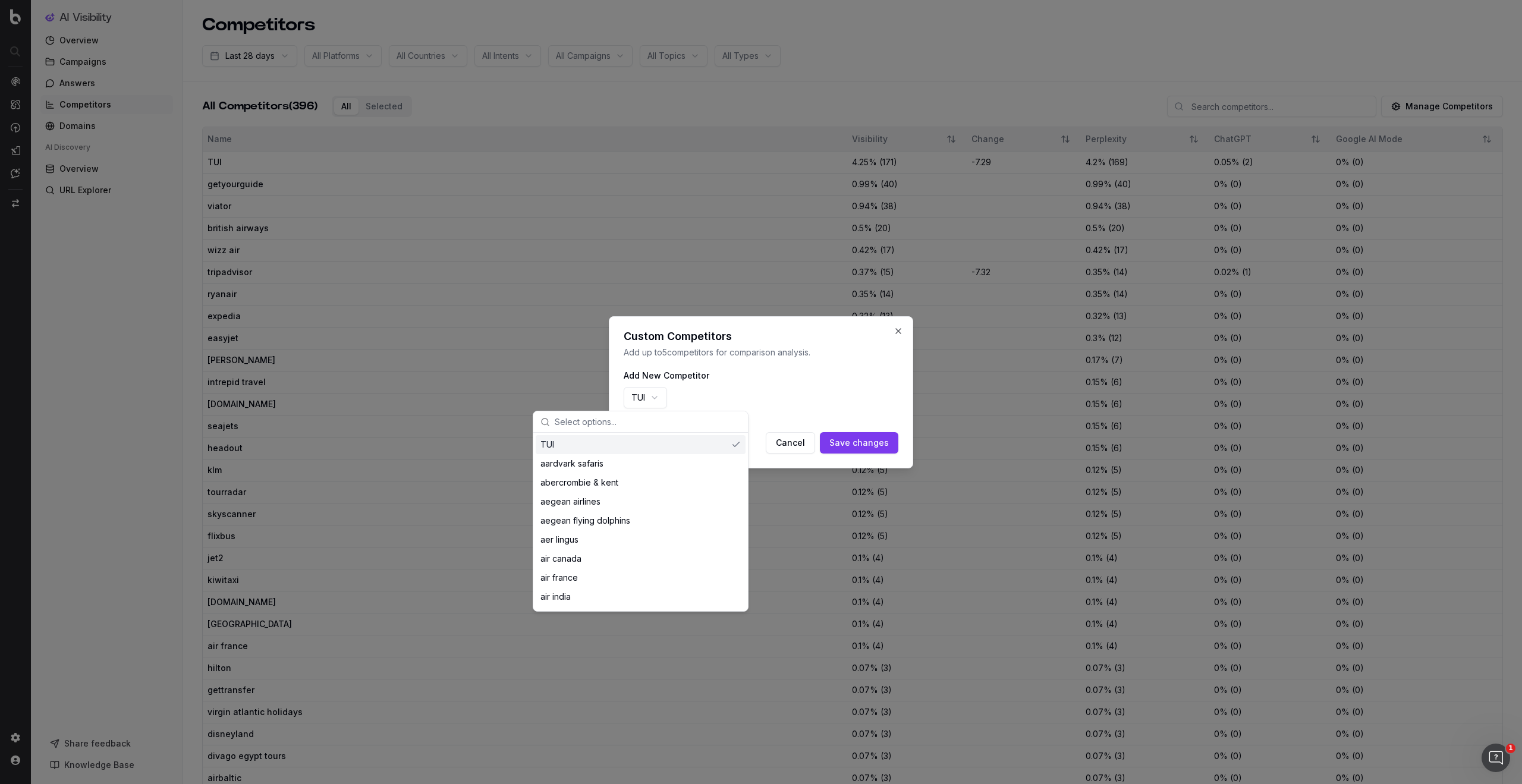
click at [605, 424] on input "text" at bounding box center [648, 422] width 186 height 24
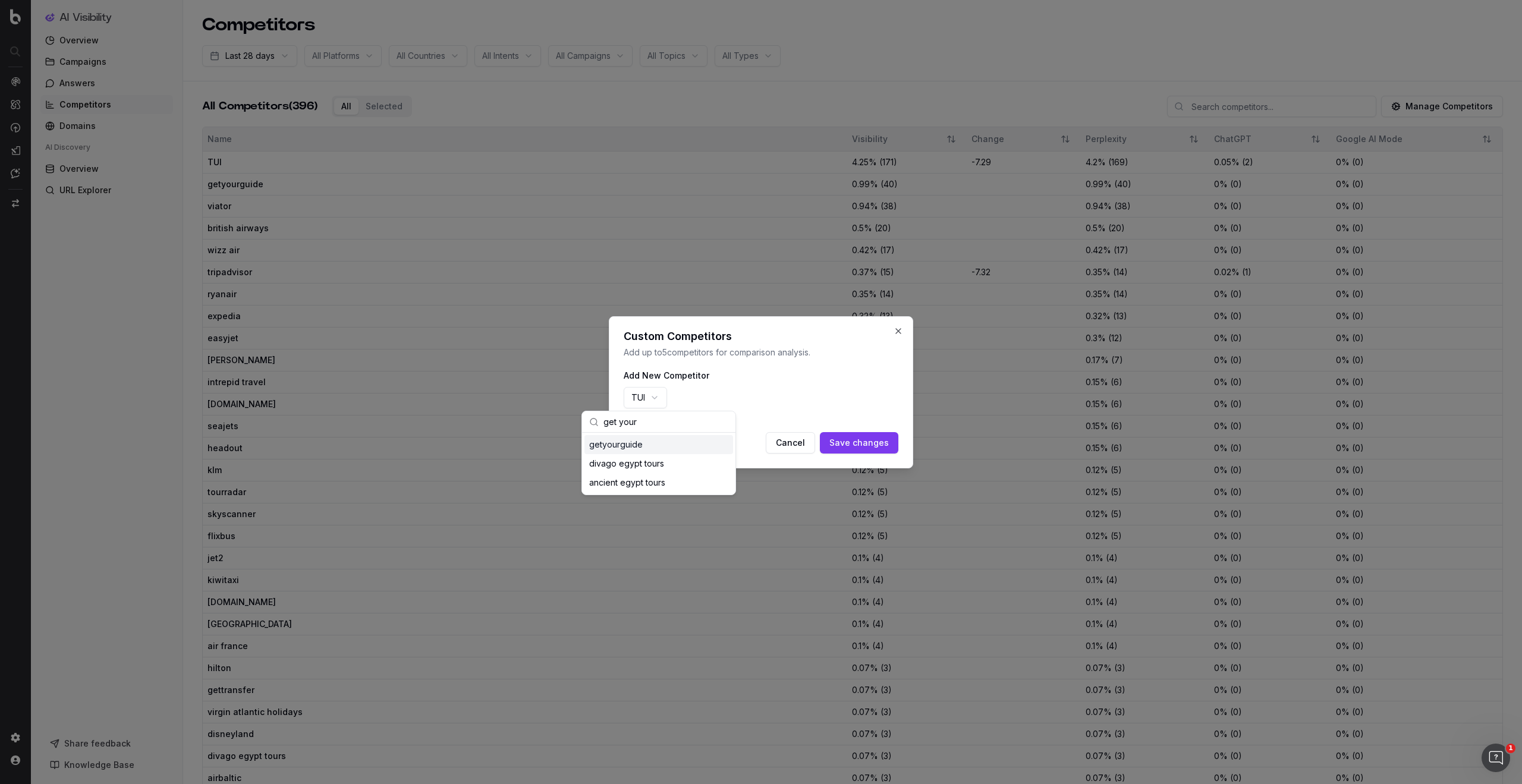
click at [638, 444] on div "getyourguide" at bounding box center [659, 444] width 148 height 19
drag, startPoint x: 680, startPoint y: 421, endPoint x: 609, endPoint y: 421, distance: 71.0
click at [609, 421] on body "AI Visibility Overview Campaigns Answers Competitors Domains AI Discovery Overv…" at bounding box center [761, 392] width 1522 height 784
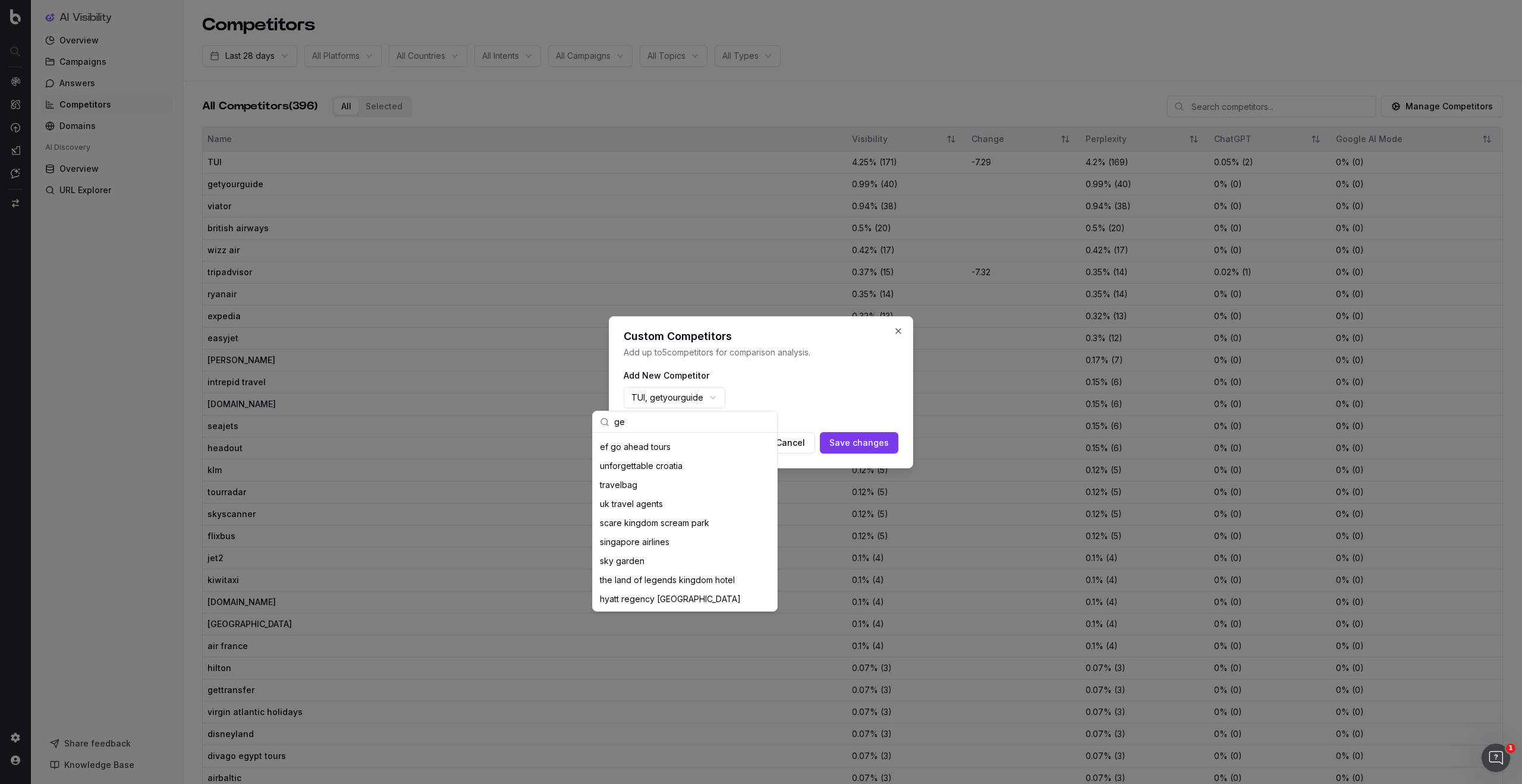
type input "g"
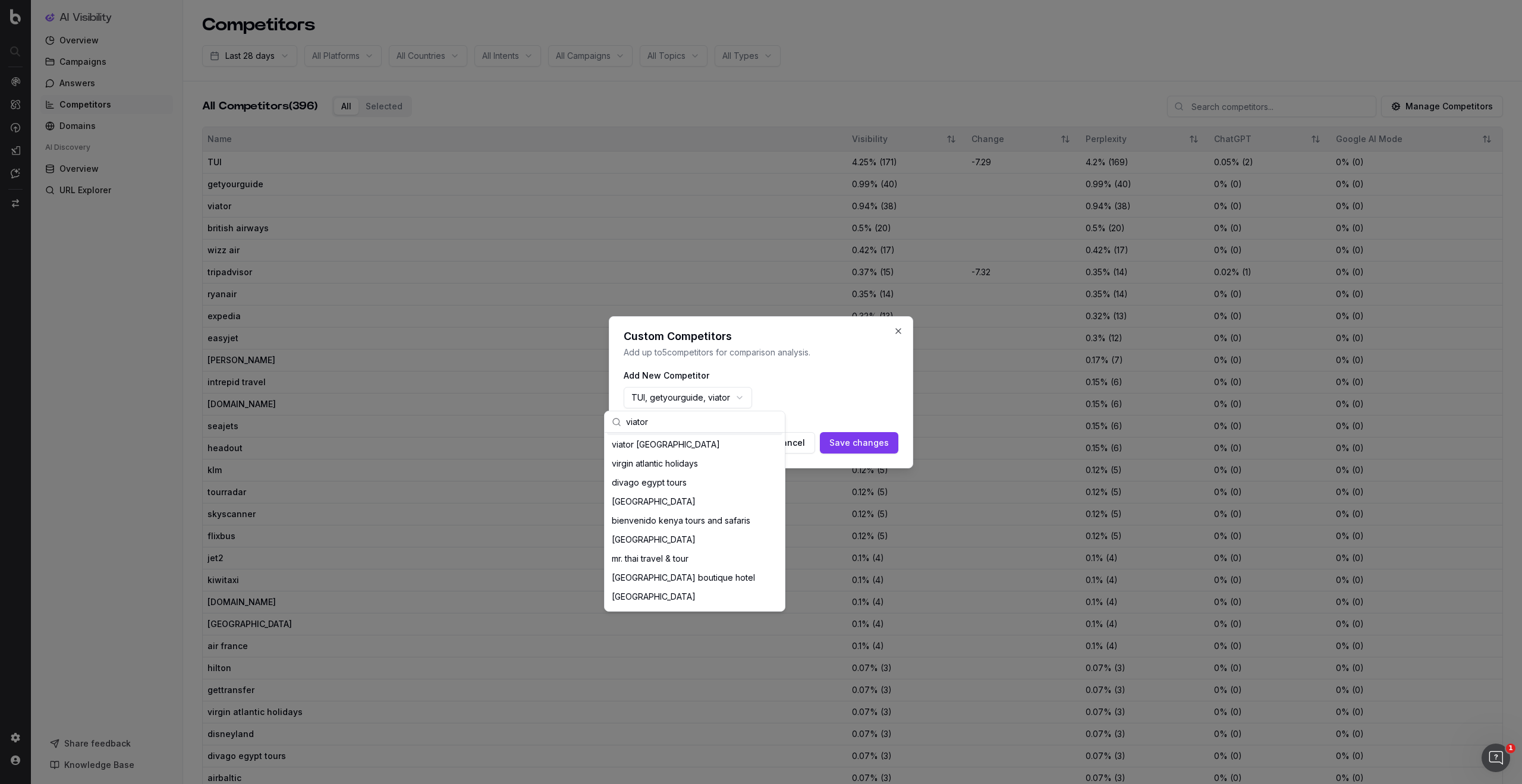
drag, startPoint x: 657, startPoint y: 421, endPoint x: 617, endPoint y: 420, distance: 40.0
click at [617, 420] on div "viator" at bounding box center [695, 422] width 180 height 22
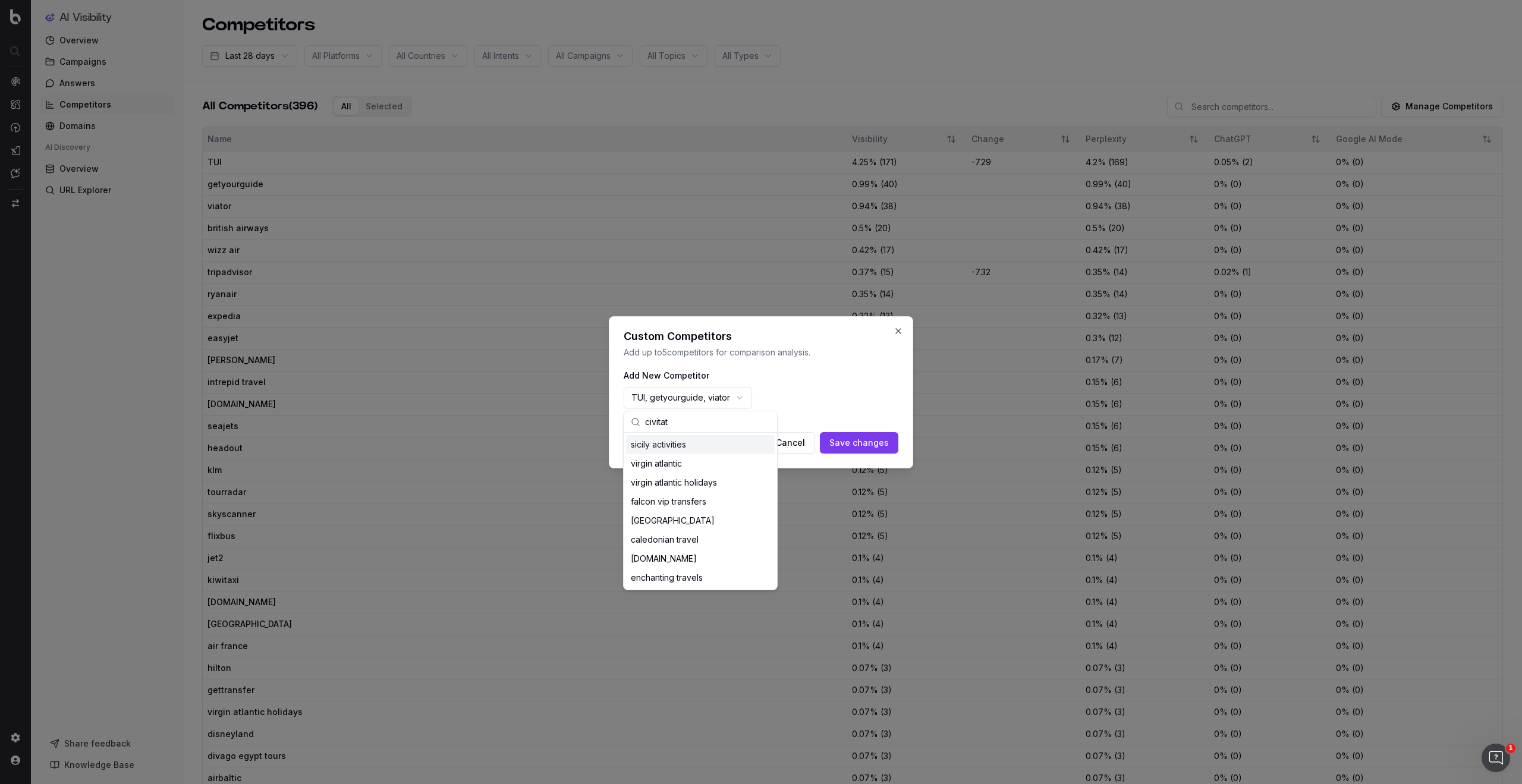
scroll to position [0, 0]
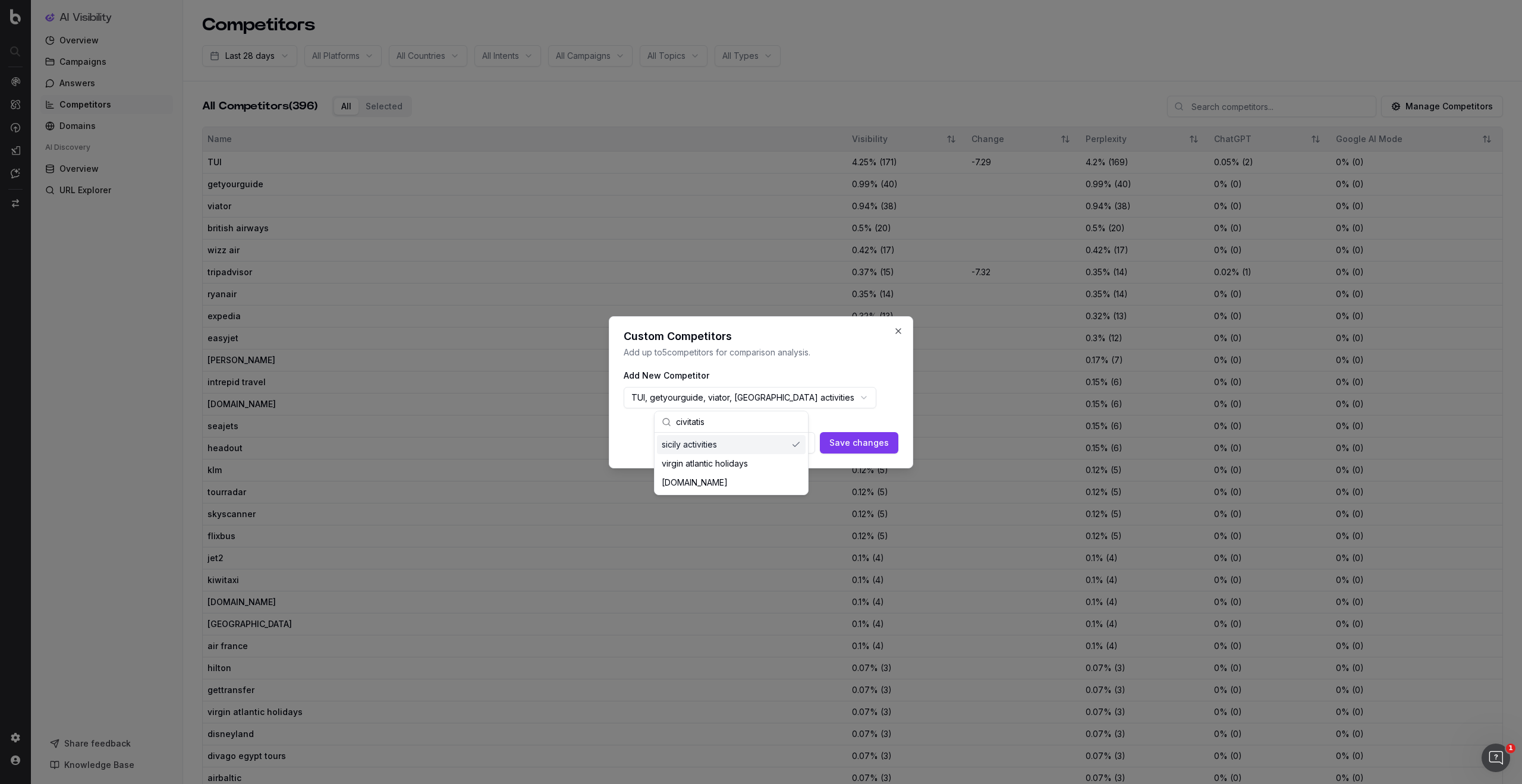
click at [783, 398] on span "TUI, getyourguide, viator, sicily activities" at bounding box center [742, 398] width 223 height 12
click at [772, 444] on div "sicily activities" at bounding box center [731, 444] width 148 height 19
click at [740, 398] on div "TUI, getyourguide, viator" at bounding box center [688, 397] width 128 height 22
drag, startPoint x: 680, startPoint y: 420, endPoint x: 644, endPoint y: 421, distance: 36.0
click at [644, 421] on div "civitatis" at bounding box center [700, 422] width 154 height 22
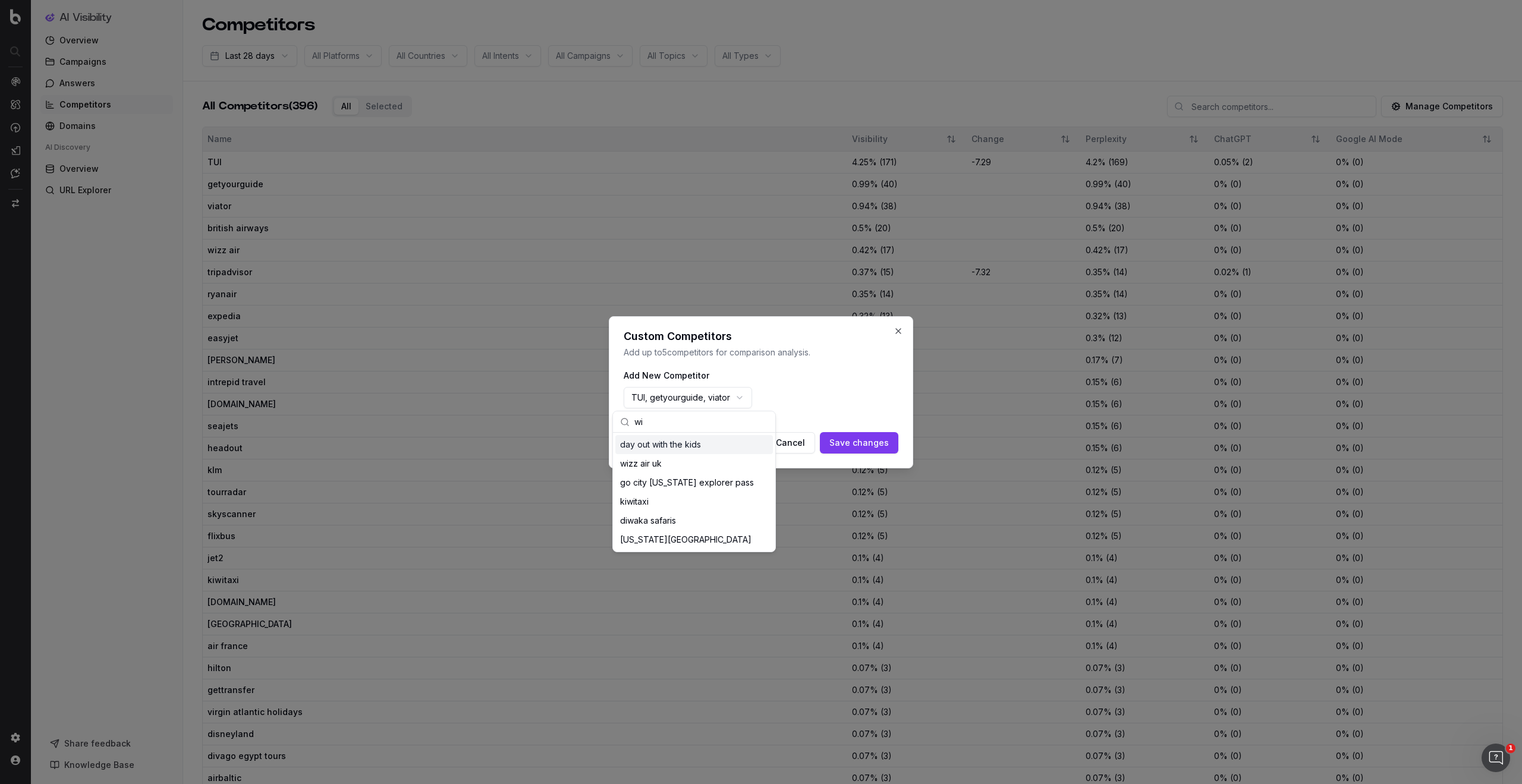
scroll to position [207, 0]
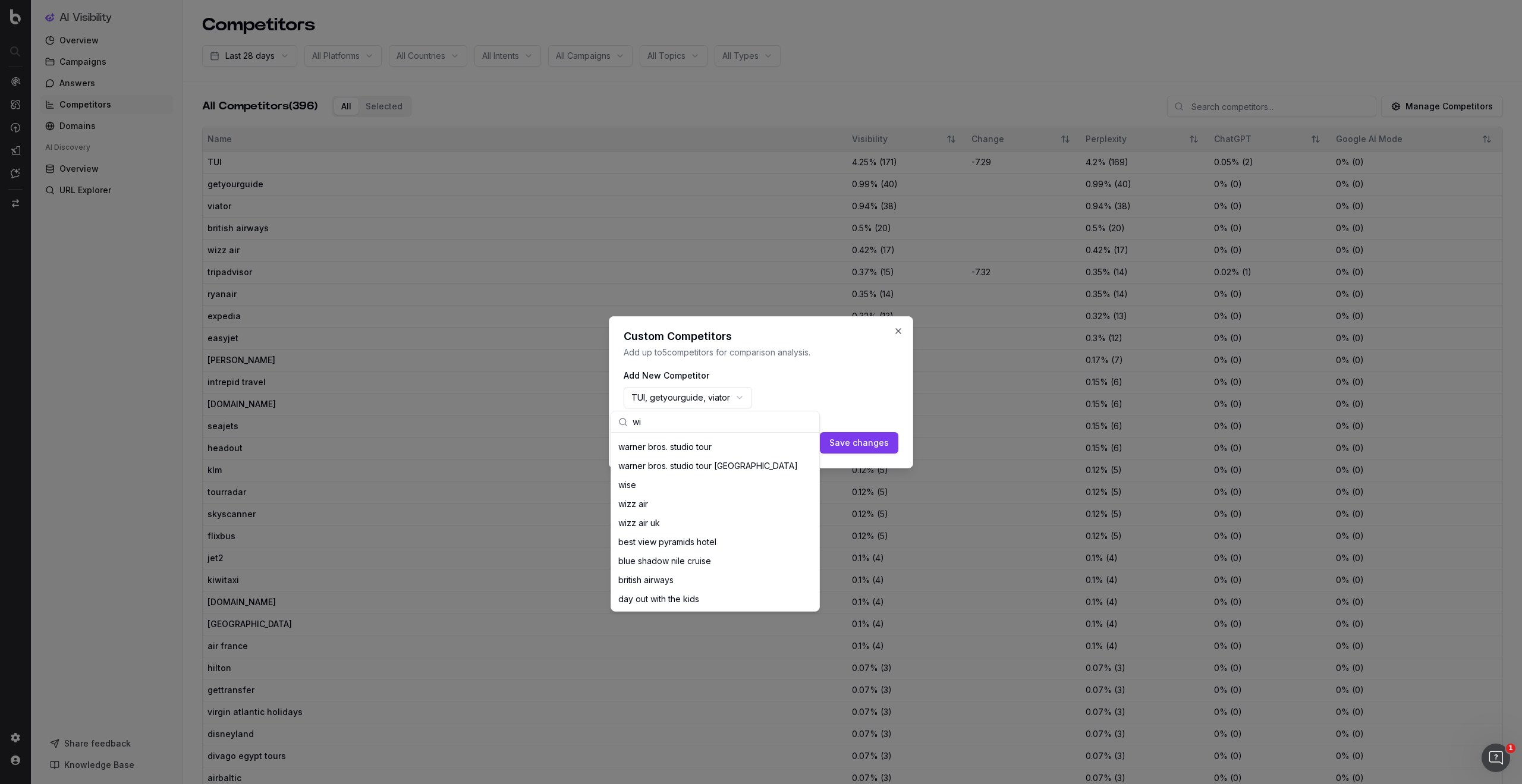
type input "w"
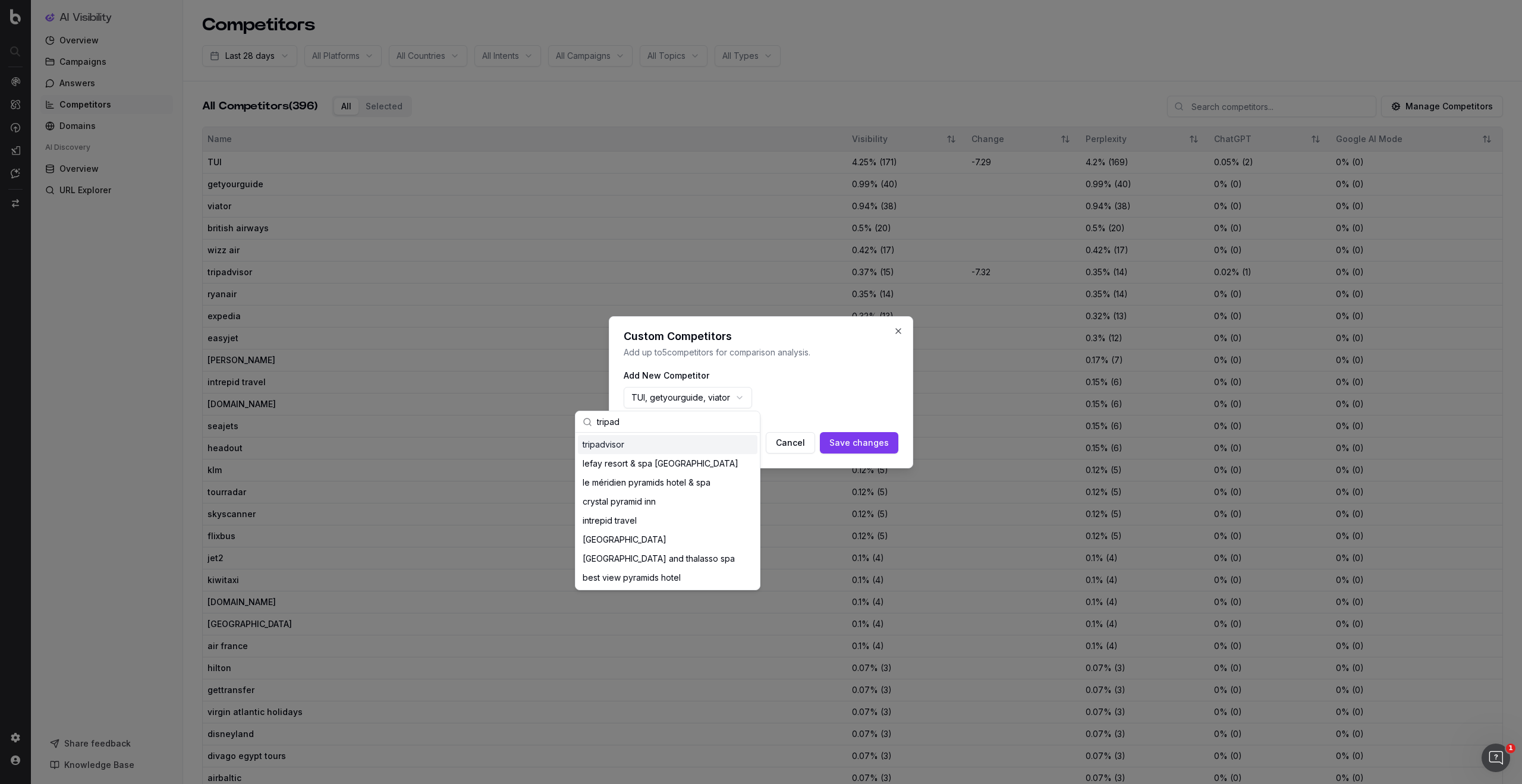
scroll to position [0, 0]
click at [614, 450] on div "tripadvisor" at bounding box center [668, 444] width 180 height 19
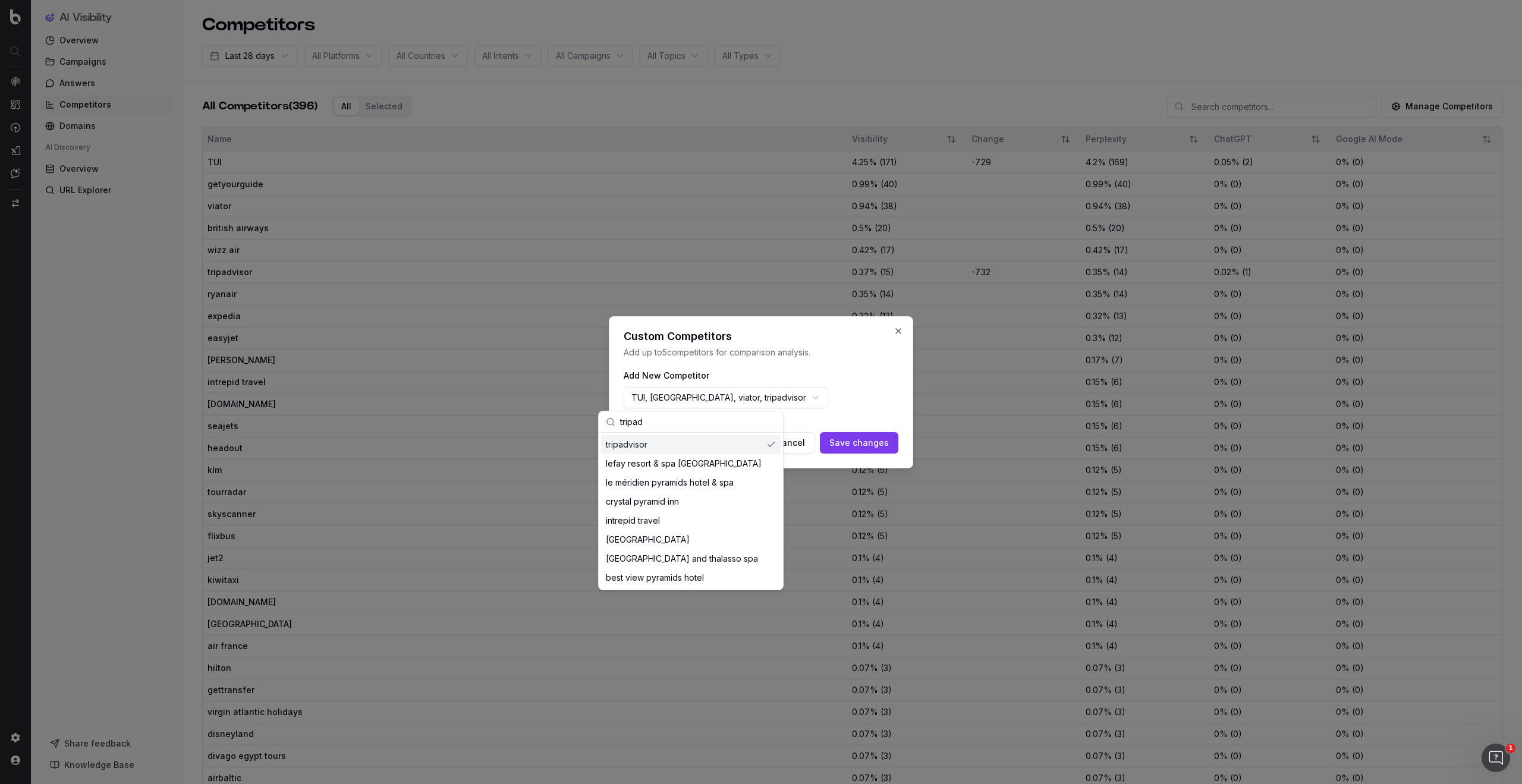
drag, startPoint x: 652, startPoint y: 423, endPoint x: 613, endPoint y: 423, distance: 39.0
click at [613, 423] on div "tripad" at bounding box center [691, 422] width 184 height 22
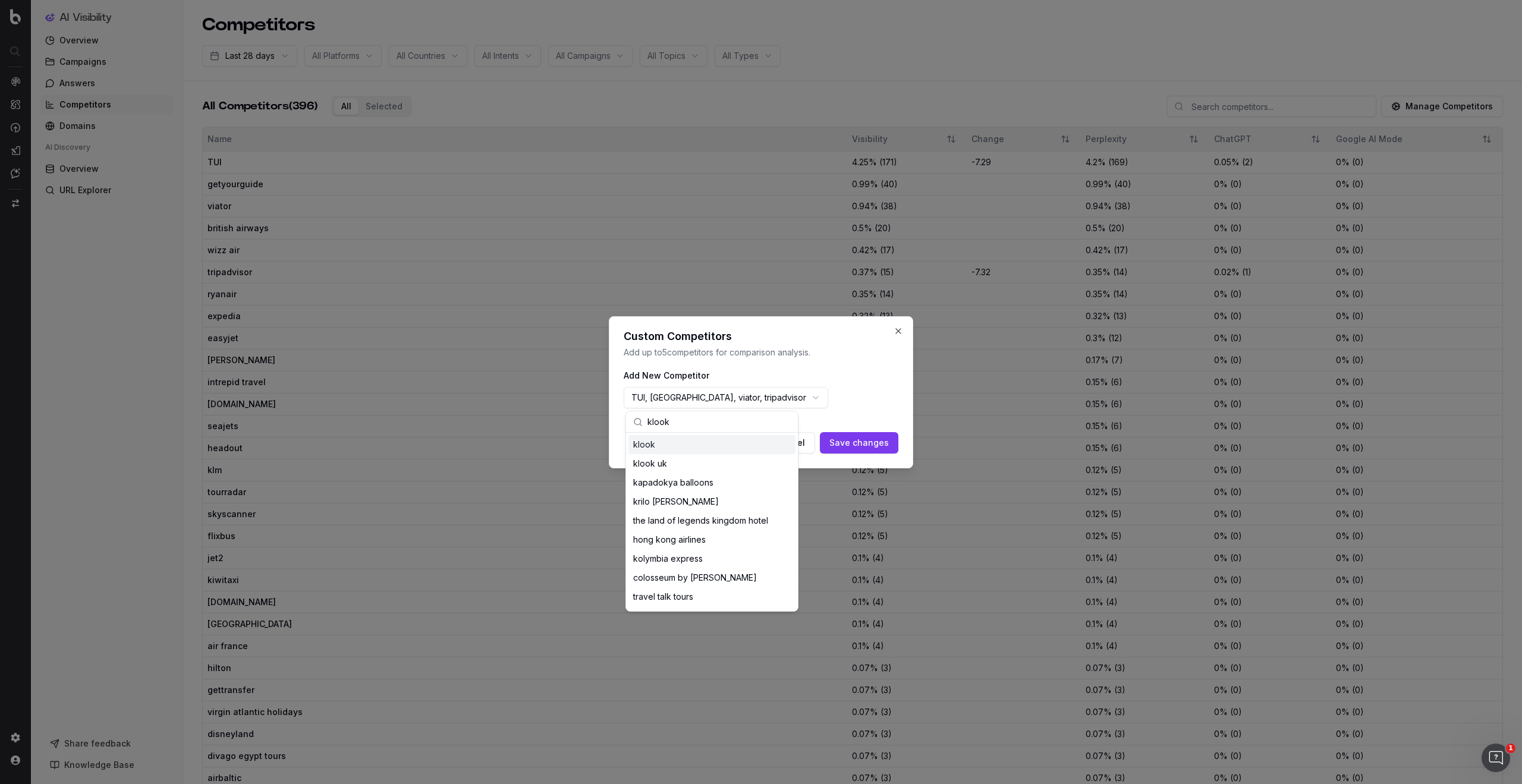
click at [646, 443] on div "klook" at bounding box center [712, 444] width 167 height 19
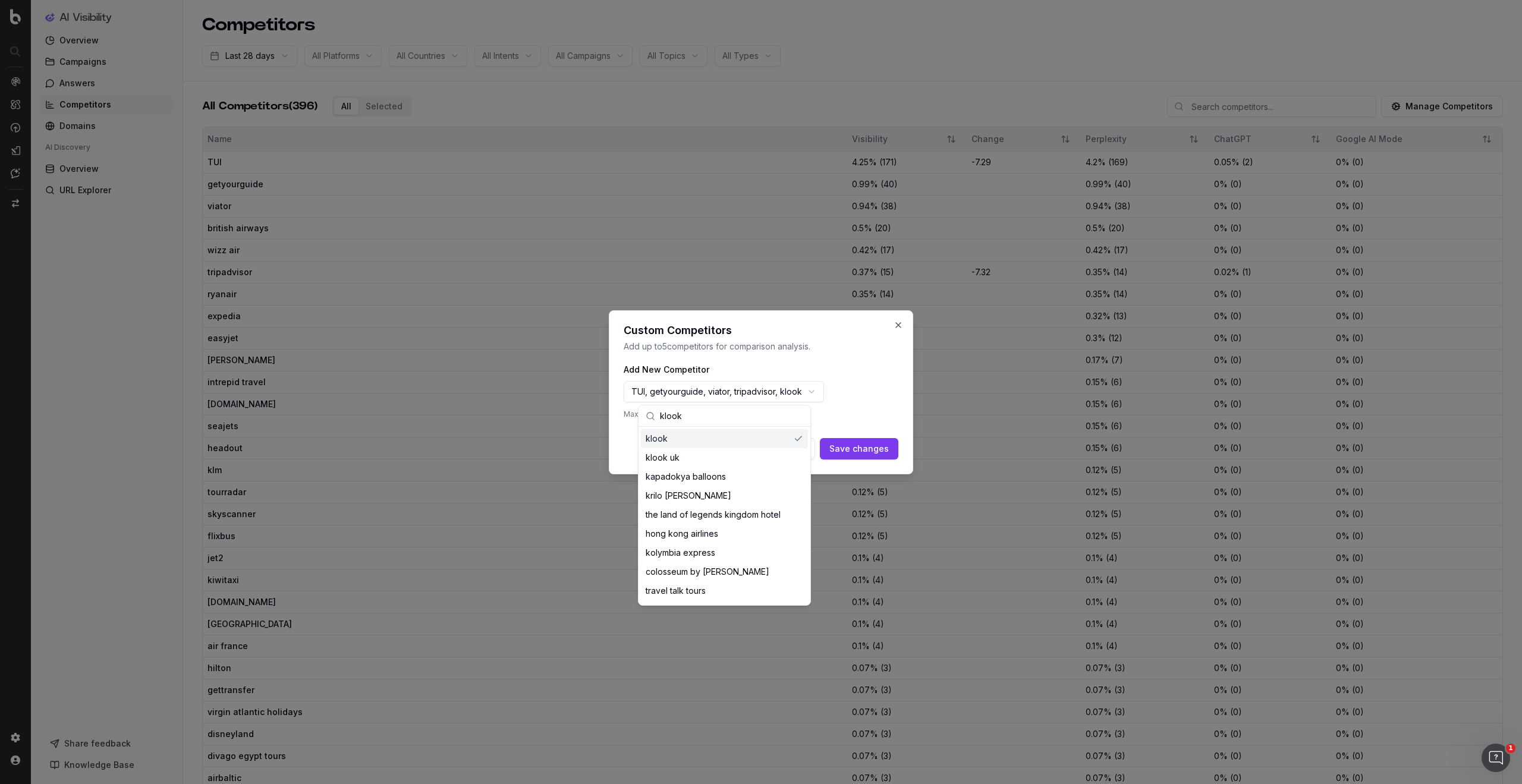
drag, startPoint x: 676, startPoint y: 418, endPoint x: 655, endPoint y: 418, distance: 21.0
click at [655, 418] on div "klook" at bounding box center [724, 416] width 172 height 22
type input "k"
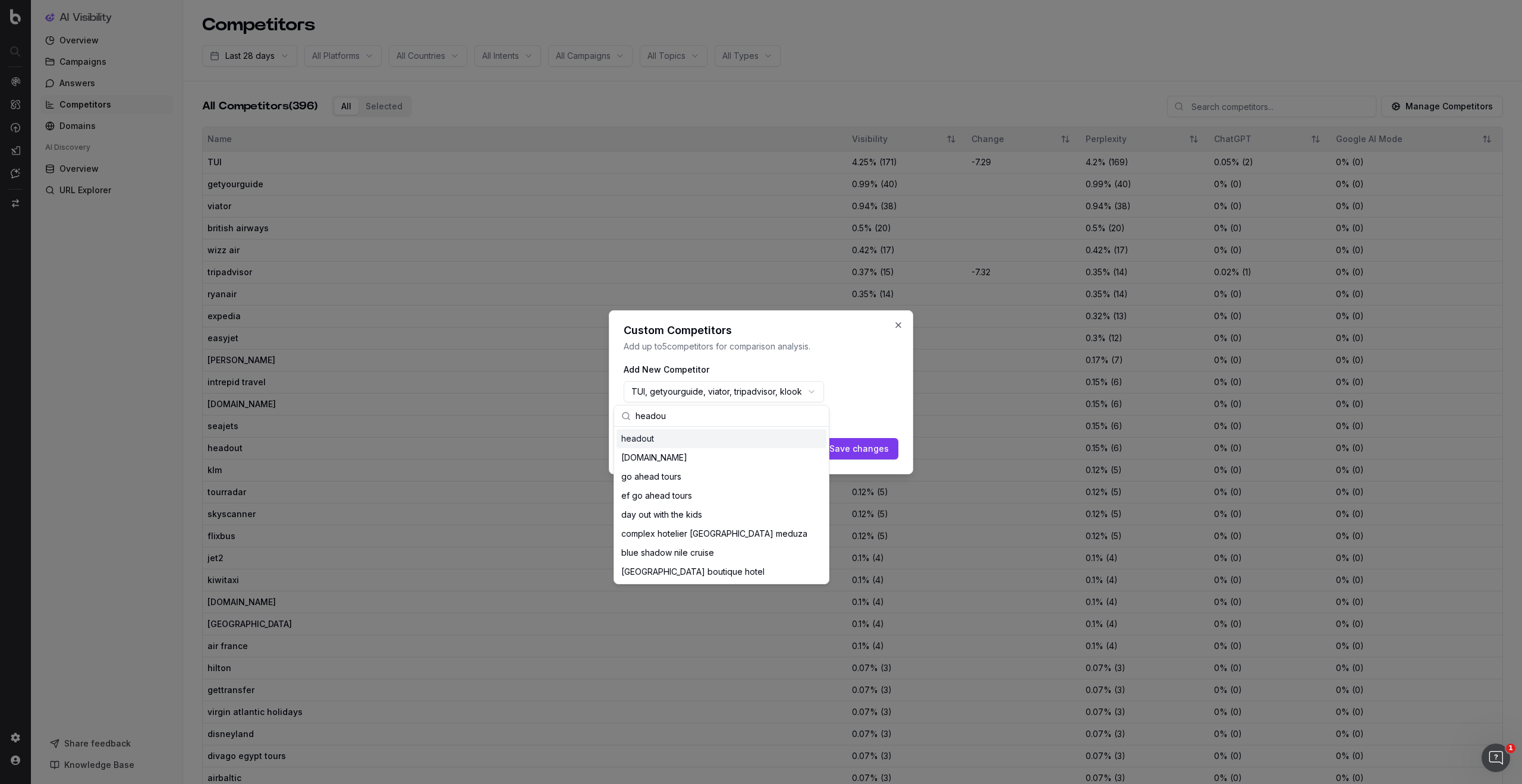
type input "headou"
click at [652, 438] on div "headout" at bounding box center [722, 438] width 210 height 19
click at [637, 440] on div "headout" at bounding box center [722, 438] width 210 height 19
click at [634, 440] on div "headout" at bounding box center [722, 438] width 210 height 19
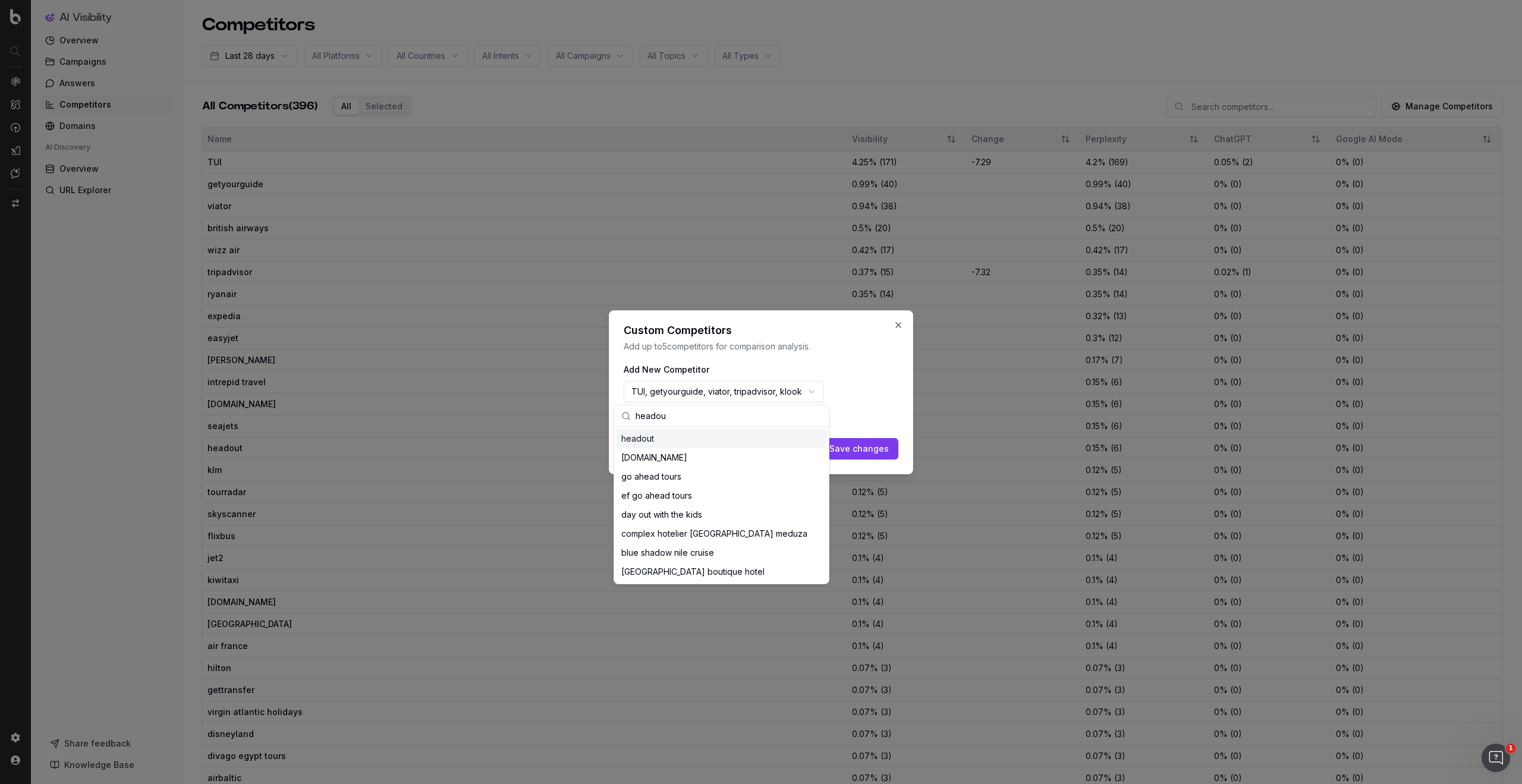
click at [873, 395] on div "TUI, getyourguide, viator, tripadvisor, klook" at bounding box center [761, 391] width 274 height 31
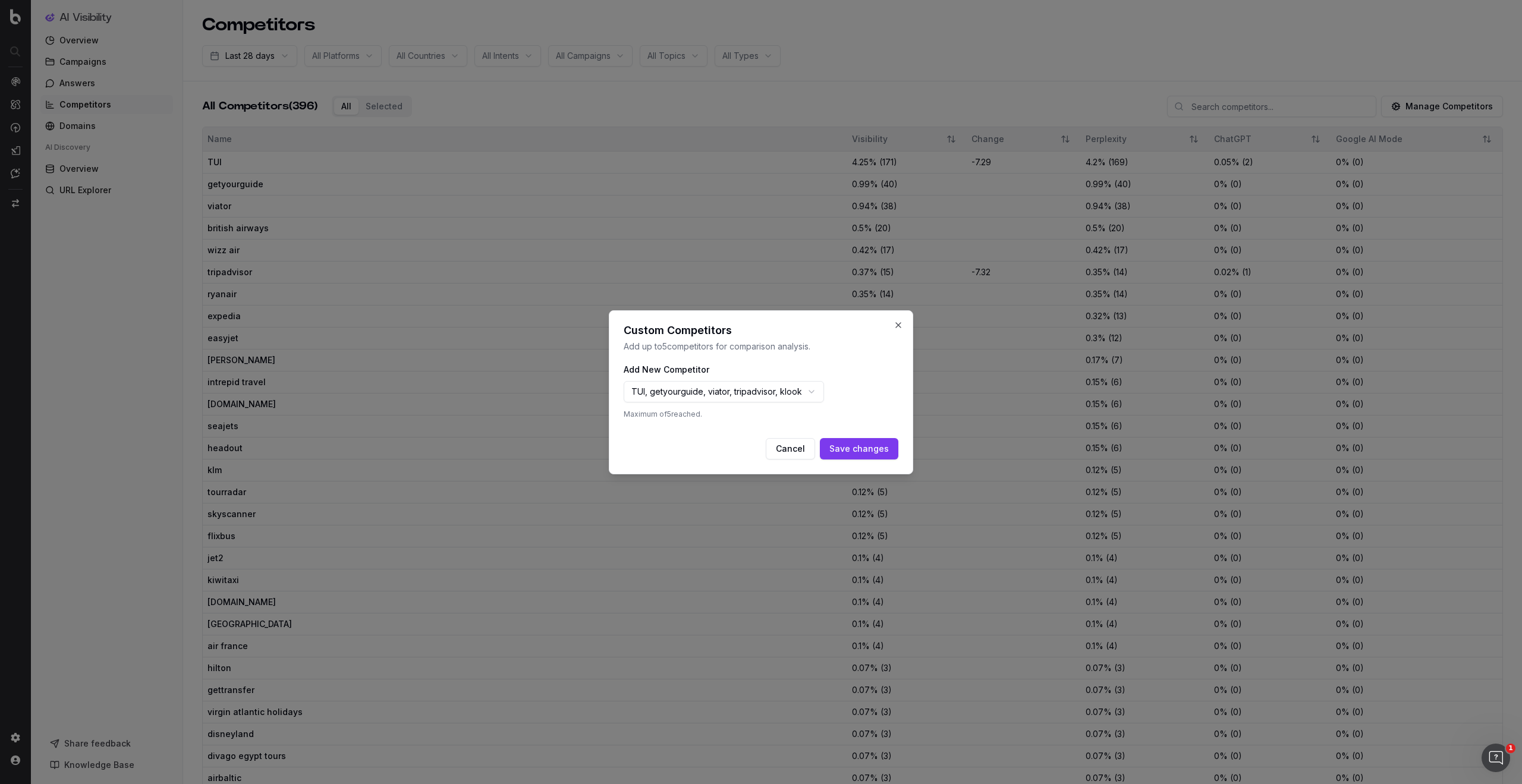
click at [858, 447] on button "Save changes" at bounding box center [859, 449] width 79 height 22
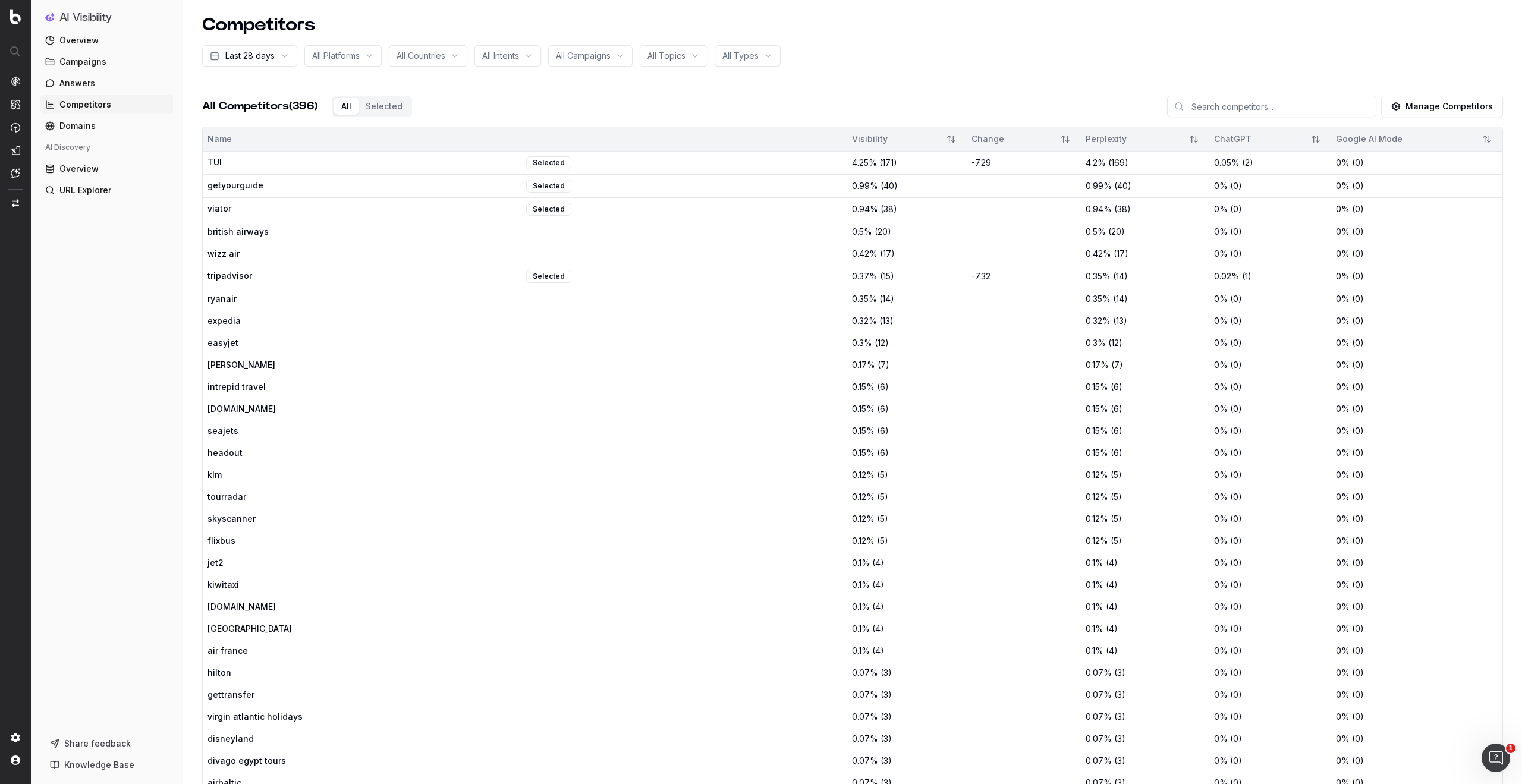
click at [393, 107] on button "Selected" at bounding box center [384, 106] width 51 height 16
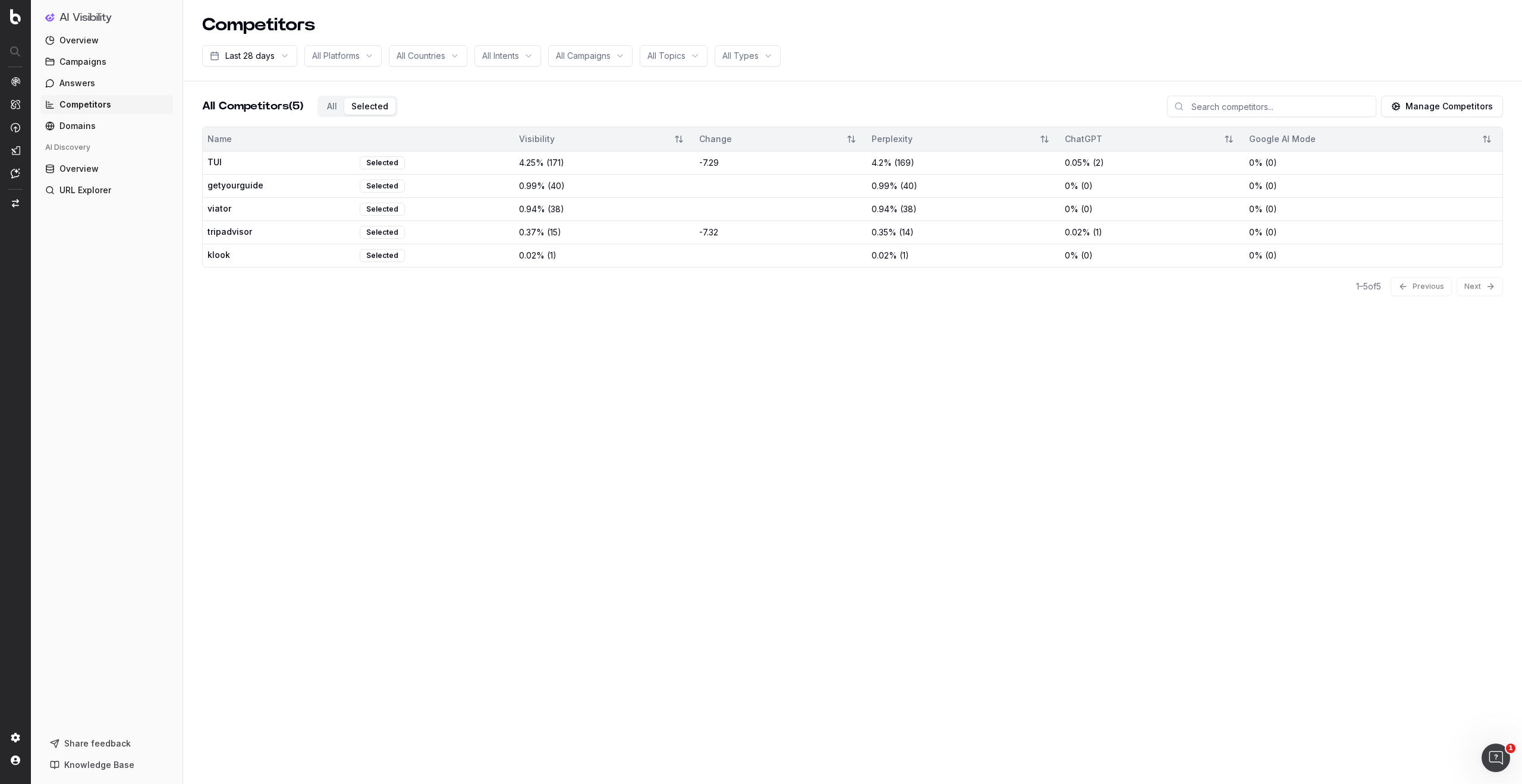
click at [84, 40] on span "Overview" at bounding box center [79, 40] width 39 height 12
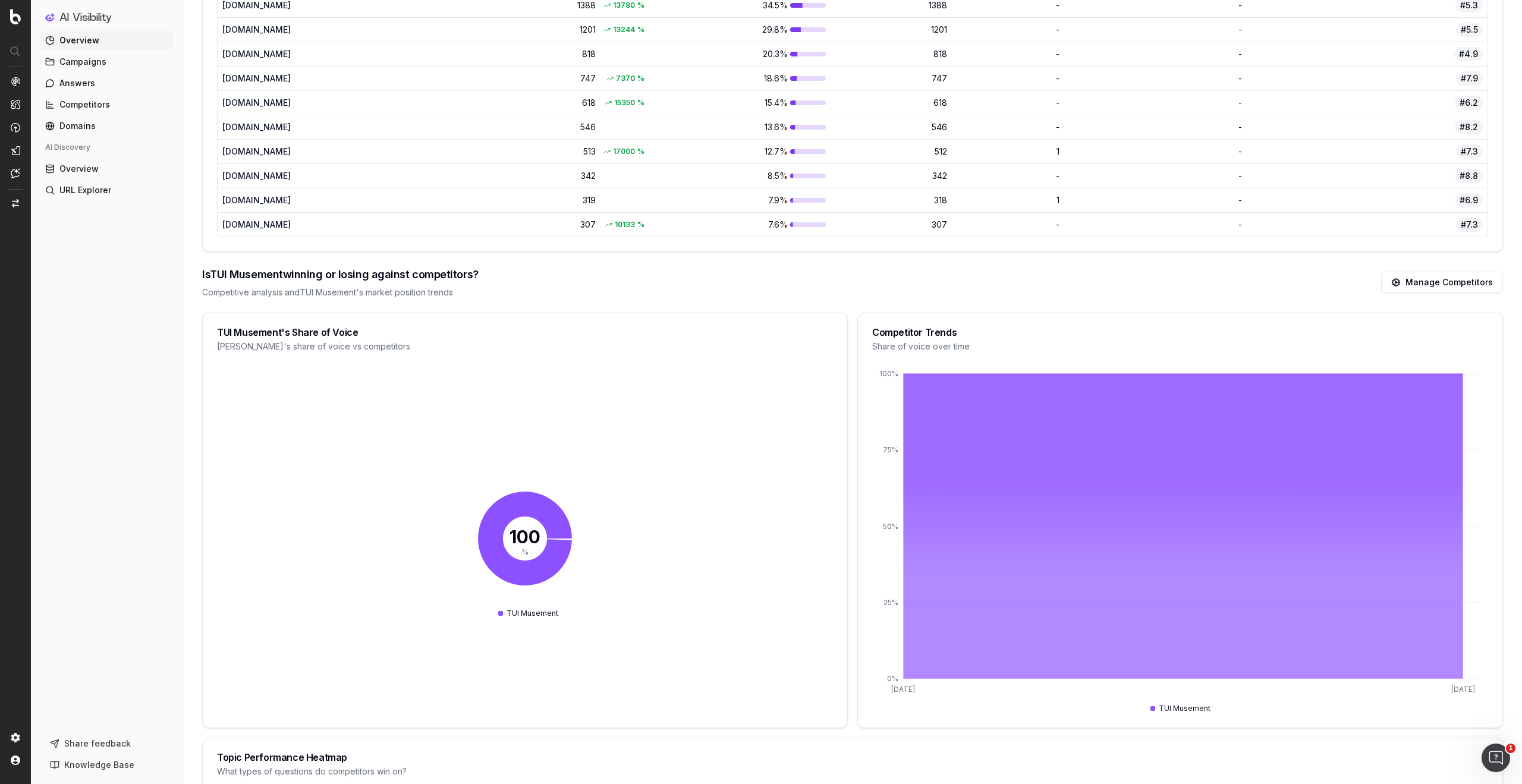
scroll to position [1218, 0]
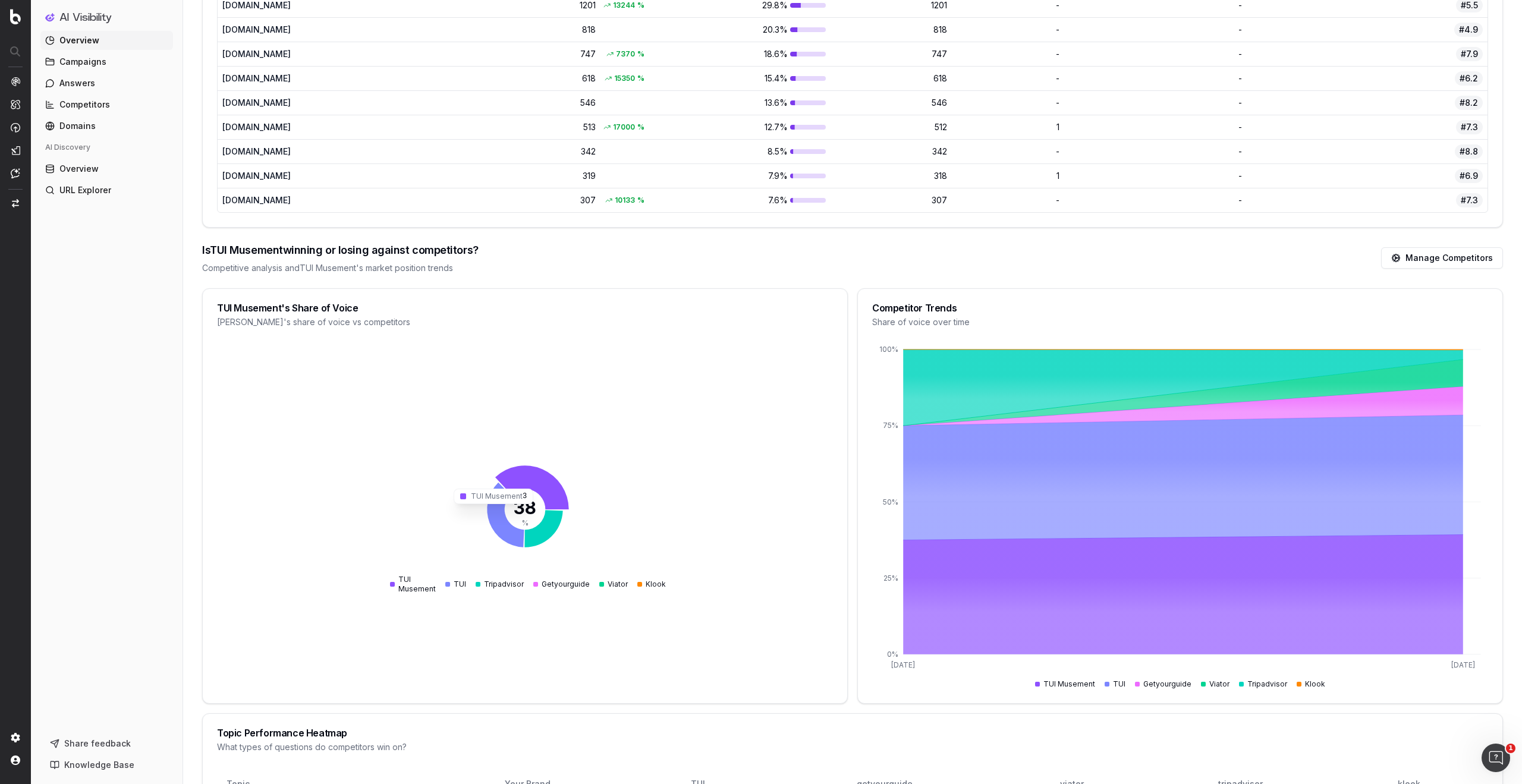
click at [539, 480] on icon at bounding box center [532, 488] width 73 height 44
click at [549, 529] on icon at bounding box center [544, 529] width 38 height 37
click at [496, 521] on icon at bounding box center [505, 515] width 37 height 64
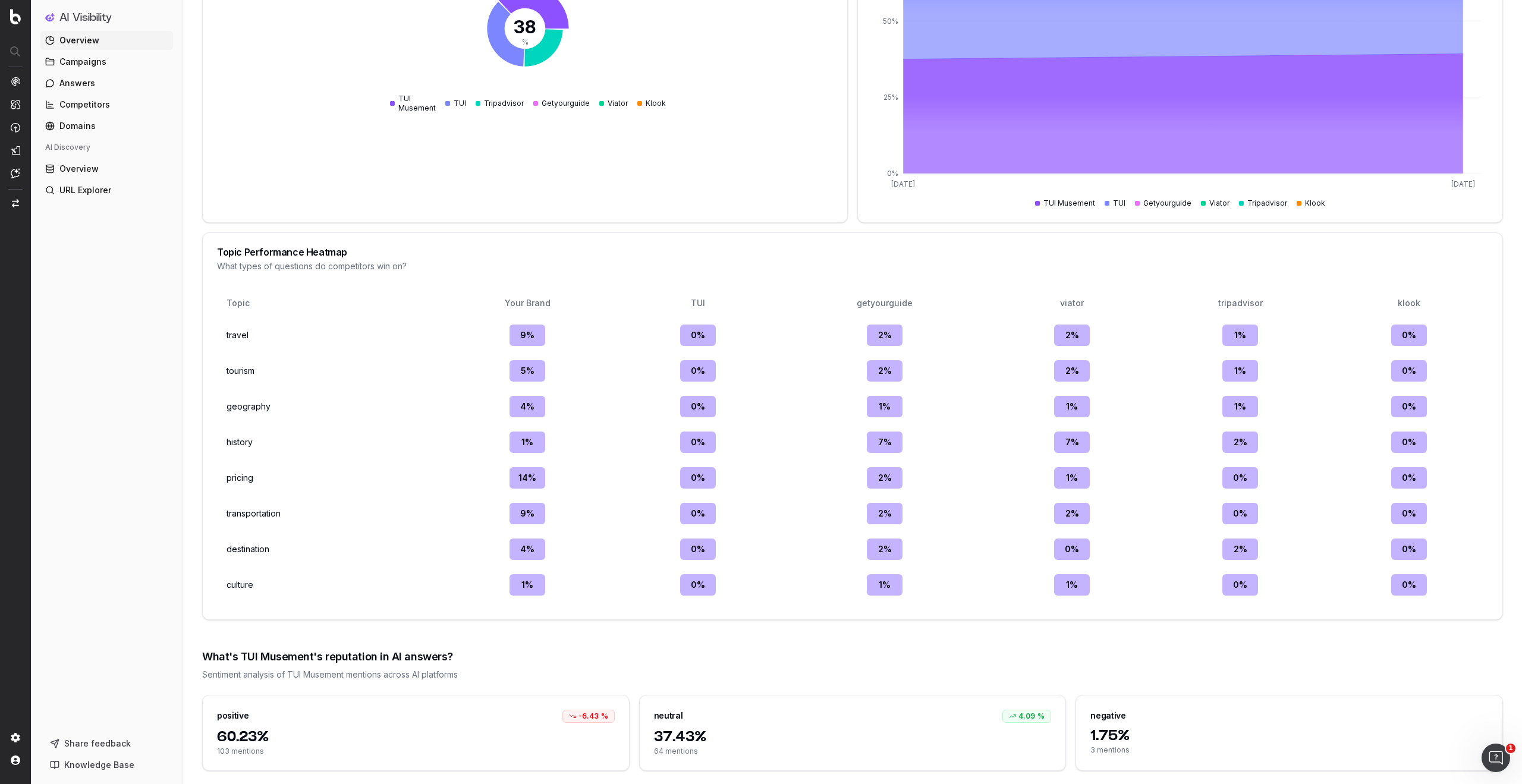
scroll to position [1719, 0]
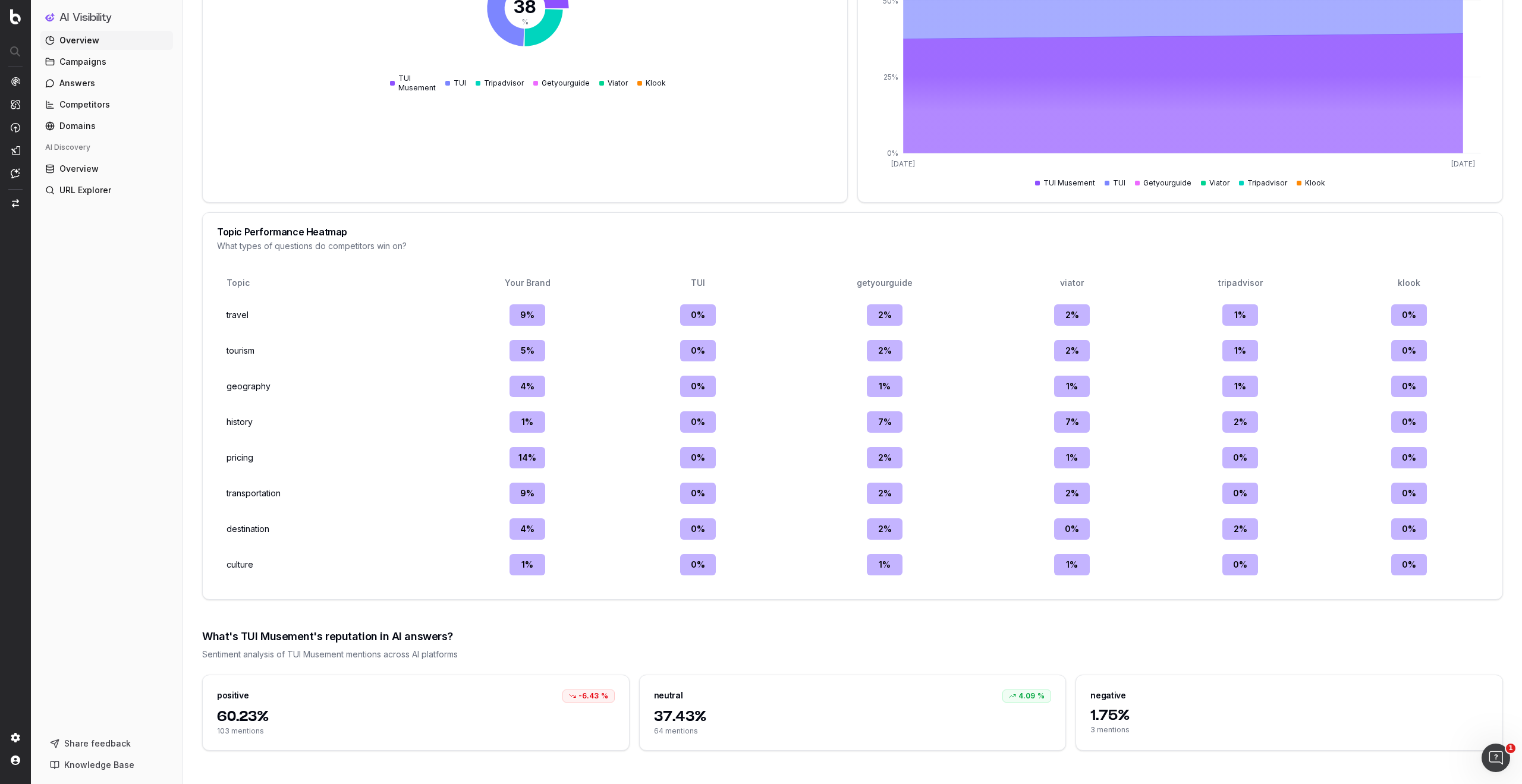
click at [246, 737] on div "60.23% 103 mentions" at bounding box center [415, 729] width 427 height 43
click at [246, 714] on span "60.23%" at bounding box center [416, 717] width 398 height 19
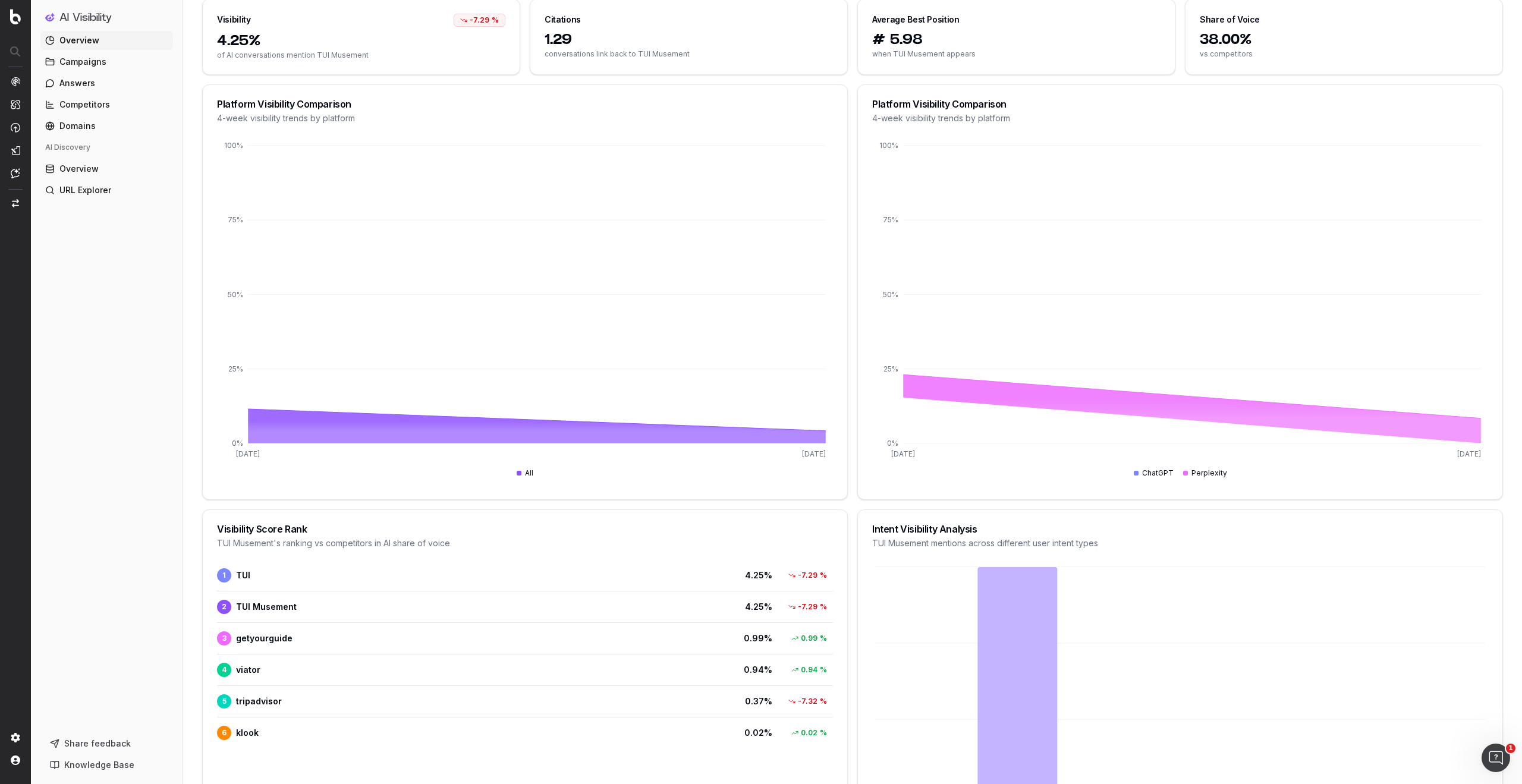
scroll to position [0, 0]
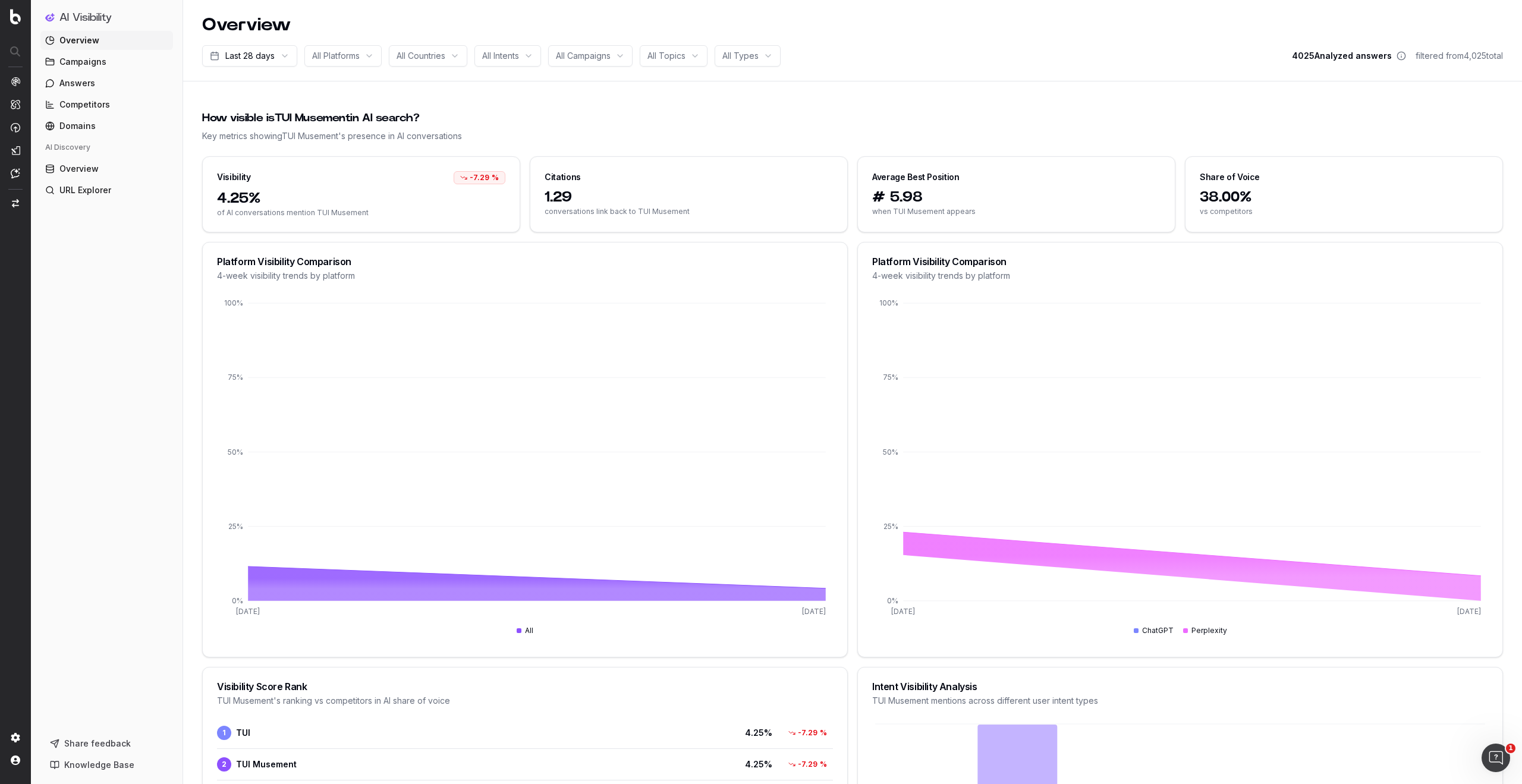
click at [83, 82] on span "Answers" at bounding box center [77, 83] width 36 height 12
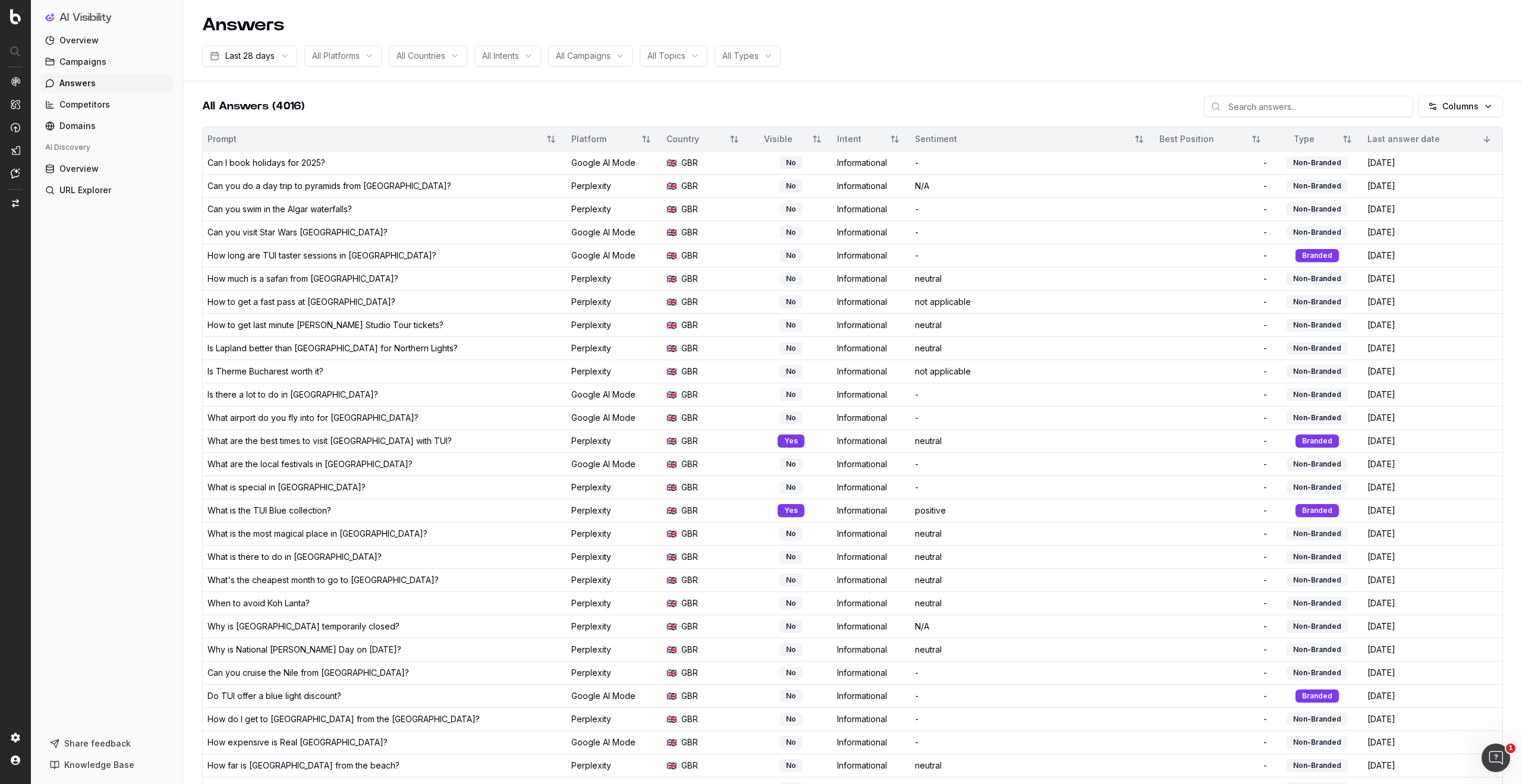
click at [451, 278] on div "How much is a safari from [GEOGRAPHIC_DATA]?" at bounding box center [385, 279] width 355 height 12
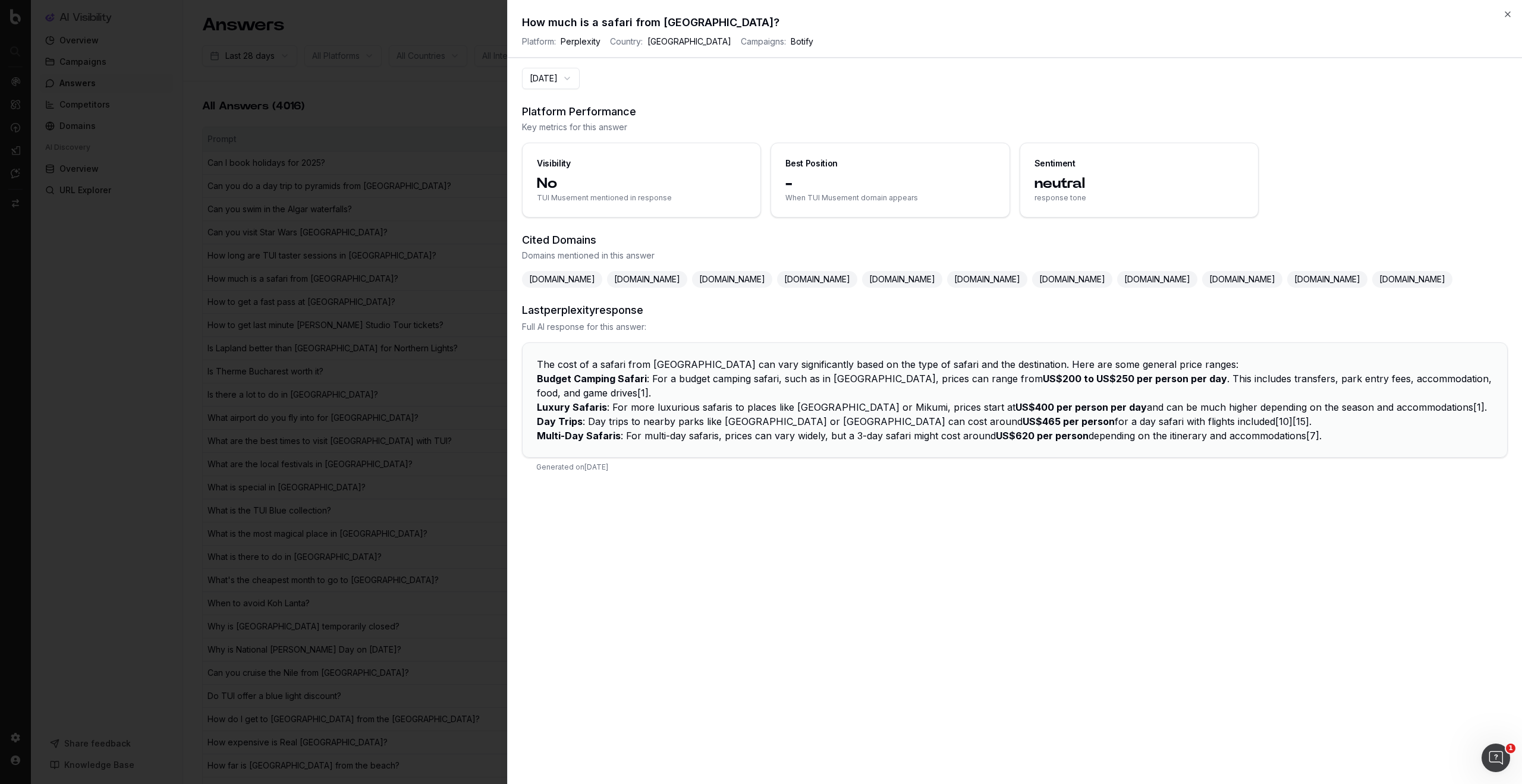
click at [577, 76] on button "[DATE]" at bounding box center [550, 78] width 58 height 22
click at [578, 77] on button "[DATE]" at bounding box center [550, 78] width 58 height 22
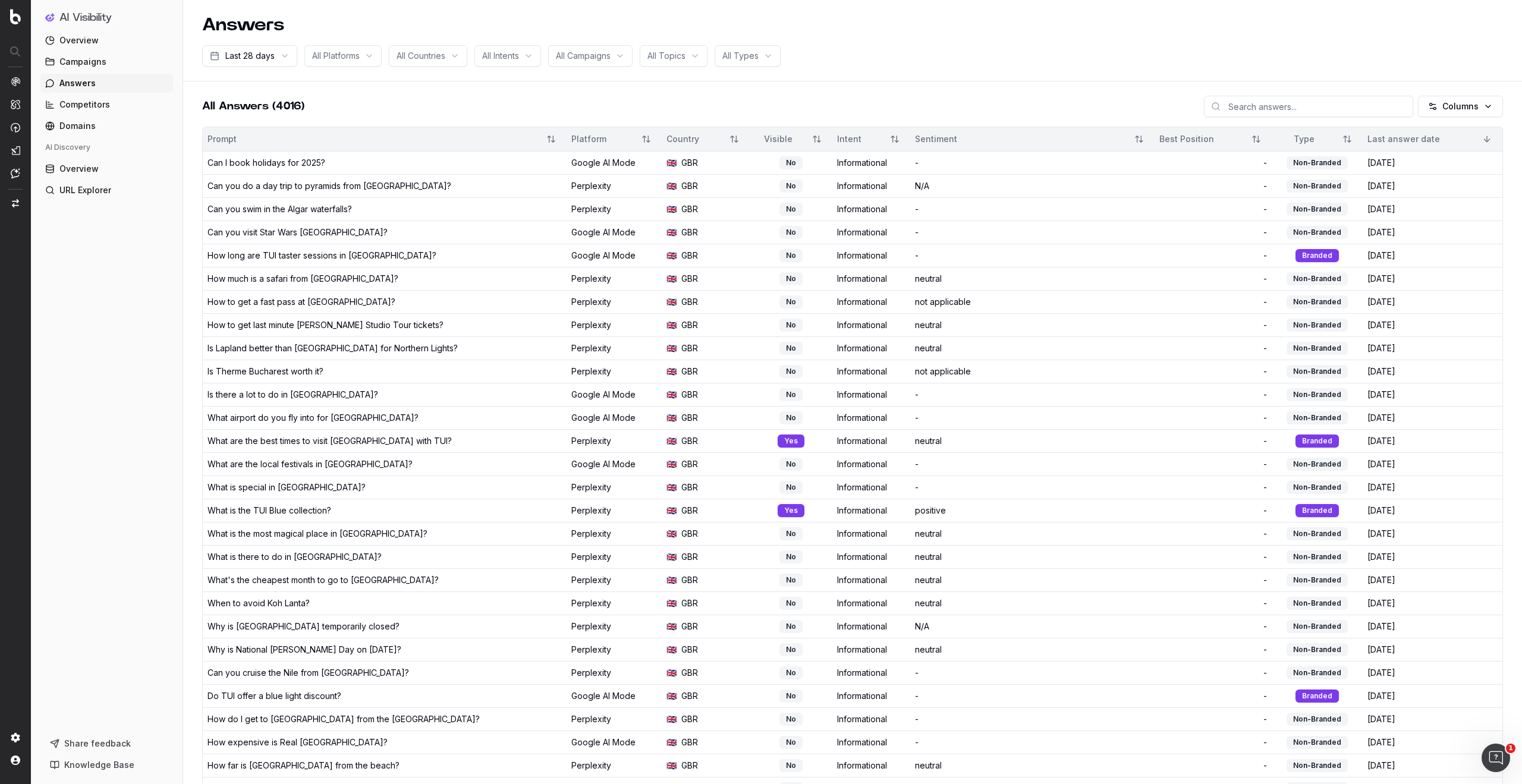
click at [1203, 141] on div "Best Position" at bounding box center [1200, 139] width 81 height 12
click at [1250, 140] on button "Sort" at bounding box center [1257, 139] width 22 height 22
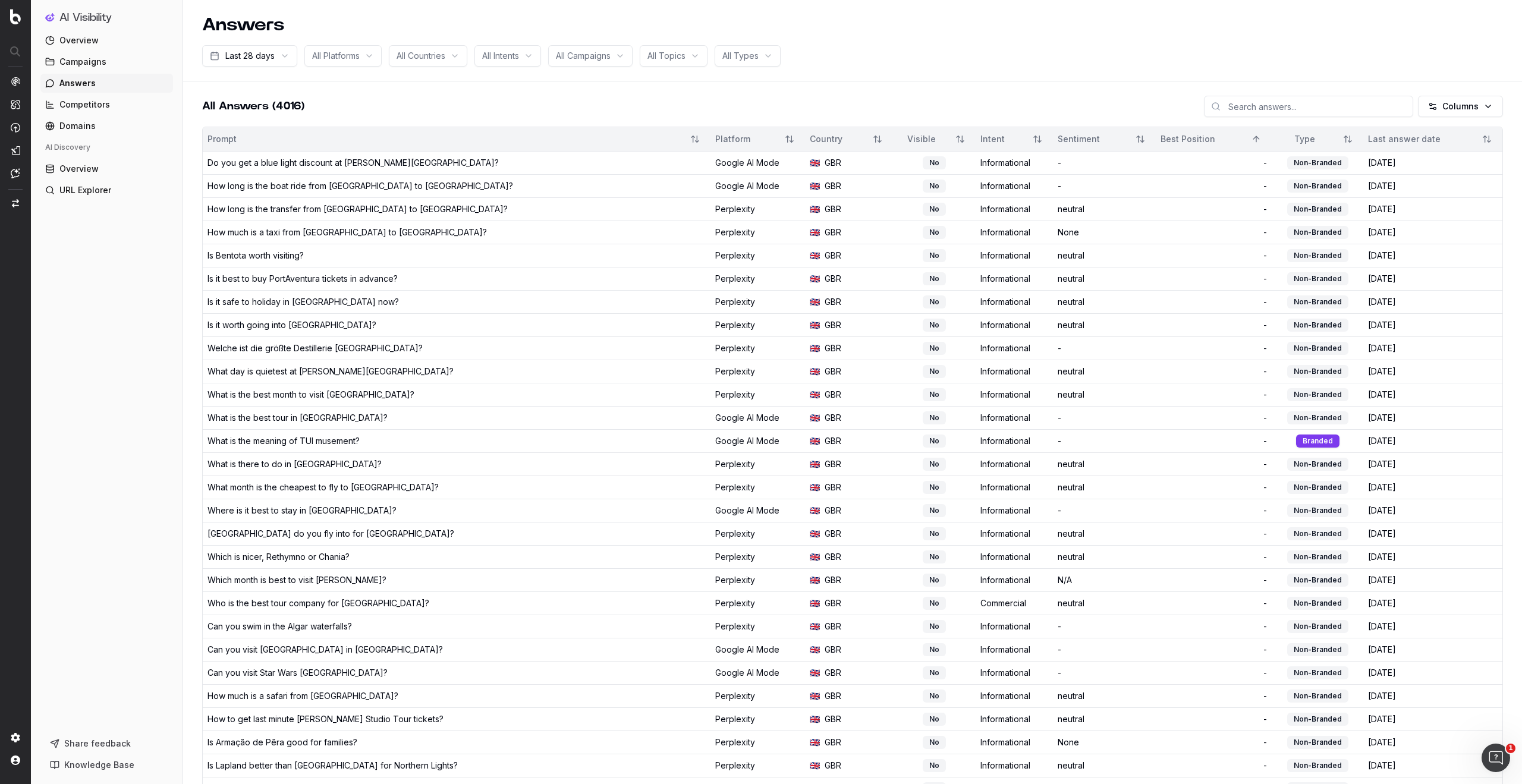
click at [1246, 139] on button "Sort" at bounding box center [1257, 139] width 22 height 22
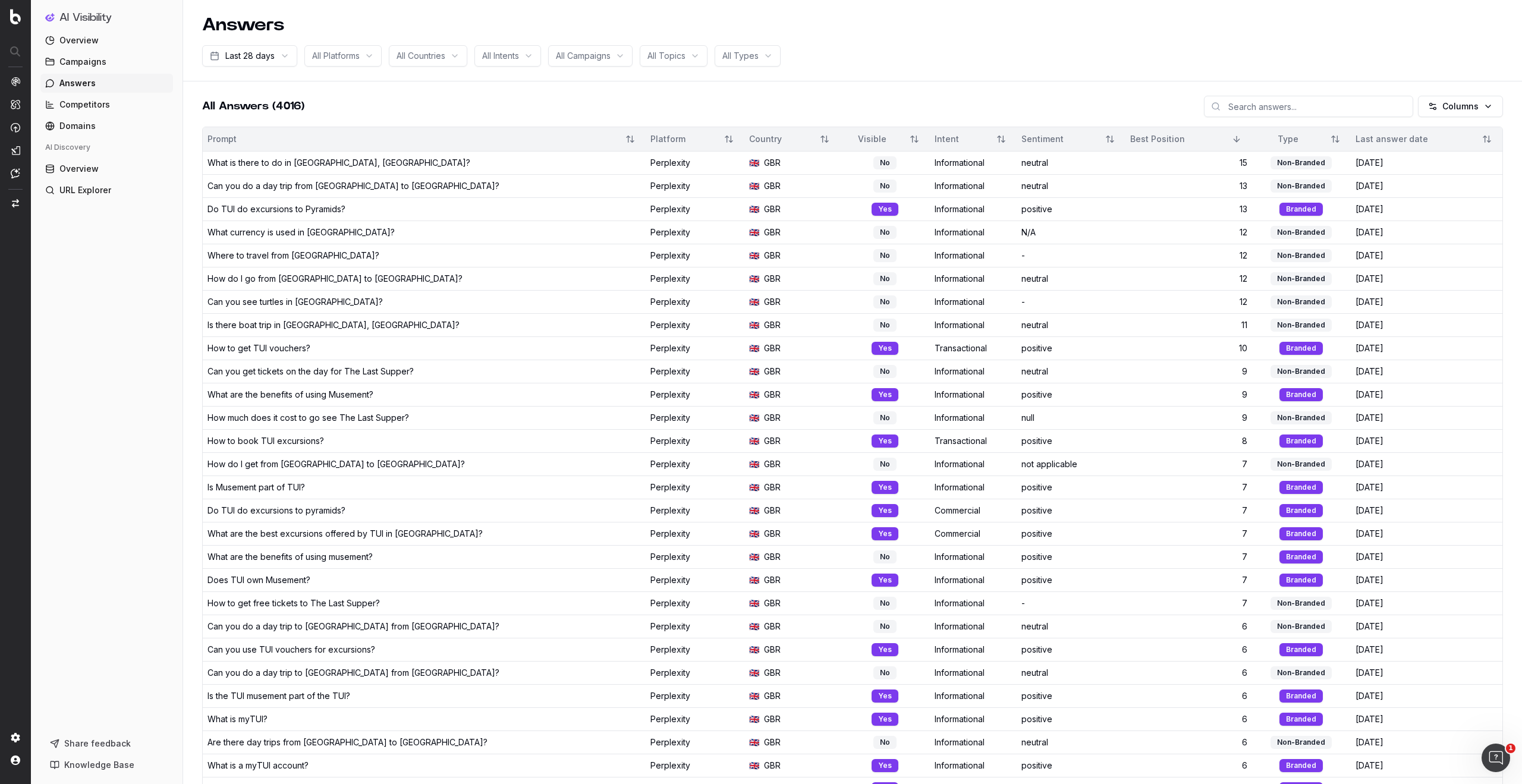
click at [427, 163] on div "What is there to do in [GEOGRAPHIC_DATA], [GEOGRAPHIC_DATA]?" at bounding box center [424, 163] width 433 height 12
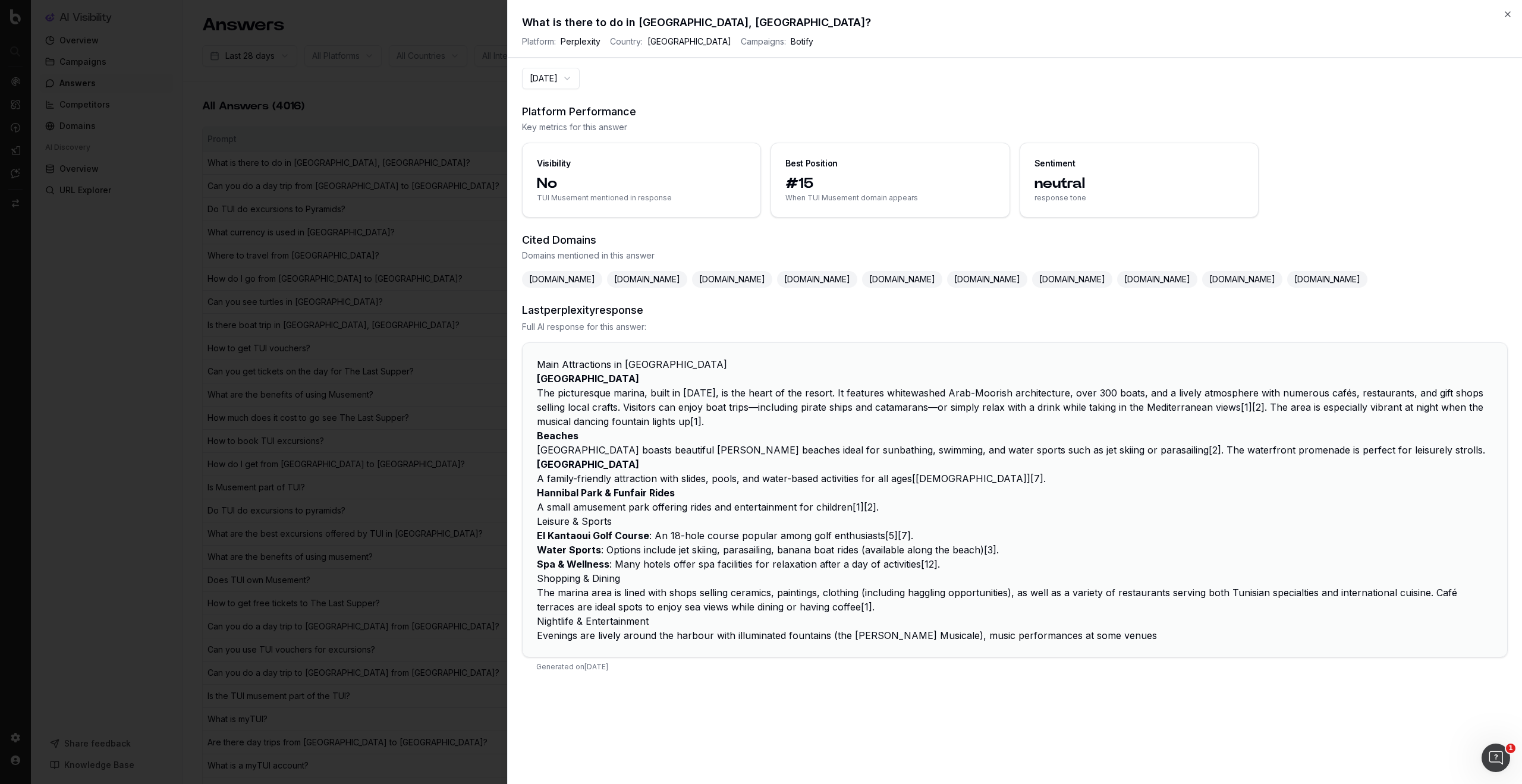
click at [569, 83] on button "[DATE]" at bounding box center [550, 78] width 58 height 22
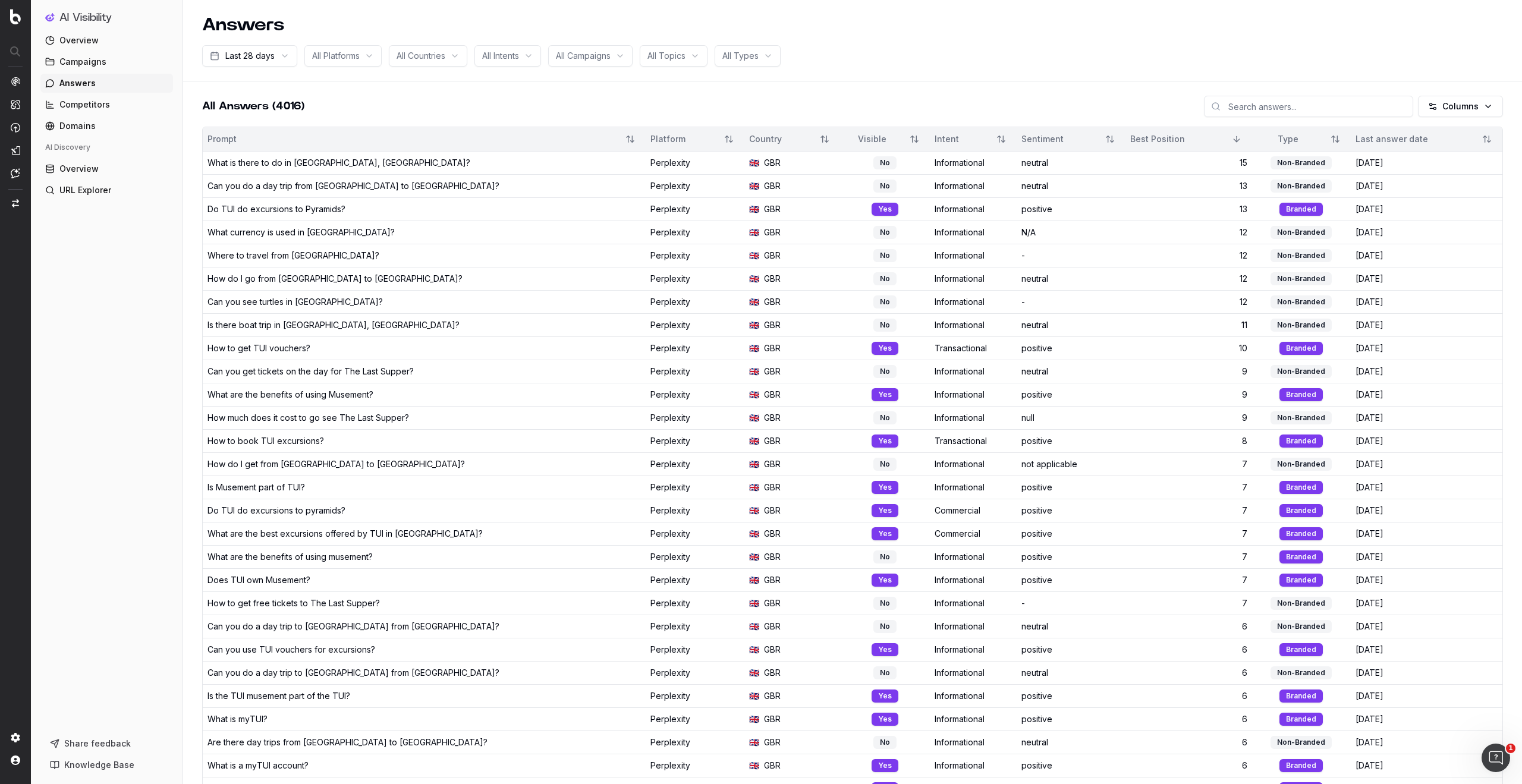
click at [359, 205] on html "AI Visibility Overview Campaigns Answers Competitors Domains AI Discovery Overv…" at bounding box center [761, 392] width 1522 height 784
click at [316, 210] on html "AI Visibility Overview Campaigns Answers Competitors Domains AI Discovery Overv…" at bounding box center [761, 392] width 1522 height 784
click at [749, 206] on html "AI Visibility Overview Campaigns Answers Competitors Domains AI Discovery Overv…" at bounding box center [761, 392] width 1522 height 784
click at [277, 208] on html "AI Visibility Overview Campaigns Answers Competitors Domains AI Discovery Overv…" at bounding box center [761, 392] width 1522 height 784
click at [364, 168] on html "AI Visibility Overview Campaigns Answers Competitors Domains AI Discovery Overv…" at bounding box center [761, 392] width 1522 height 784
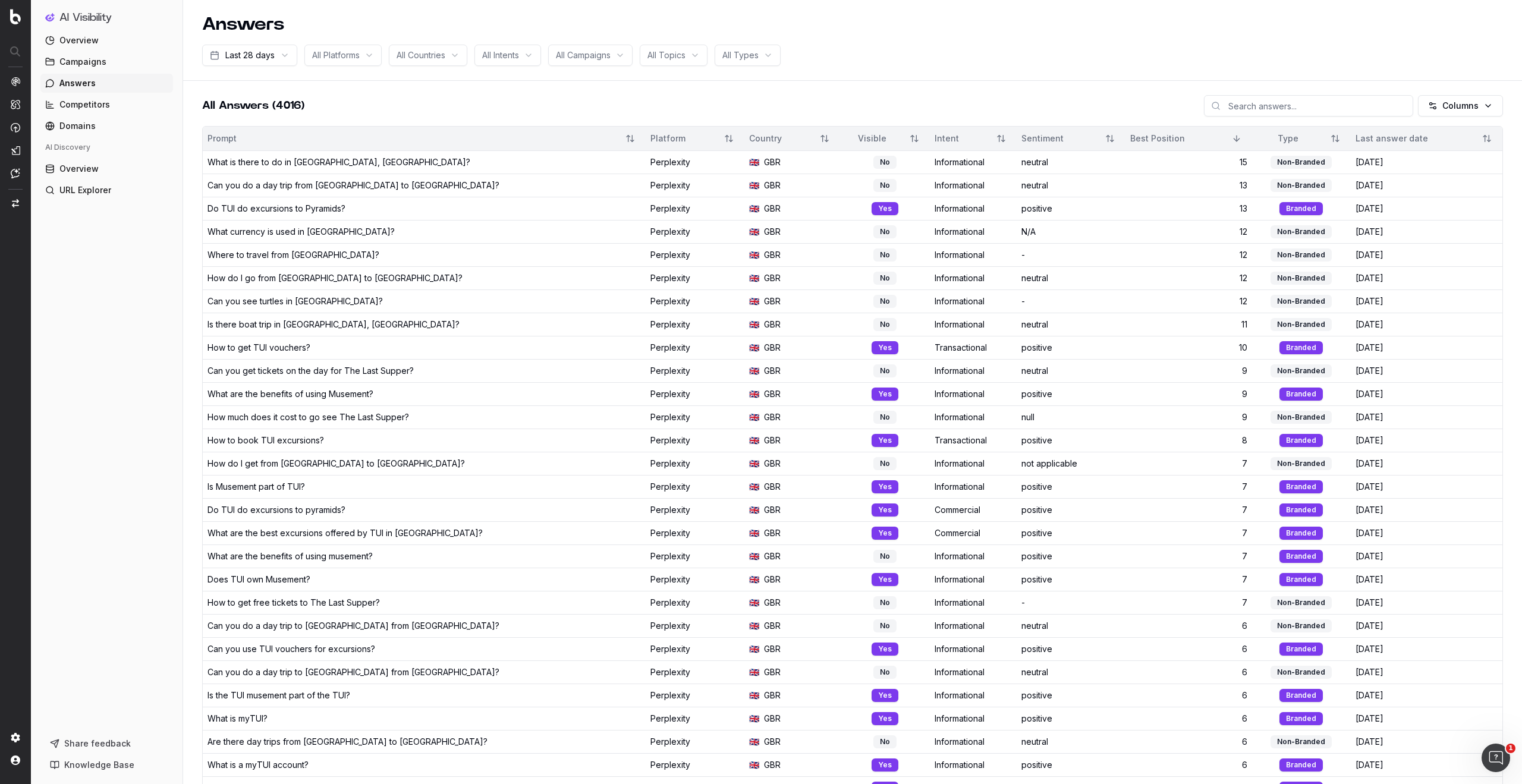
click at [385, 163] on html "AI Visibility Overview Campaigns Answers Competitors Domains AI Discovery Overv…" at bounding box center [761, 391] width 1522 height 784
click at [585, 167] on html "AI Visibility Overview Campaigns Answers Competitors Domains AI Discovery Overv…" at bounding box center [761, 392] width 1522 height 784
click at [831, 165] on html "AI Visibility Overview Campaigns Answers Competitors Domains AI Discovery Overv…" at bounding box center [761, 392] width 1522 height 784
click at [925, 163] on html "AI Visibility Overview Campaigns Answers Competitors Domains AI Discovery Overv…" at bounding box center [761, 392] width 1522 height 784
click at [1011, 166] on html "AI Visibility Overview Campaigns Answers Competitors Domains AI Discovery Overv…" at bounding box center [761, 392] width 1522 height 784
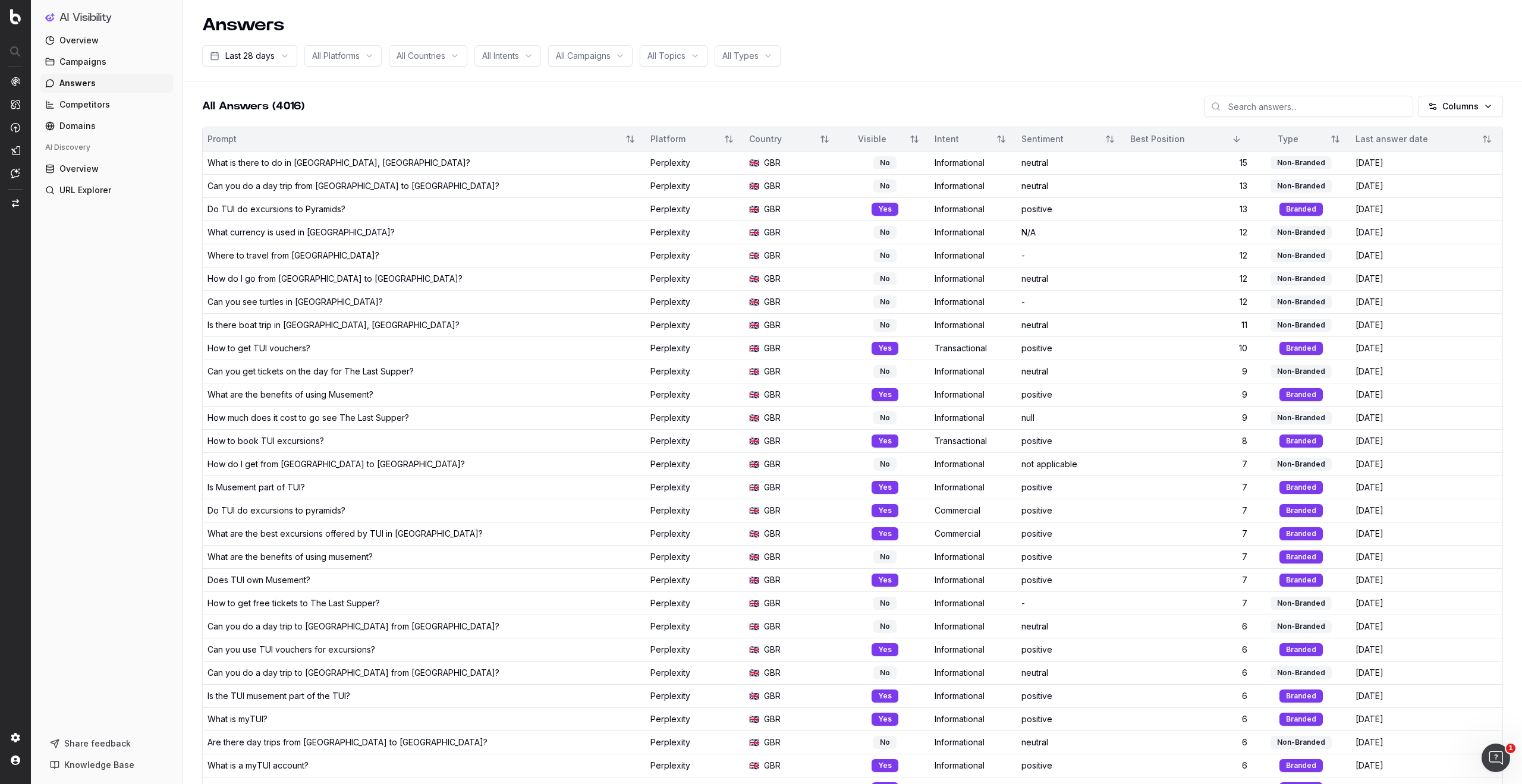
scroll to position [1, 0]
click at [295, 209] on html "AI Visibility Overview Campaigns Answers Competitors Domains AI Discovery Overv…" at bounding box center [761, 391] width 1522 height 784
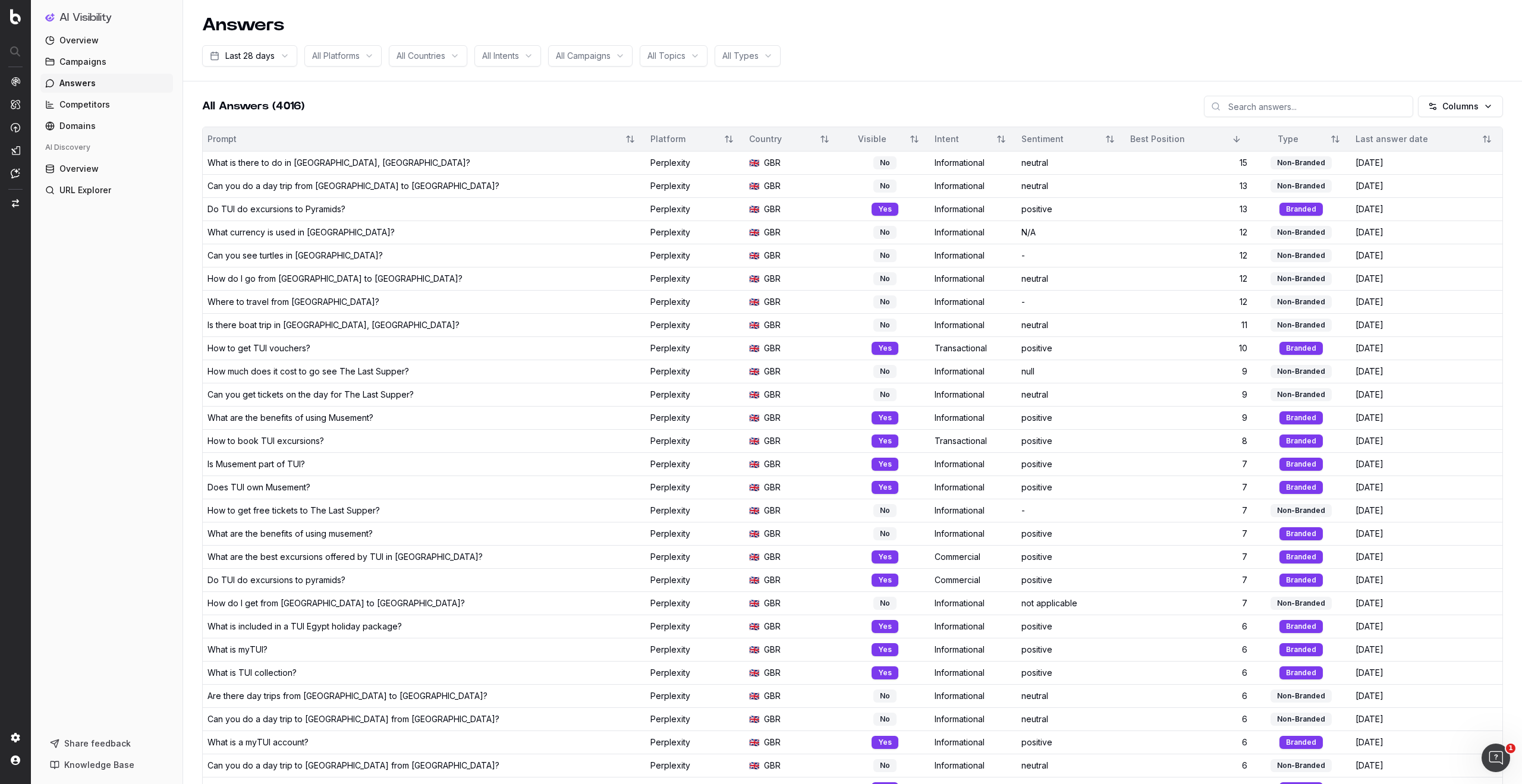
click at [284, 210] on div "Do TUI do excursions to Pyramids?" at bounding box center [277, 209] width 138 height 12
click at [421, 232] on div "What currency is used in [GEOGRAPHIC_DATA]?" at bounding box center [424, 232] width 433 height 12
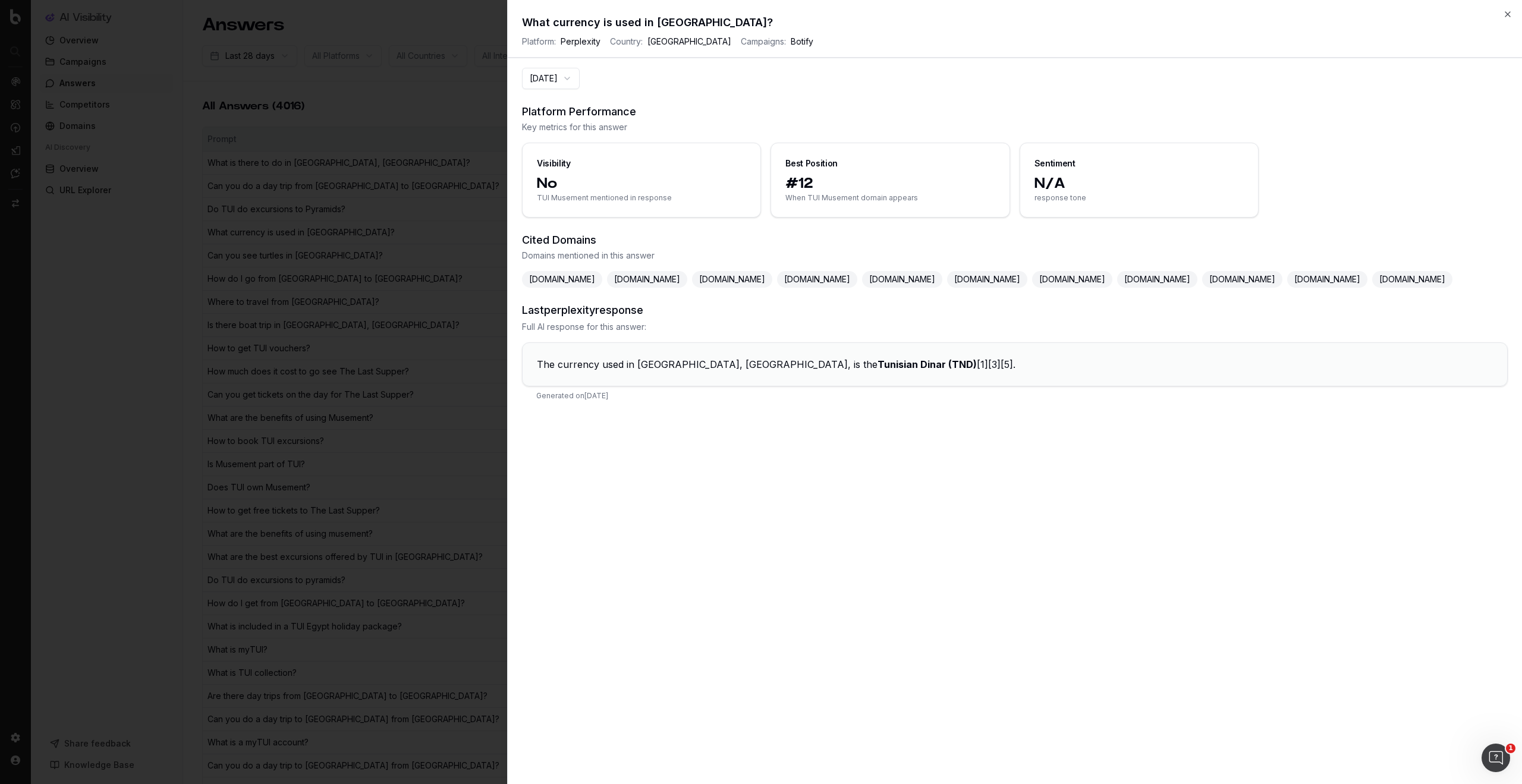
click at [1373, 288] on span "[DOMAIN_NAME]" at bounding box center [1413, 280] width 80 height 16
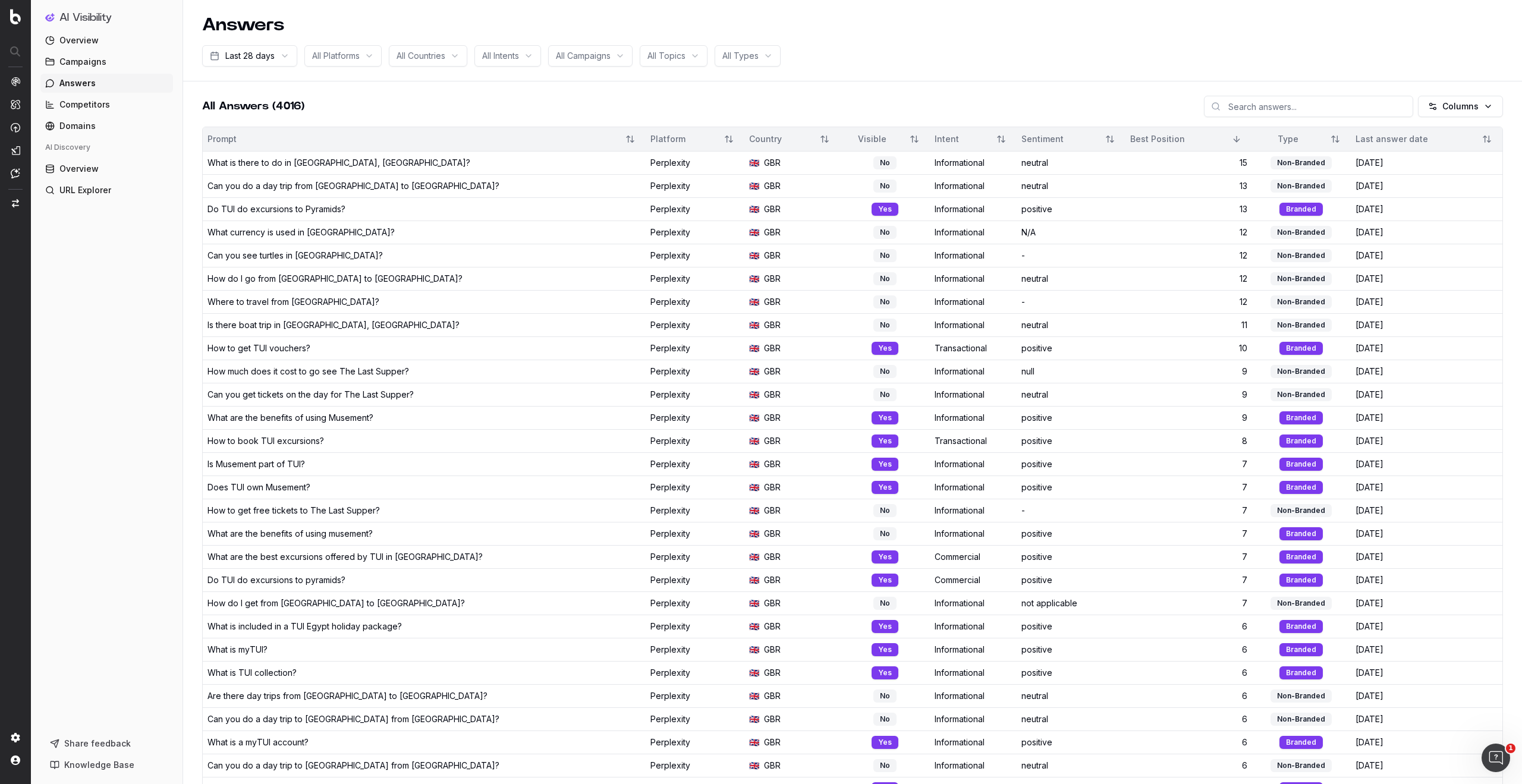
click at [415, 423] on td "What are the benefits of using Musement?" at bounding box center [424, 417] width 443 height 23
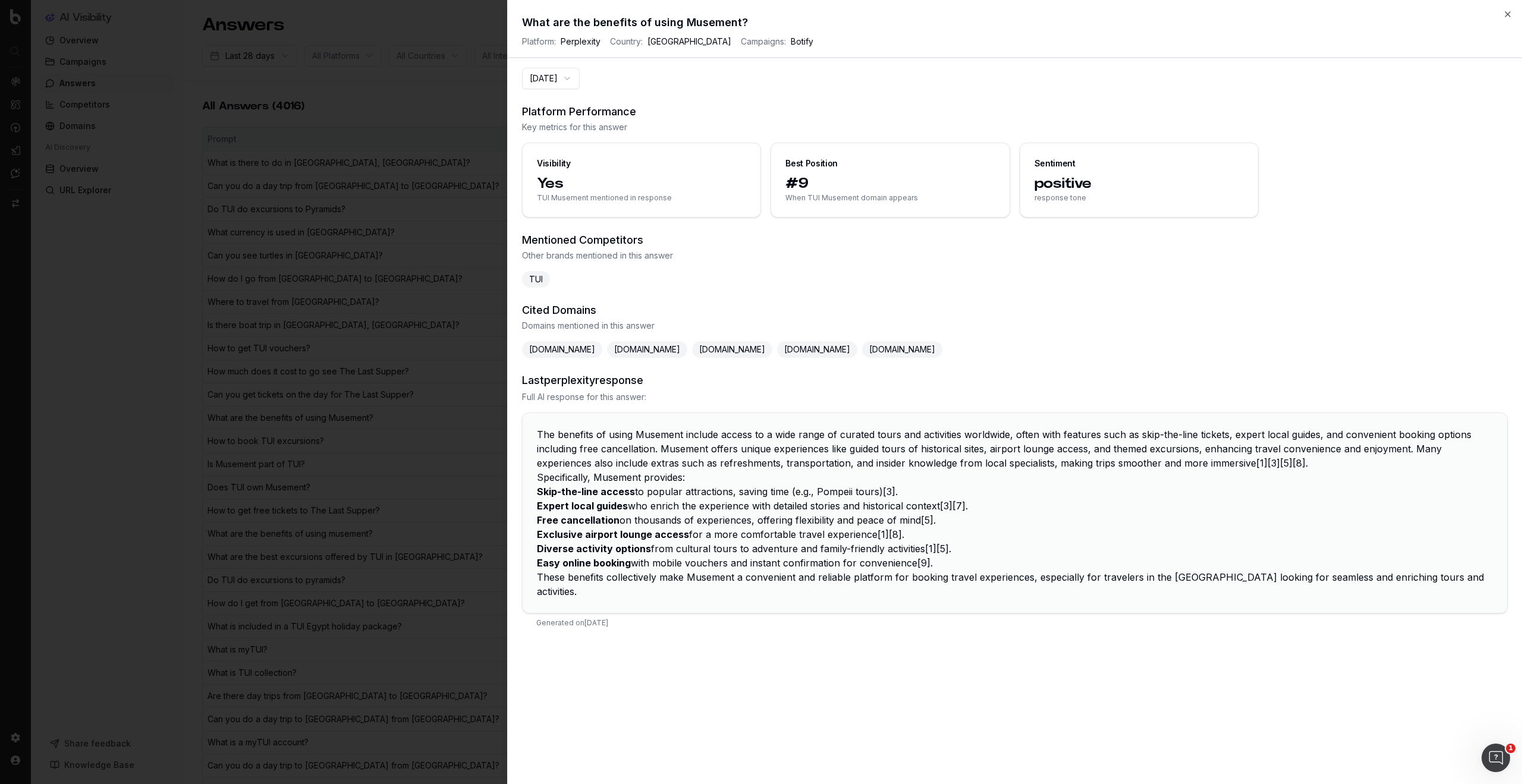
click at [890, 490] on li "Skip-the-line access to popular attractions, saving time (e.g., [GEOGRAPHIC_DAT…" at bounding box center [1014, 491] width 956 height 14
click at [959, 510] on li "Expert local guides who enrich the experience with detailed stories and histori…" at bounding box center [1014, 505] width 956 height 14
click at [953, 508] on li "Expert local guides who enrich the experience with detailed stories and histori…" at bounding box center [1014, 505] width 956 height 14
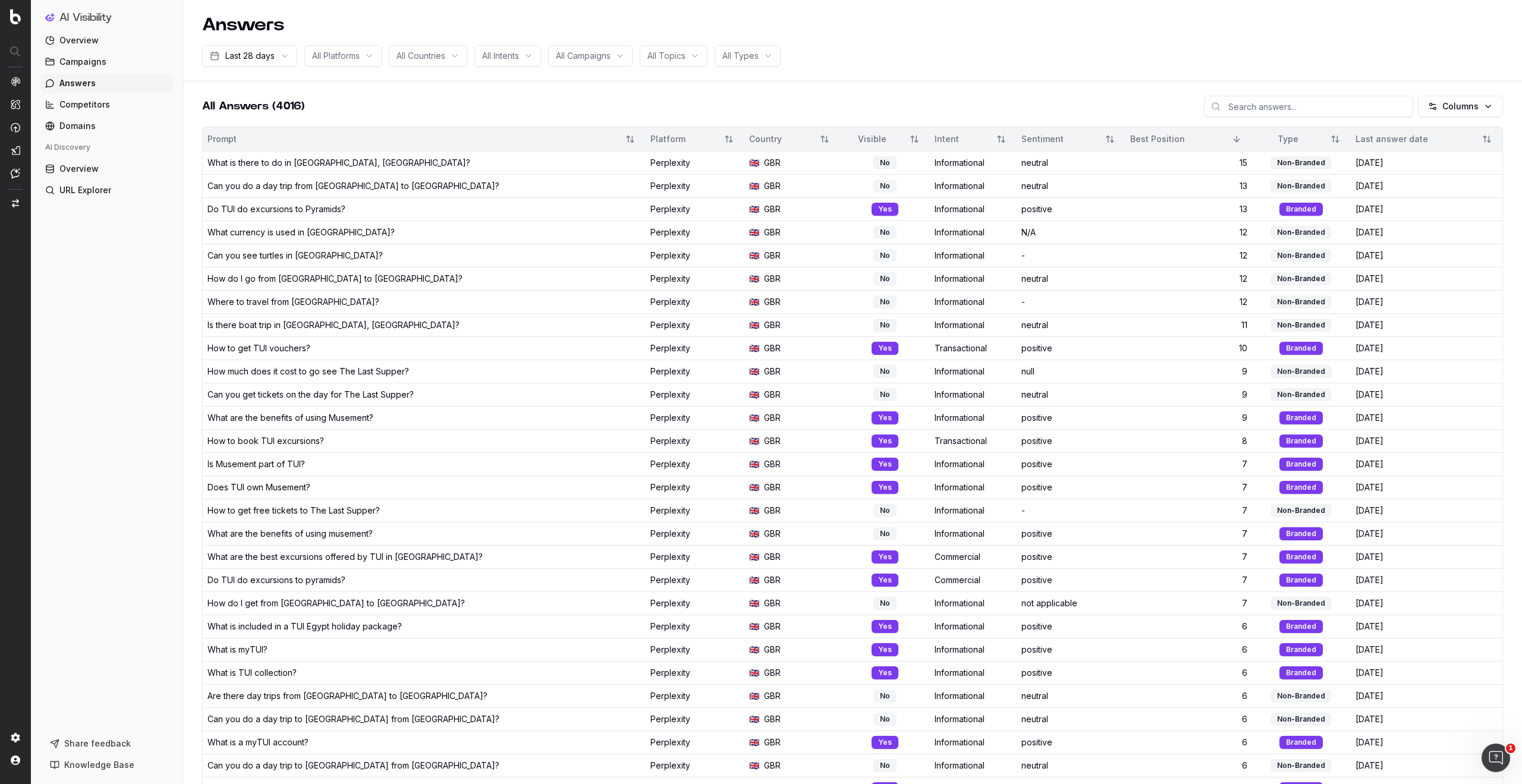
click at [418, 604] on div "How do I get from [GEOGRAPHIC_DATA] to [GEOGRAPHIC_DATA]?" at bounding box center [424, 603] width 433 height 12
click at [421, 671] on div "What is TUI collection?" at bounding box center [424, 673] width 433 height 12
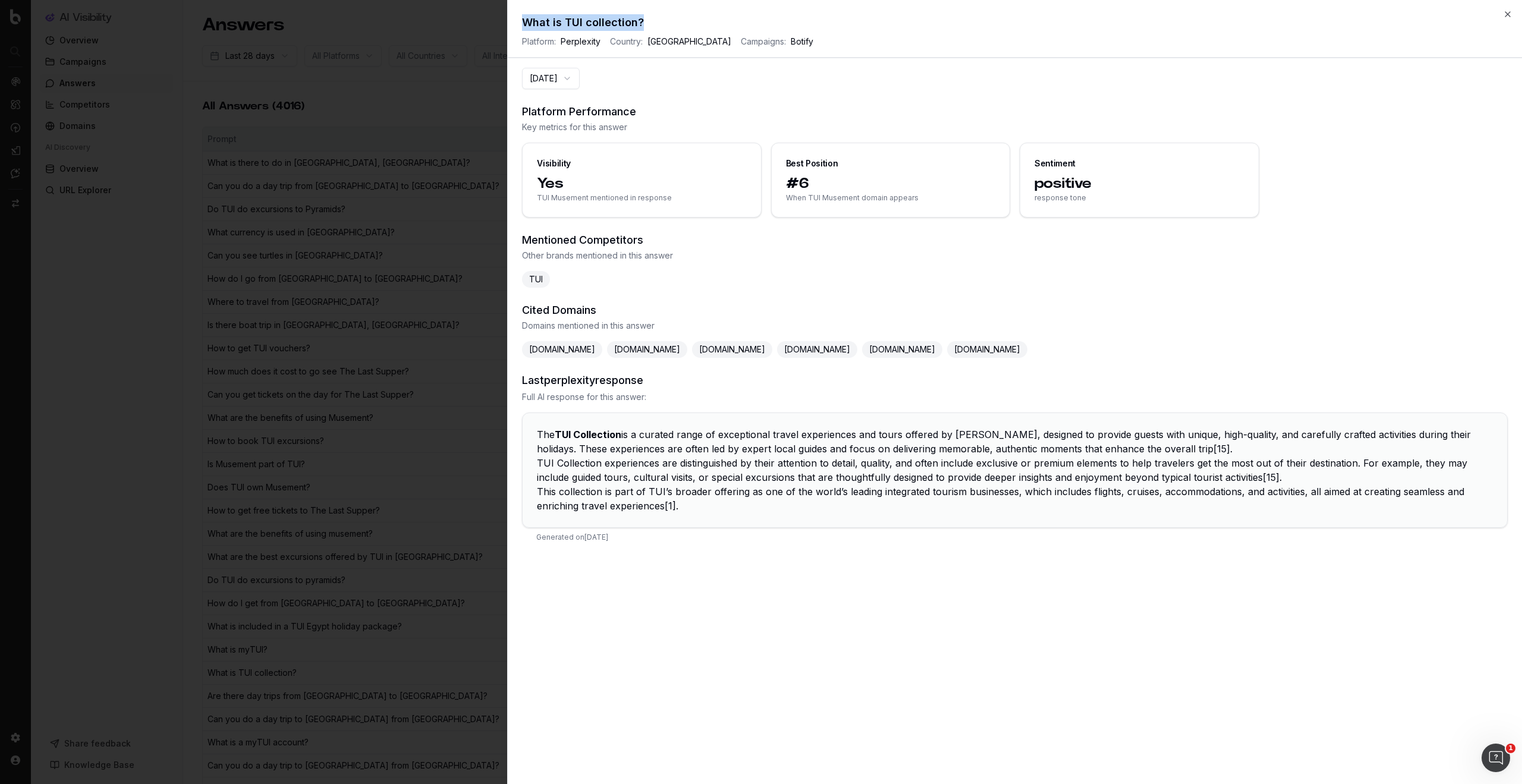
drag, startPoint x: 645, startPoint y: 21, endPoint x: 519, endPoint y: 23, distance: 126.0
click at [519, 23] on div "What is TUI collection? Platform: Perplexity Country: [GEOGRAPHIC_DATA] Campaig…" at bounding box center [1014, 36] width 1014 height 44
copy h2 "What is TUI collection?"
